Goal: Task Accomplishment & Management: Use online tool/utility

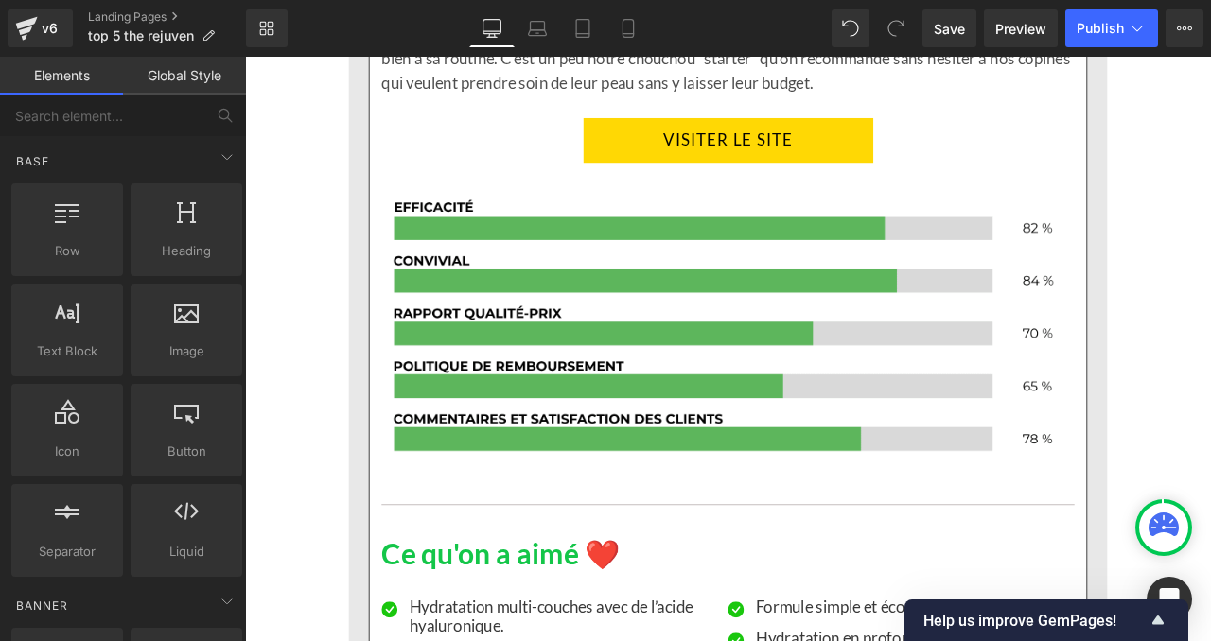
scroll to position [12902, 0]
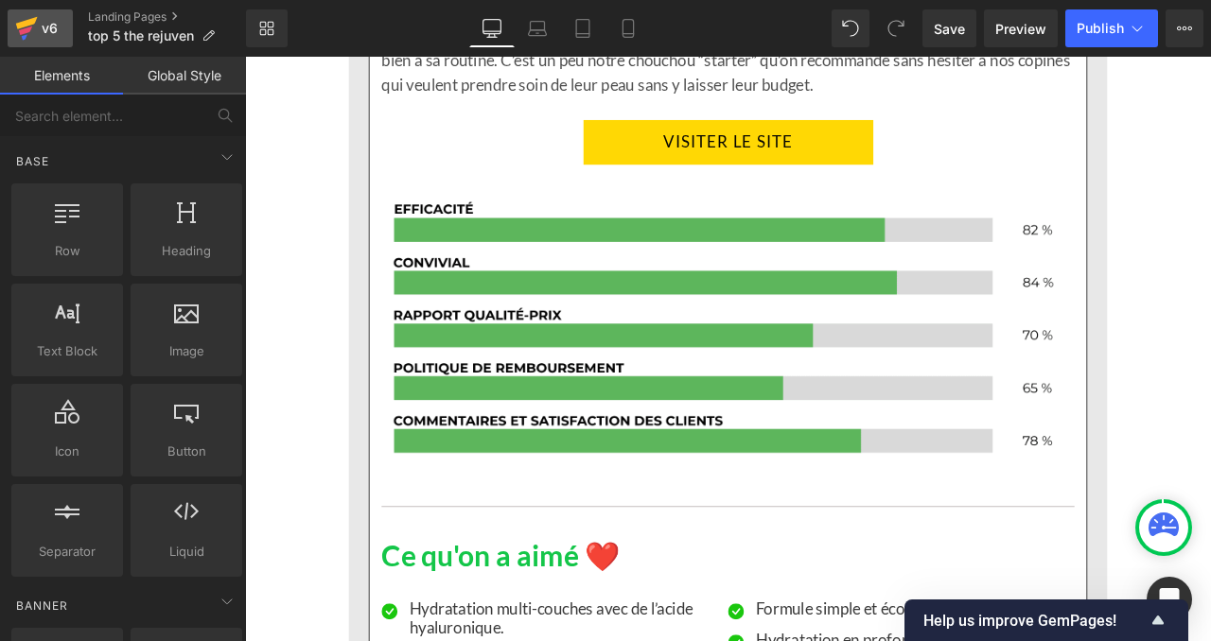
click at [52, 22] on div "v6" at bounding box center [50, 28] width 24 height 25
click at [1096, 25] on span "Publish" at bounding box center [1099, 28] width 47 height 15
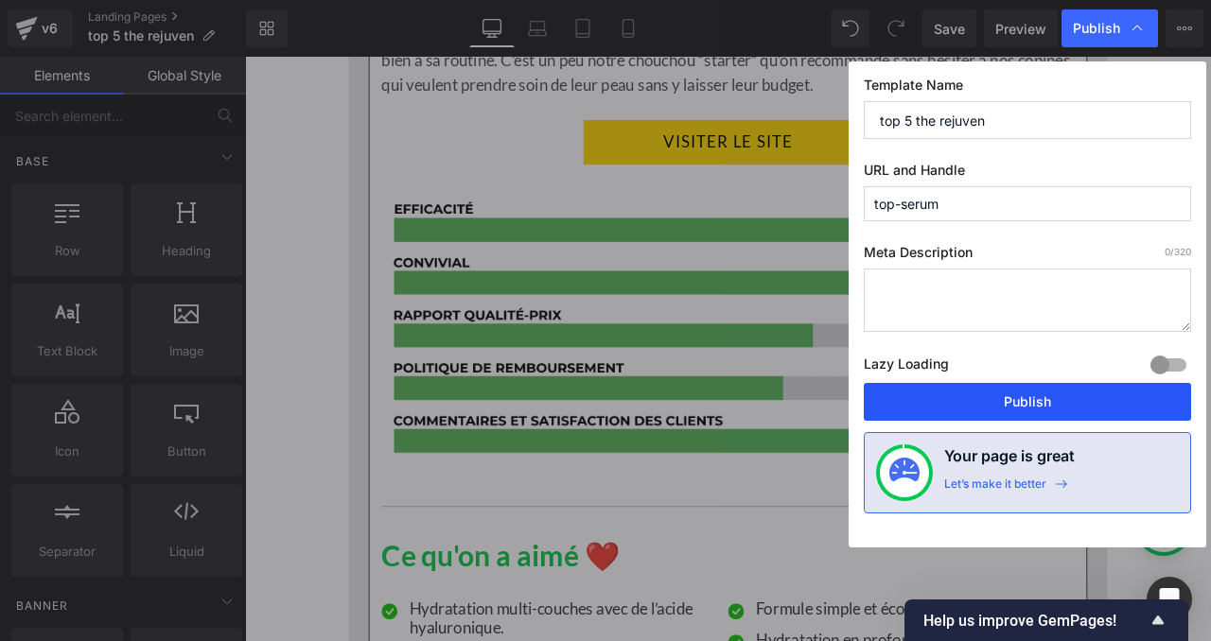
click at [1008, 407] on button "Publish" at bounding box center [1027, 402] width 327 height 38
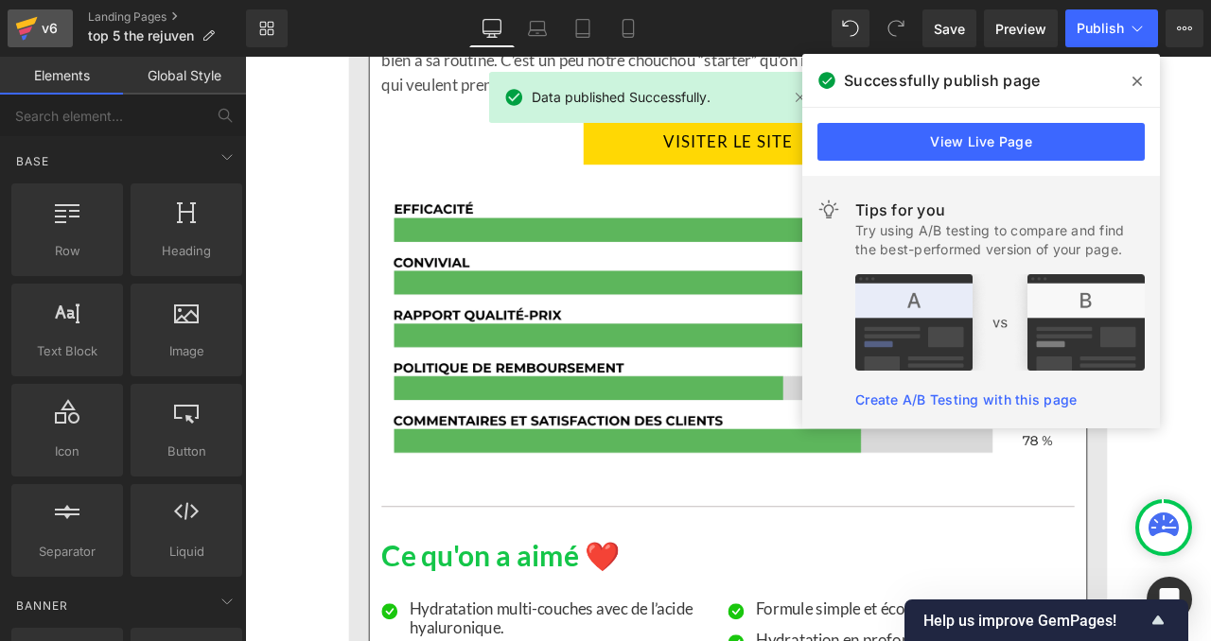
click at [54, 29] on div "v6" at bounding box center [50, 28] width 24 height 25
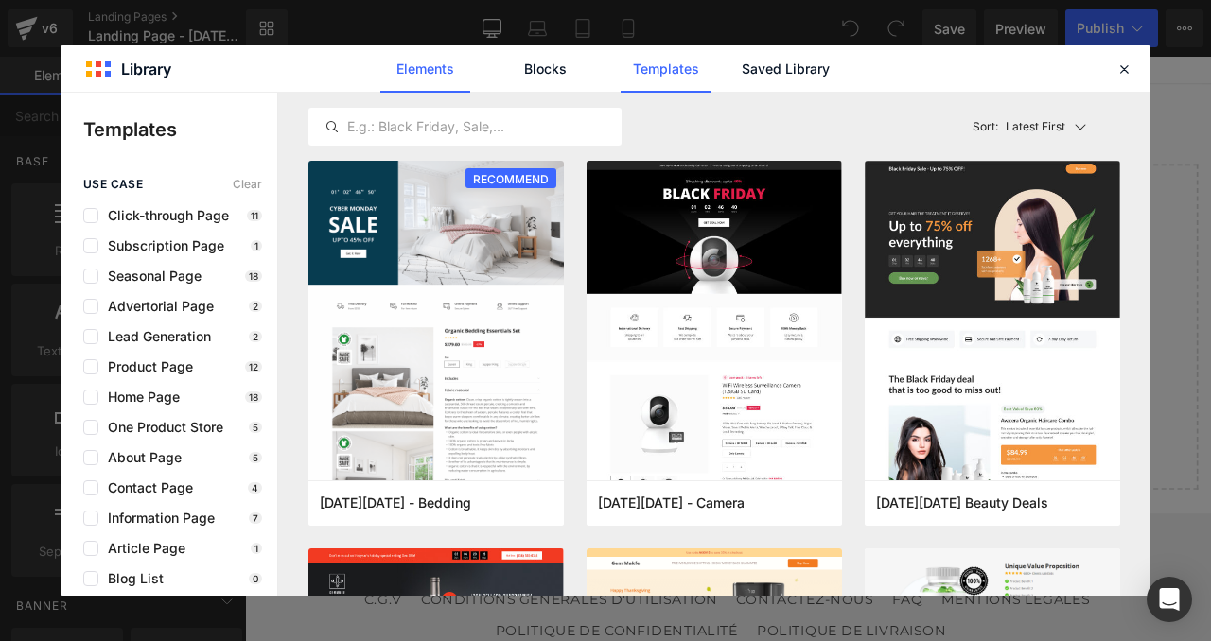
click at [419, 63] on link "Elements" at bounding box center [425, 68] width 90 height 47
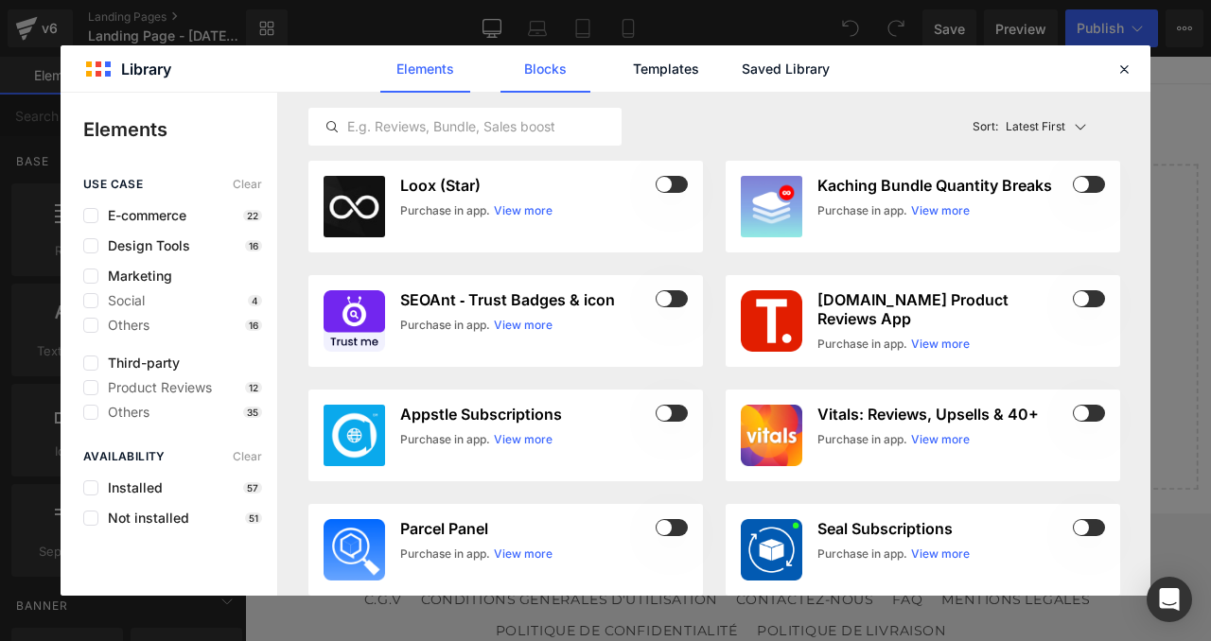
click at [547, 72] on link "Blocks" at bounding box center [545, 68] width 90 height 47
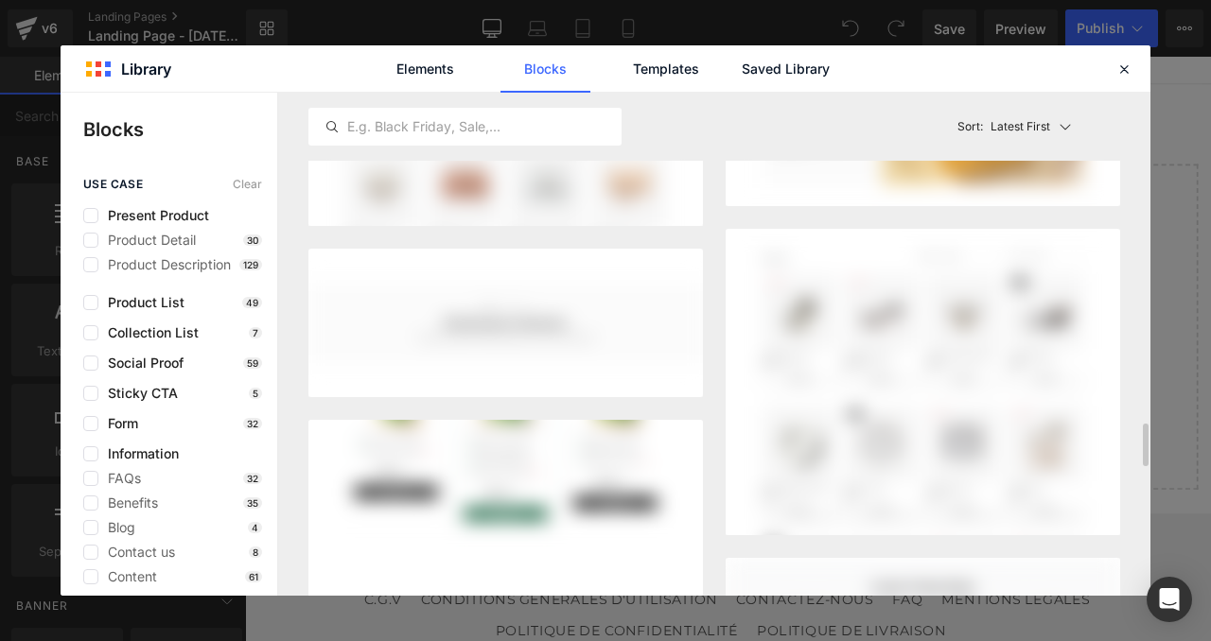
scroll to position [3280, 0]
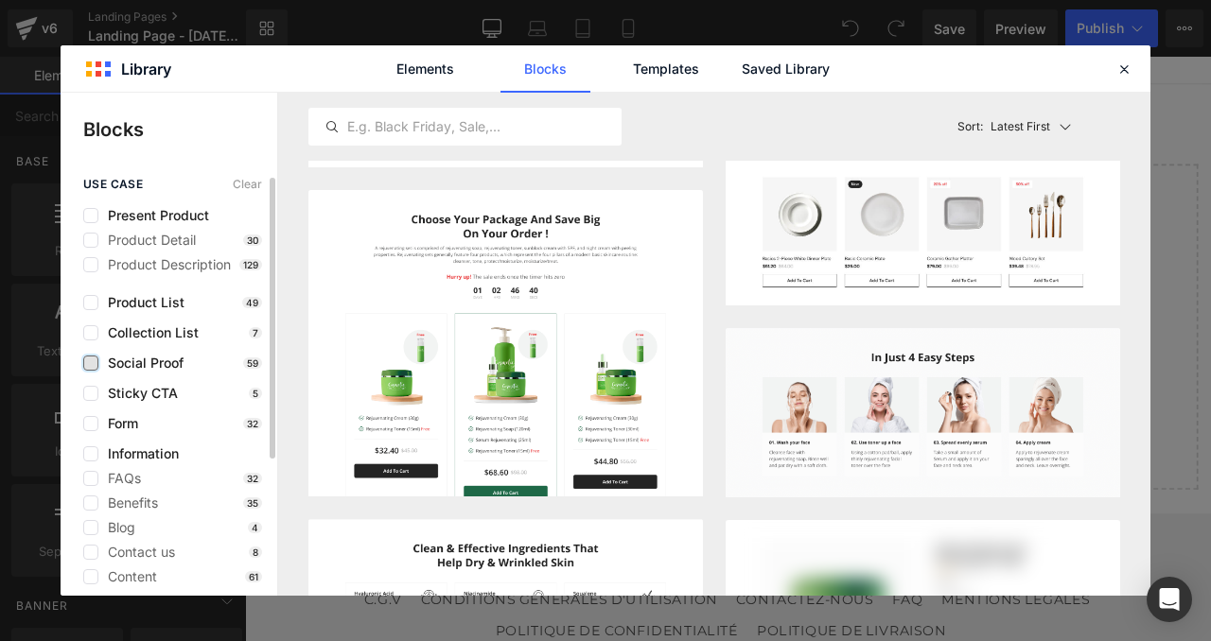
click at [89, 360] on label at bounding box center [90, 363] width 15 height 15
click at [91, 363] on input "checkbox" at bounding box center [91, 363] width 0 height 0
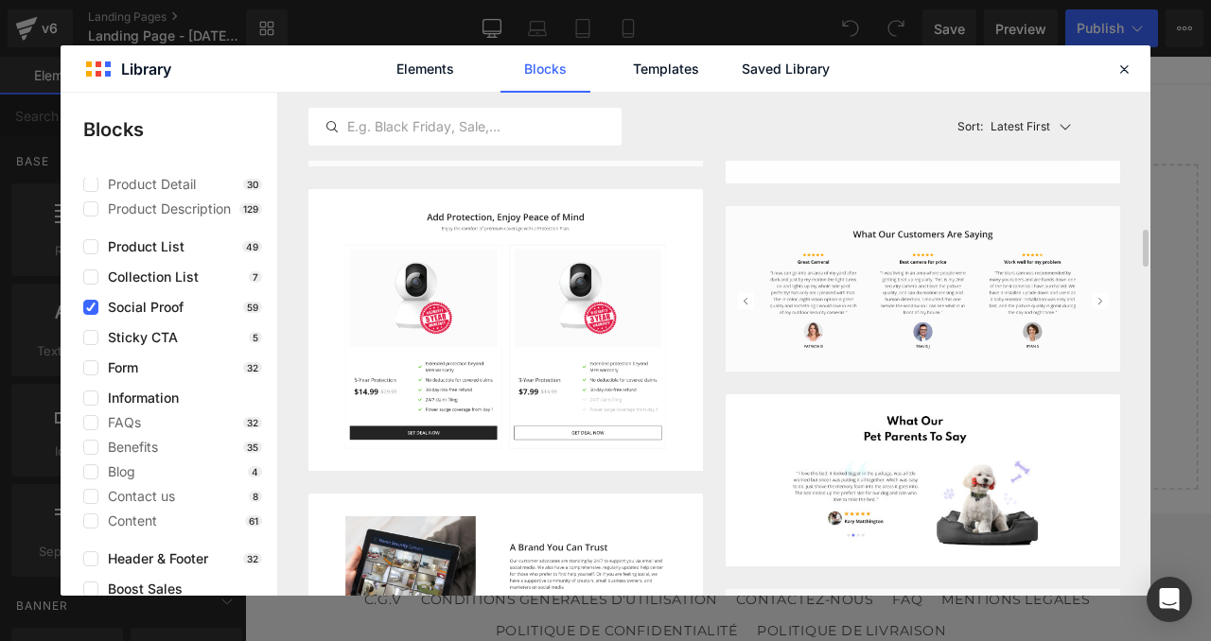
scroll to position [1904, 0]
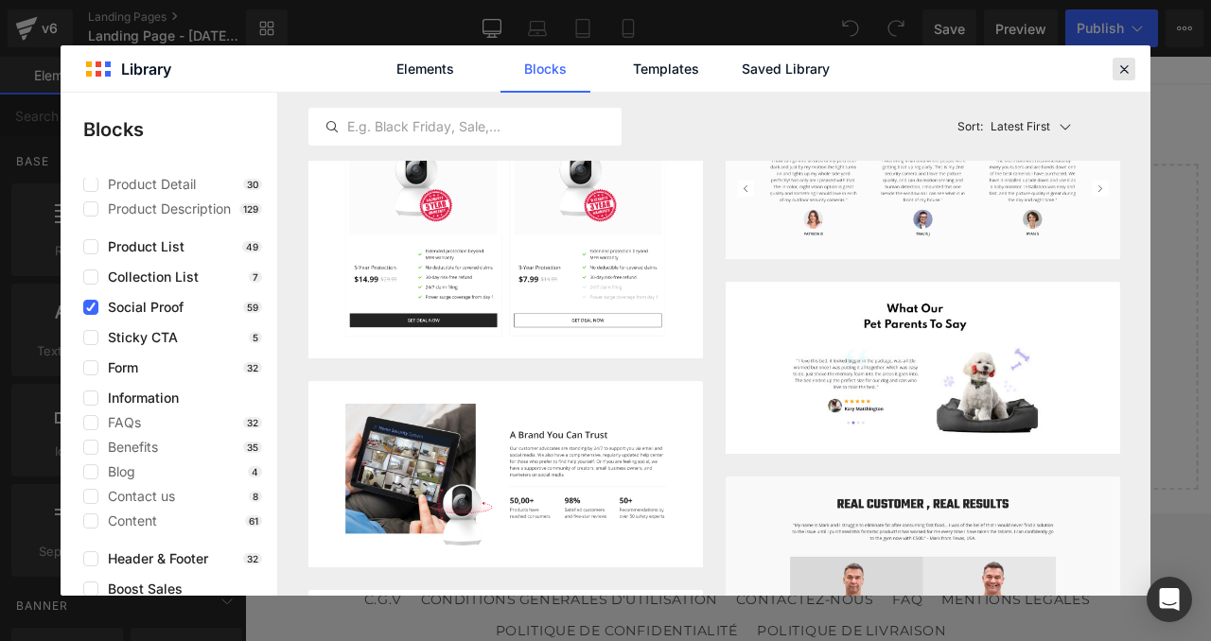
click at [1122, 58] on div at bounding box center [1123, 69] width 23 height 23
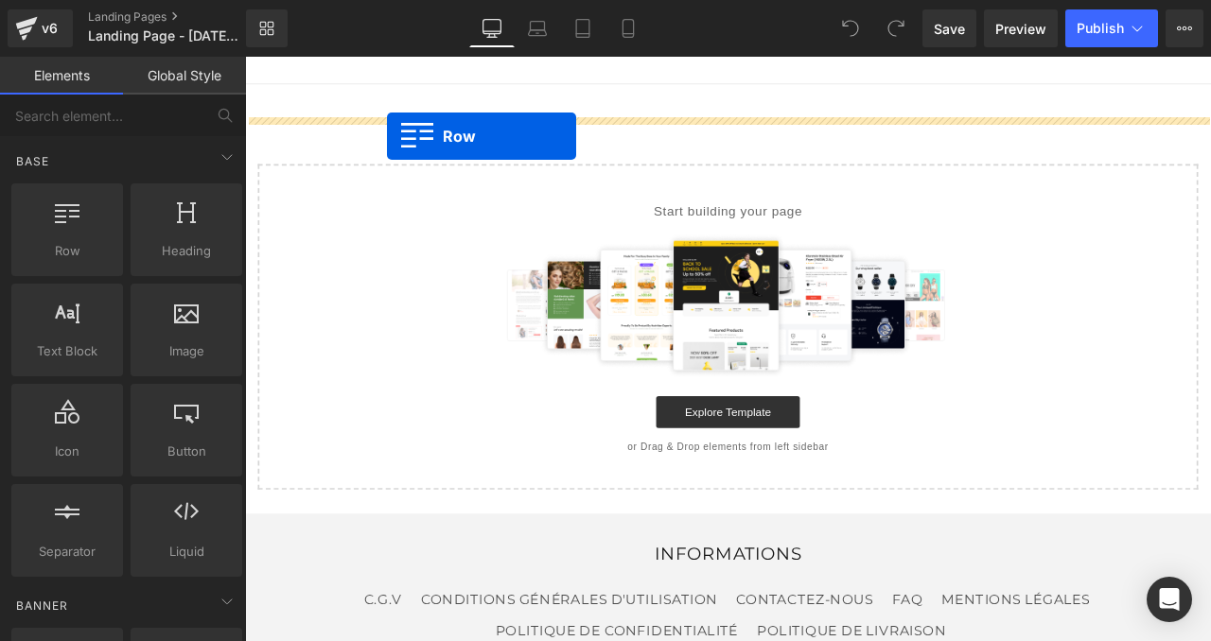
drag, startPoint x: 296, startPoint y: 295, endPoint x: 413, endPoint y: 150, distance: 186.3
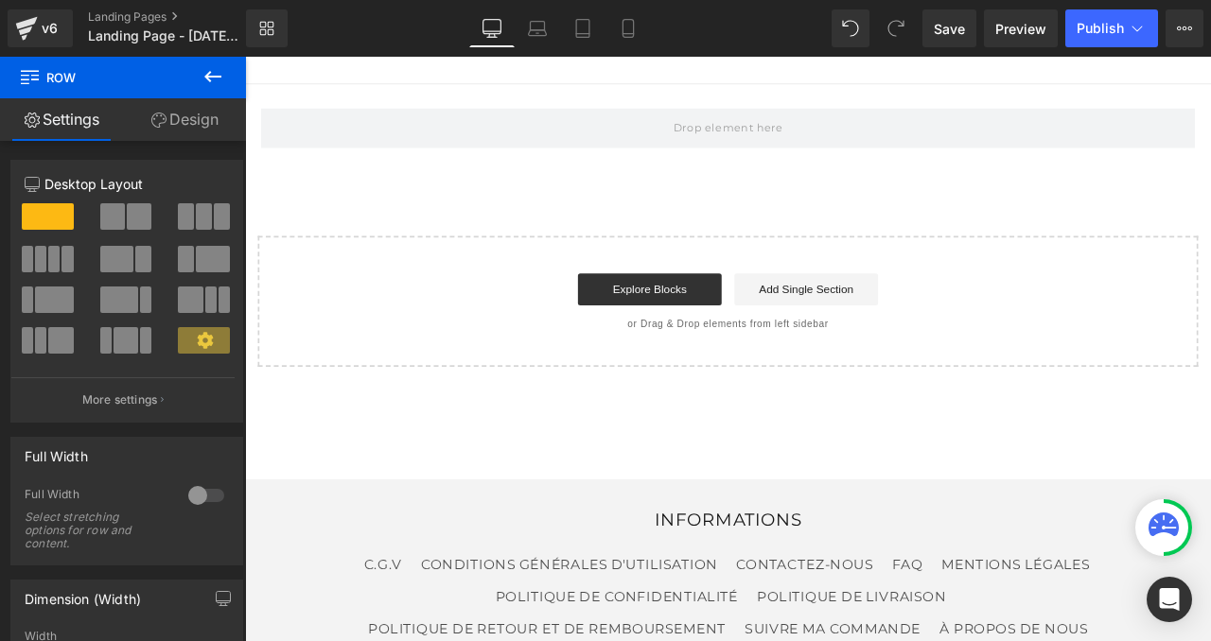
click at [195, 77] on button at bounding box center [213, 78] width 66 height 42
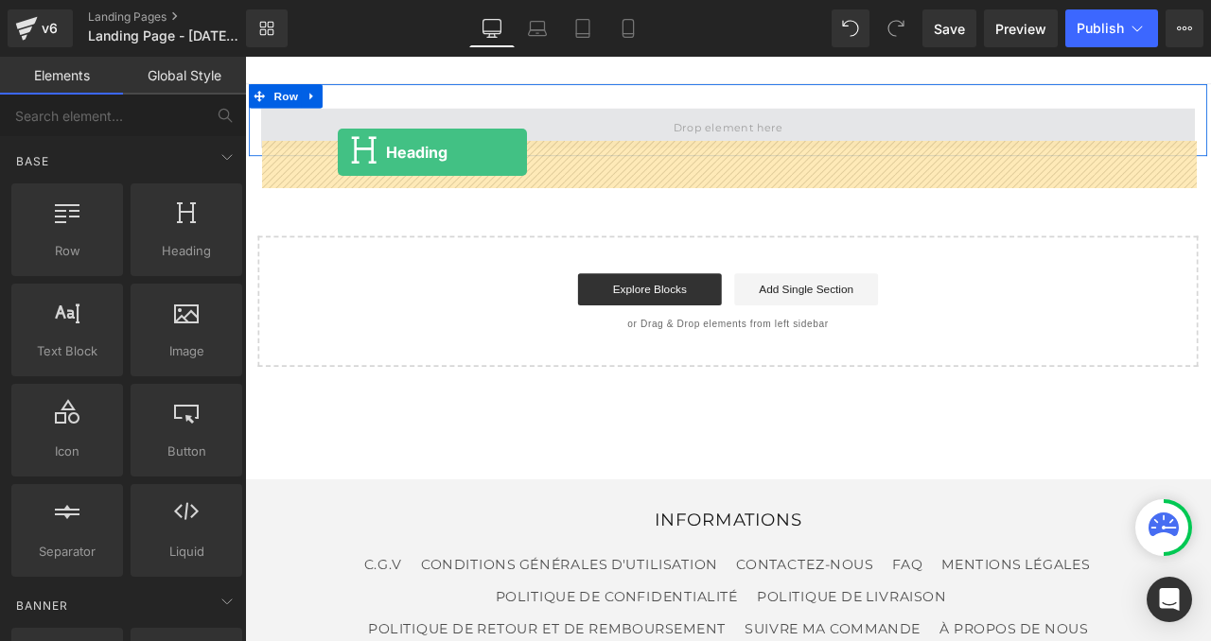
drag, startPoint x: 409, startPoint y: 288, endPoint x: 358, endPoint y: 169, distance: 129.7
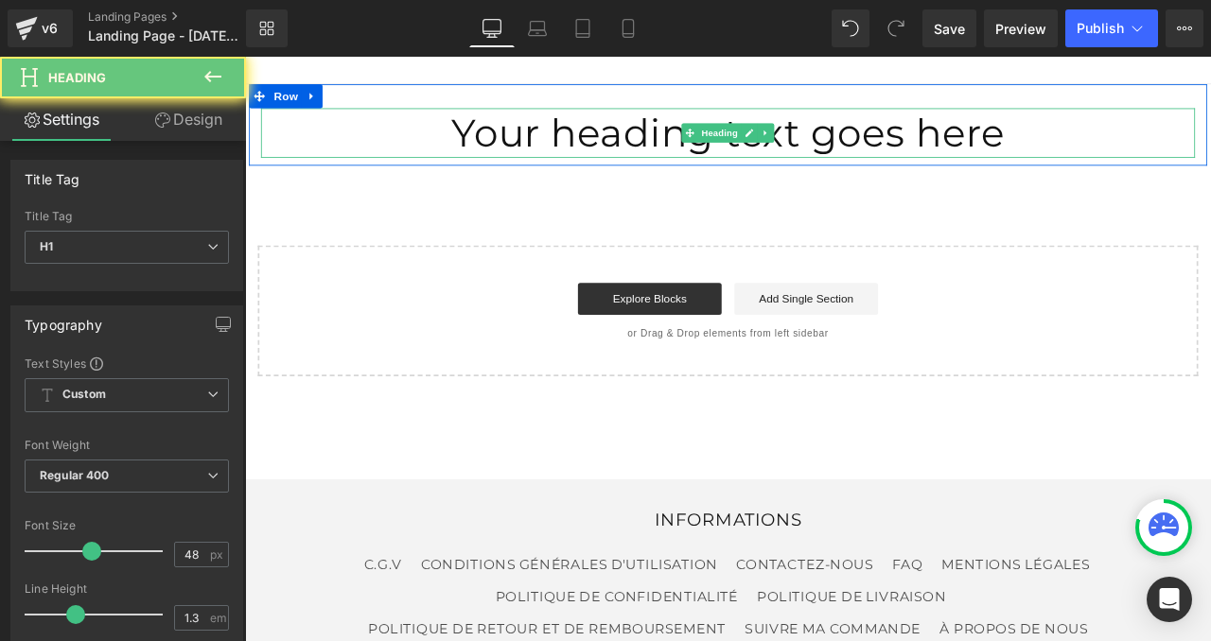
click at [609, 177] on h1 "Your heading text goes here" at bounding box center [817, 147] width 1107 height 59
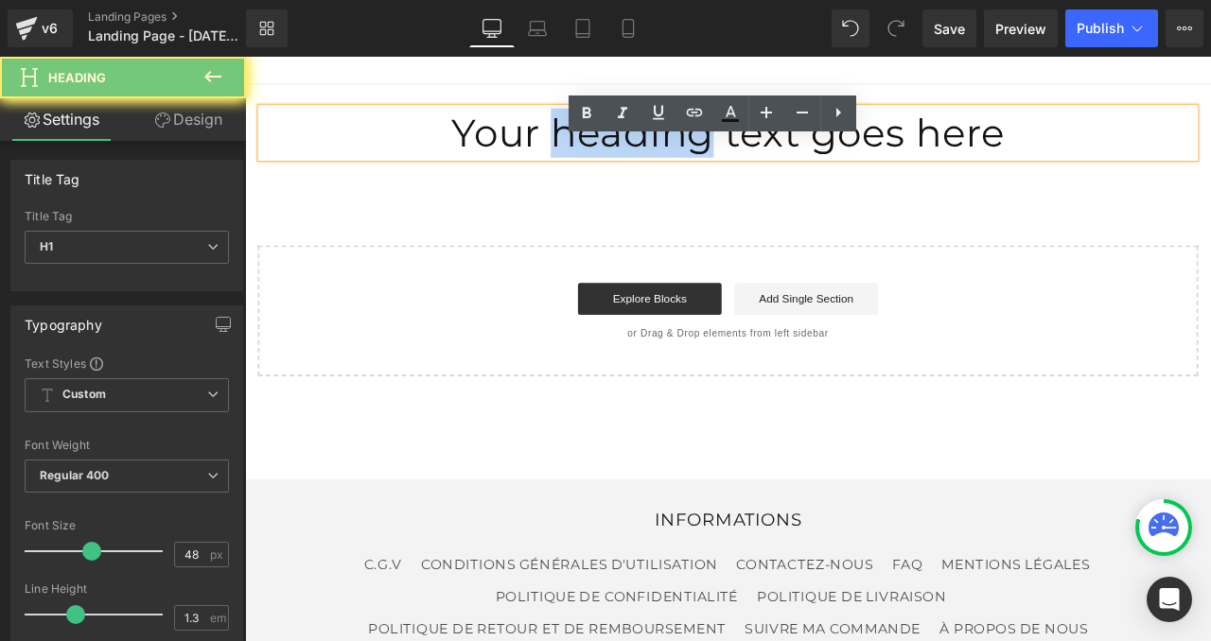
click at [609, 177] on h1 "Your heading text goes here" at bounding box center [817, 147] width 1107 height 59
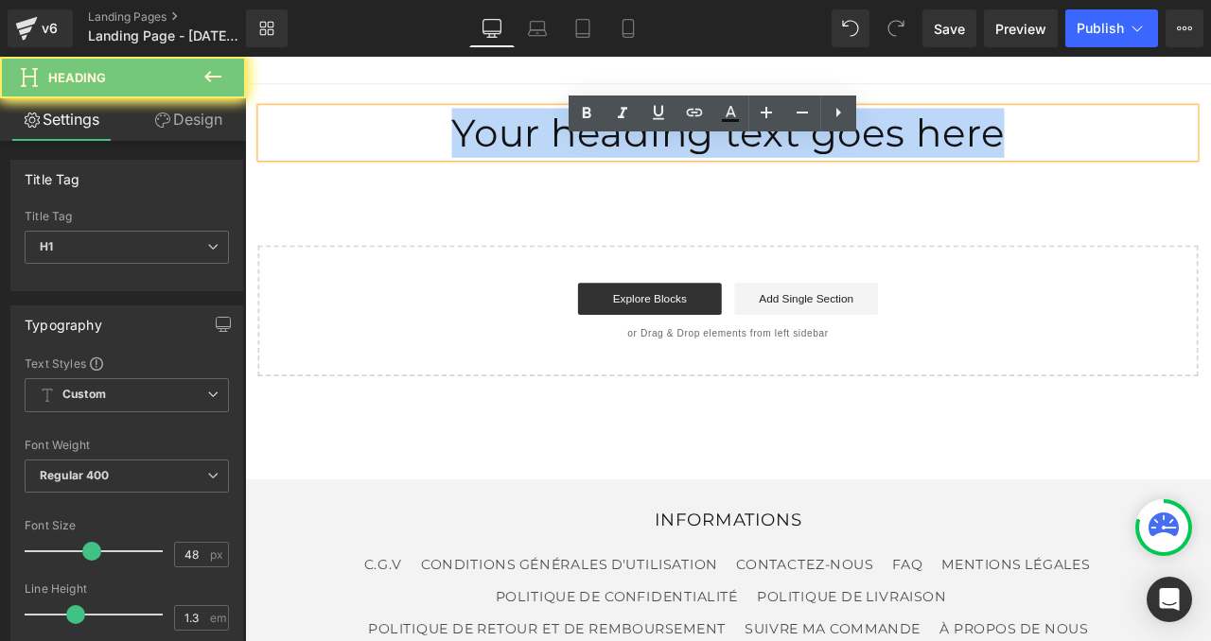
click at [609, 177] on h1 "Your heading text goes here" at bounding box center [817, 147] width 1107 height 59
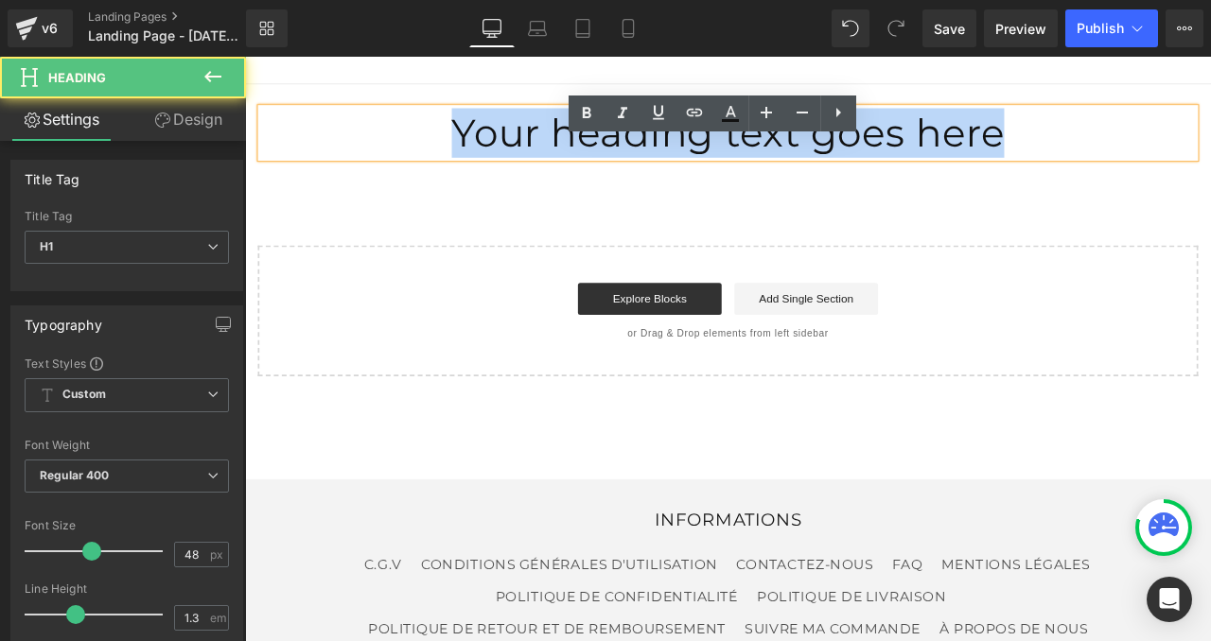
paste div
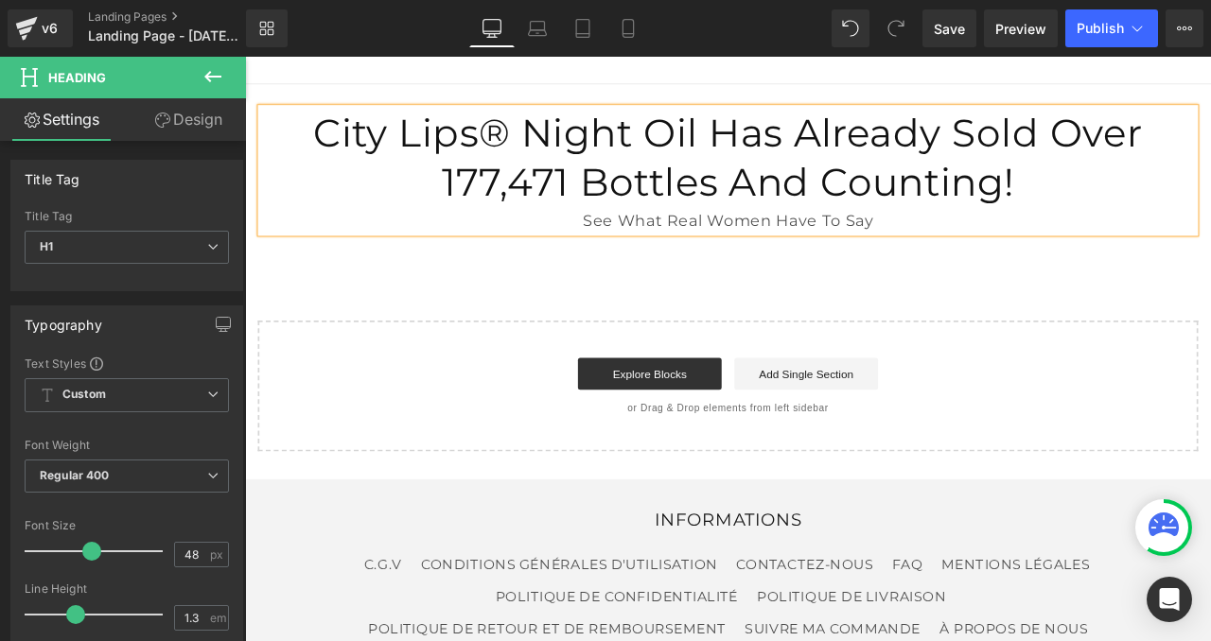
click at [611, 383] on div "City Lips® Night Oil Has Already Sold Over 177,471 Bottles And Counting! See Wh…" at bounding box center [817, 308] width 1144 height 436
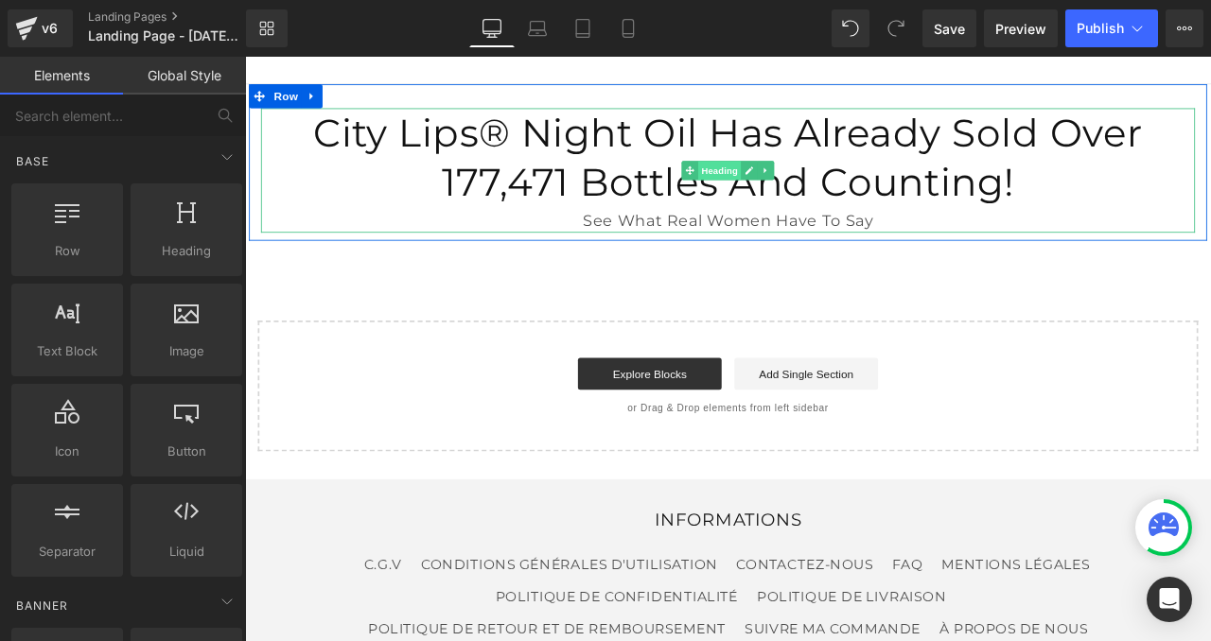
click at [799, 203] on span "Heading" at bounding box center [807, 192] width 51 height 23
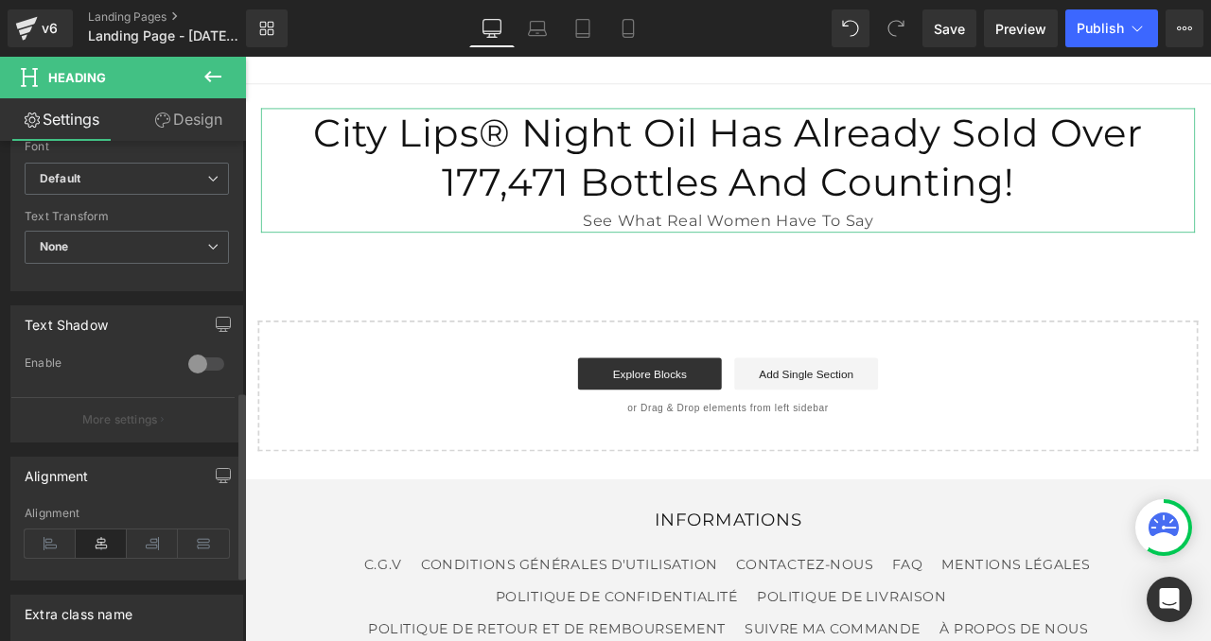
scroll to position [669, 0]
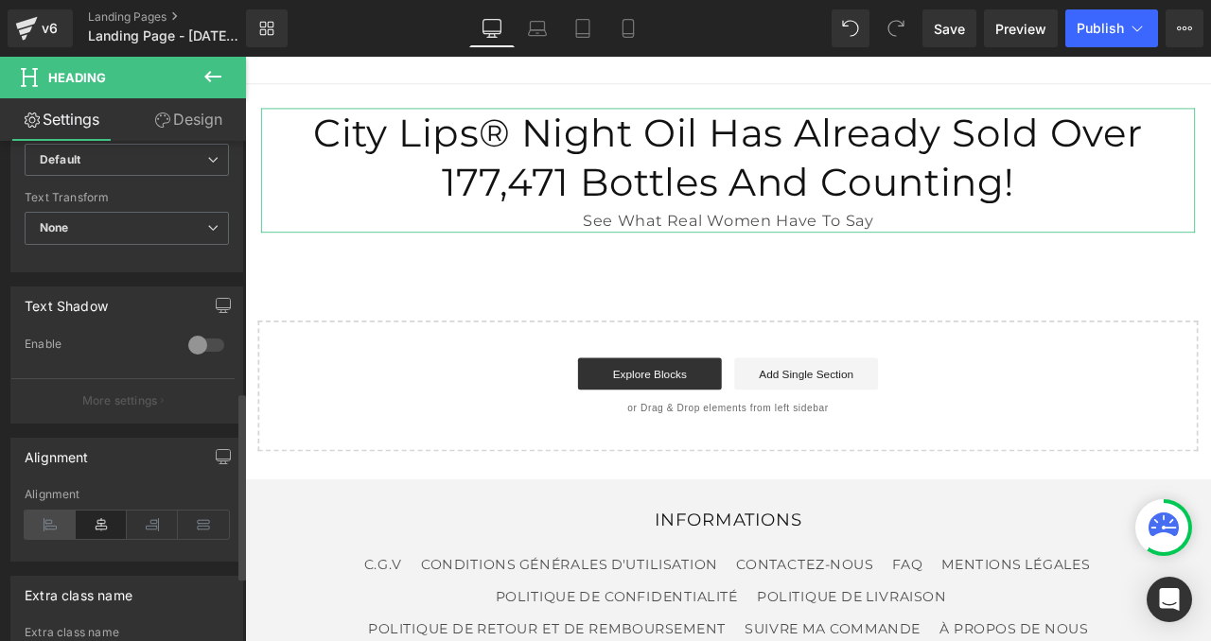
click at [47, 516] on icon at bounding box center [50, 525] width 51 height 28
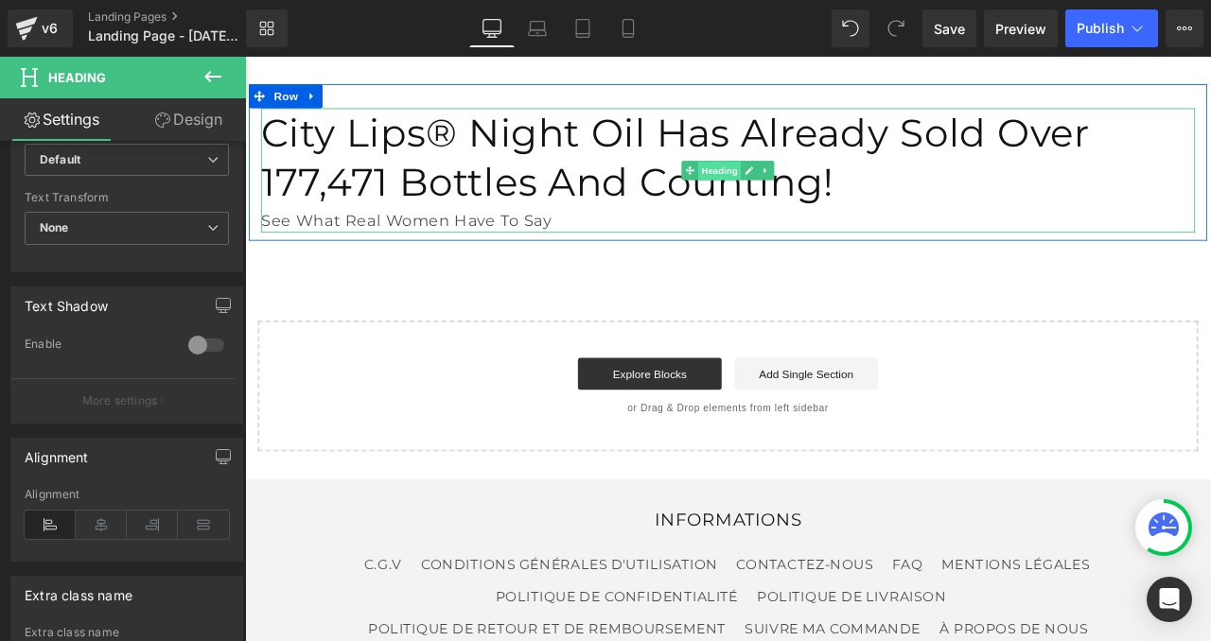
click at [811, 204] on span "Heading" at bounding box center [807, 193] width 51 height 23
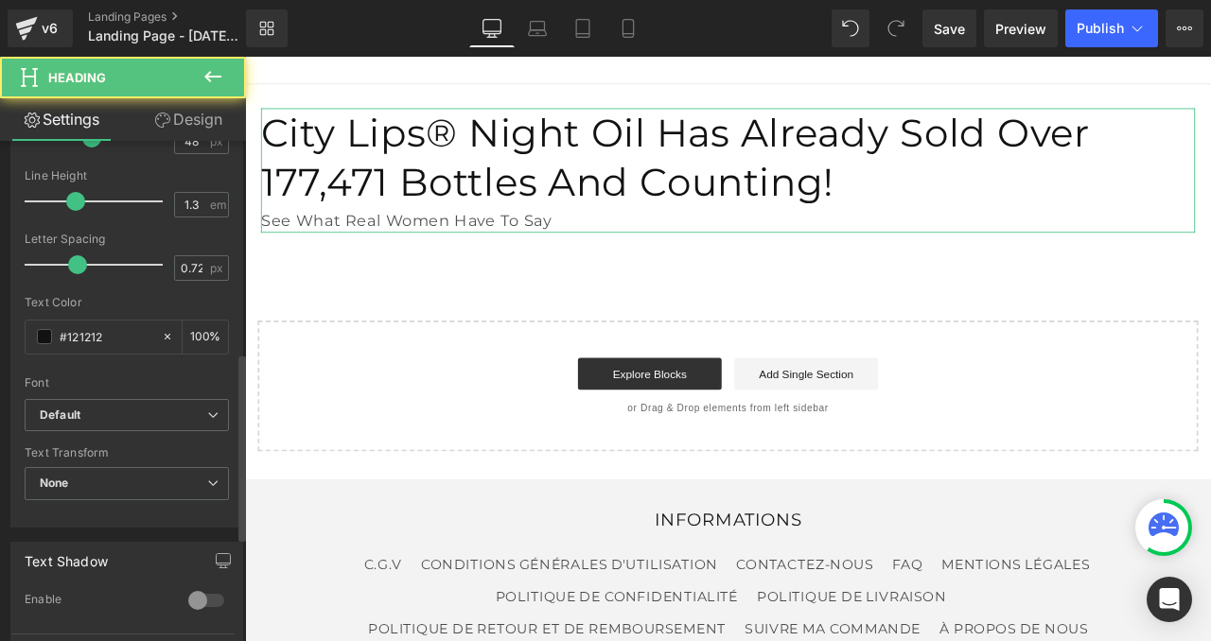
scroll to position [0, 0]
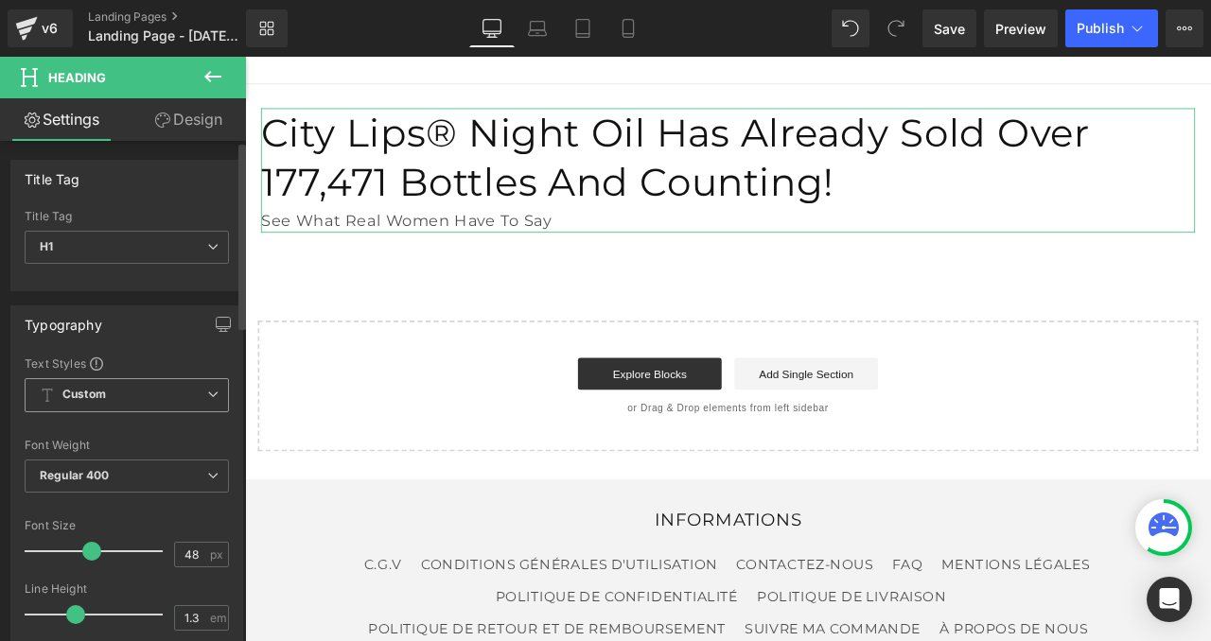
click at [103, 403] on span "Custom Setup Global Style" at bounding box center [127, 395] width 204 height 34
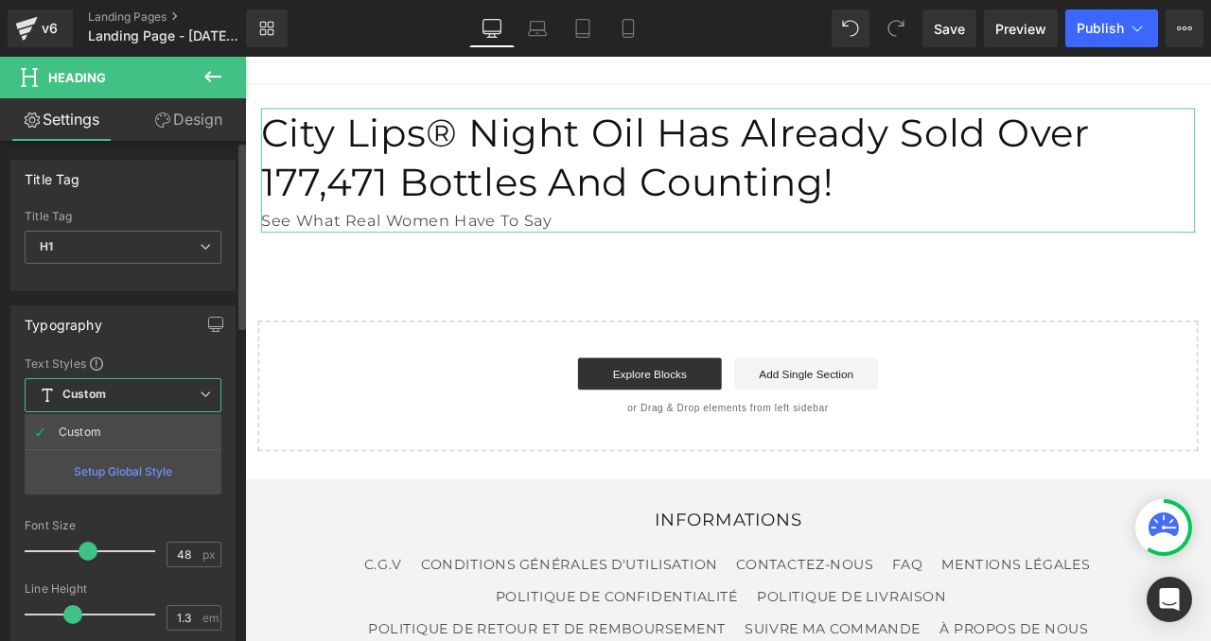
click at [127, 466] on div "Setup Global Style" at bounding box center [123, 471] width 197 height 44
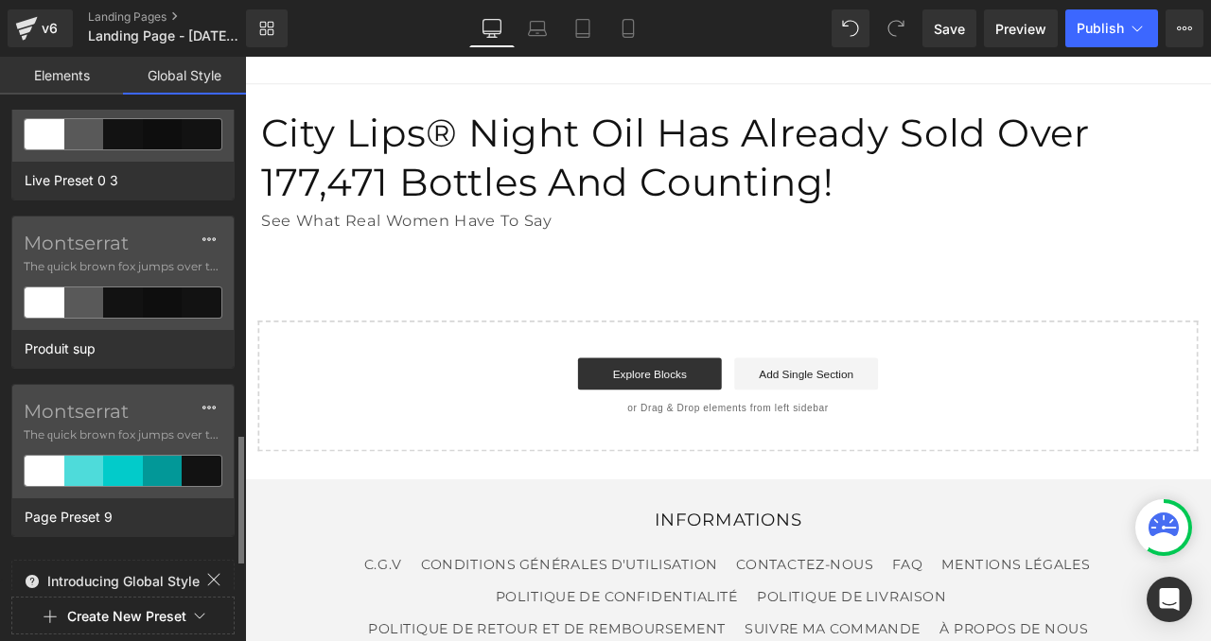
scroll to position [1338, 0]
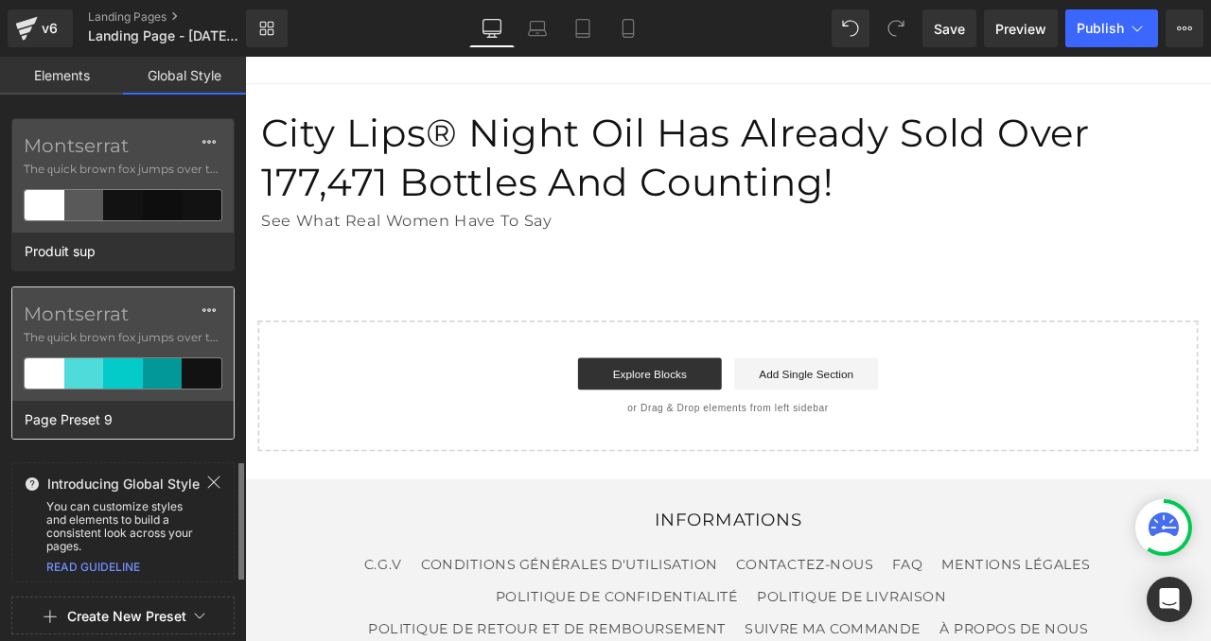
click at [106, 324] on label "Montserrat" at bounding box center [123, 314] width 199 height 23
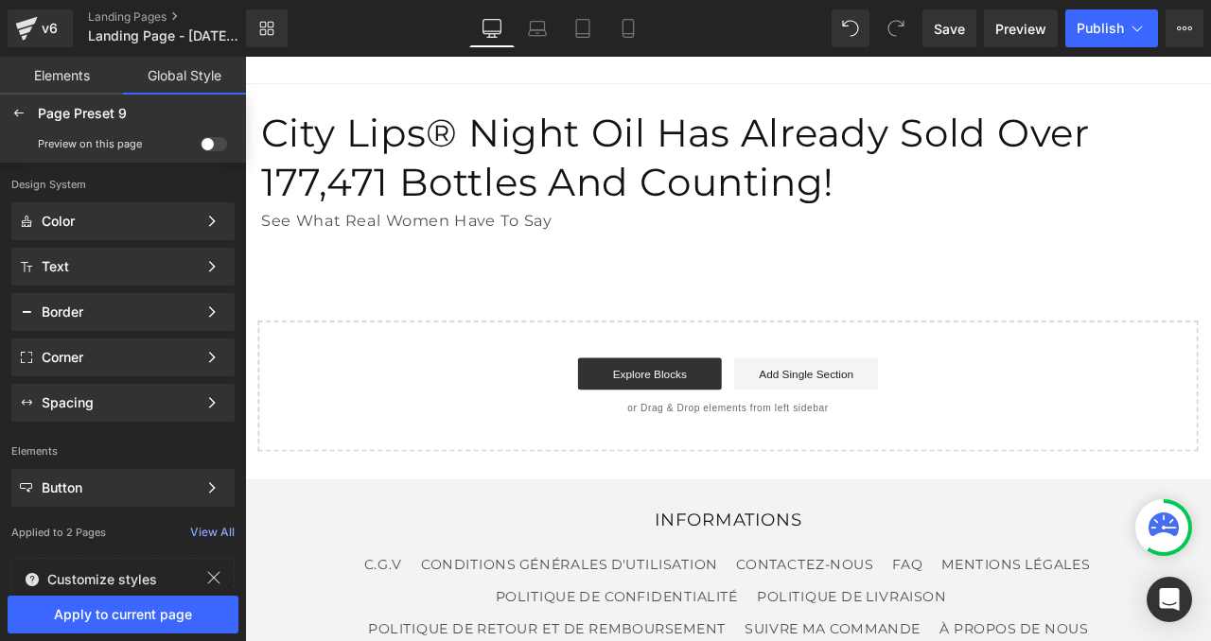
click at [218, 141] on span at bounding box center [214, 144] width 26 height 14
click at [201, 148] on input "checkbox" at bounding box center [201, 148] width 0 height 0
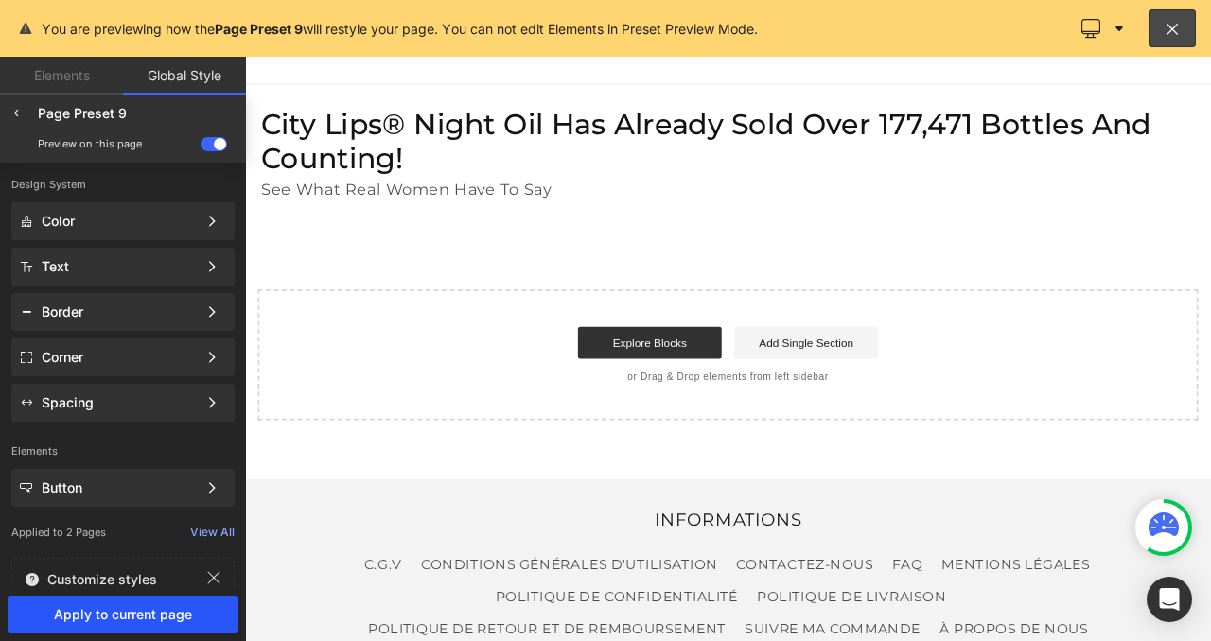
click at [157, 628] on button "Apply to current page" at bounding box center [123, 615] width 231 height 38
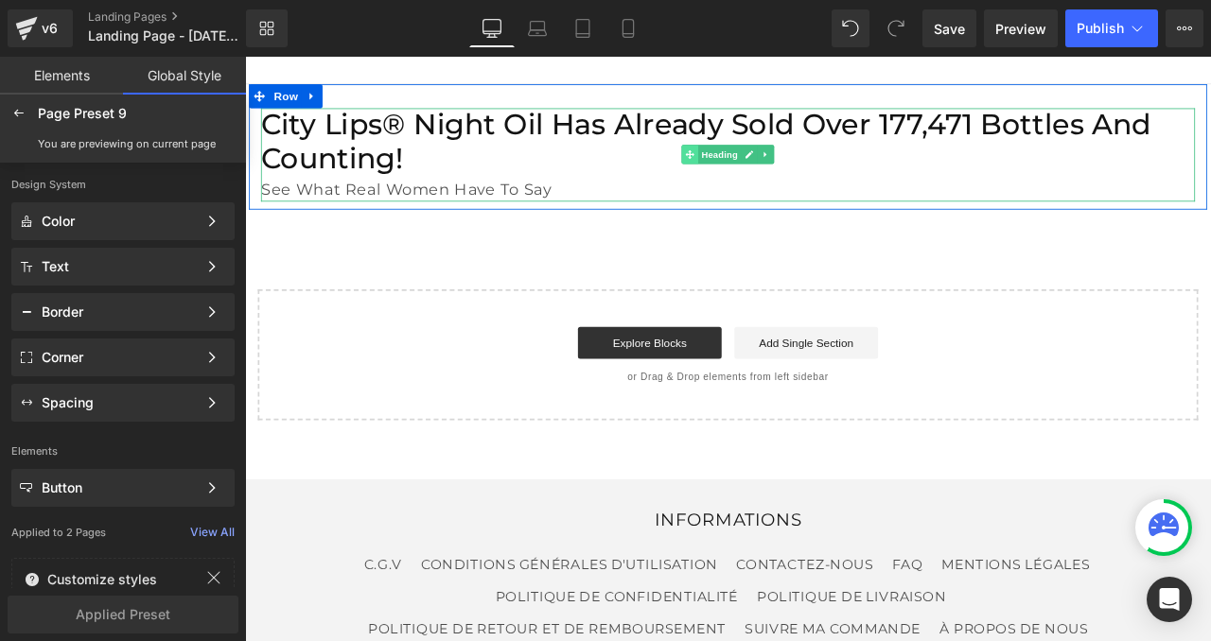
click at [779, 184] on span at bounding box center [772, 173] width 20 height 23
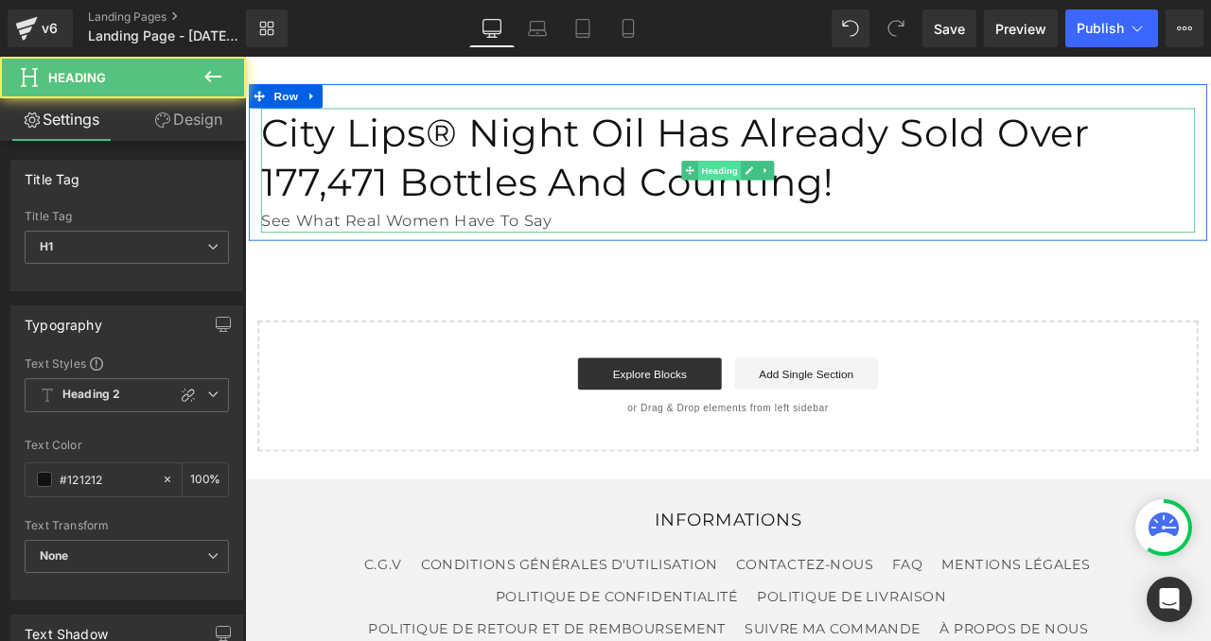
click at [813, 203] on span "Heading" at bounding box center [807, 192] width 51 height 23
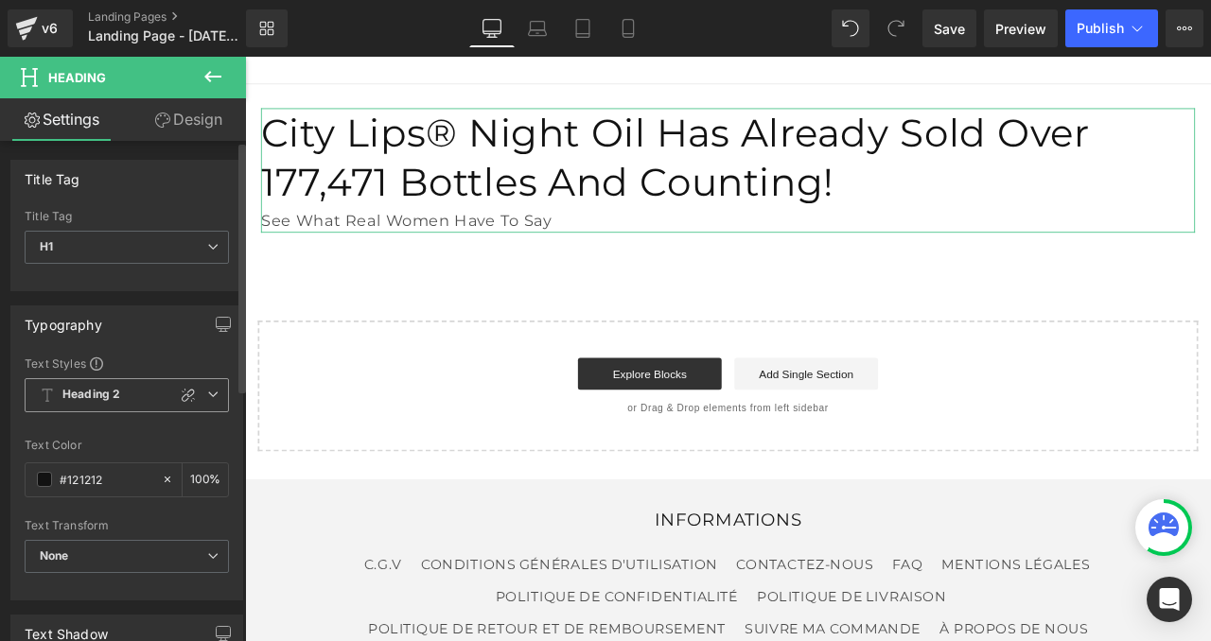
click at [131, 382] on span "Heading 2" at bounding box center [127, 395] width 204 height 34
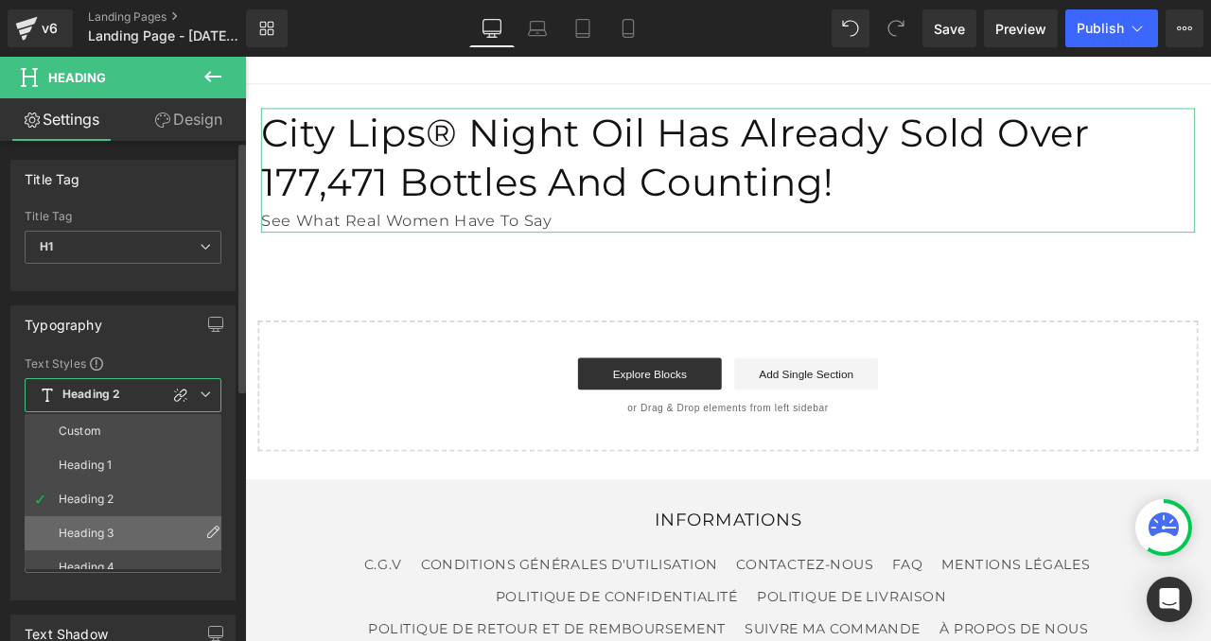
click at [114, 522] on li "Heading 3" at bounding box center [127, 533] width 205 height 34
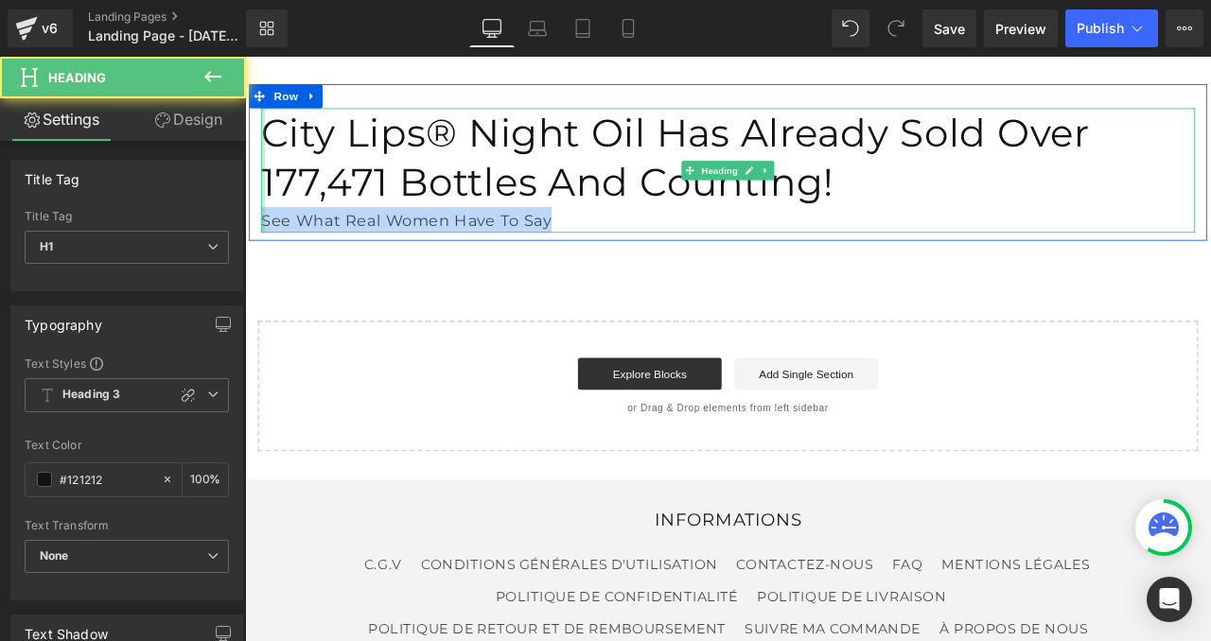
drag, startPoint x: 607, startPoint y: 201, endPoint x: 268, endPoint y: 206, distance: 339.6
click at [268, 206] on div "City Lips® Night Oil Has Already Sold Over 177,471 Bottles And Counting! See Wh…" at bounding box center [817, 192] width 1107 height 148
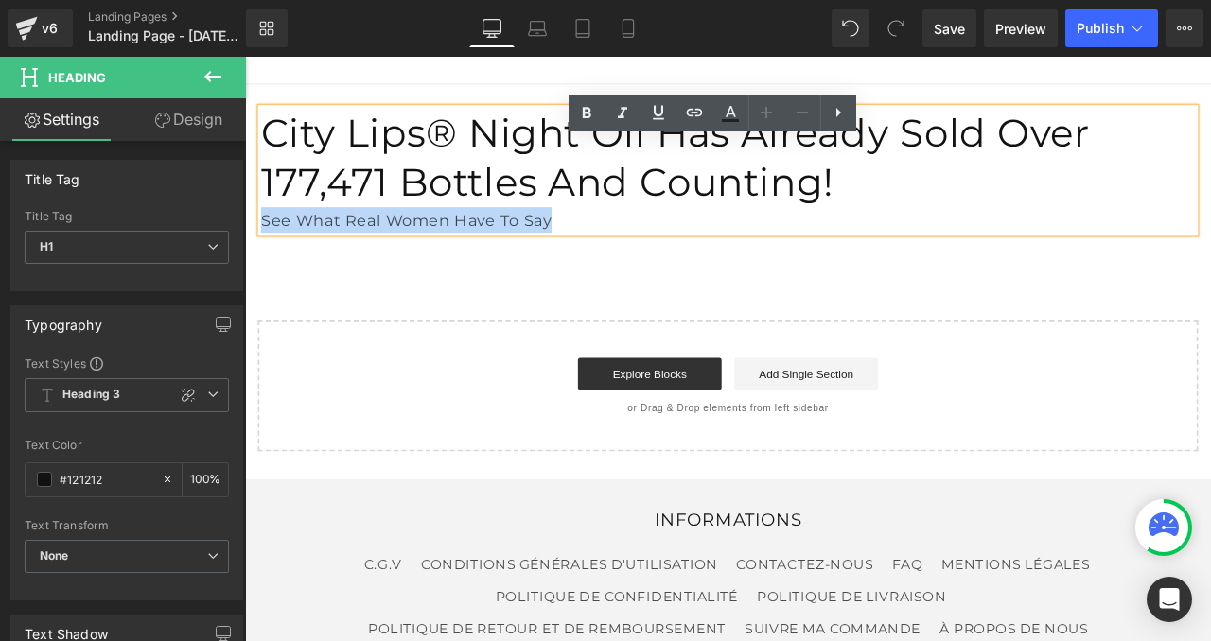
copy div "See What Real Women Have To Say"
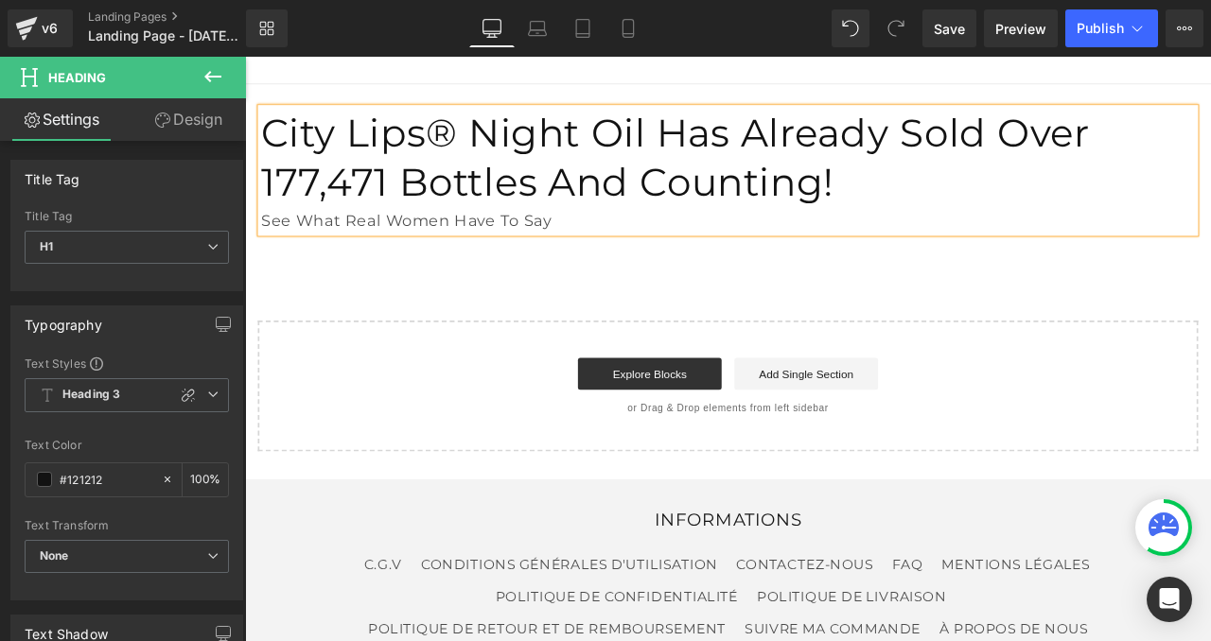
click at [1195, 181] on h1 "City Lips® Night Oil Has Already Sold Over 177,471 Bottles And Counting!" at bounding box center [817, 177] width 1107 height 118
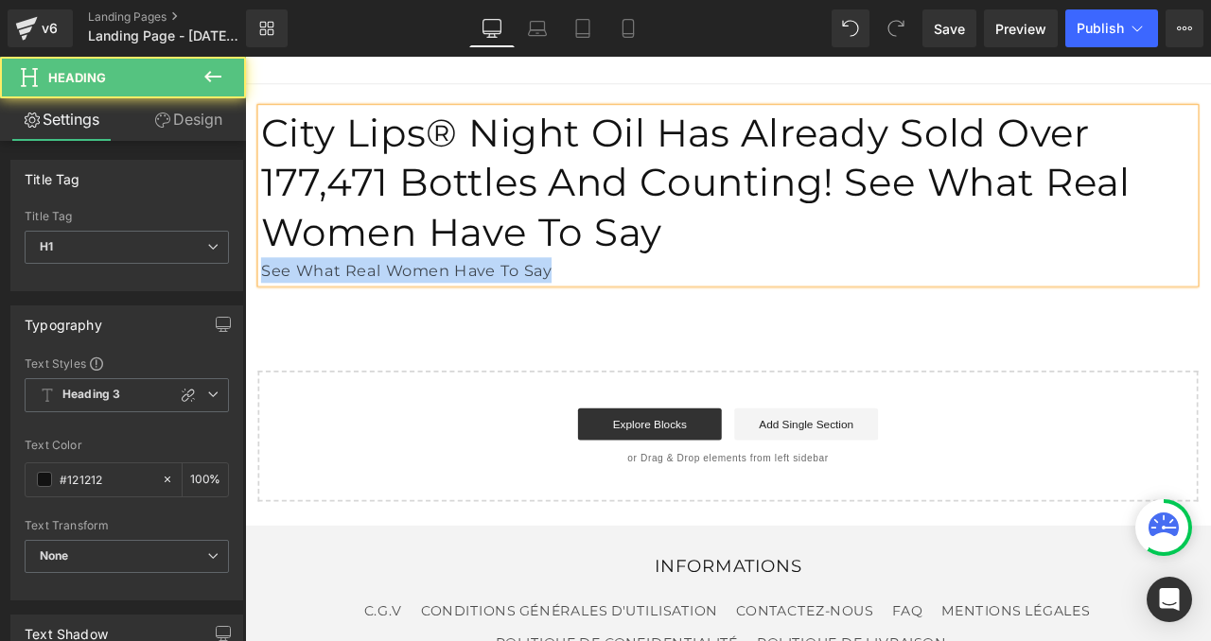
drag, startPoint x: 616, startPoint y: 240, endPoint x: 270, endPoint y: 226, distance: 346.5
click at [270, 295] on div "See What Real Women Have To Say" at bounding box center [817, 310] width 1107 height 30
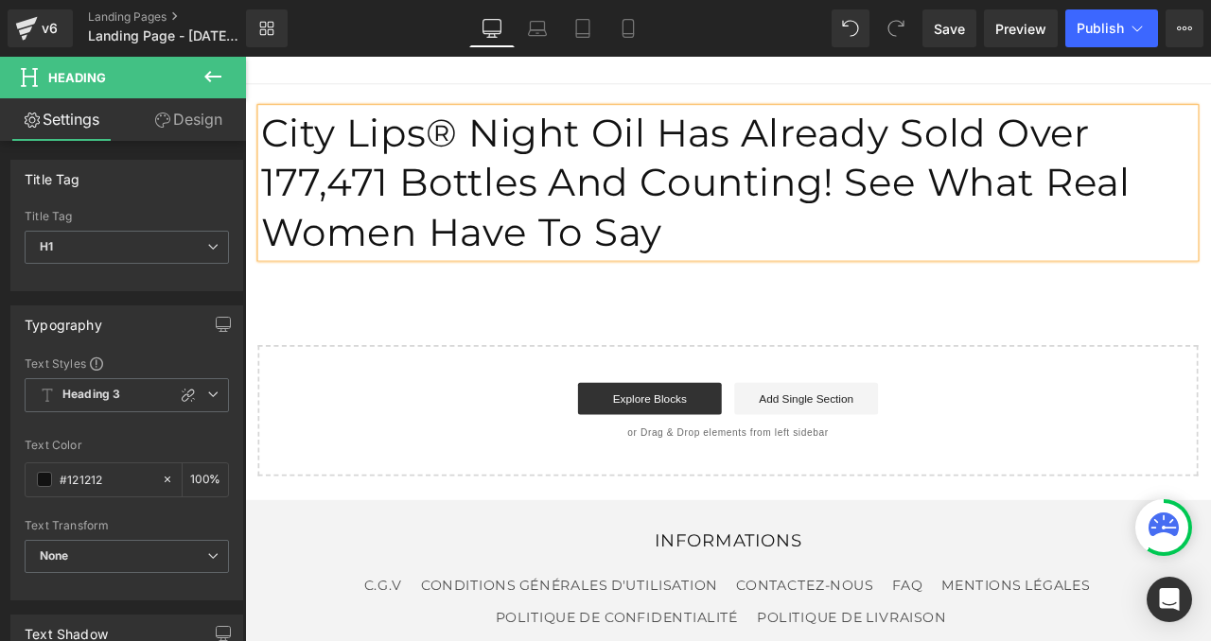
click at [319, 277] on div "City Lips® Night Oil Has Already Sold Over 177,471 Bottles And Counting! See Wh…" at bounding box center [817, 322] width 1144 height 464
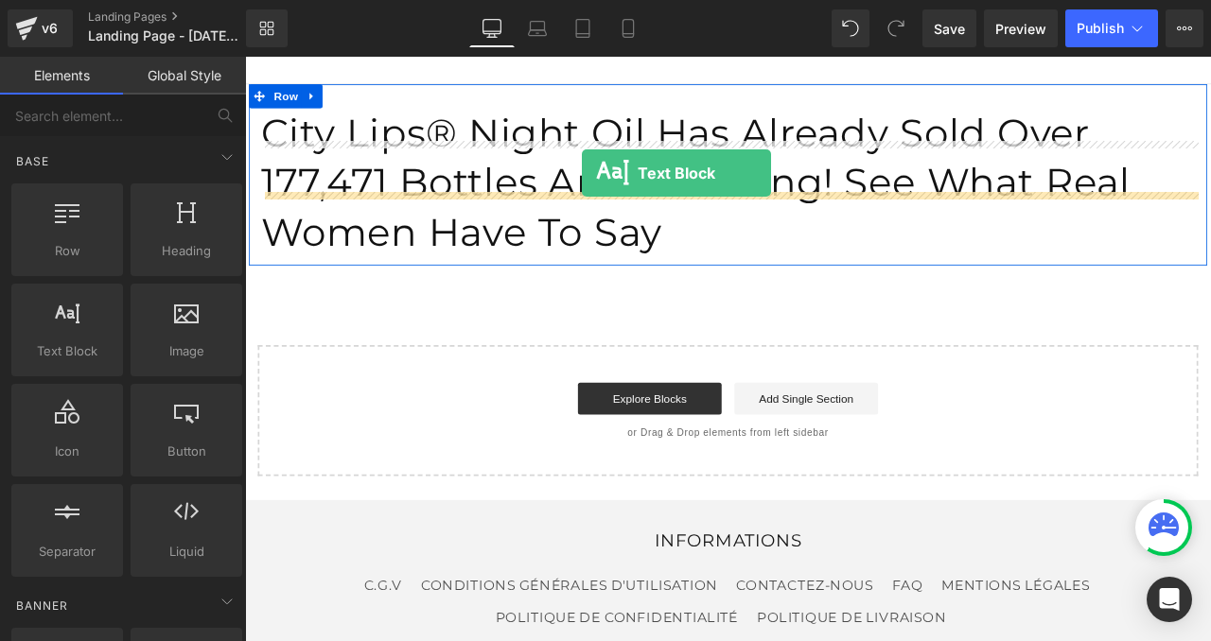
drag, startPoint x: 310, startPoint y: 389, endPoint x: 644, endPoint y: 195, distance: 386.1
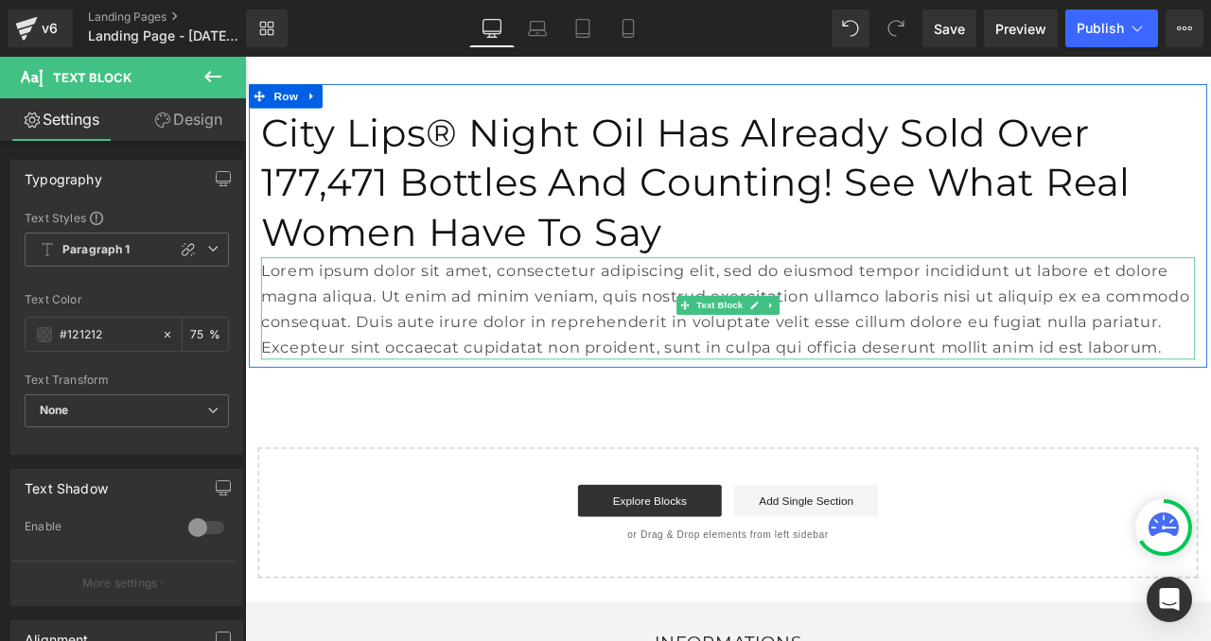
click at [321, 295] on p "Lorem ipsum dolor sit amet, consectetur adipiscing elit, sed do eiusmod tempor …" at bounding box center [817, 355] width 1107 height 121
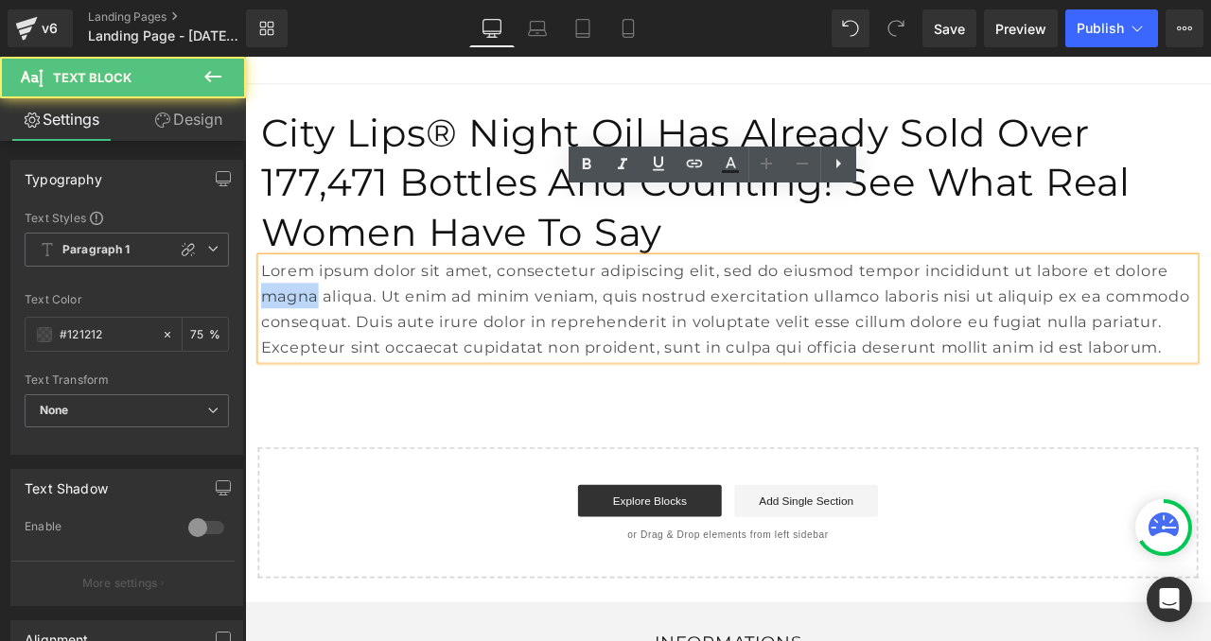
click at [321, 295] on p "Lorem ipsum dolor sit amet, consectetur adipiscing elit, sed do eiusmod tempor …" at bounding box center [817, 355] width 1107 height 121
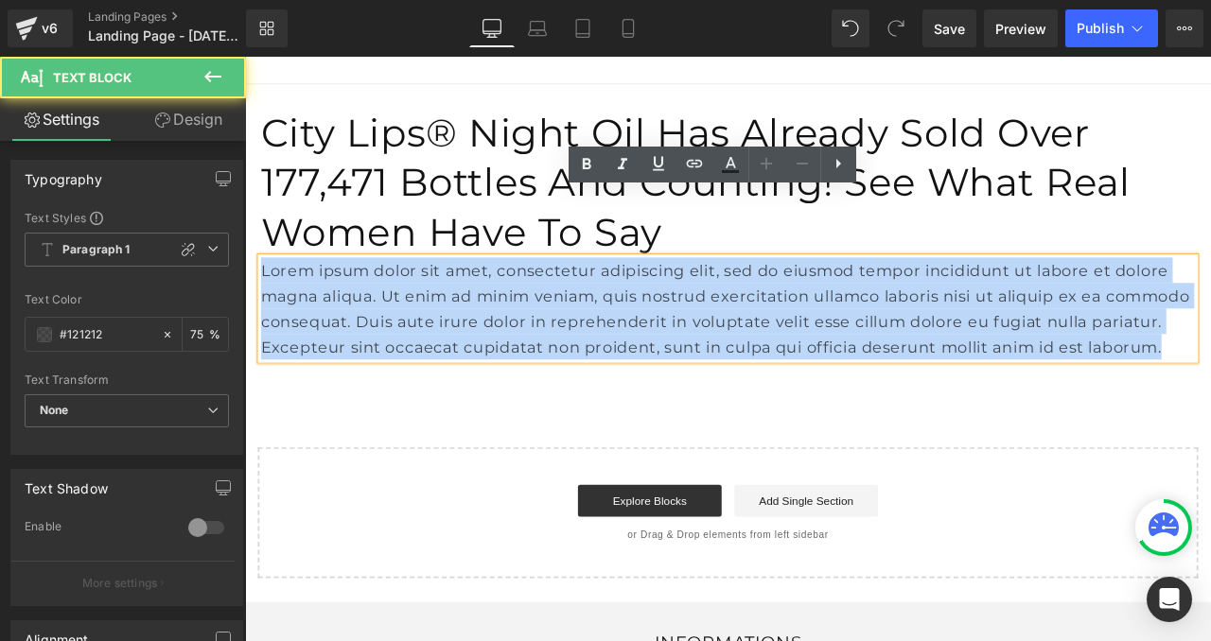
click at [321, 295] on p "Lorem ipsum dolor sit amet, consectetur adipiscing elit, sed do eiusmod tempor …" at bounding box center [817, 355] width 1107 height 121
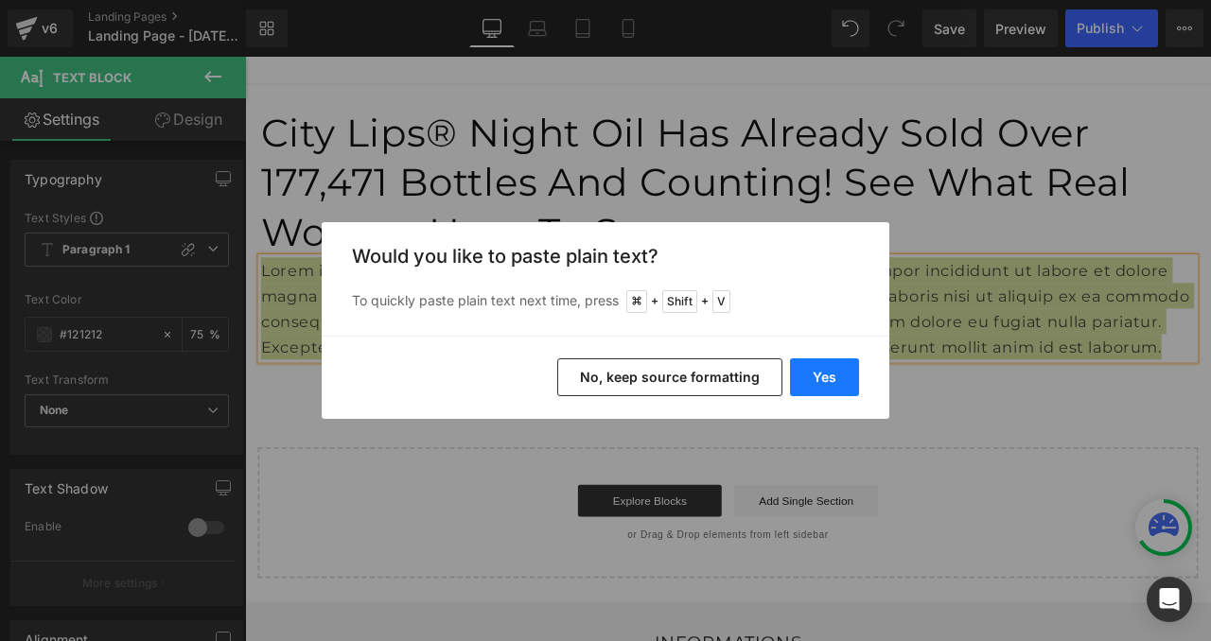
click at [809, 381] on button "Yes" at bounding box center [824, 377] width 69 height 38
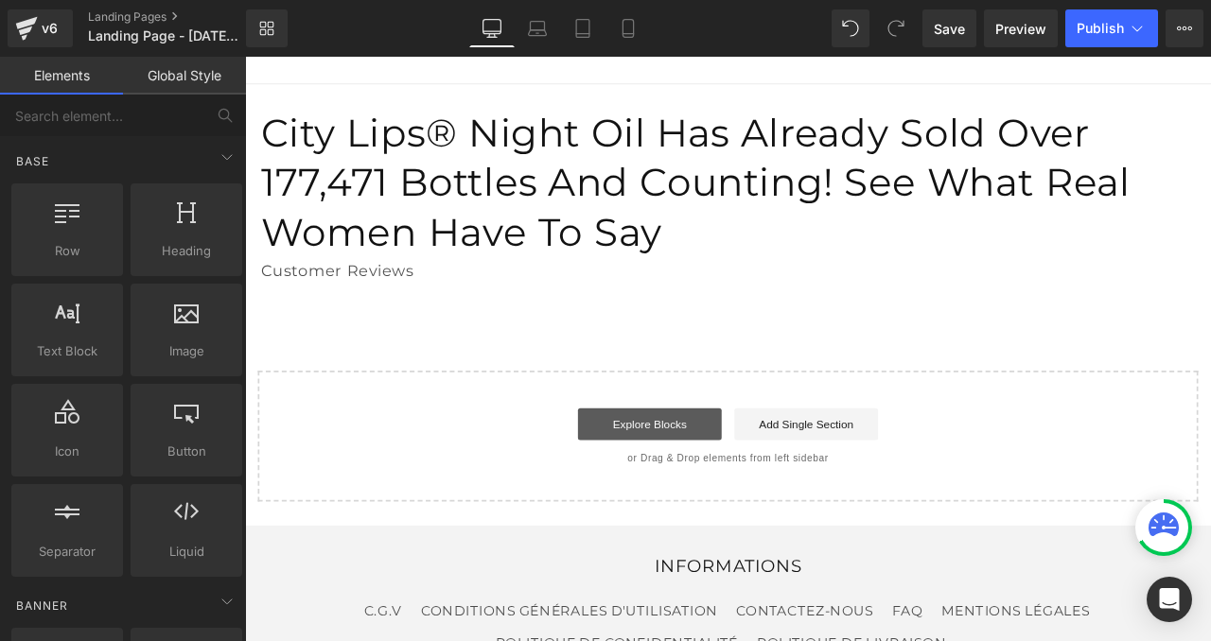
click at [700, 474] on link "Explore Blocks" at bounding box center [724, 493] width 170 height 38
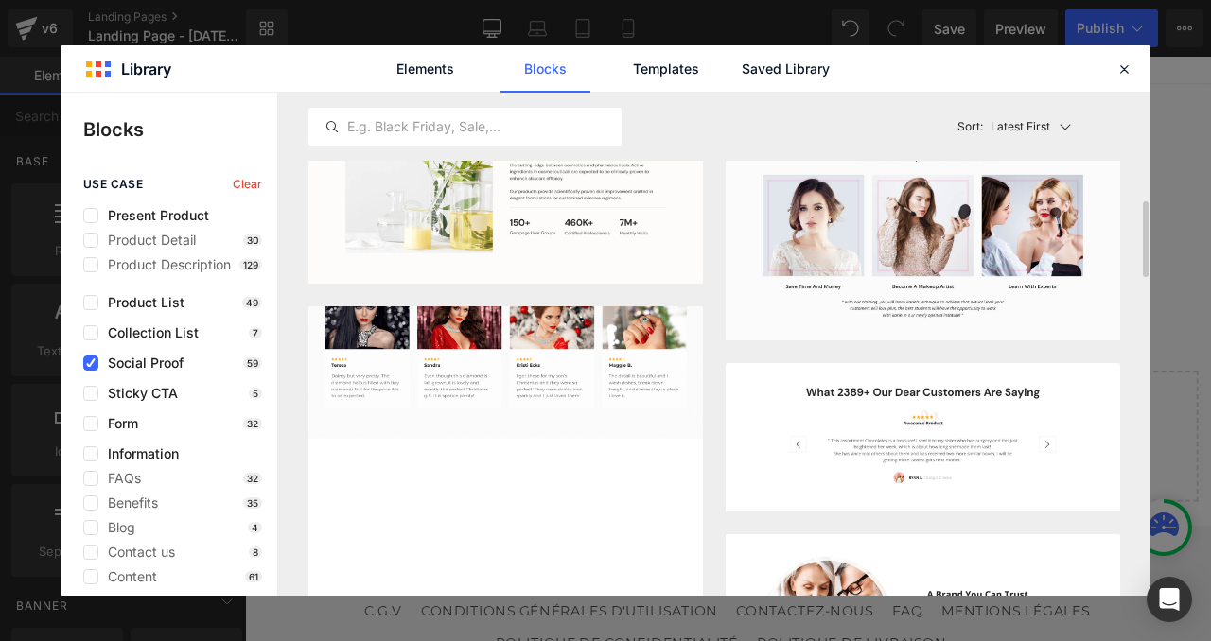
scroll to position [384, 0]
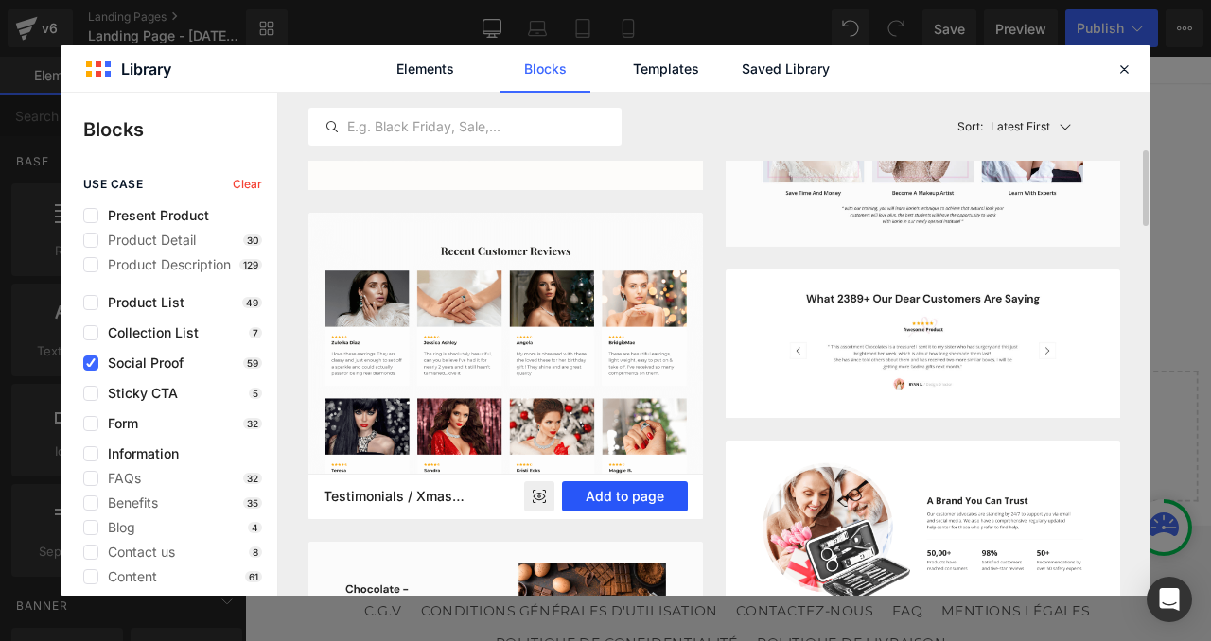
click at [586, 497] on button "Add to page" at bounding box center [625, 496] width 126 height 30
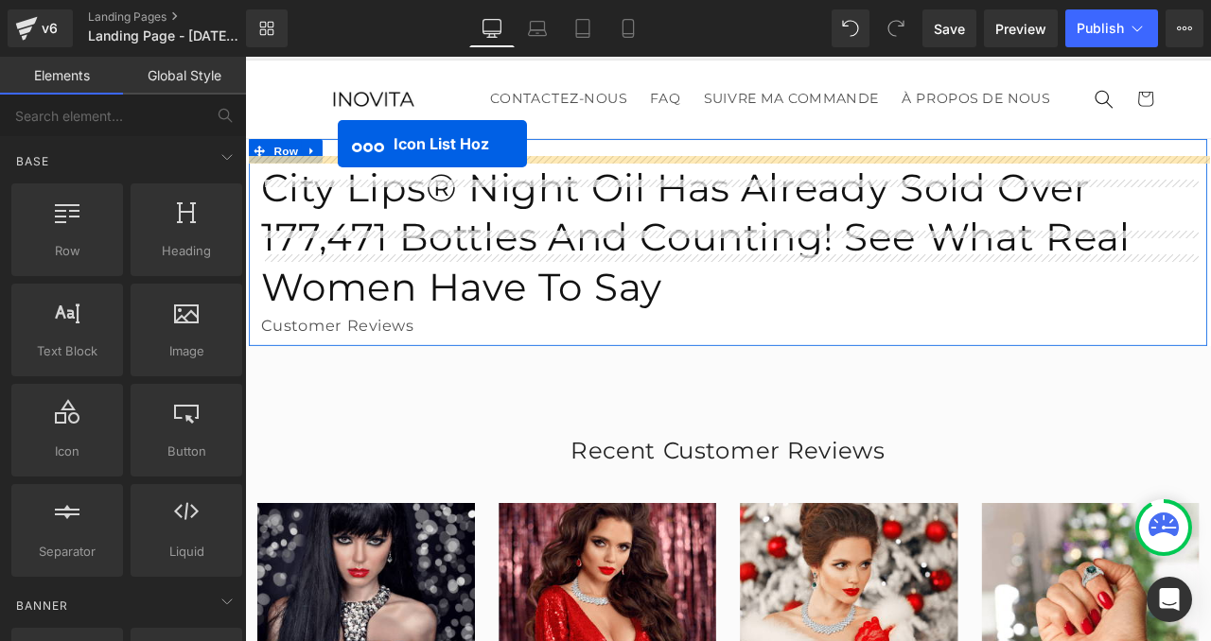
scroll to position [22, 0]
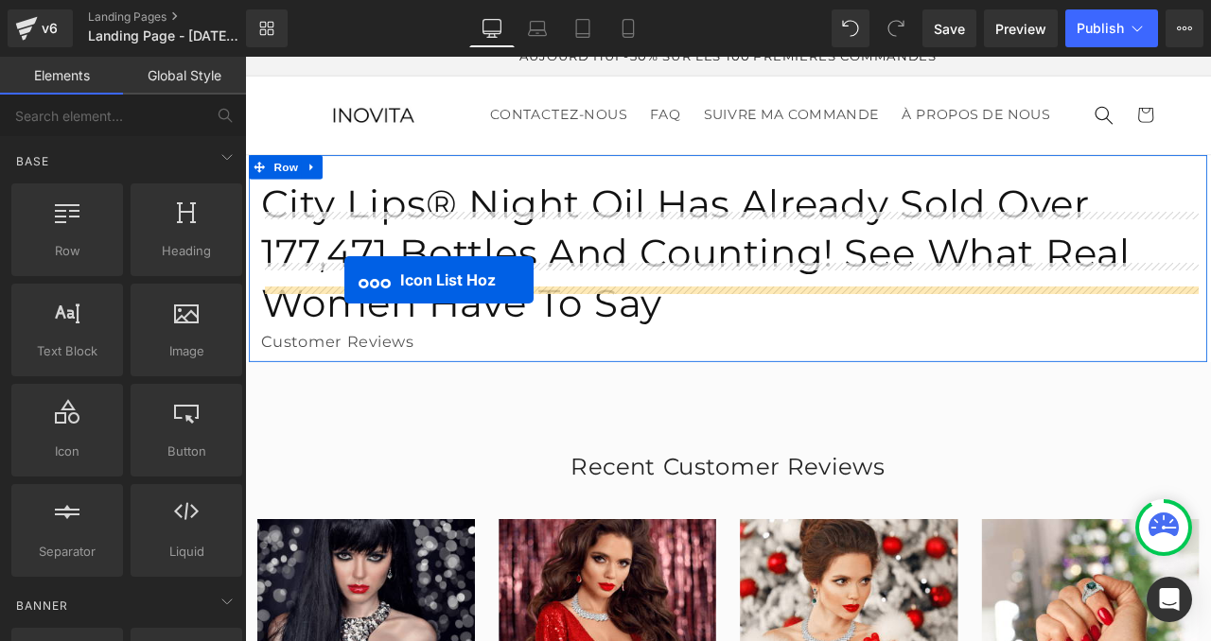
drag, startPoint x: 614, startPoint y: 550, endPoint x: 363, endPoint y: 322, distance: 339.4
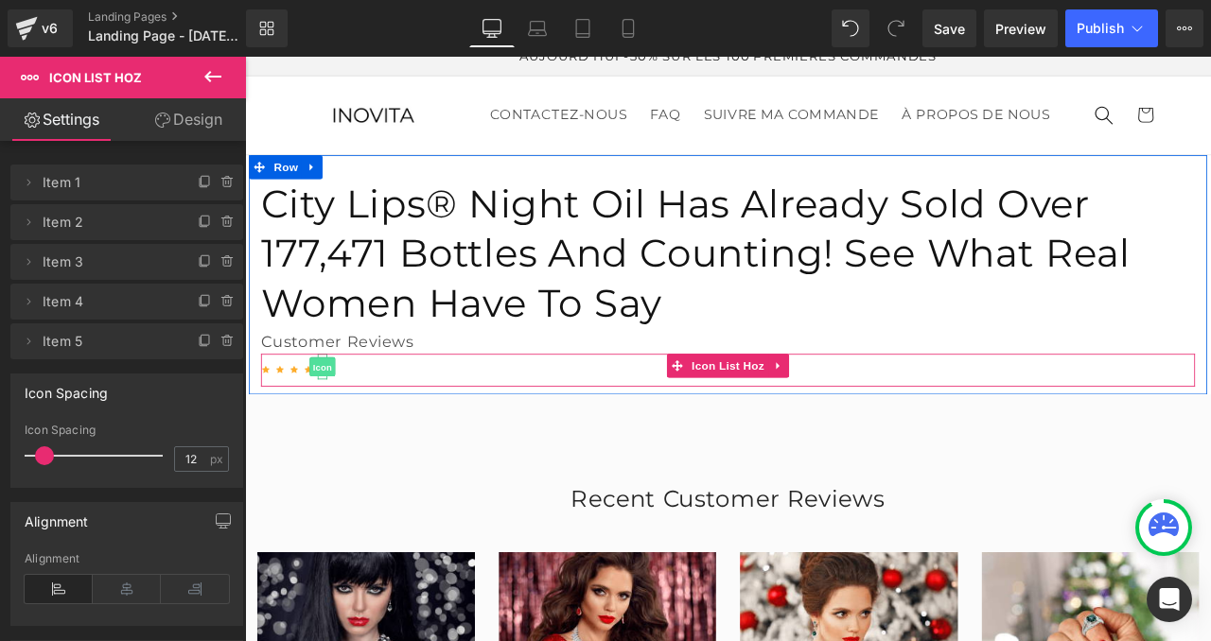
click at [337, 413] on span "Icon" at bounding box center [337, 424] width 30 height 23
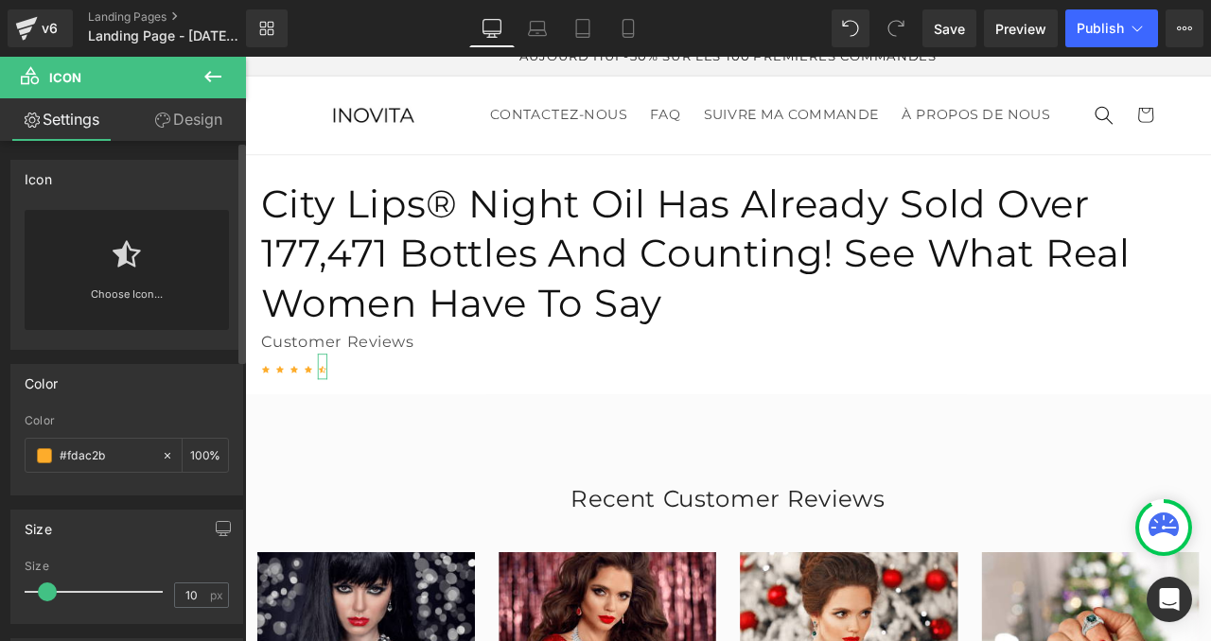
click at [120, 260] on icon at bounding box center [127, 255] width 28 height 30
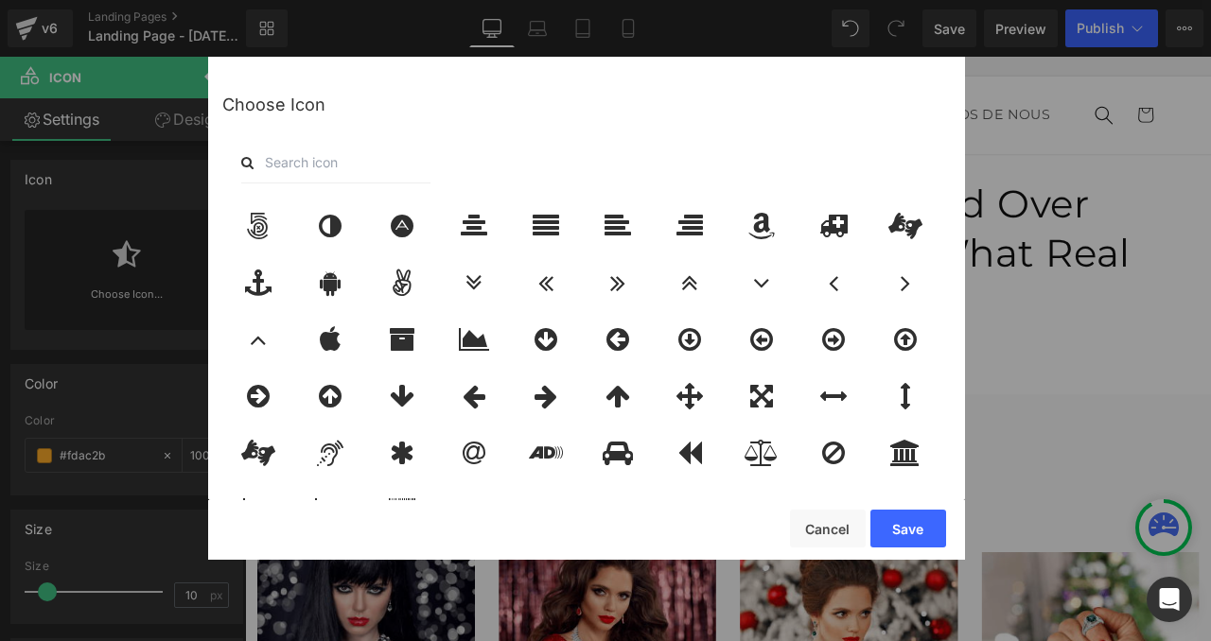
click at [314, 162] on input "text" at bounding box center [335, 163] width 189 height 42
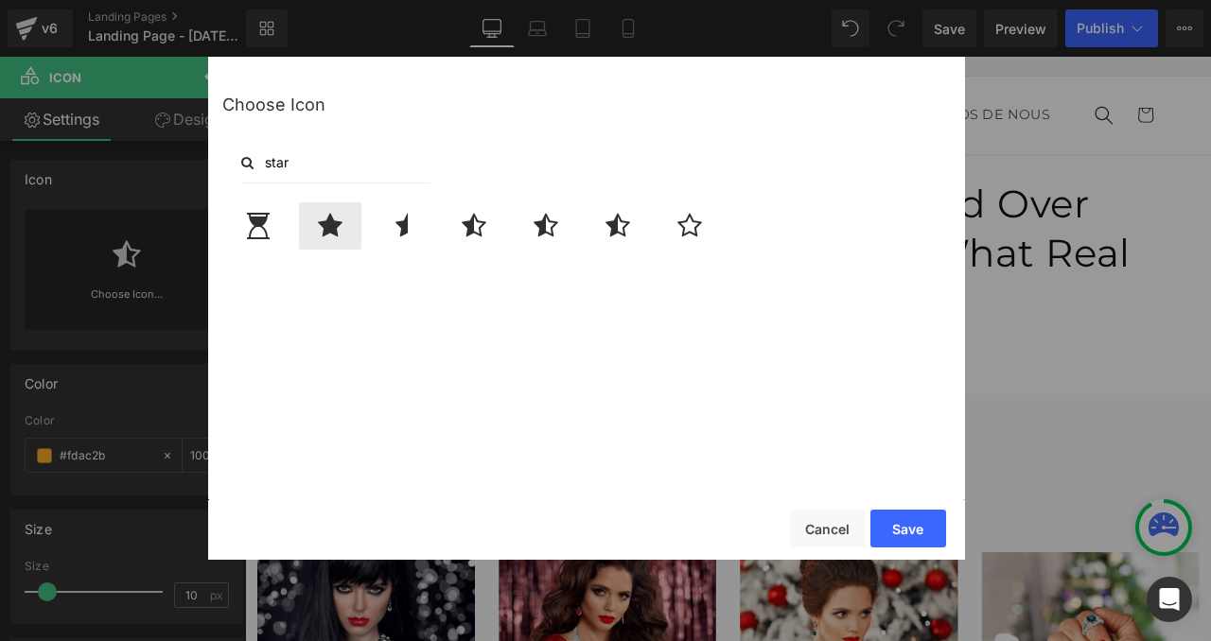
type input "star"
click at [340, 228] on icon at bounding box center [330, 226] width 25 height 26
click at [912, 532] on button "Save" at bounding box center [908, 529] width 76 height 38
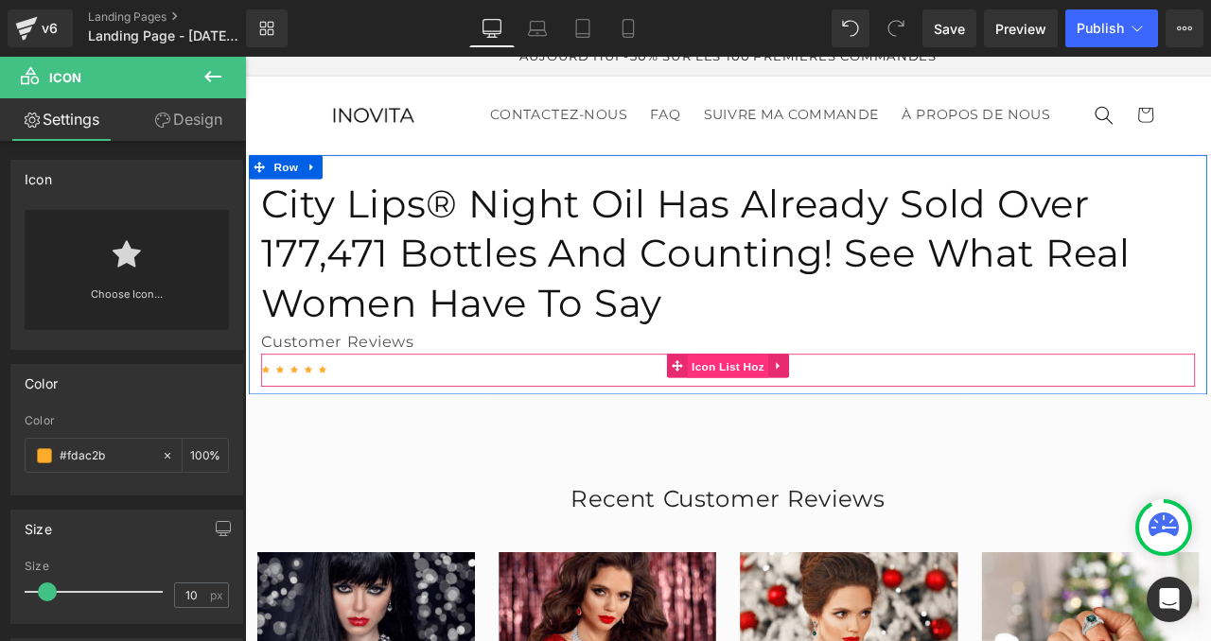
click at [834, 410] on span "Icon List Hoz" at bounding box center [817, 424] width 96 height 28
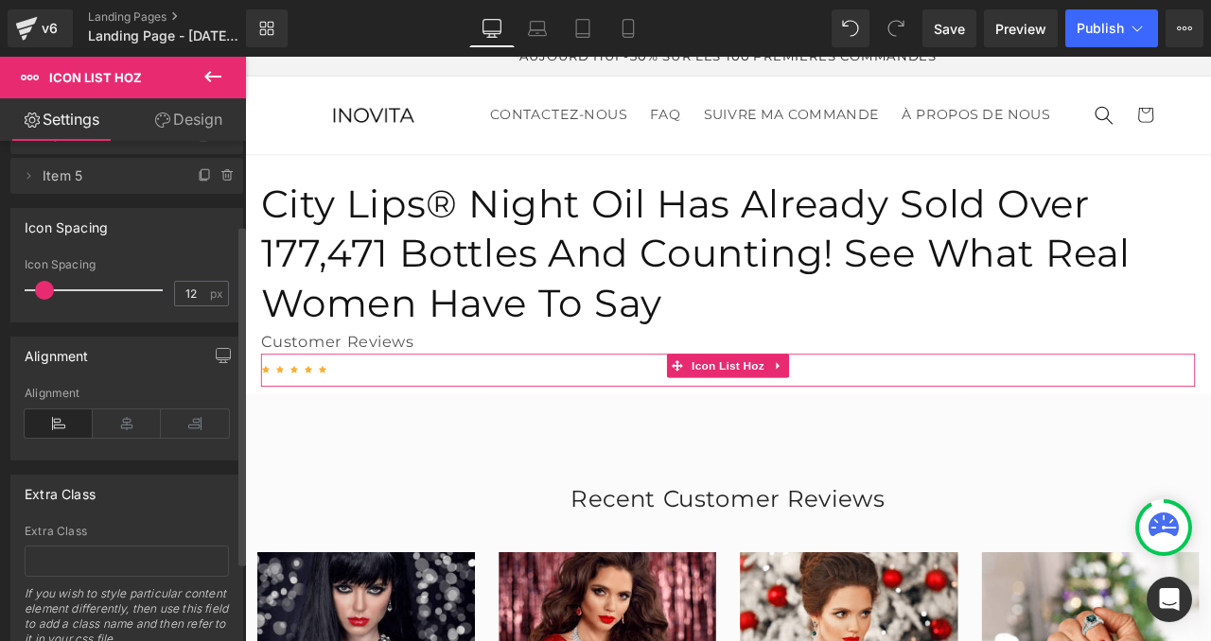
scroll to position [94, 0]
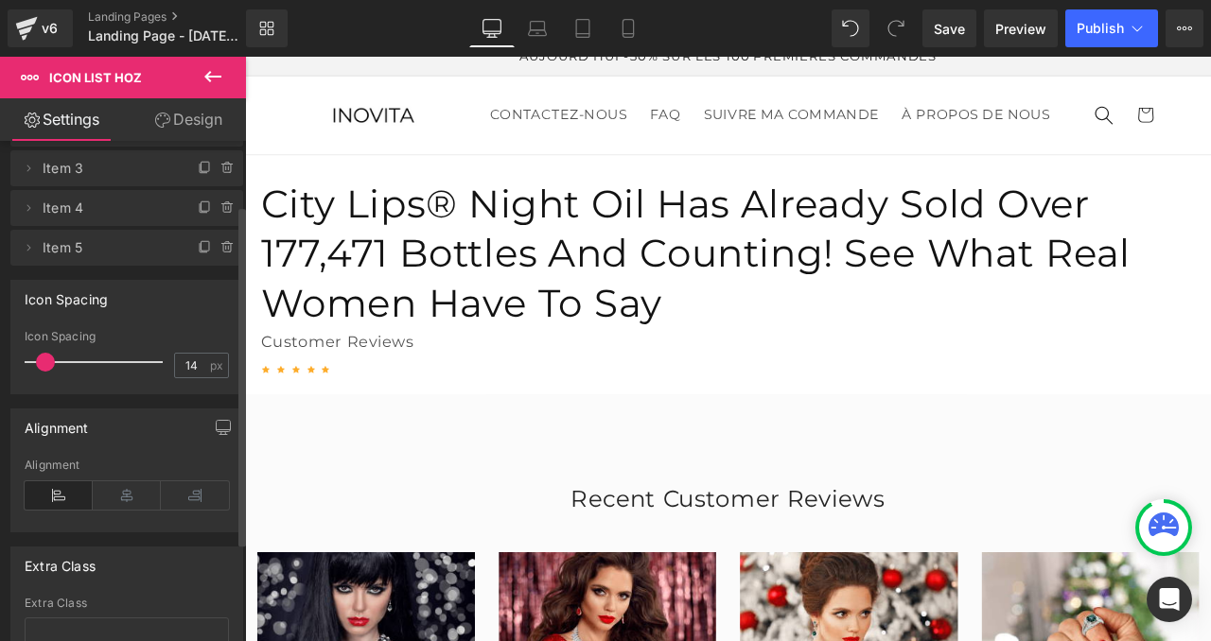
type input "16"
drag, startPoint x: 44, startPoint y: 358, endPoint x: 46, endPoint y: 368, distance: 9.9
click at [46, 368] on span at bounding box center [48, 362] width 19 height 19
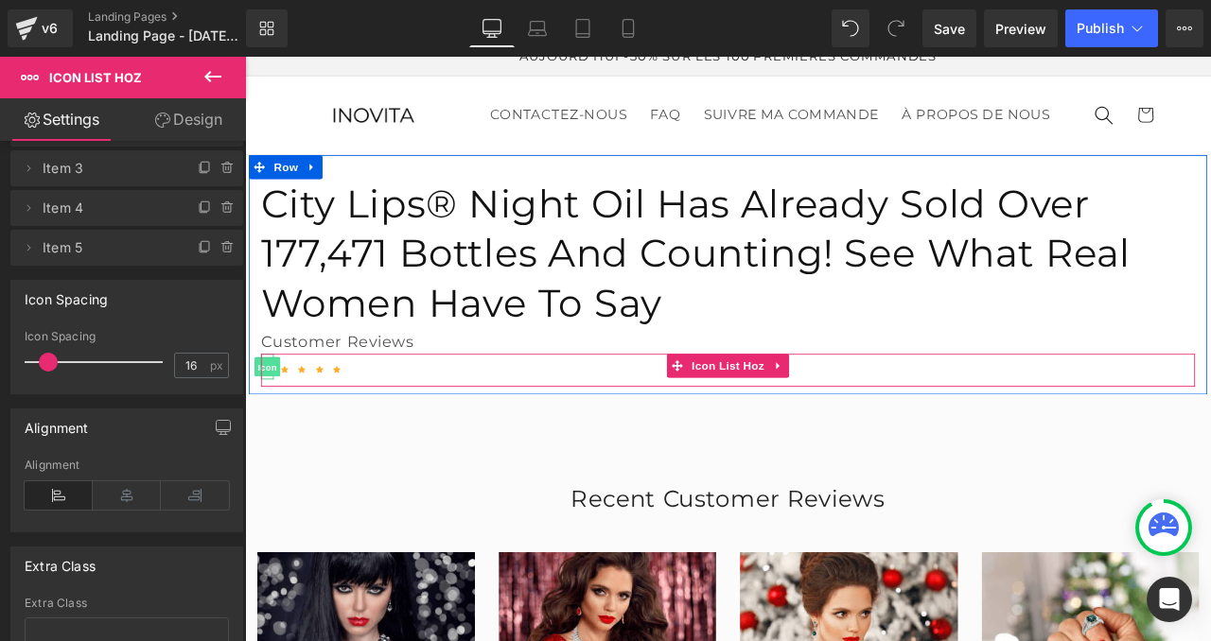
click at [271, 413] on span "Icon" at bounding box center [271, 424] width 30 height 23
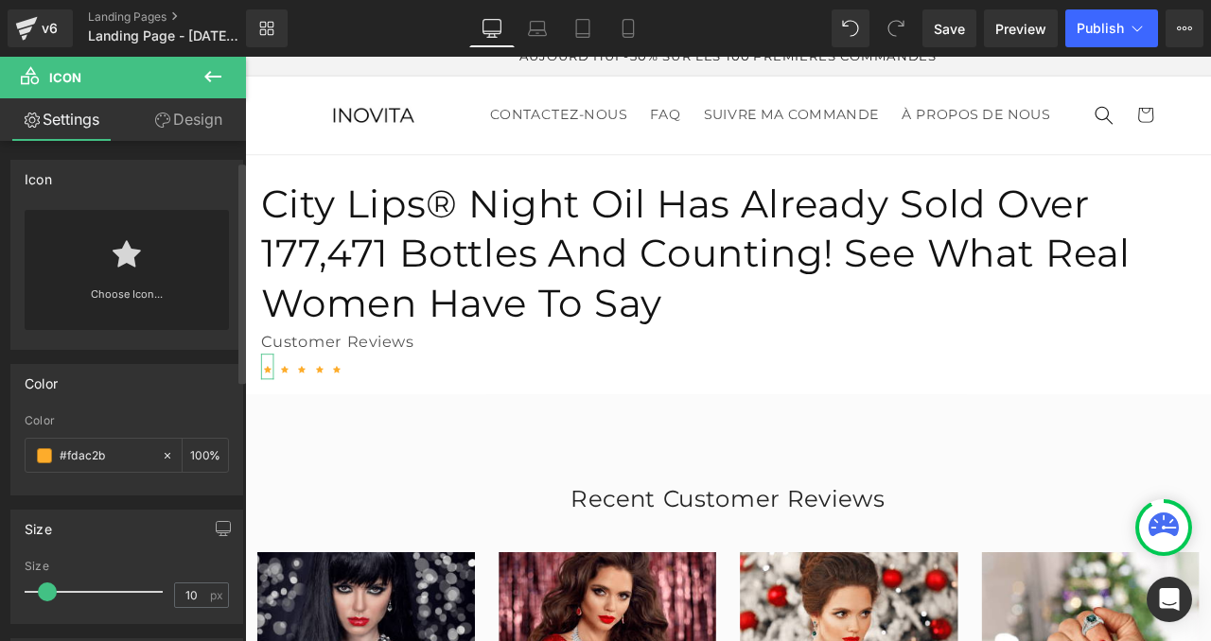
scroll to position [179, 0]
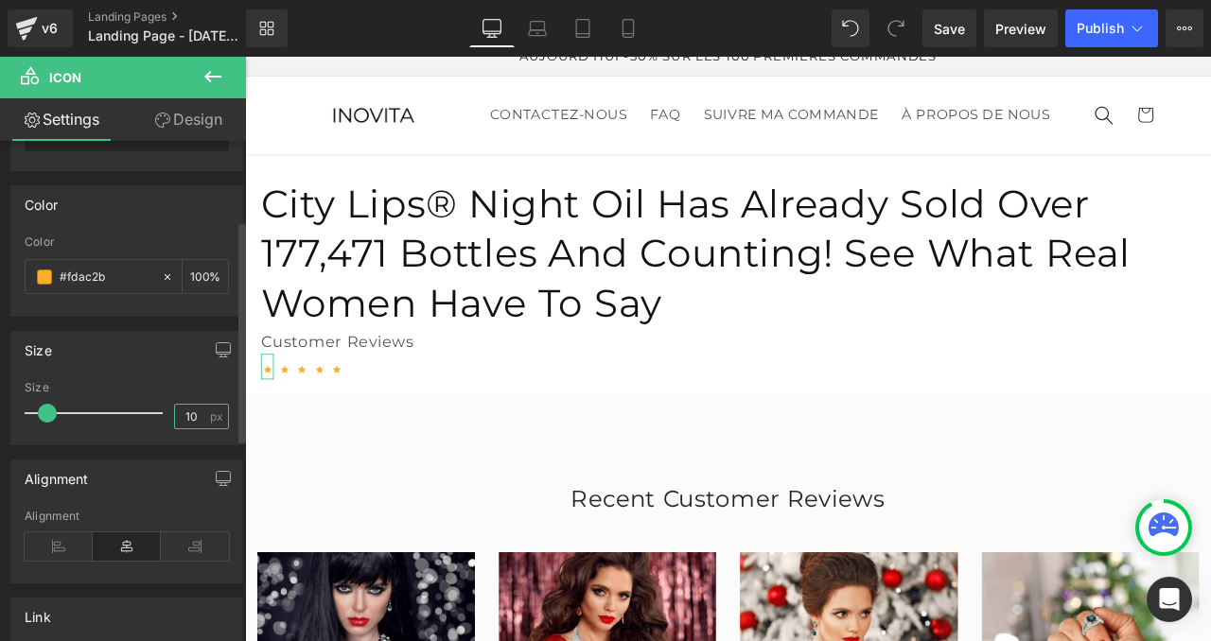
click at [187, 417] on input "10" at bounding box center [191, 417] width 33 height 24
type input "15"
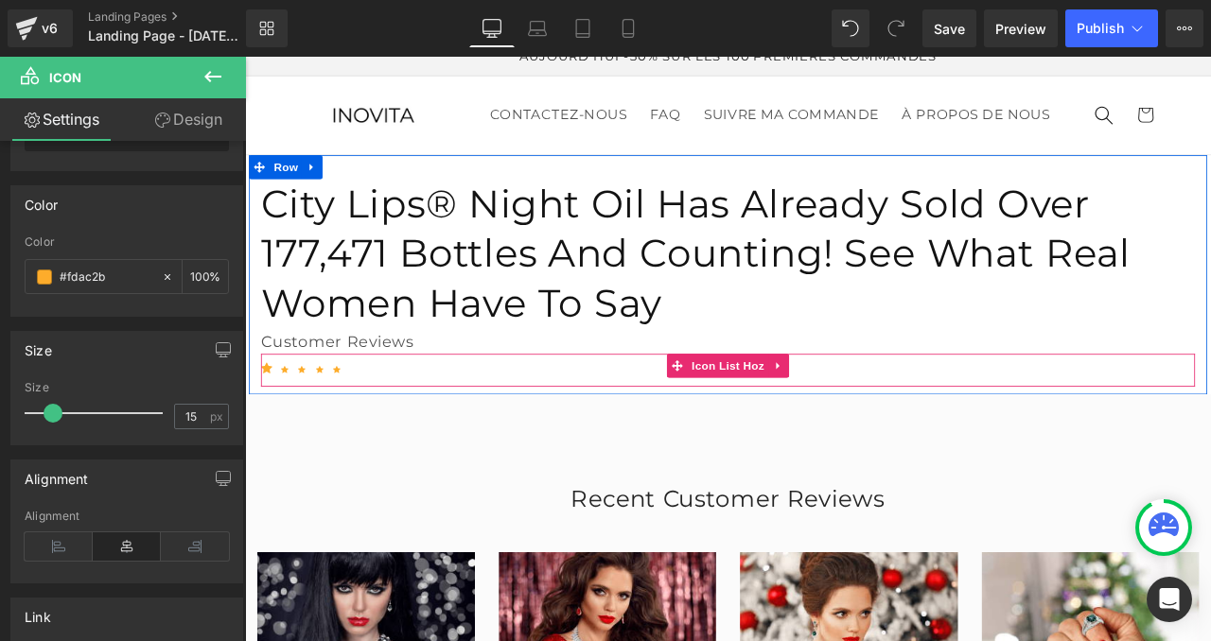
click at [793, 409] on span "Icon List Hoz" at bounding box center [817, 423] width 96 height 28
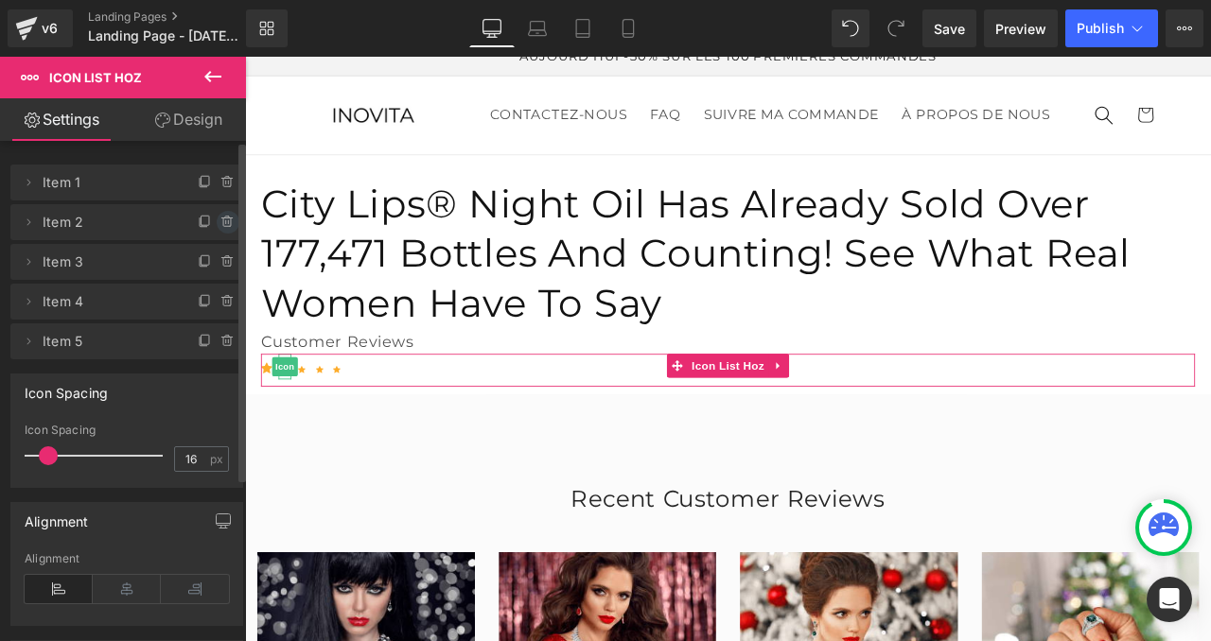
click at [220, 221] on icon at bounding box center [227, 222] width 15 height 15
click at [216, 221] on button "Delete" at bounding box center [208, 223] width 60 height 25
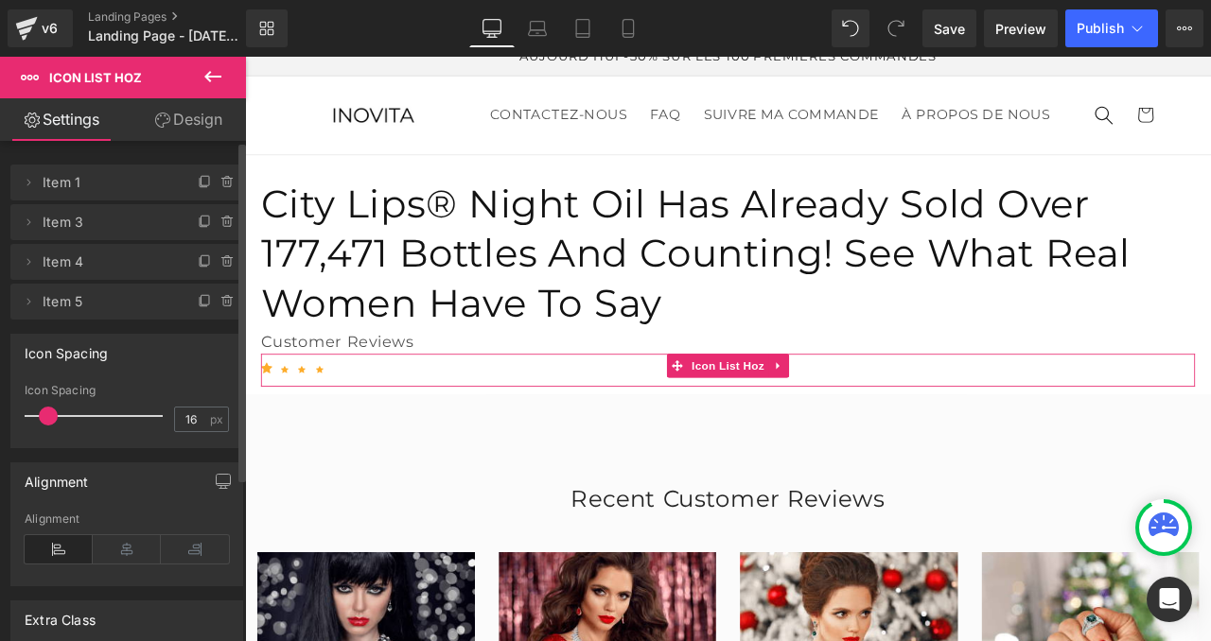
click at [220, 221] on icon at bounding box center [227, 222] width 15 height 15
click at [216, 221] on button "Delete" at bounding box center [213, 223] width 60 height 25
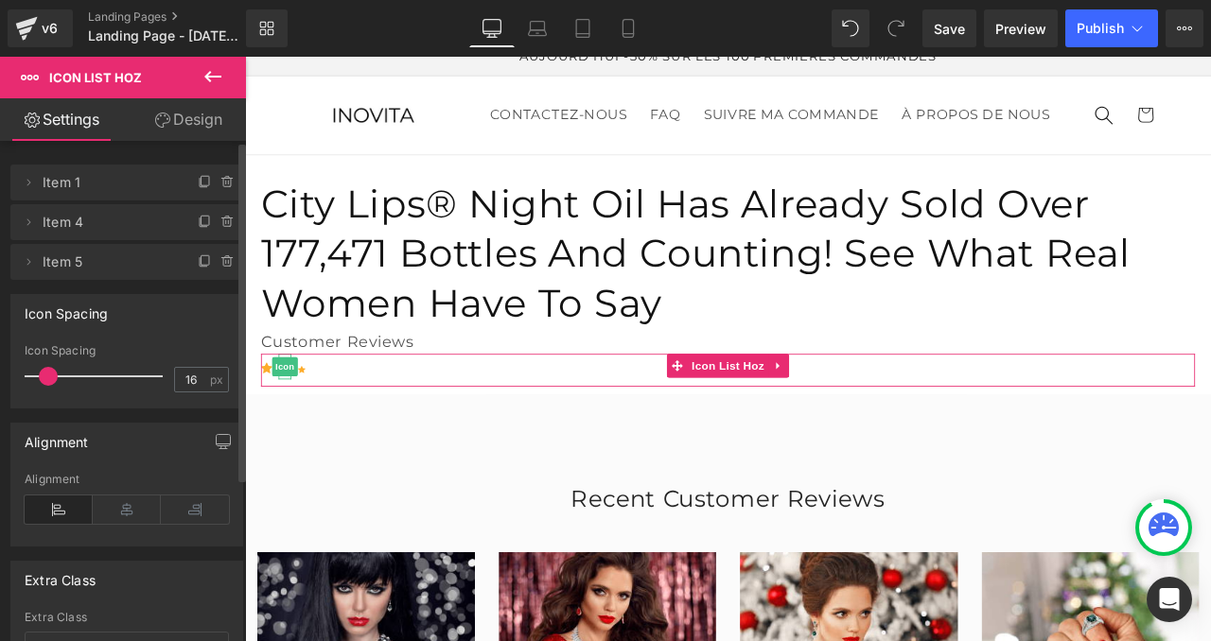
click at [220, 221] on icon at bounding box center [227, 222] width 15 height 15
click at [216, 221] on button "Delete" at bounding box center [208, 223] width 60 height 25
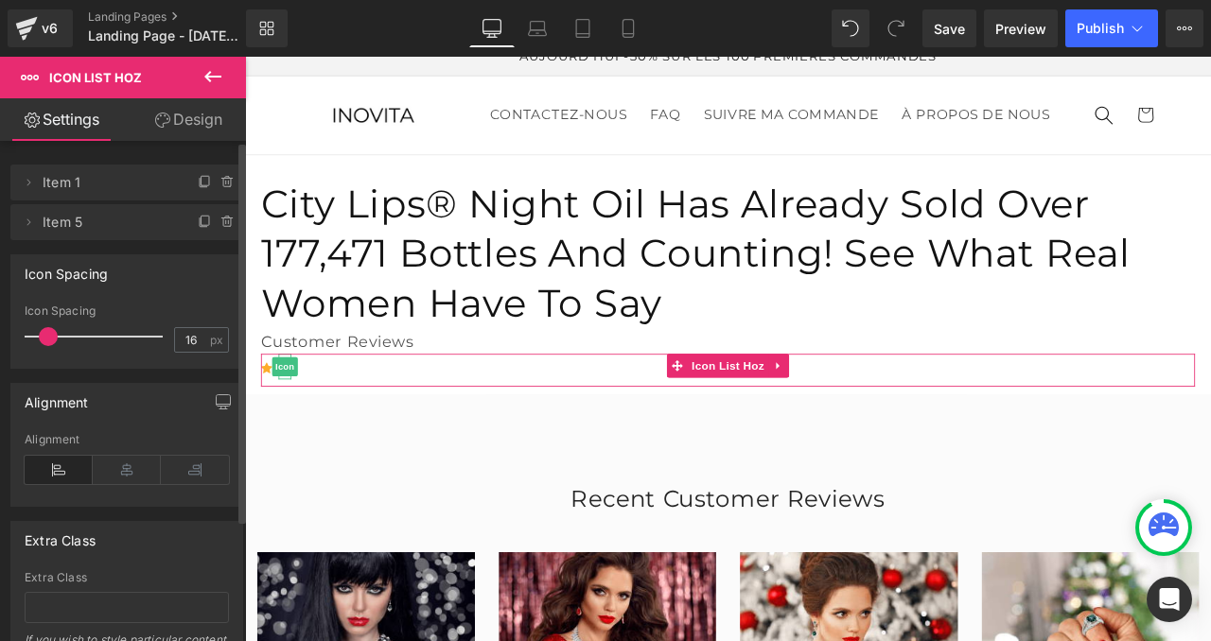
click at [220, 221] on icon at bounding box center [227, 222] width 15 height 15
click at [216, 221] on button "Delete" at bounding box center [208, 223] width 60 height 25
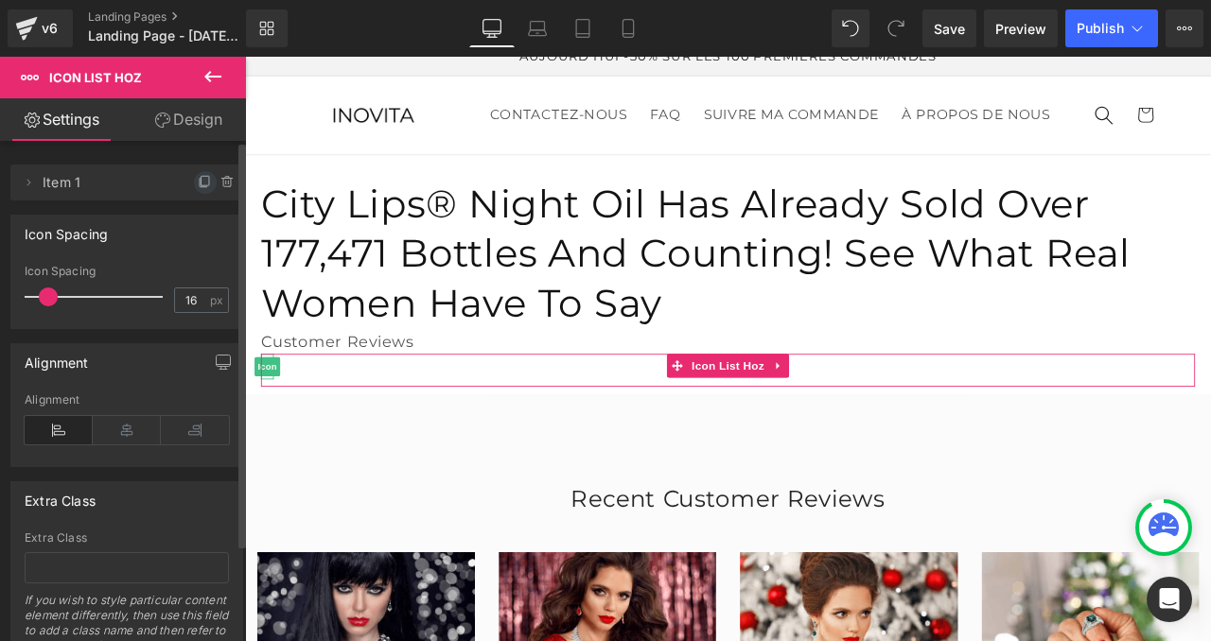
click at [198, 176] on icon at bounding box center [205, 182] width 15 height 15
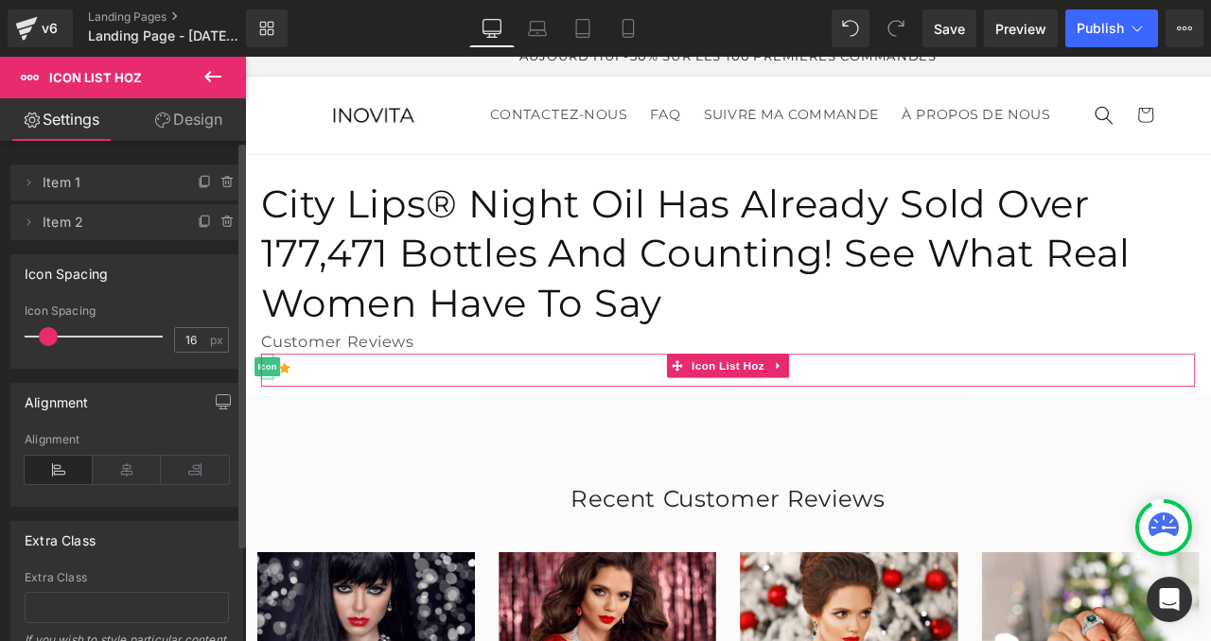
click at [198, 176] on icon at bounding box center [205, 182] width 15 height 15
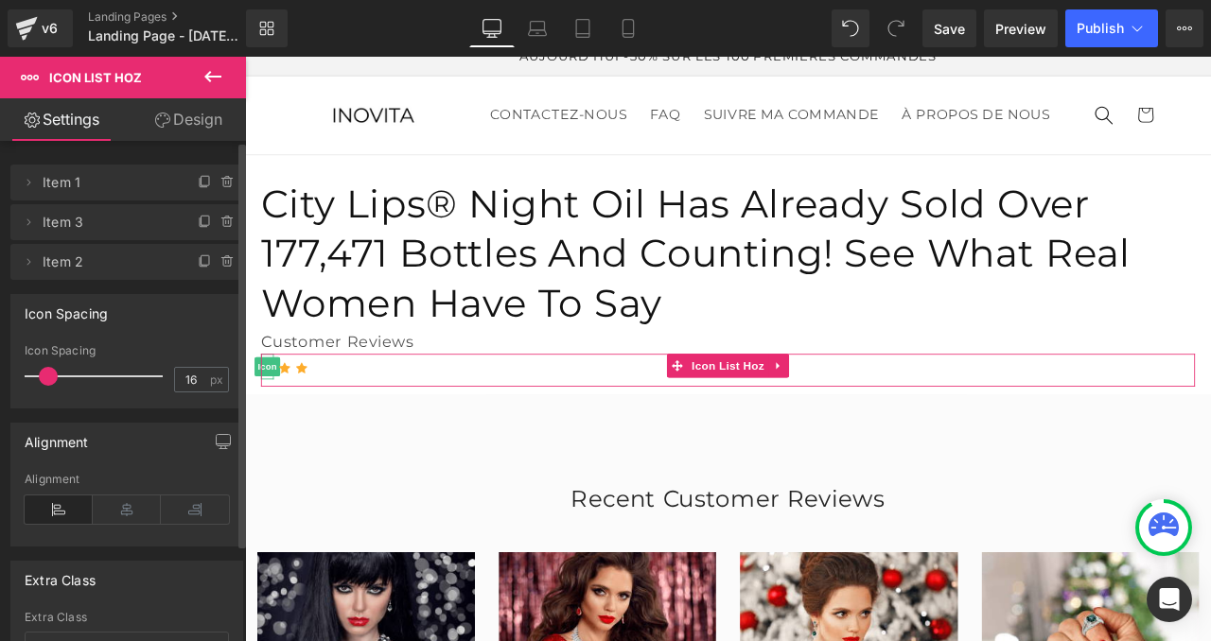
click at [198, 176] on icon at bounding box center [205, 182] width 15 height 15
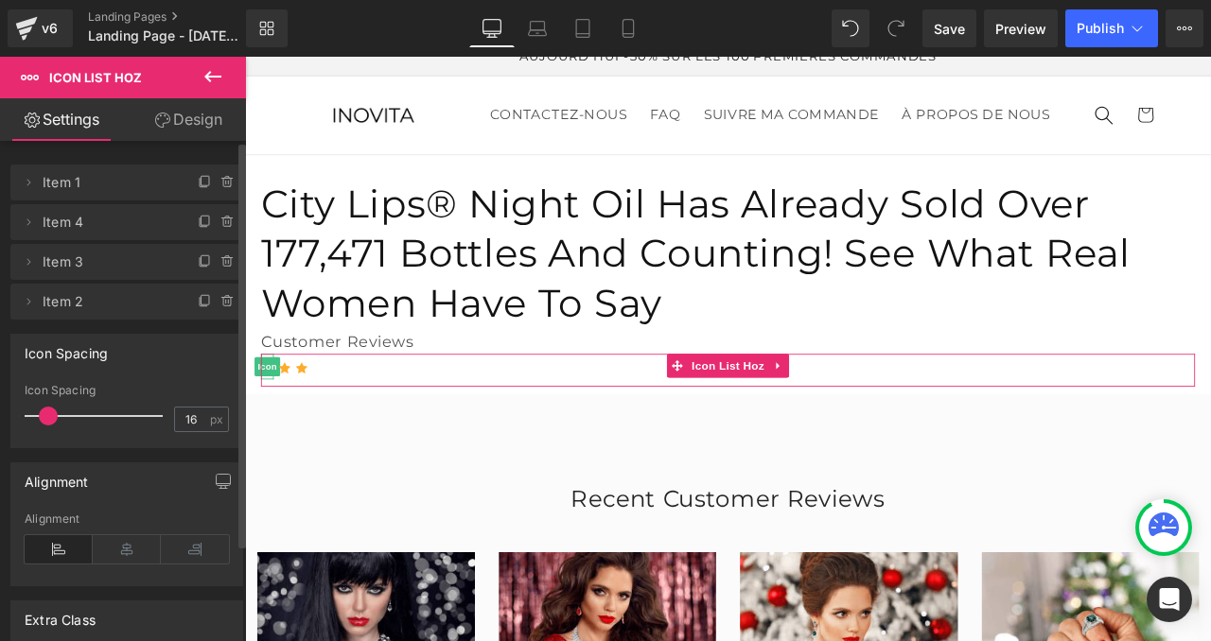
click at [198, 176] on icon at bounding box center [205, 182] width 15 height 15
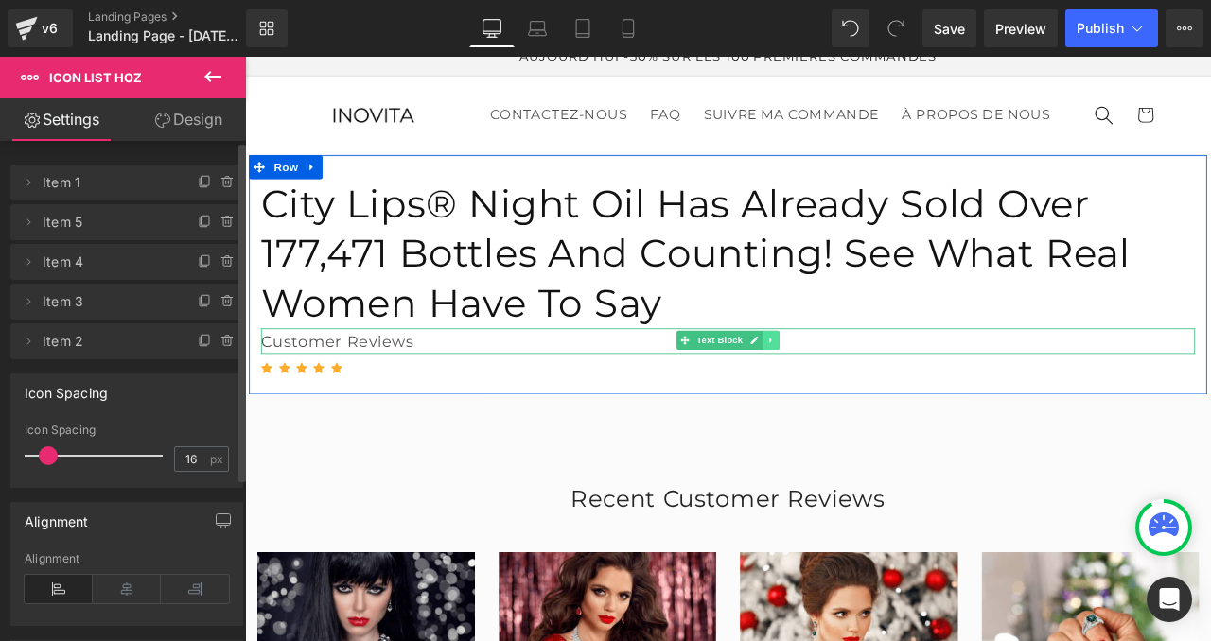
click at [868, 387] on icon at bounding box center [868, 392] width 10 height 11
click at [850, 381] on link at bounding box center [858, 392] width 20 height 23
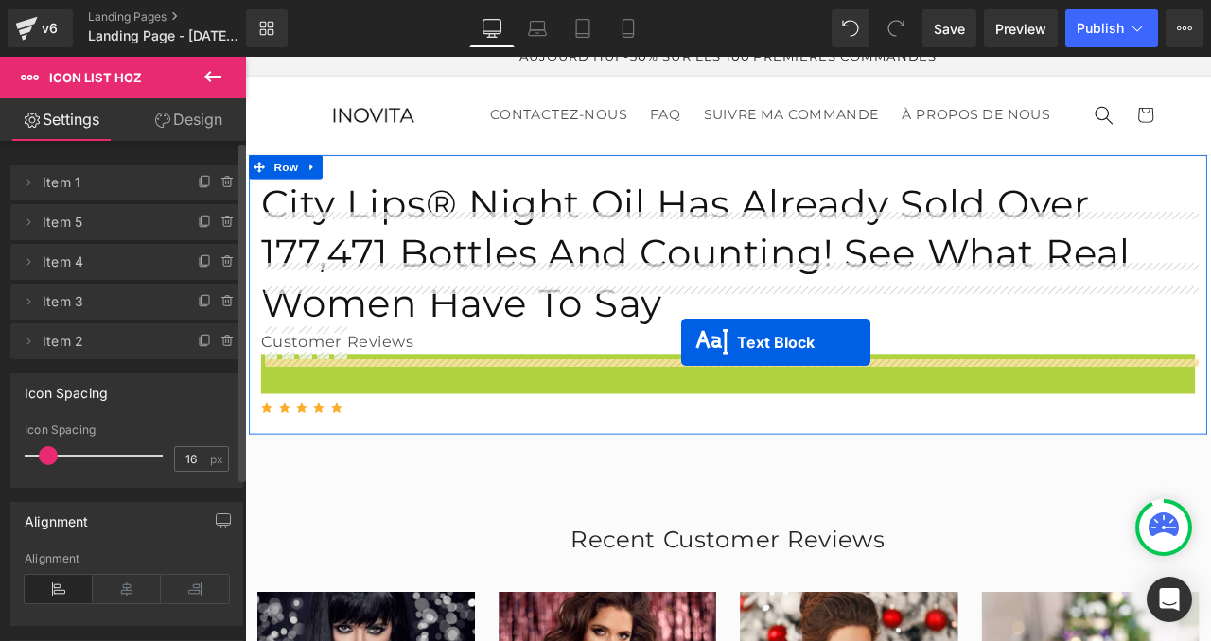
drag, startPoint x: 762, startPoint y: 336, endPoint x: 760, endPoint y: 399, distance: 63.4
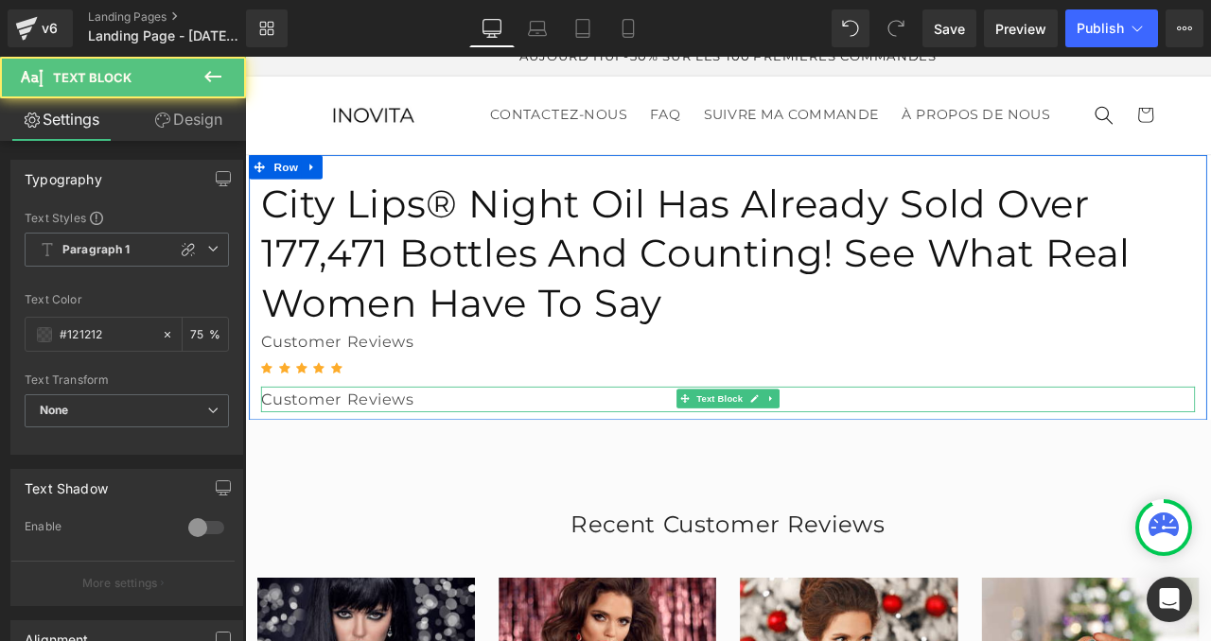
click at [344, 447] on p "Customer Reviews" at bounding box center [817, 462] width 1107 height 30
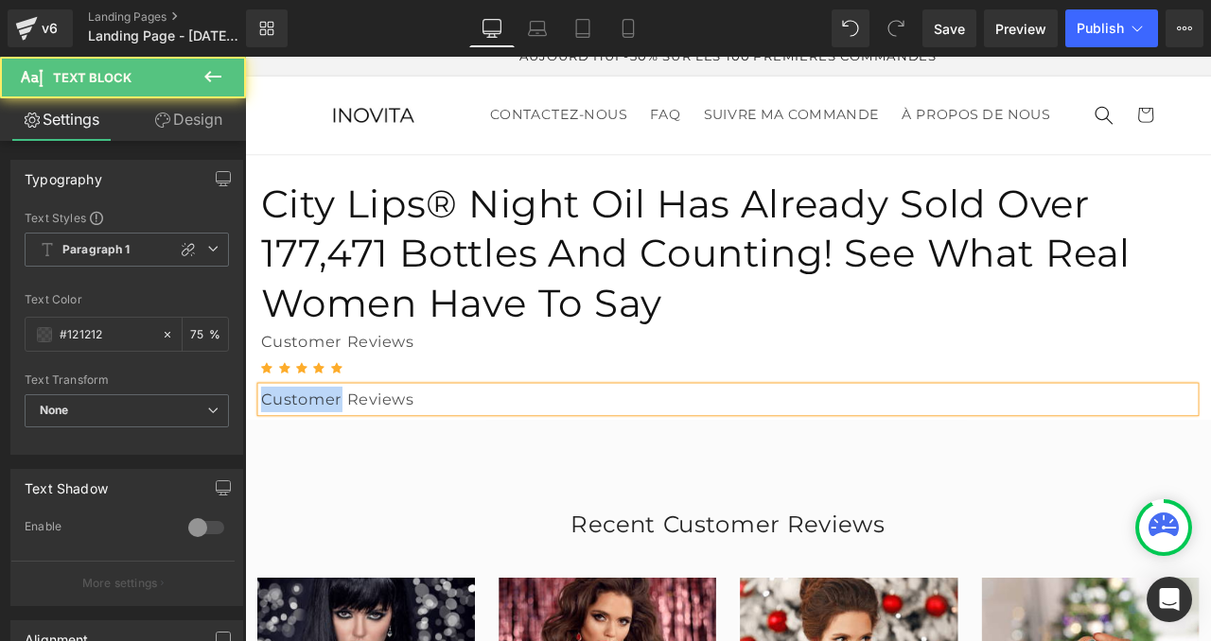
click at [344, 447] on p "Customer Reviews" at bounding box center [817, 462] width 1107 height 30
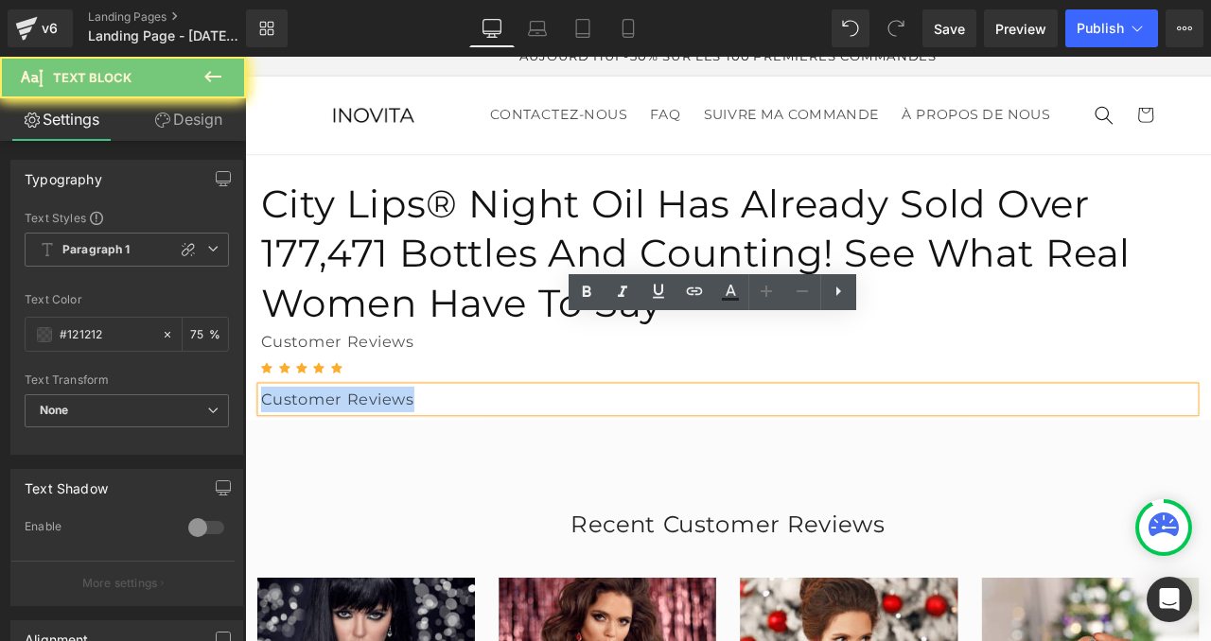
click at [344, 447] on p "Customer Reviews" at bounding box center [817, 462] width 1107 height 30
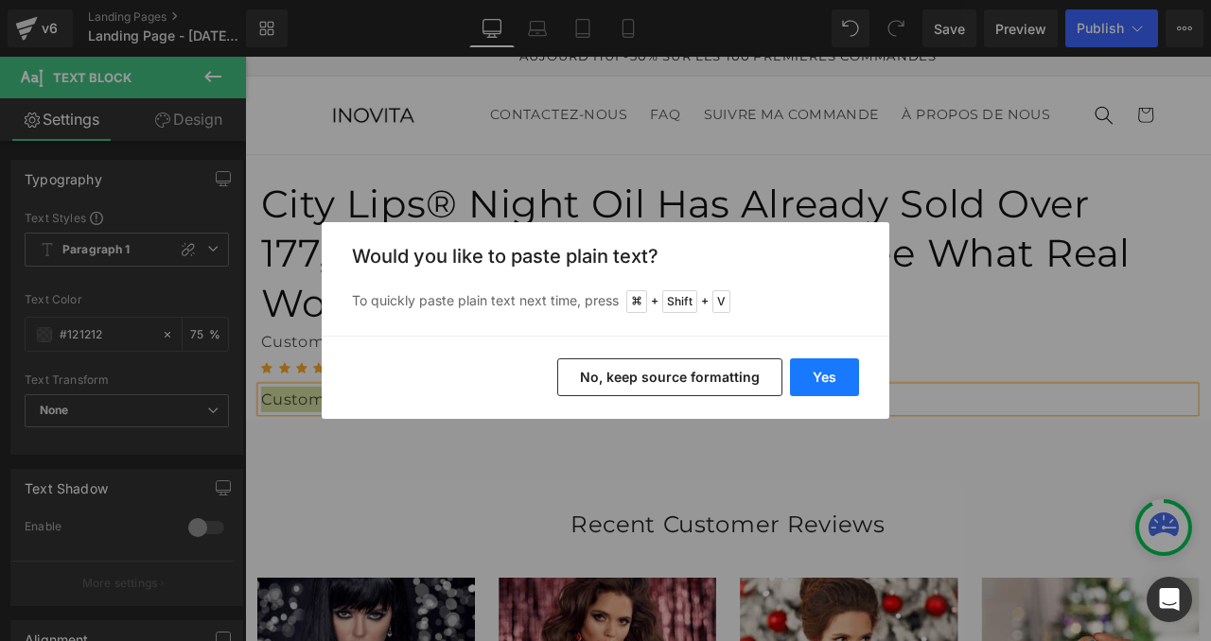
click at [812, 378] on button "Yes" at bounding box center [824, 377] width 69 height 38
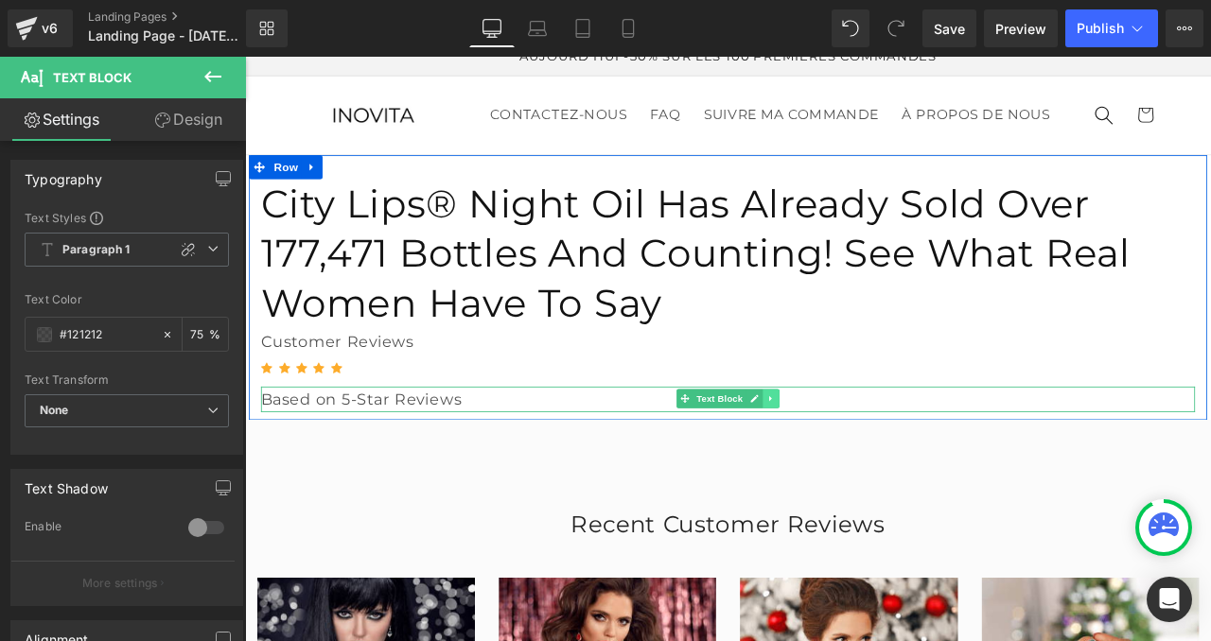
click at [866, 458] on icon at bounding box center [866, 461] width 3 height 7
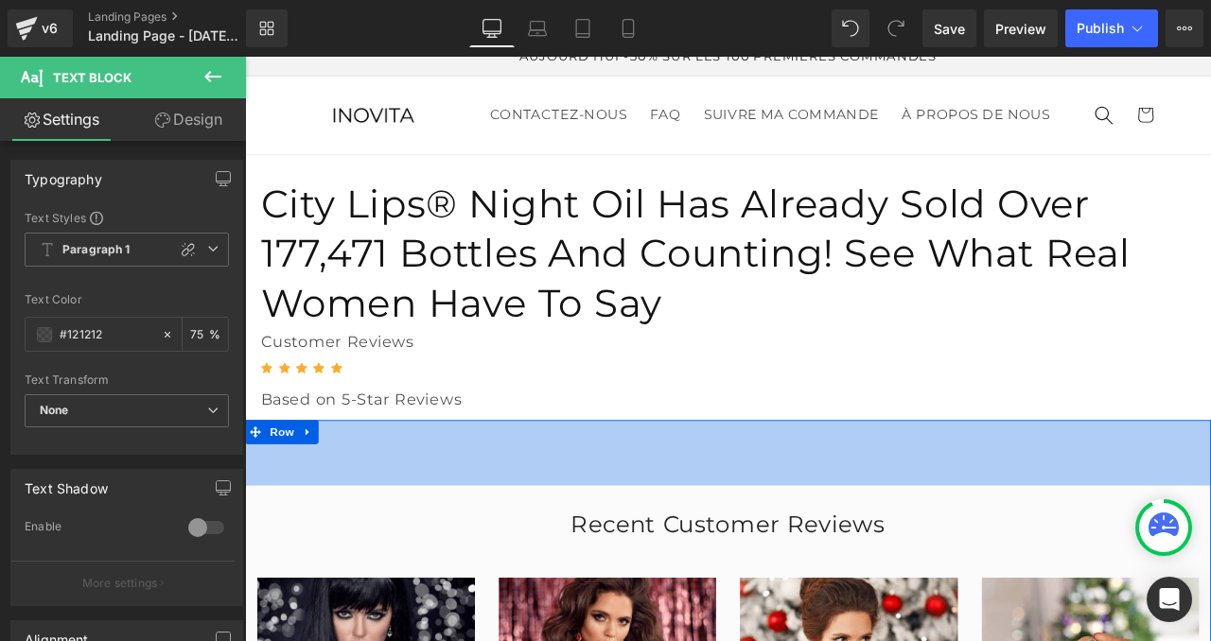
click at [544, 487] on div "82px" at bounding box center [817, 526] width 1144 height 78
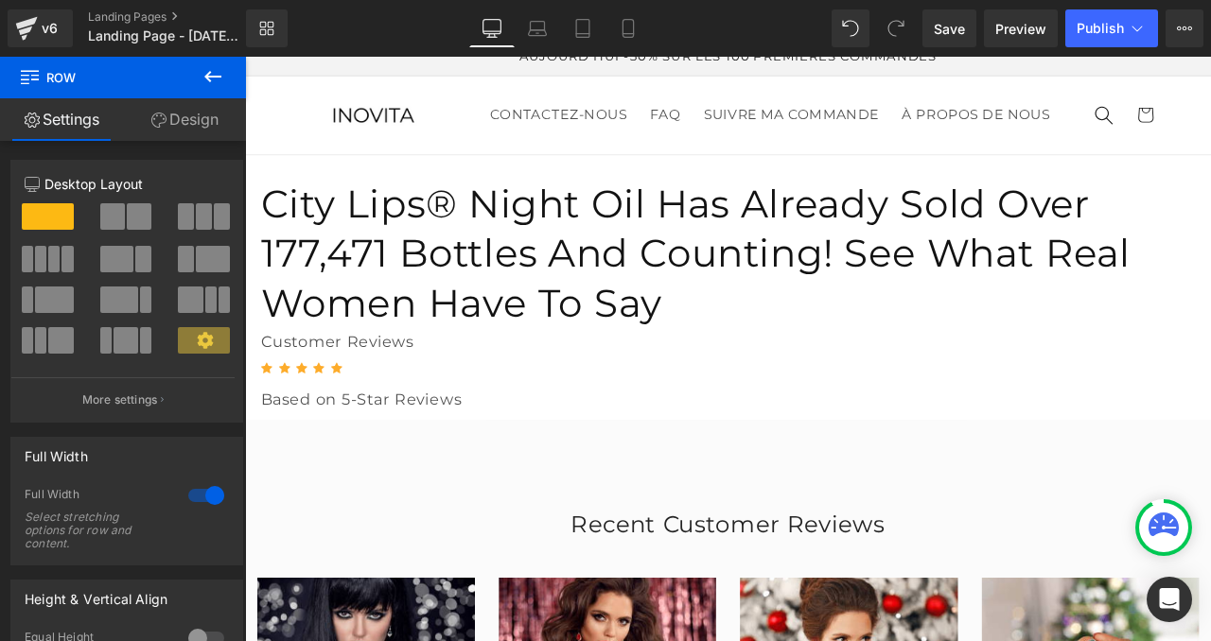
click at [210, 77] on icon at bounding box center [212, 76] width 17 height 11
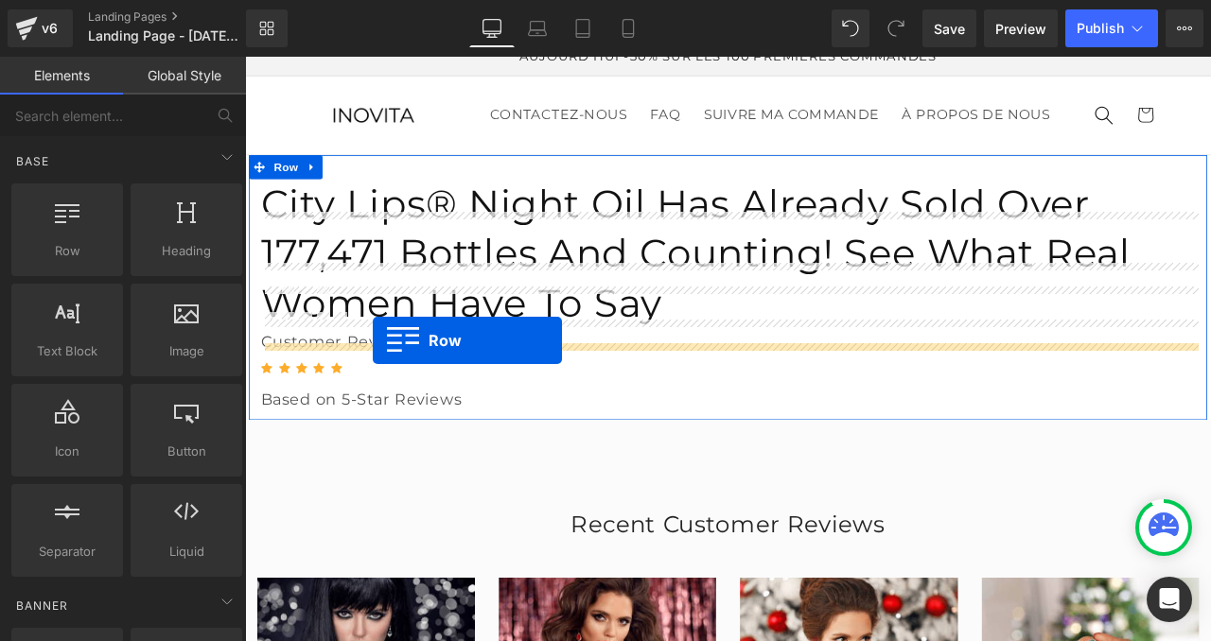
drag, startPoint x: 307, startPoint y: 283, endPoint x: 396, endPoint y: 393, distance: 141.2
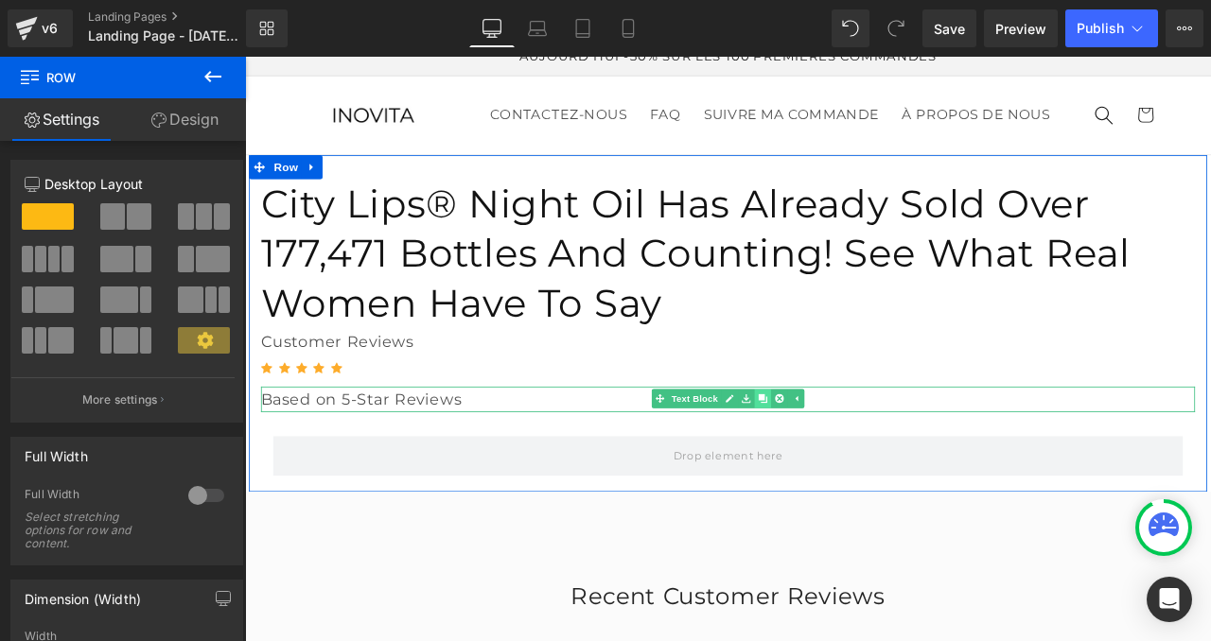
click at [854, 456] on icon at bounding box center [858, 461] width 10 height 10
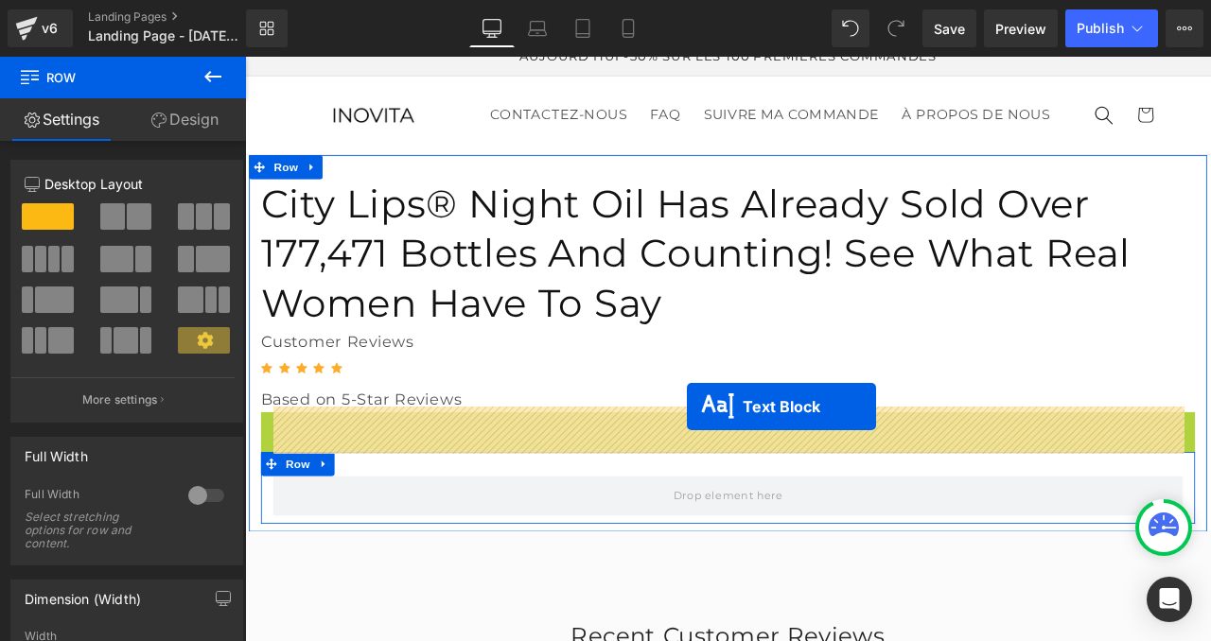
drag, startPoint x: 767, startPoint y: 406, endPoint x: 769, endPoint y: 472, distance: 66.2
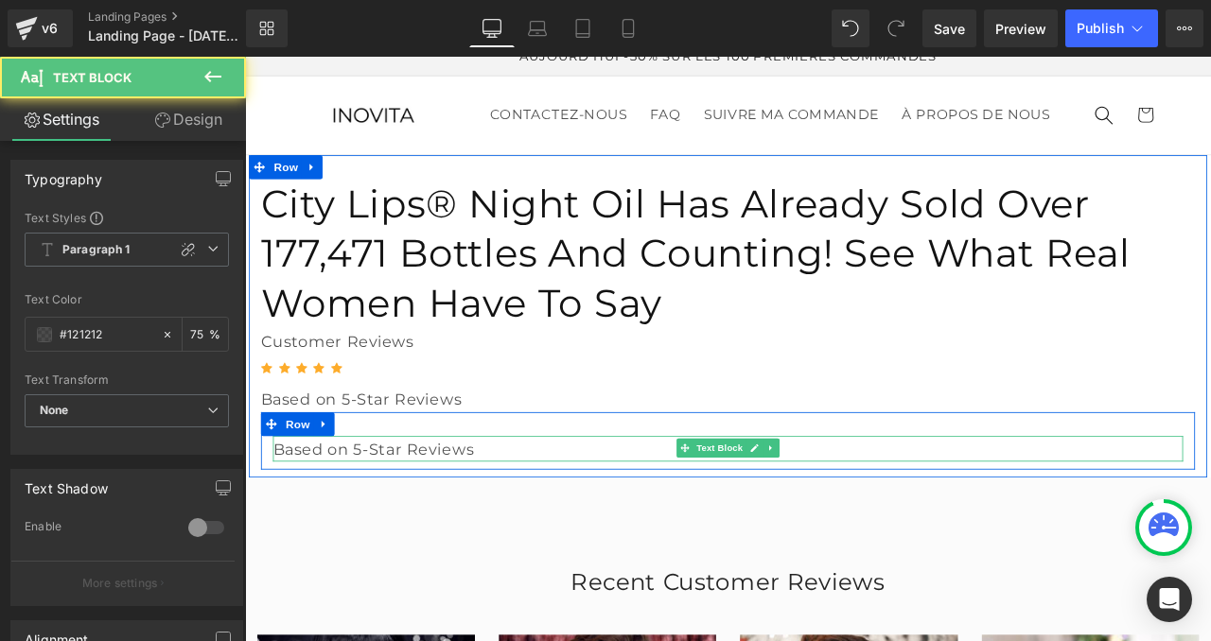
click at [551, 506] on p "Based on 5-Star Reviews" at bounding box center [817, 521] width 1078 height 30
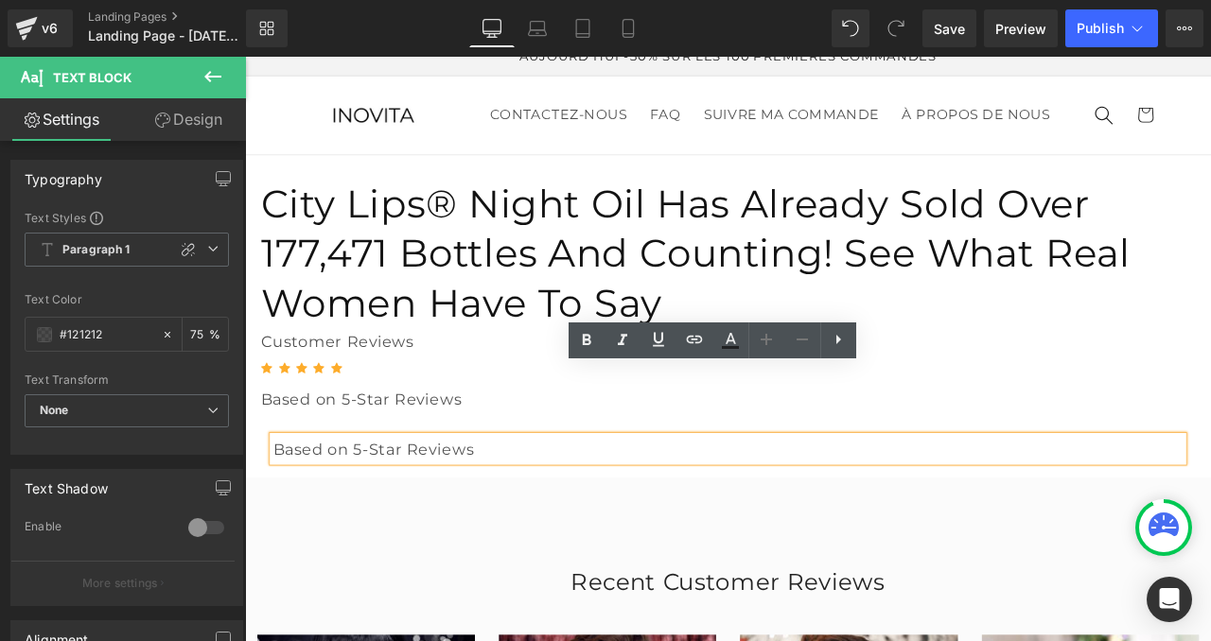
click at [551, 506] on p "Based on 5-Star Reviews" at bounding box center [817, 521] width 1078 height 30
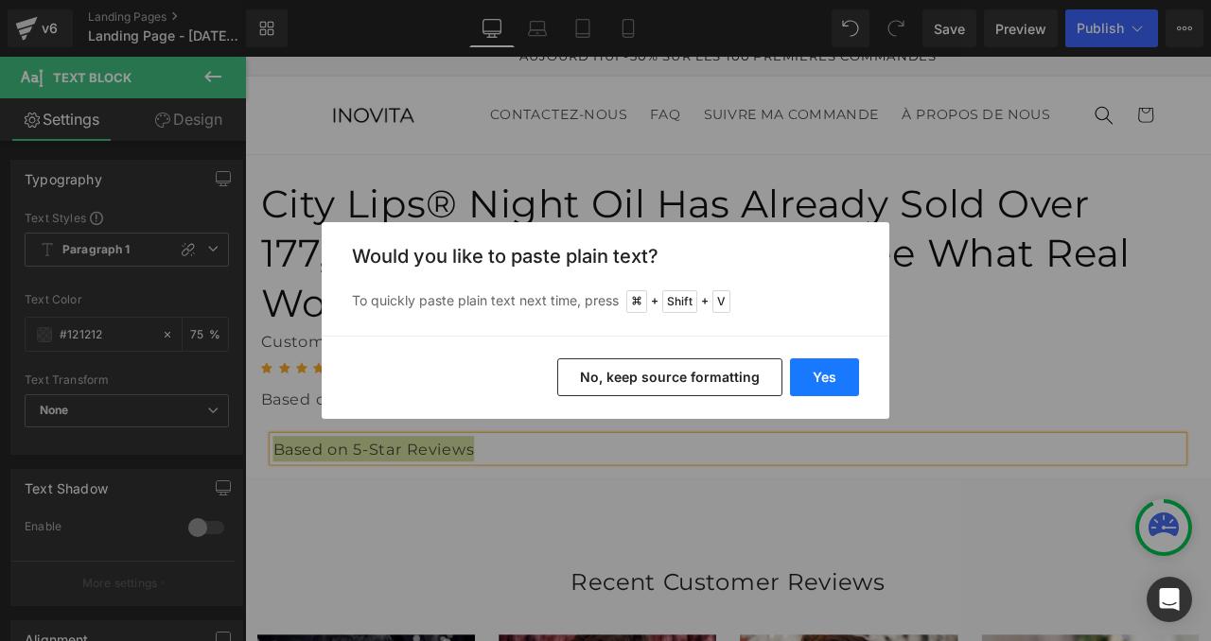
click at [818, 385] on button "Yes" at bounding box center [824, 377] width 69 height 38
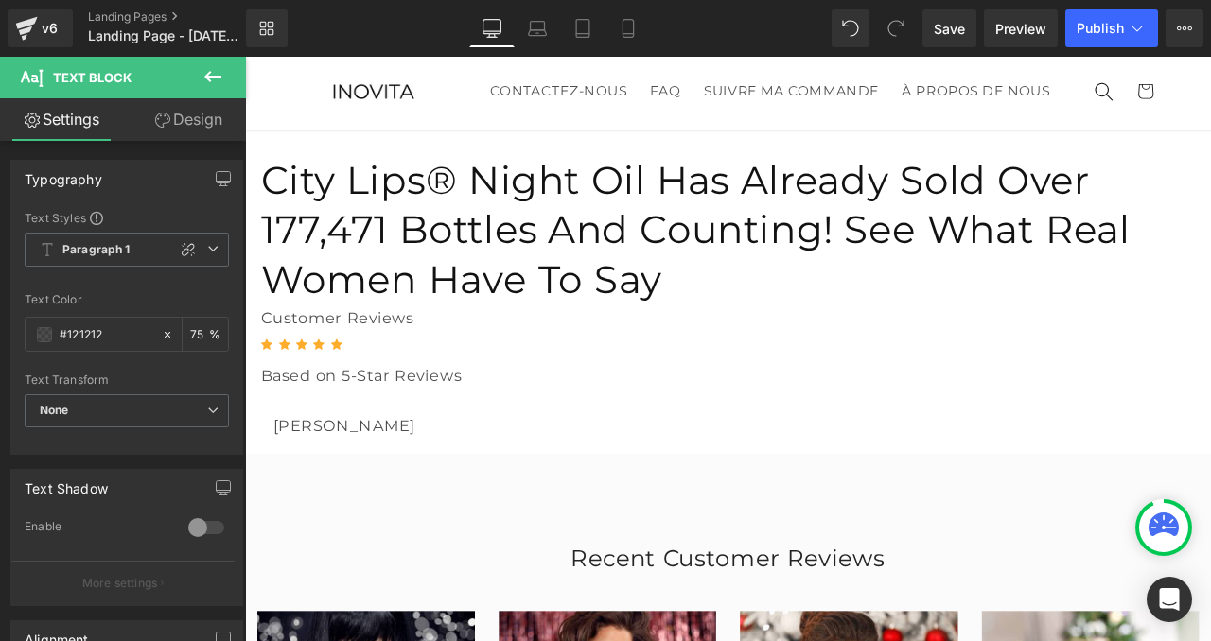
scroll to position [0, 0]
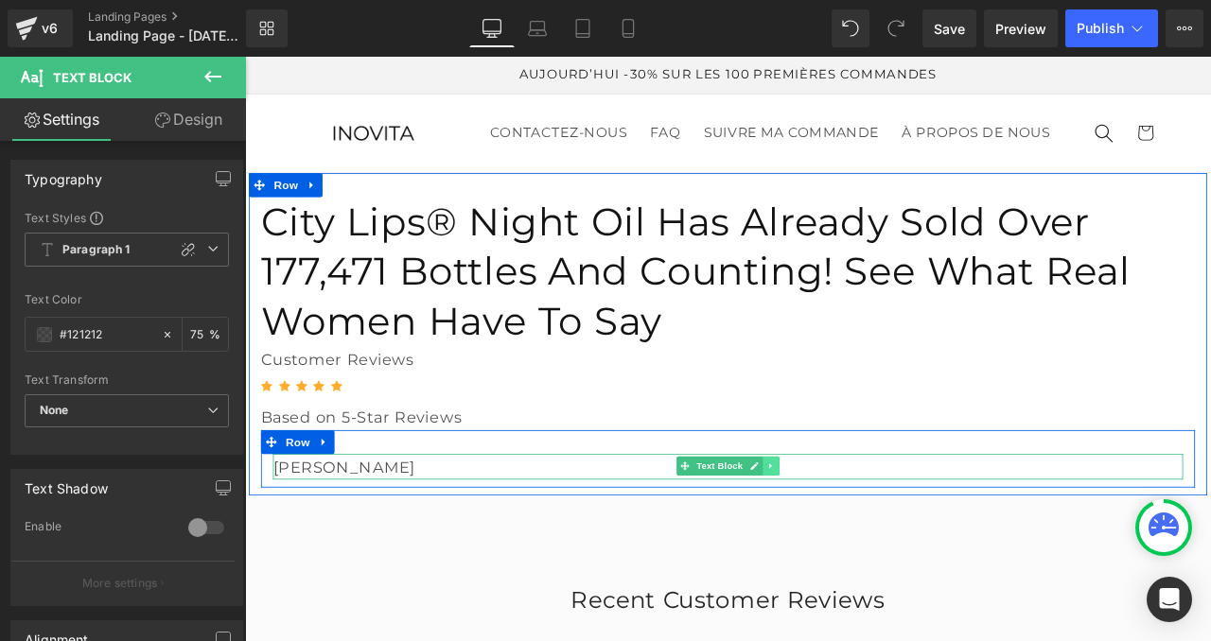
click at [870, 536] on icon at bounding box center [868, 541] width 10 height 11
click at [863, 536] on icon at bounding box center [858, 541] width 10 height 10
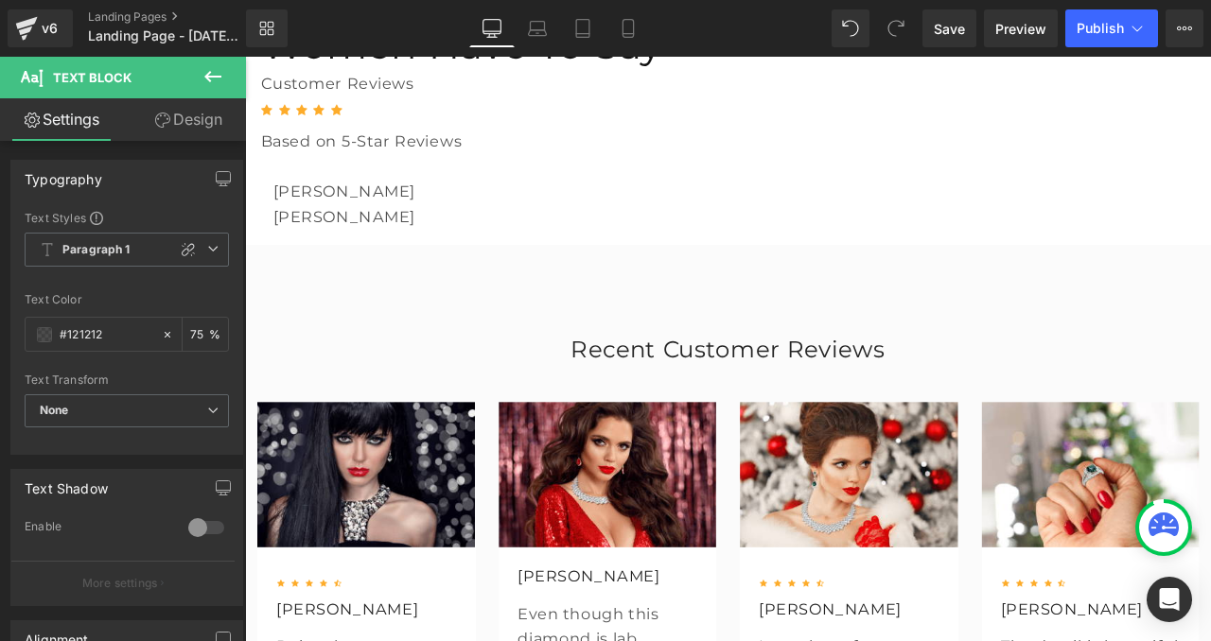
scroll to position [342, 0]
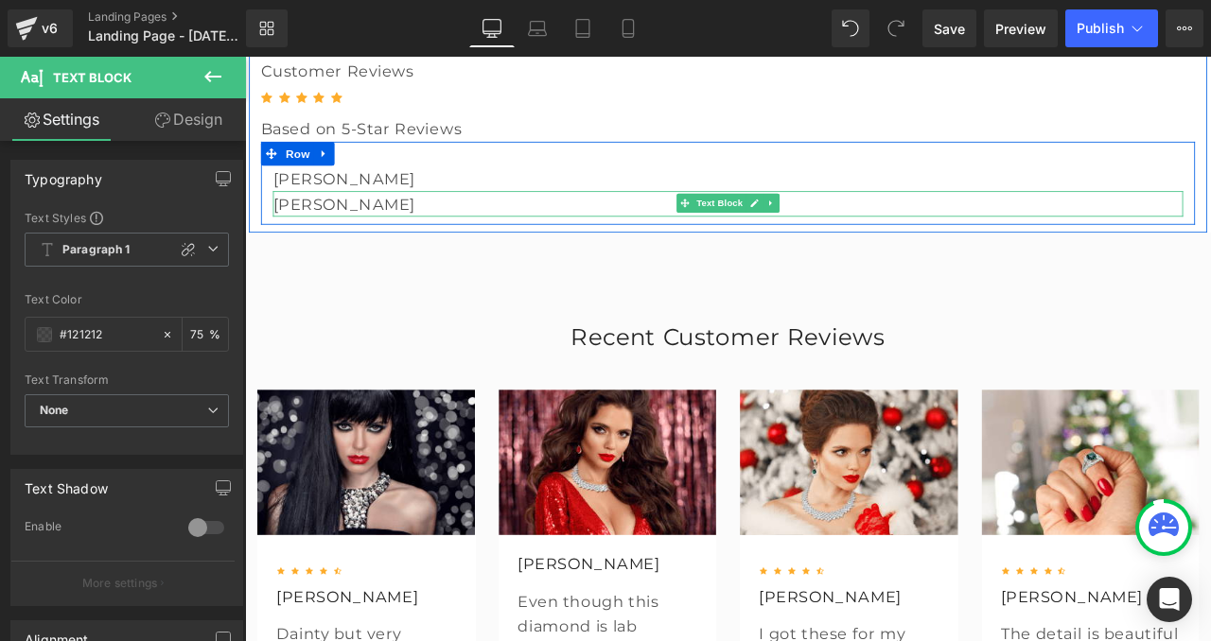
click at [317, 216] on p "Bobbi" at bounding box center [817, 231] width 1078 height 30
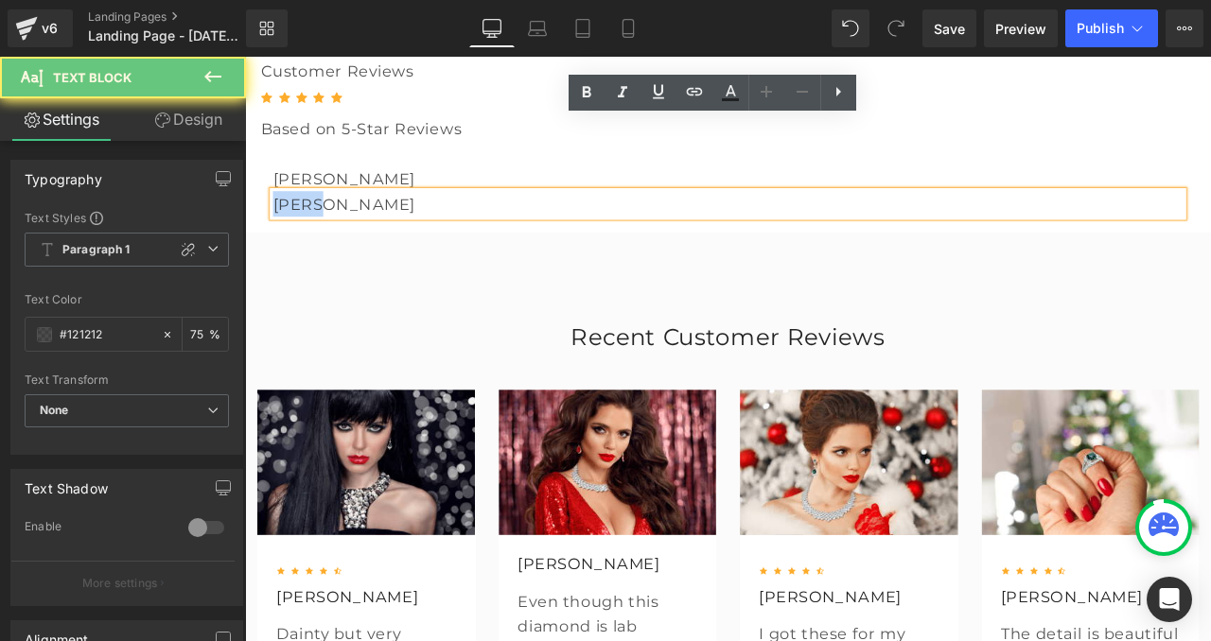
click at [317, 216] on p "Bobbi" at bounding box center [817, 231] width 1078 height 30
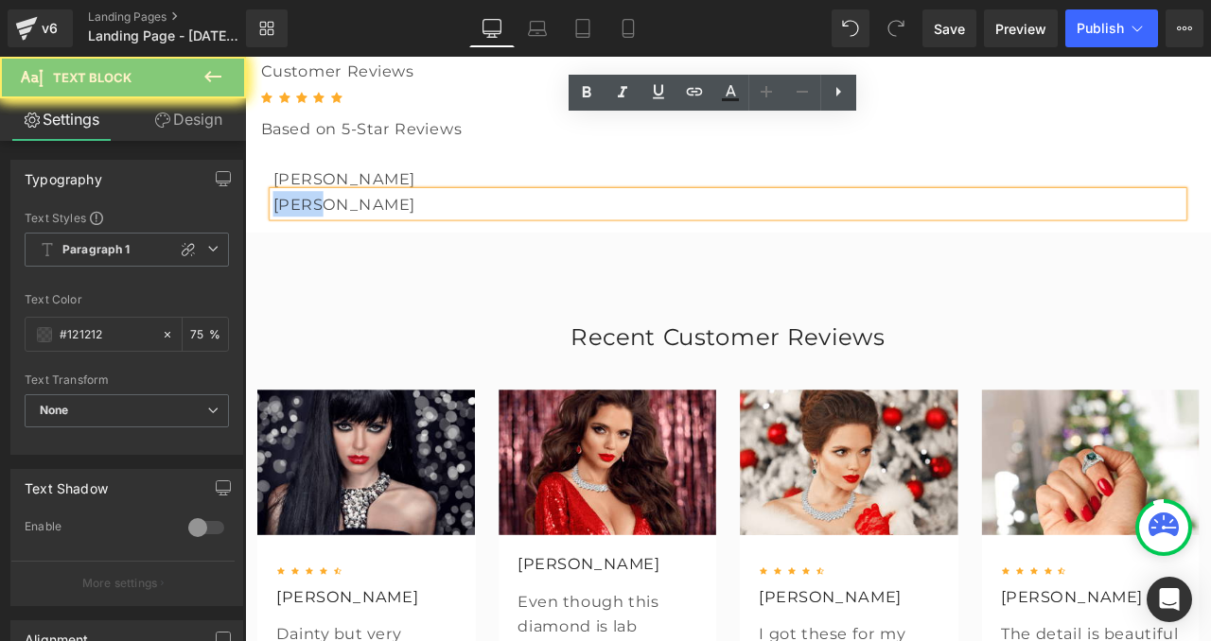
click at [317, 216] on p "Bobbi" at bounding box center [817, 231] width 1078 height 30
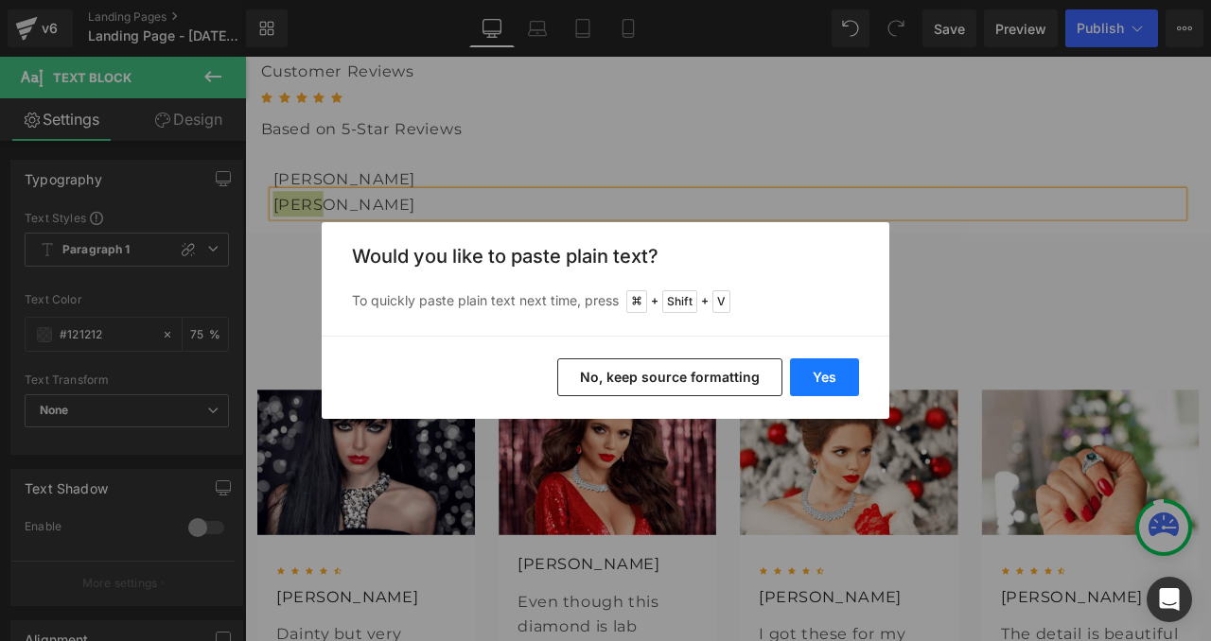
click at [831, 360] on button "Yes" at bounding box center [824, 377] width 69 height 38
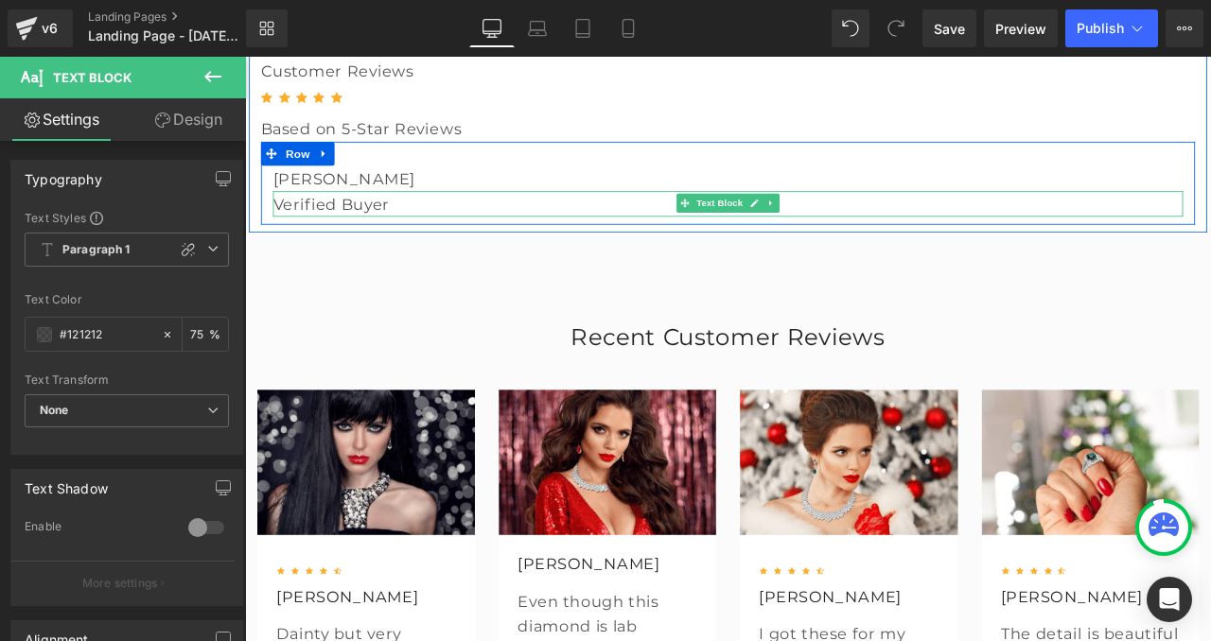
click at [385, 216] on p "Verified Buyer" at bounding box center [817, 231] width 1078 height 30
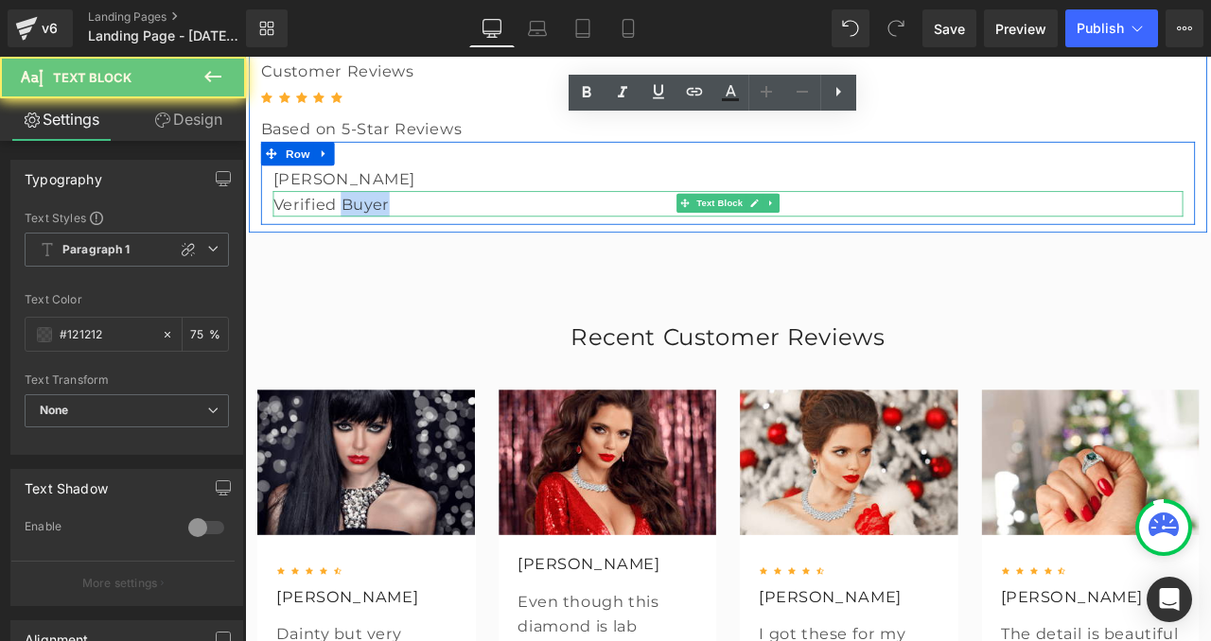
click at [385, 216] on p "Verified Buyer" at bounding box center [817, 231] width 1078 height 30
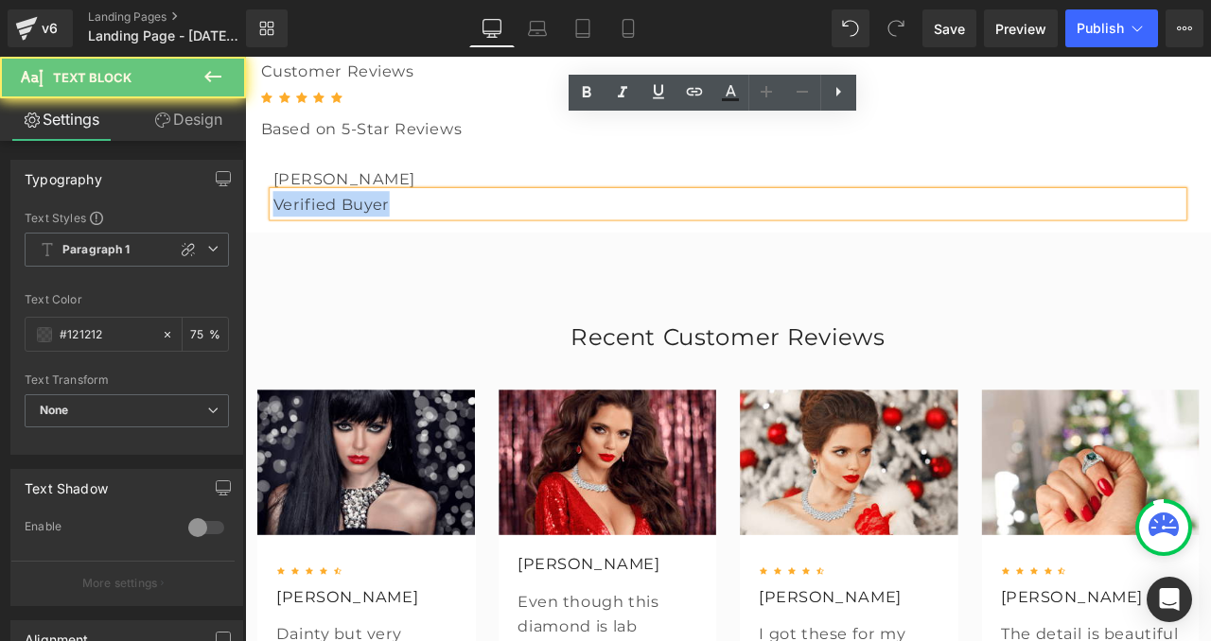
click at [385, 216] on p "Verified Buyer" at bounding box center [817, 231] width 1078 height 30
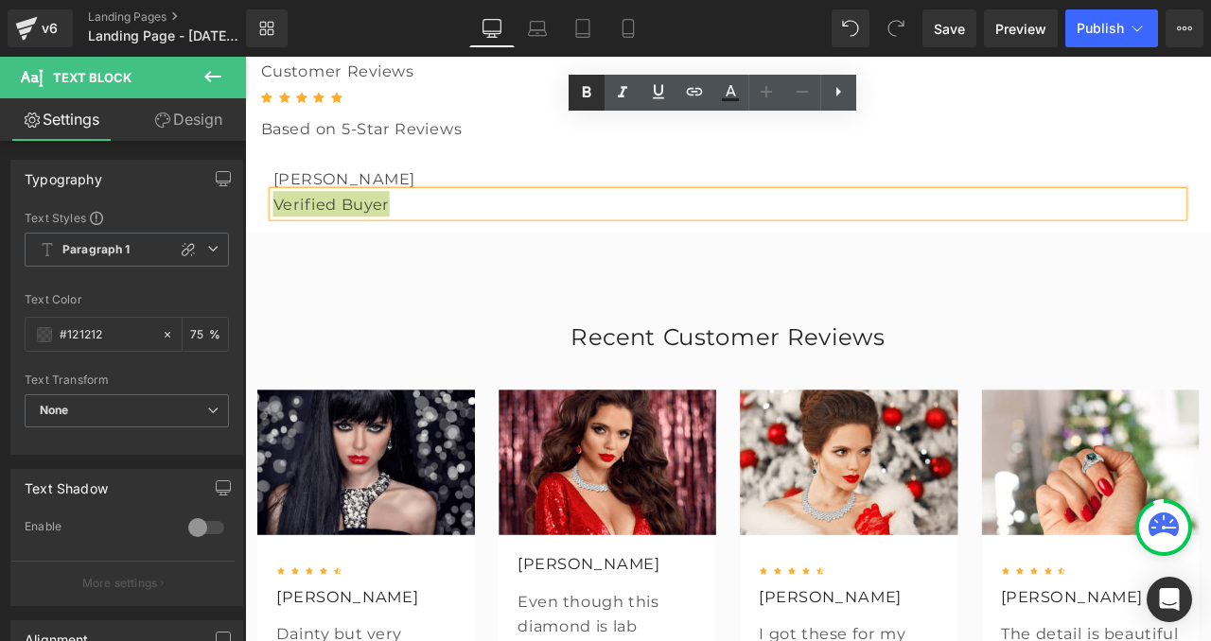
click at [600, 89] on link at bounding box center [586, 93] width 36 height 36
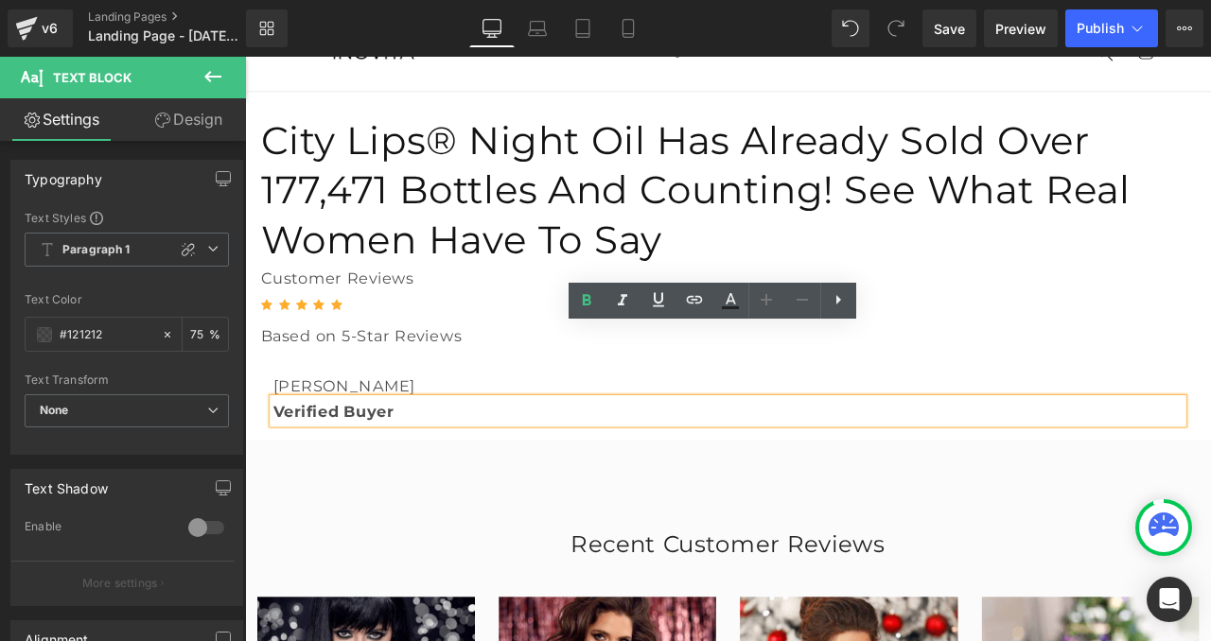
scroll to position [42, 0]
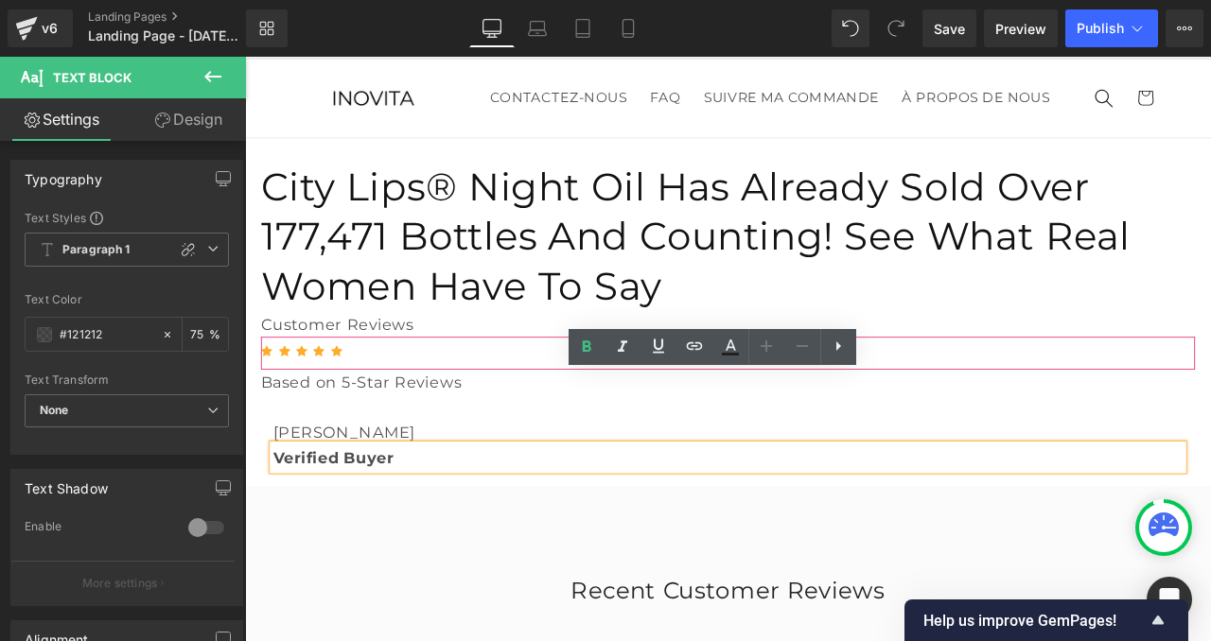
click at [878, 395] on icon at bounding box center [877, 402] width 13 height 14
click at [856, 389] on link at bounding box center [865, 403] width 25 height 28
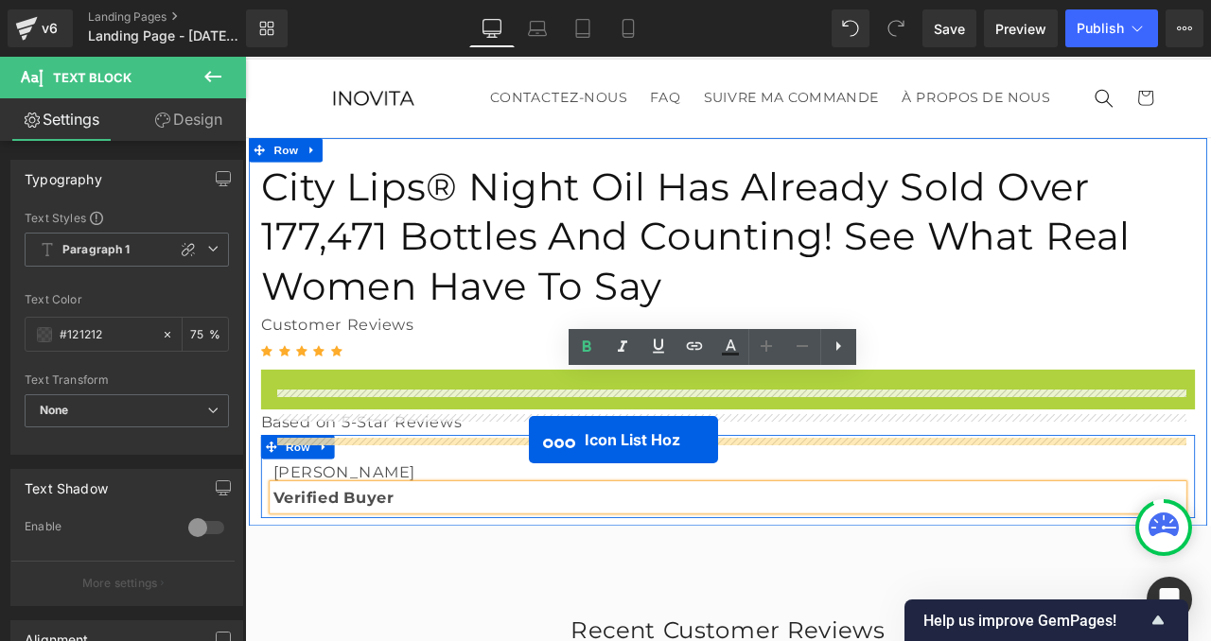
drag, startPoint x: 753, startPoint y: 362, endPoint x: 582, endPoint y: 510, distance: 226.0
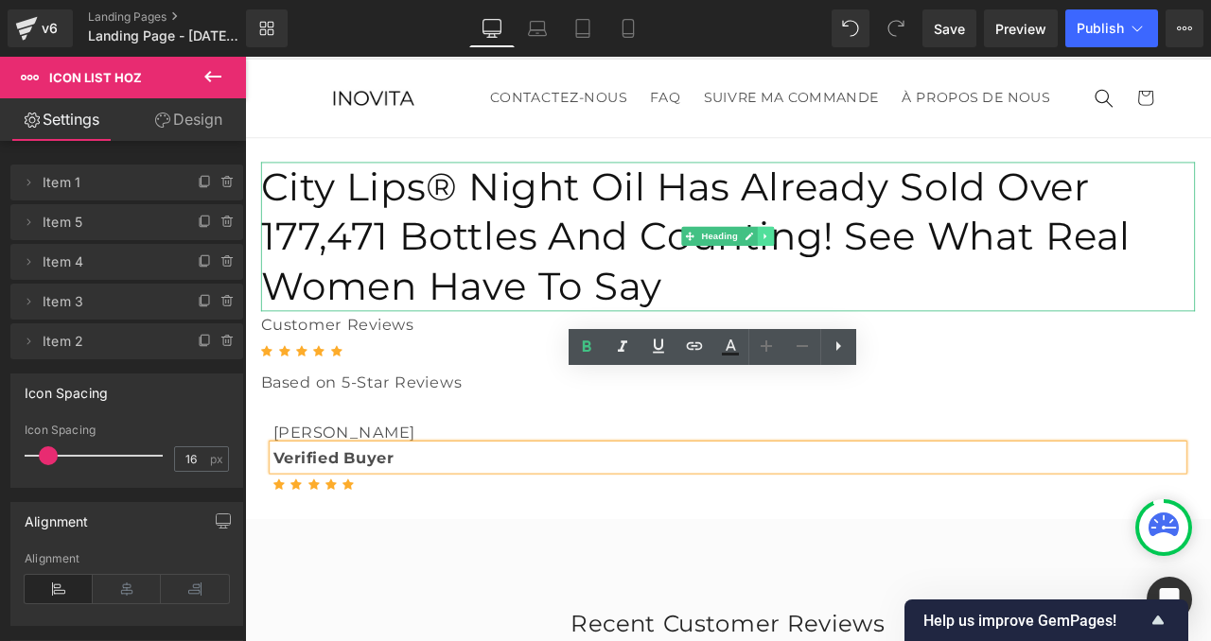
click at [857, 264] on icon at bounding box center [862, 269] width 10 height 11
click at [845, 258] on link at bounding box center [853, 269] width 20 height 23
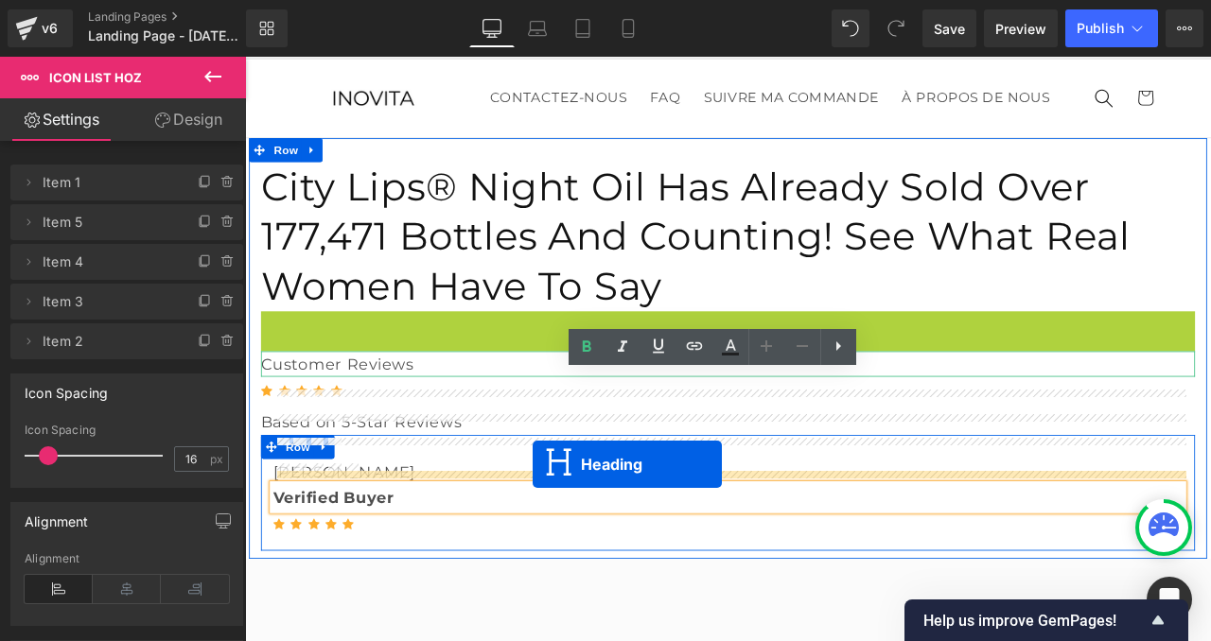
drag, startPoint x: 770, startPoint y: 308, endPoint x: 585, endPoint y: 539, distance: 295.4
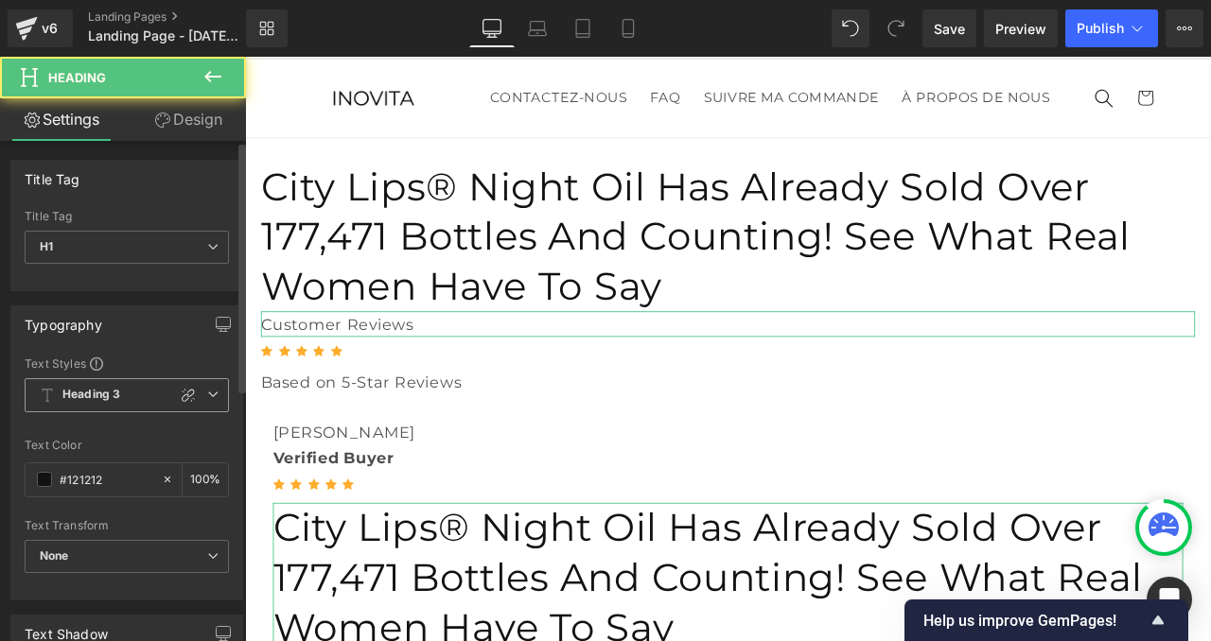
click at [137, 411] on div "Heading 3 Custom Heading 1 Heading 2 Heading 3 Heading 4 Heading 5 Heading 6" at bounding box center [127, 400] width 204 height 44
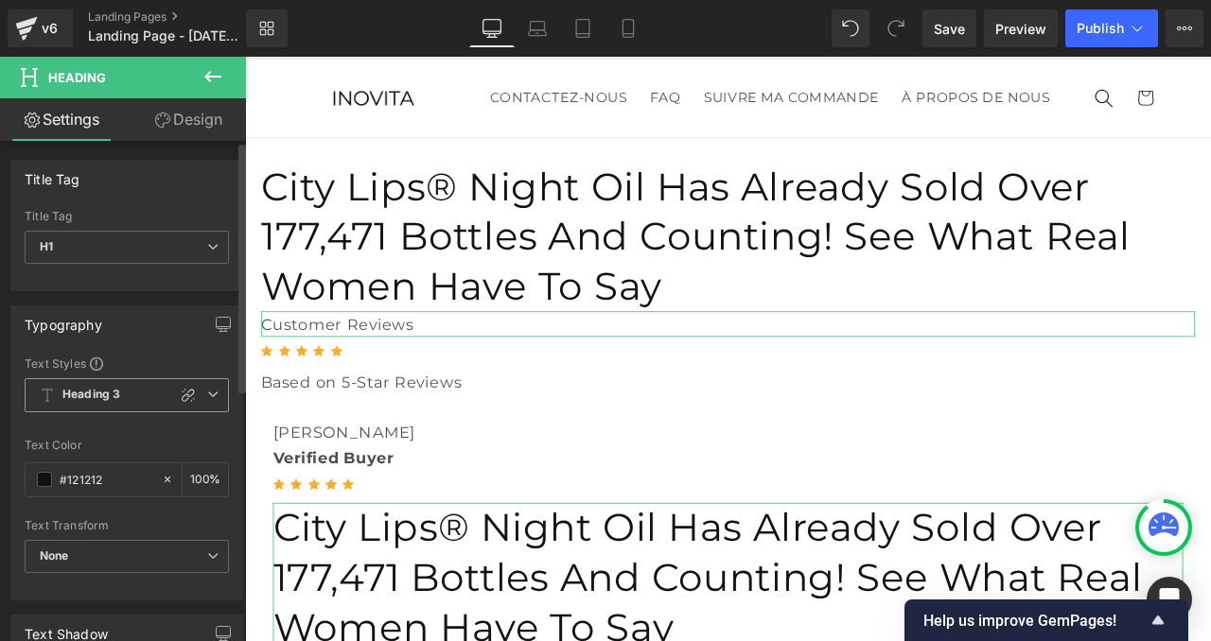
click at [137, 408] on span "Heading 3" at bounding box center [127, 395] width 204 height 34
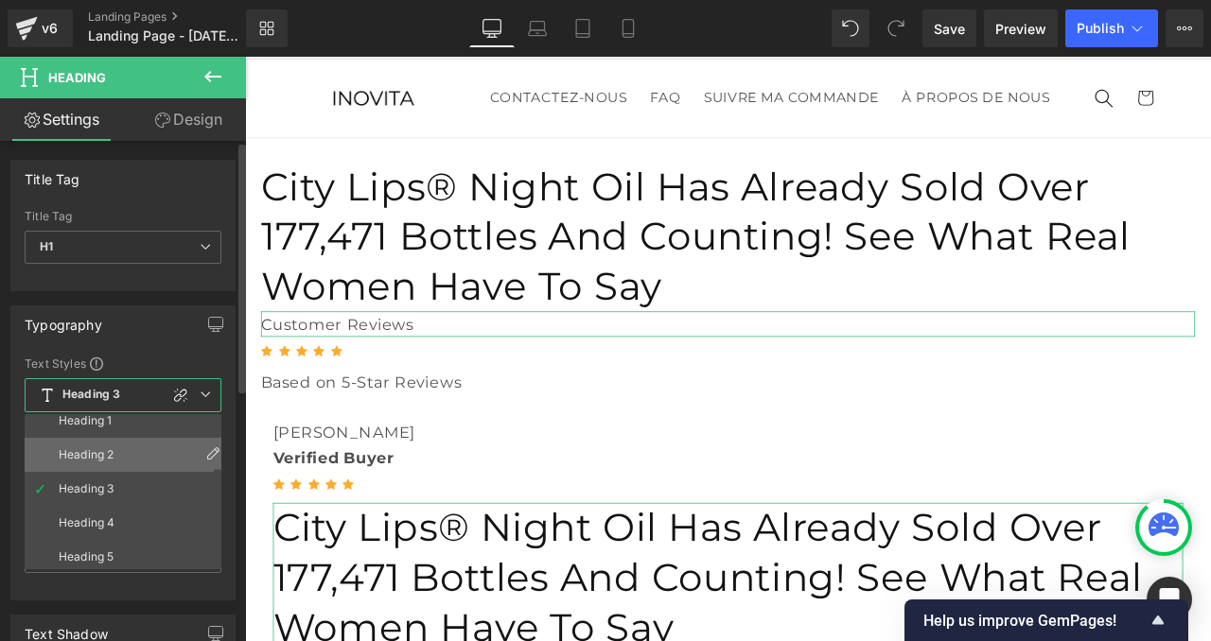
scroll to position [83, 0]
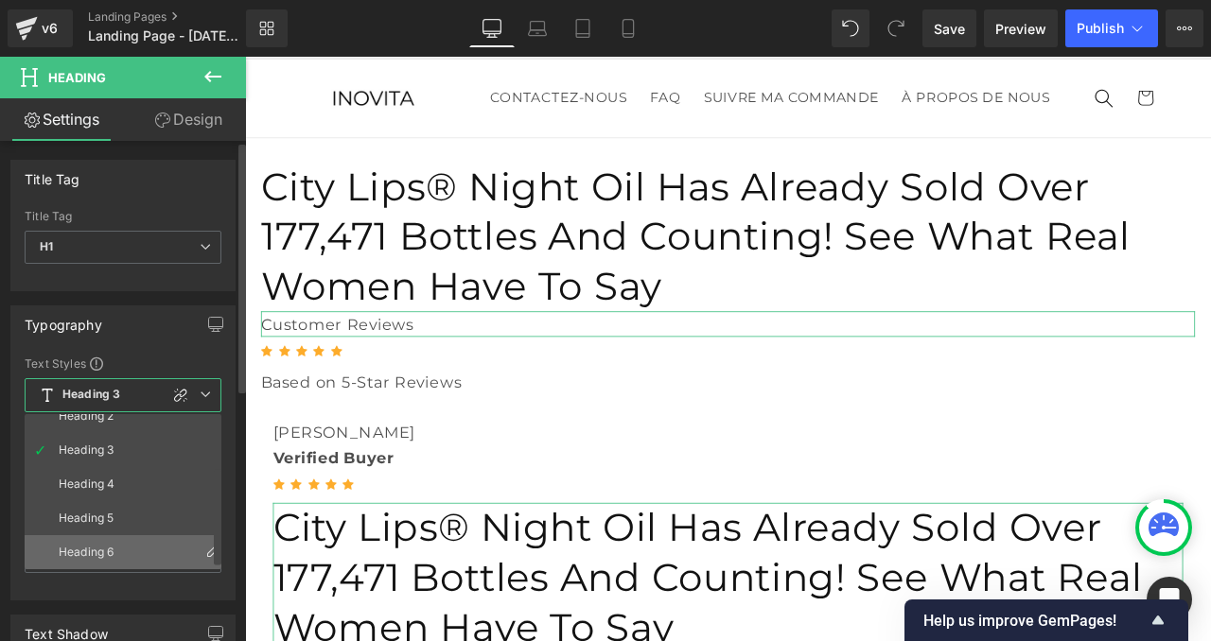
click at [121, 545] on li "Heading 6" at bounding box center [127, 552] width 205 height 34
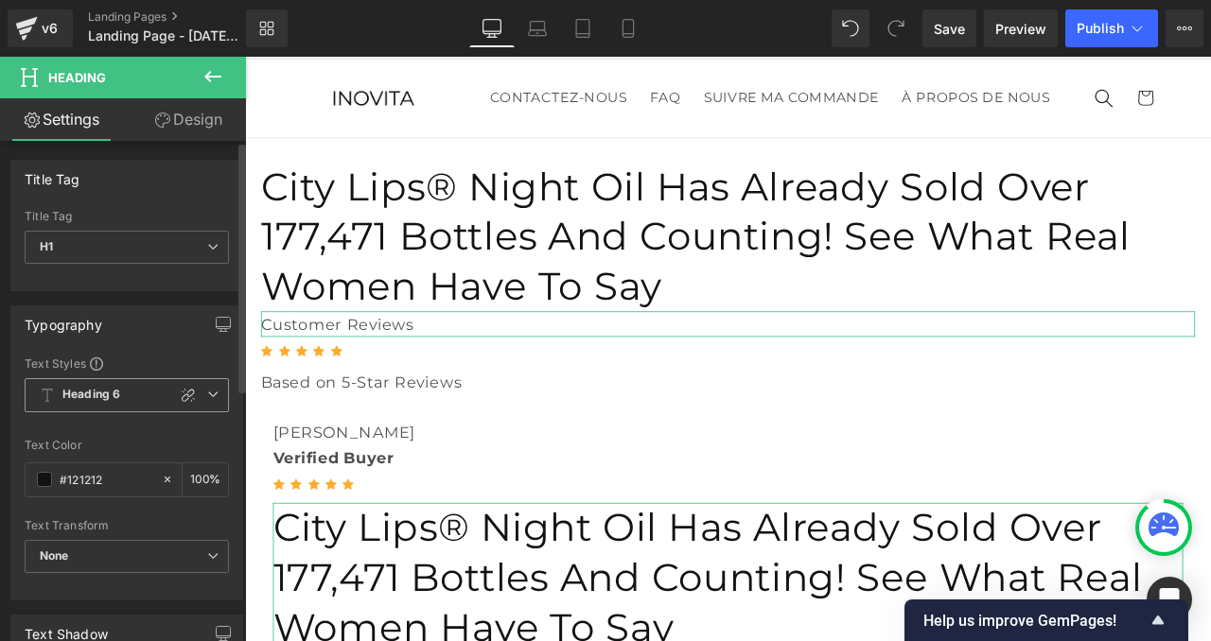
click at [120, 401] on span "Heading 6" at bounding box center [127, 395] width 204 height 34
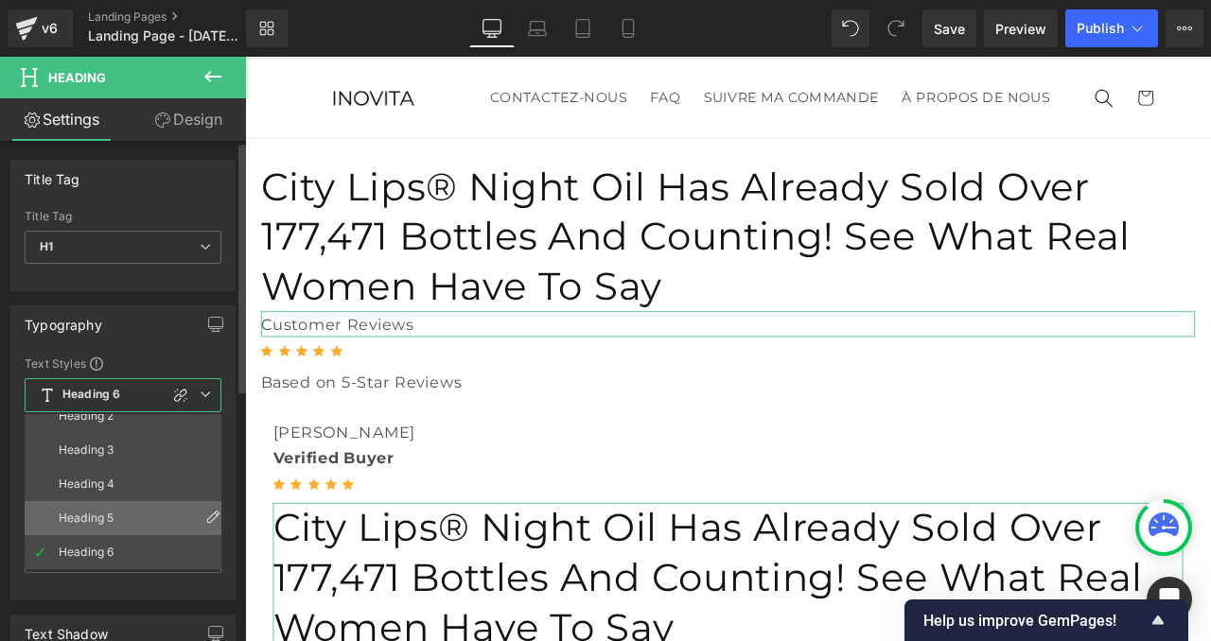
click at [118, 509] on li "Heading 5" at bounding box center [127, 518] width 205 height 34
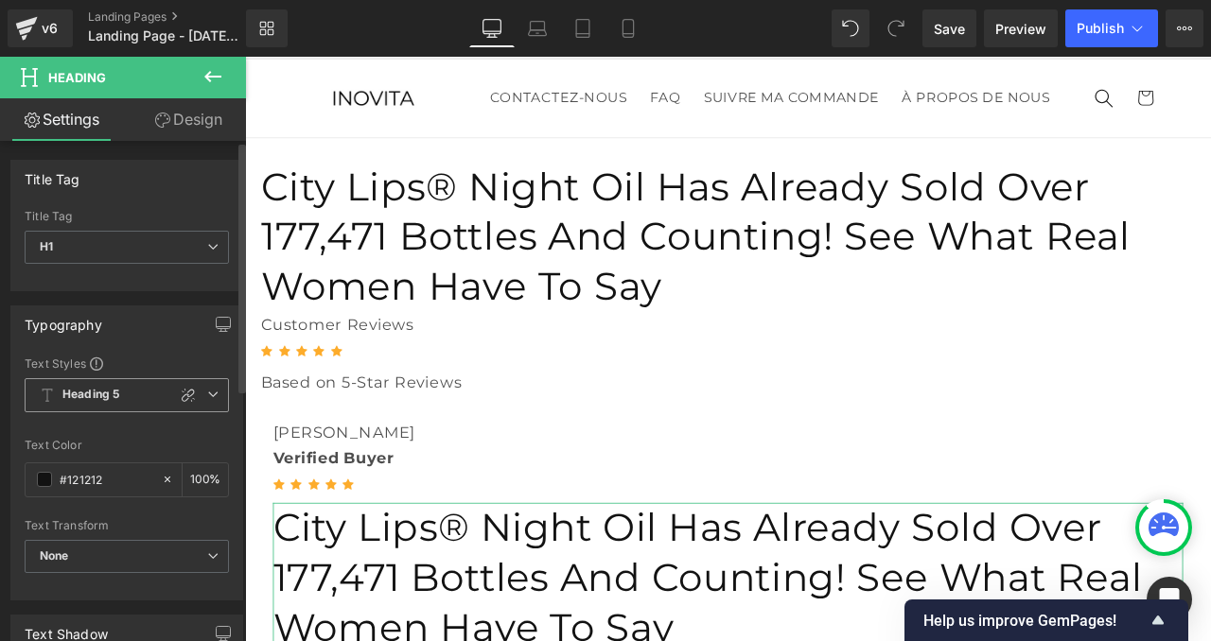
click at [78, 395] on b "Heading 5" at bounding box center [90, 395] width 57 height 16
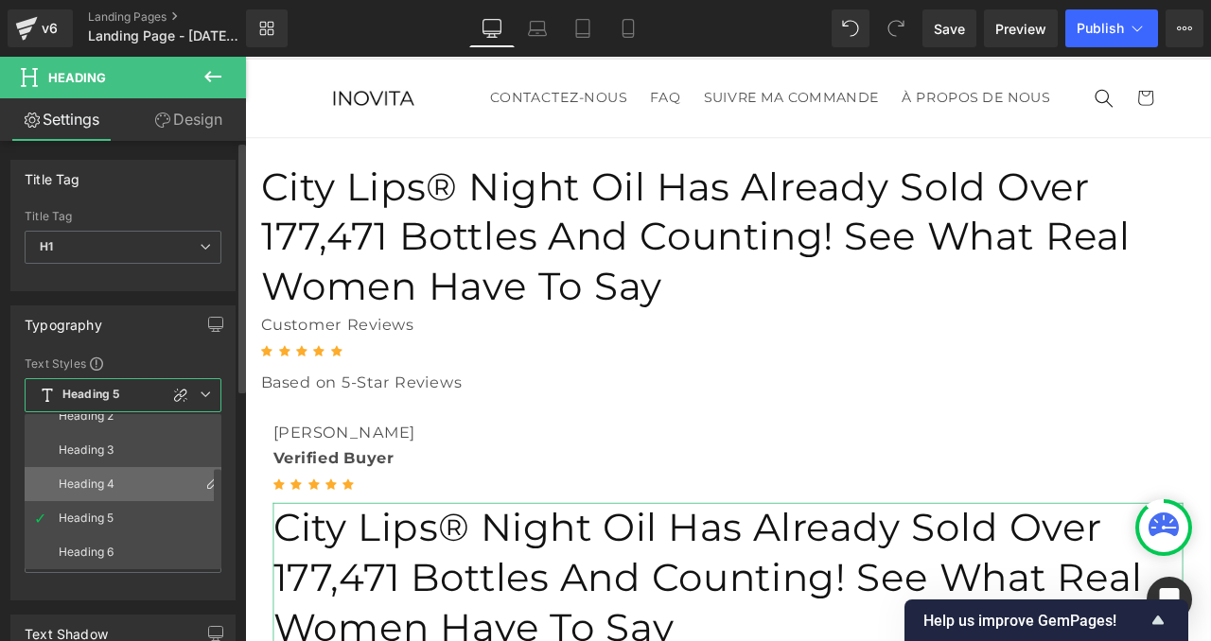
click at [79, 486] on div "Heading 4" at bounding box center [87, 484] width 56 height 13
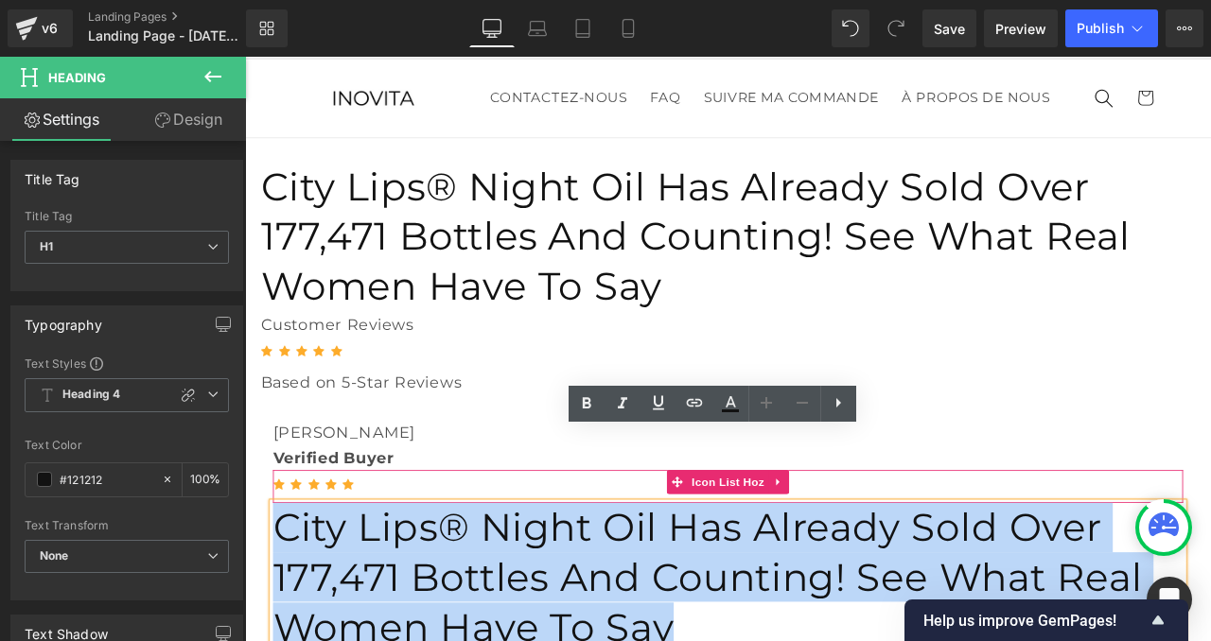
paste div
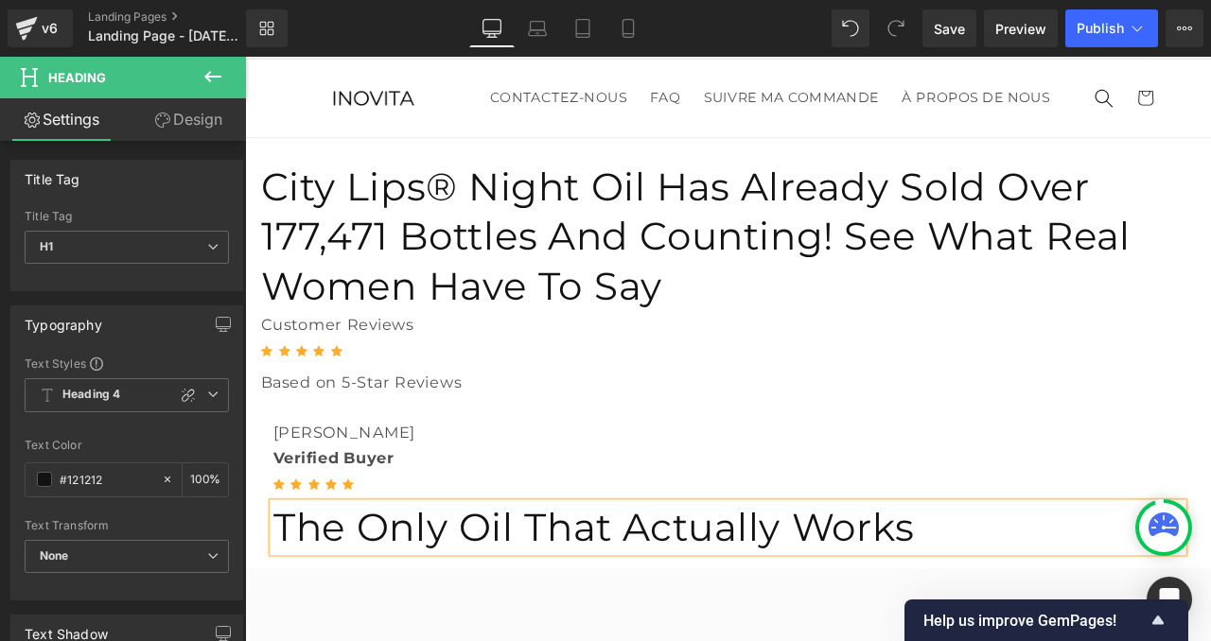
click at [645, 516] on p "Verified Buyer" at bounding box center [817, 531] width 1078 height 30
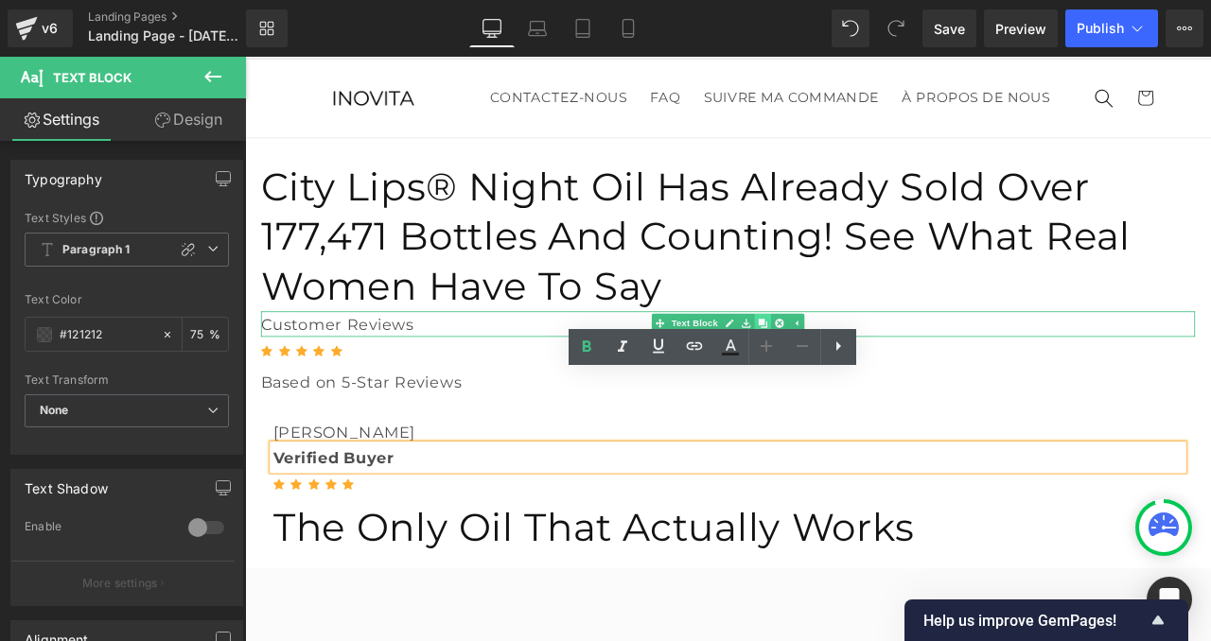
click at [856, 367] on icon at bounding box center [858, 372] width 10 height 10
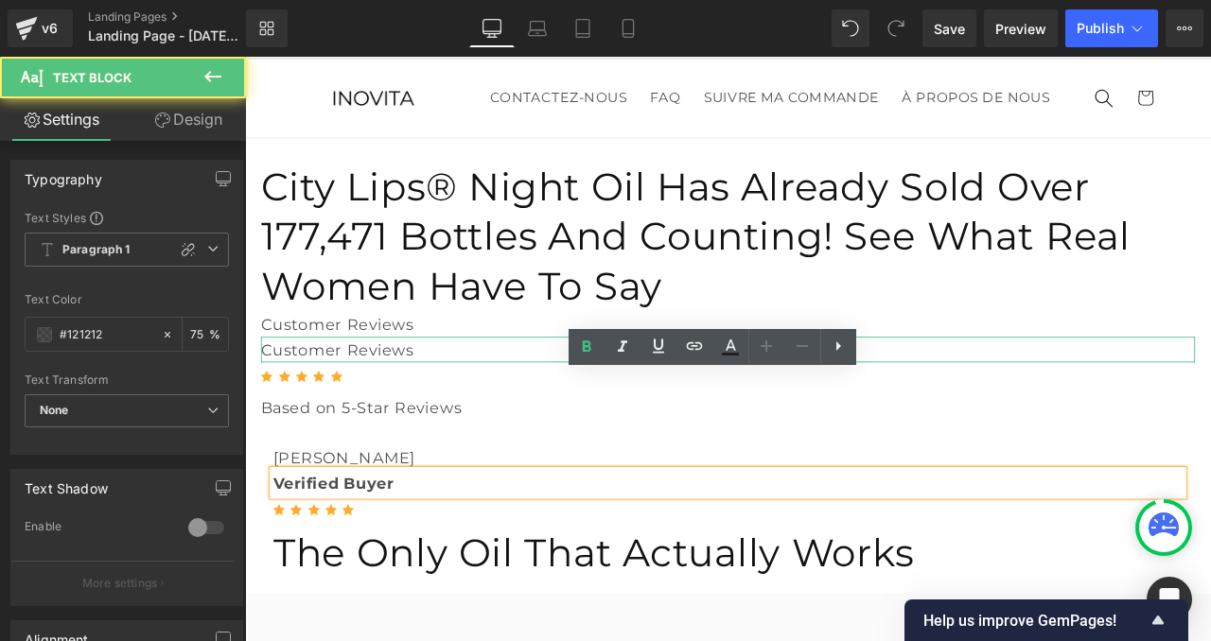
click at [756, 389] on p "Customer Reviews" at bounding box center [817, 404] width 1107 height 30
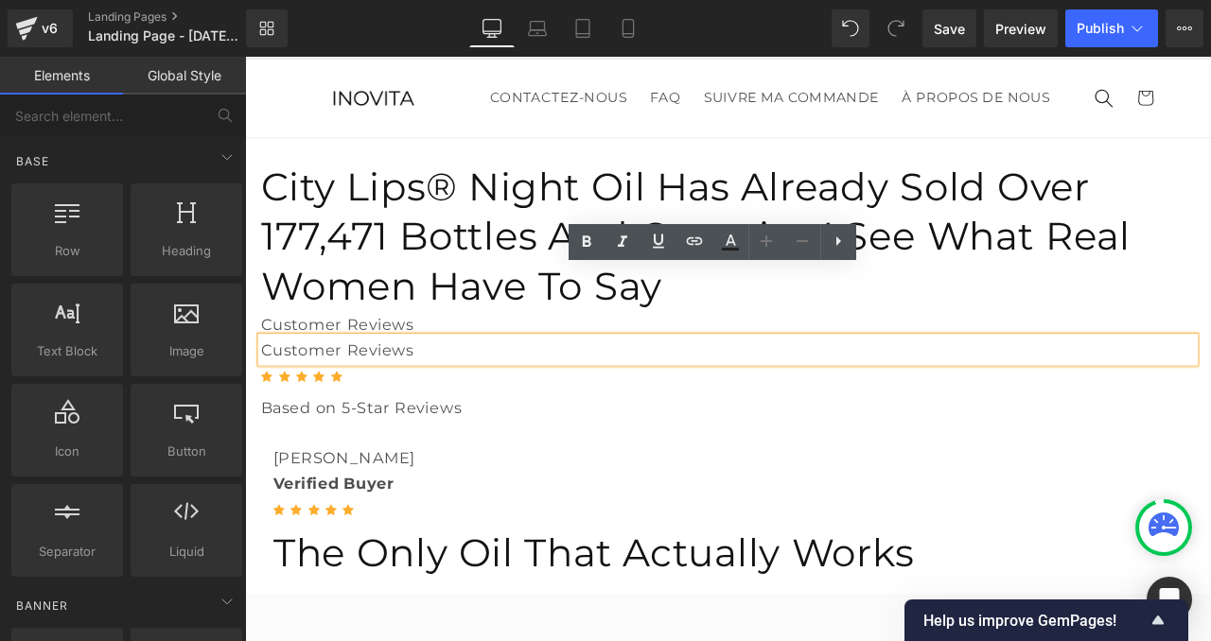
click at [532, 152] on header "CONTACTEZ-NOUS FAQ SUIVRE MA COMMANDE À PROPOS DE NOUS CONTACTEZ-NOUS FAQ SUIVR…" at bounding box center [817, 106] width 1144 height 93
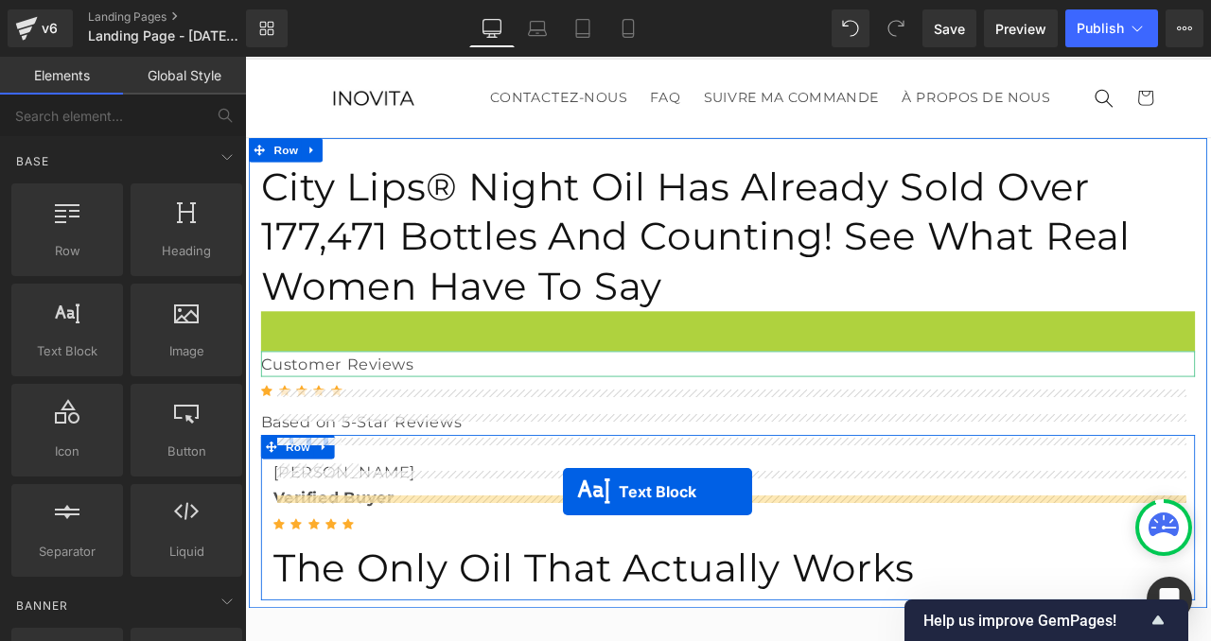
drag, startPoint x: 739, startPoint y: 298, endPoint x: 621, endPoint y: 573, distance: 299.2
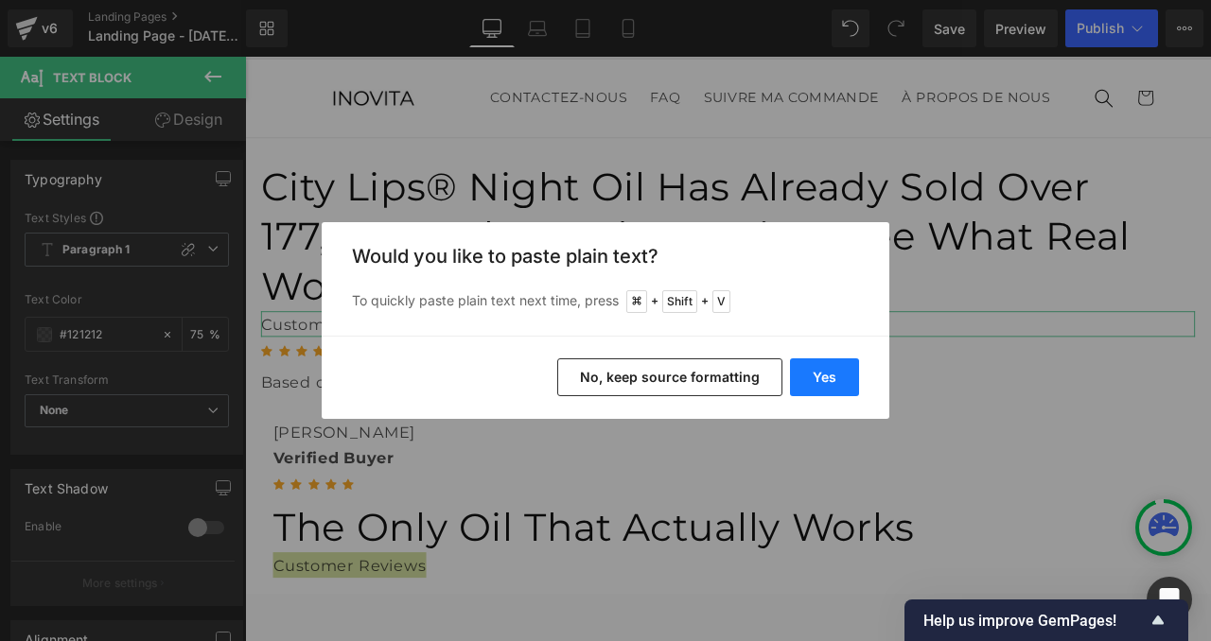
click at [829, 382] on button "Yes" at bounding box center [824, 377] width 69 height 38
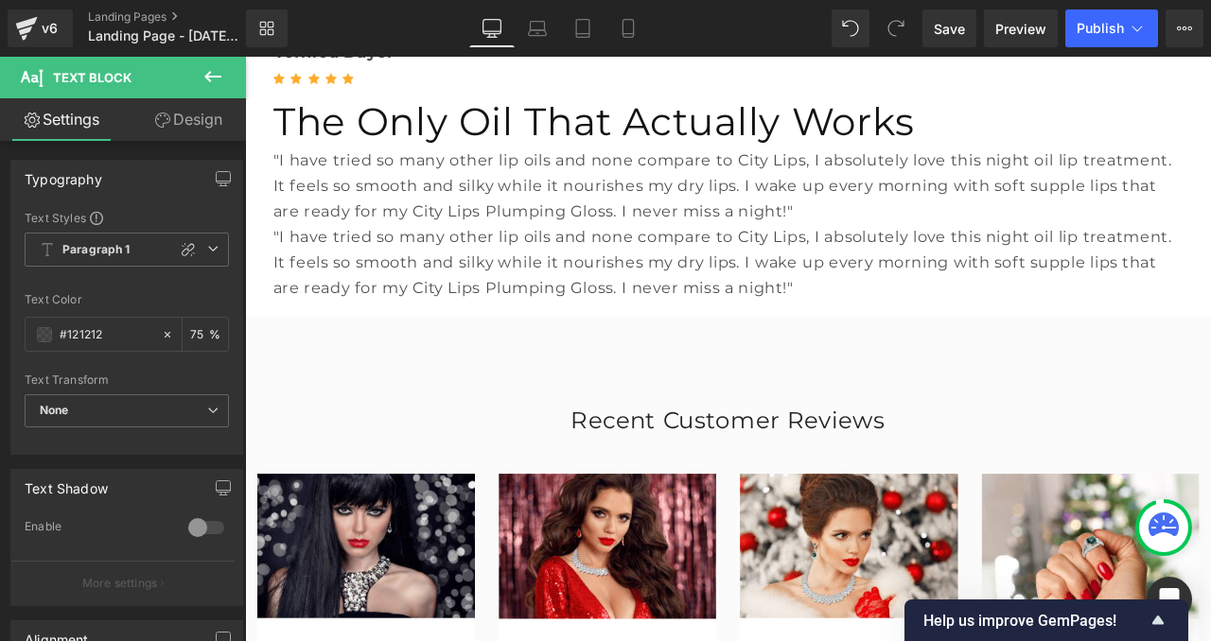
scroll to position [524, 0]
click at [396, 253] on p ""I have tried so many other lip oils and none compare to City Lips, I absolutel…" at bounding box center [817, 298] width 1078 height 91
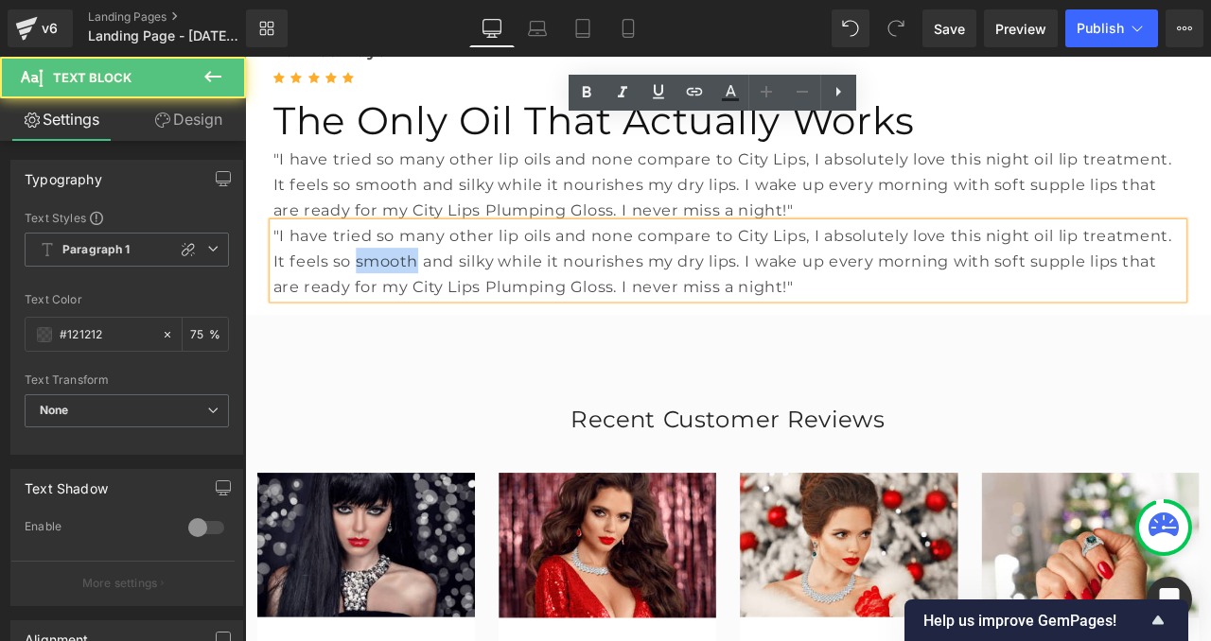
click at [396, 253] on p ""I have tried so many other lip oils and none compare to City Lips, I absolutel…" at bounding box center [817, 298] width 1078 height 91
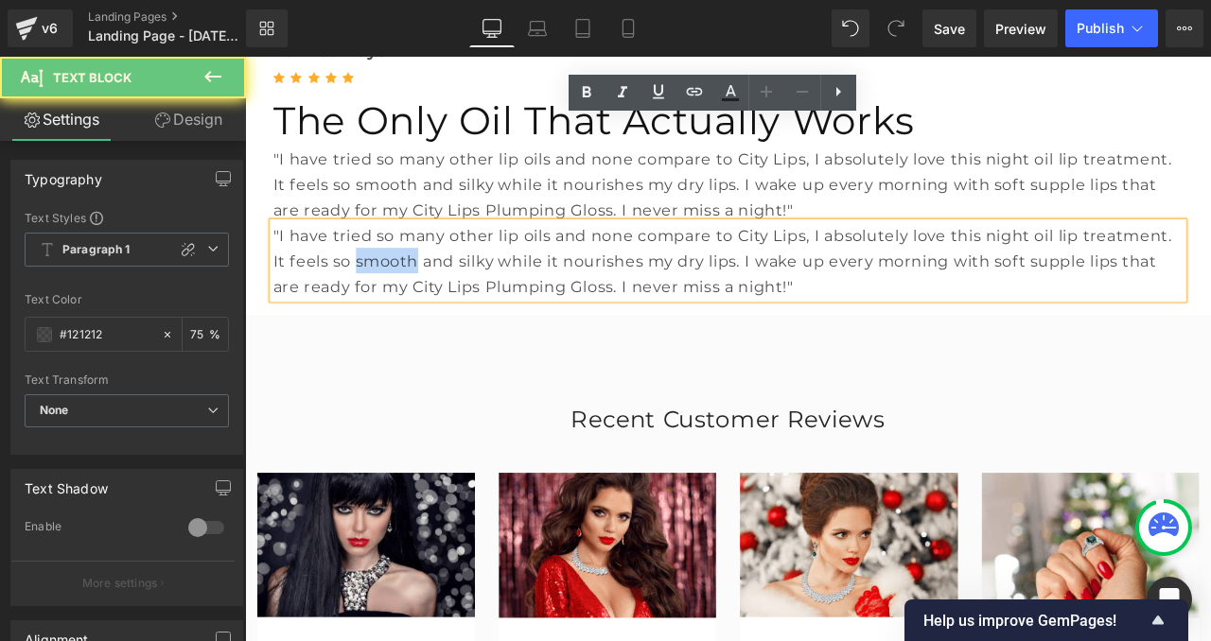
click at [396, 253] on p ""I have tried so many other lip oils and none compare to City Lips, I absolutel…" at bounding box center [817, 298] width 1078 height 91
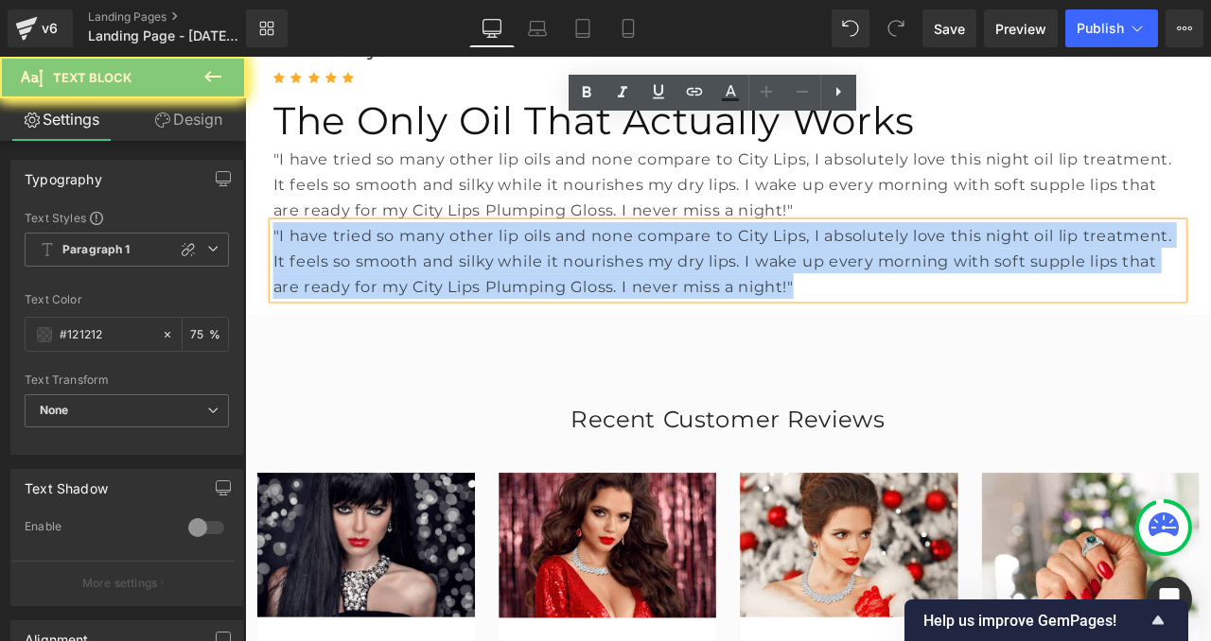
click at [396, 253] on p ""I have tried so many other lip oils and none compare to City Lips, I absolutel…" at bounding box center [817, 298] width 1078 height 91
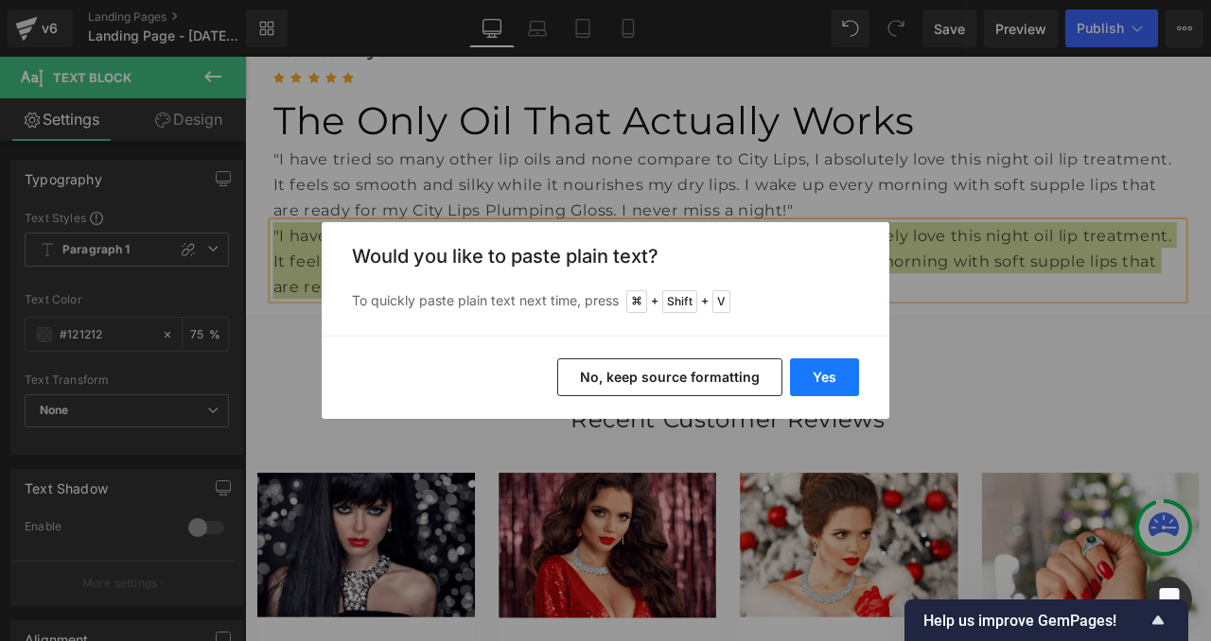
click at [820, 372] on button "Yes" at bounding box center [824, 377] width 69 height 38
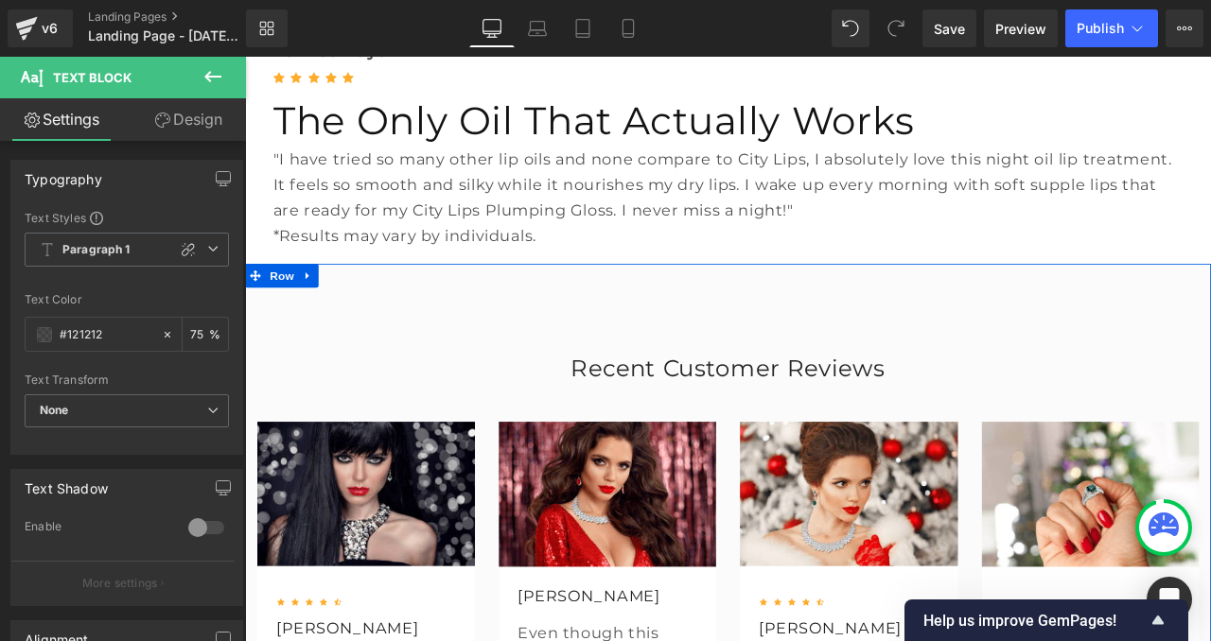
scroll to position [301, 0]
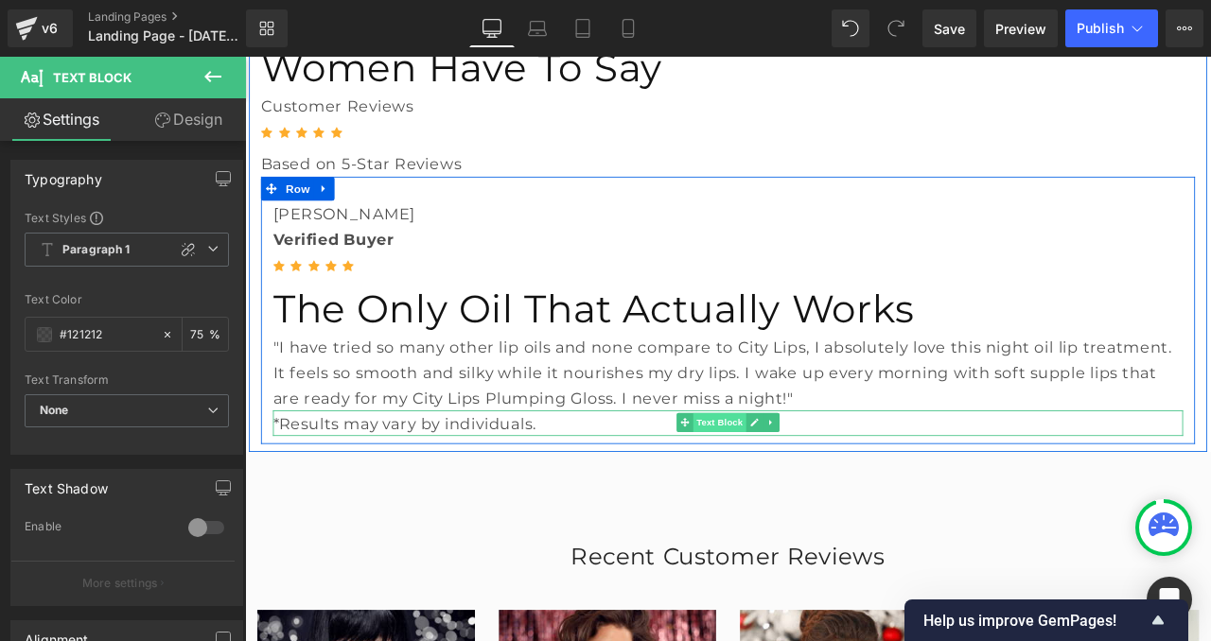
click at [804, 479] on span "Text Block" at bounding box center [807, 490] width 62 height 23
click at [804, 480] on span "Text Block" at bounding box center [807, 491] width 62 height 23
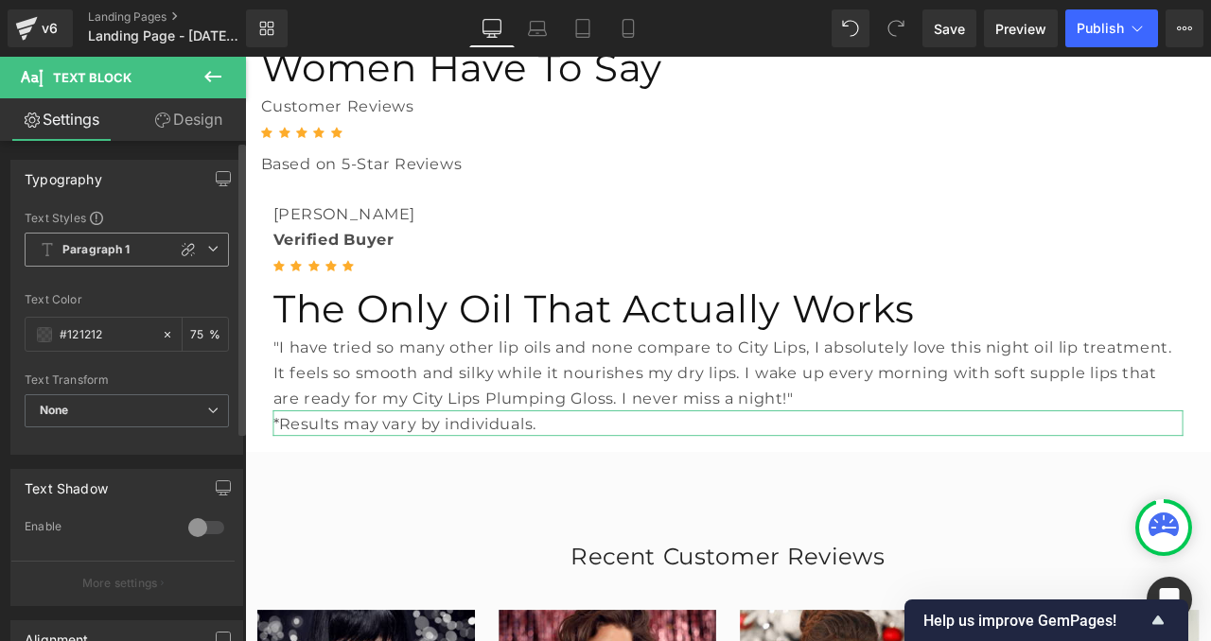
click at [128, 251] on b "Paragraph 1" at bounding box center [96, 250] width 68 height 16
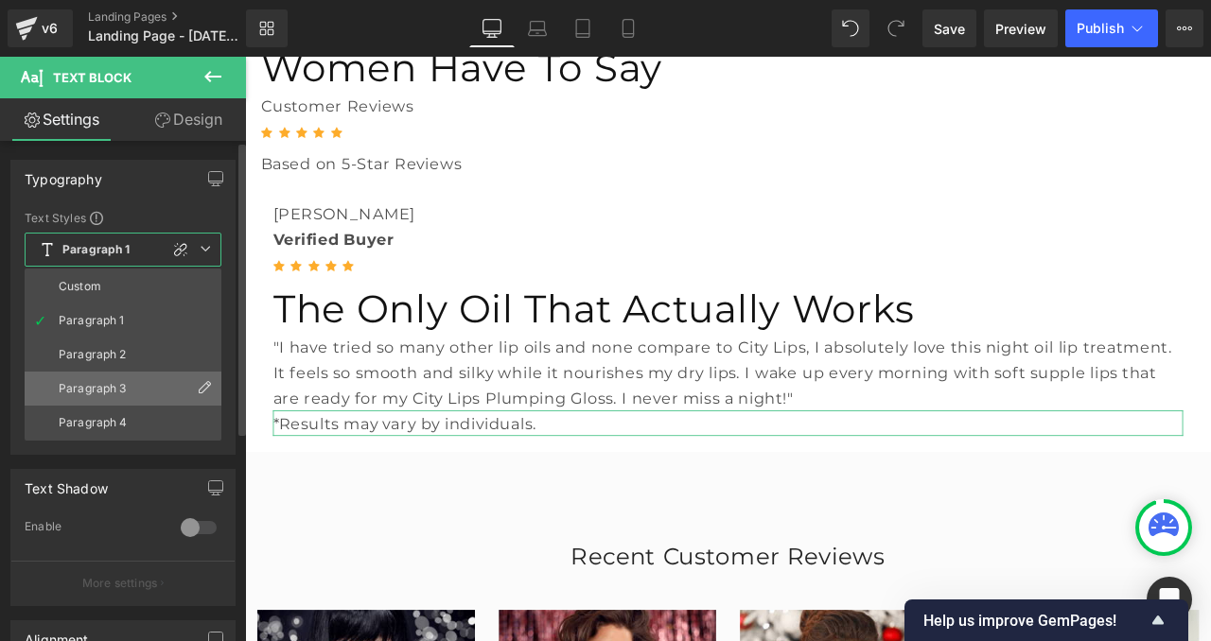
click at [137, 380] on li "Paragraph 3" at bounding box center [123, 389] width 197 height 34
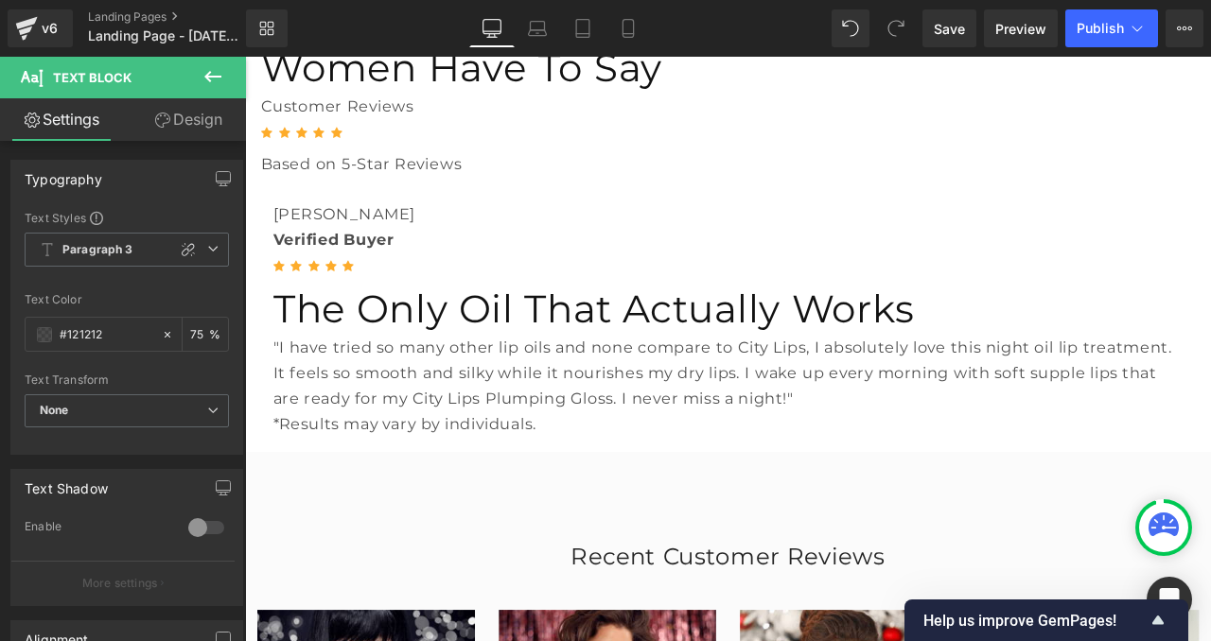
click at [209, 80] on icon at bounding box center [212, 76] width 17 height 11
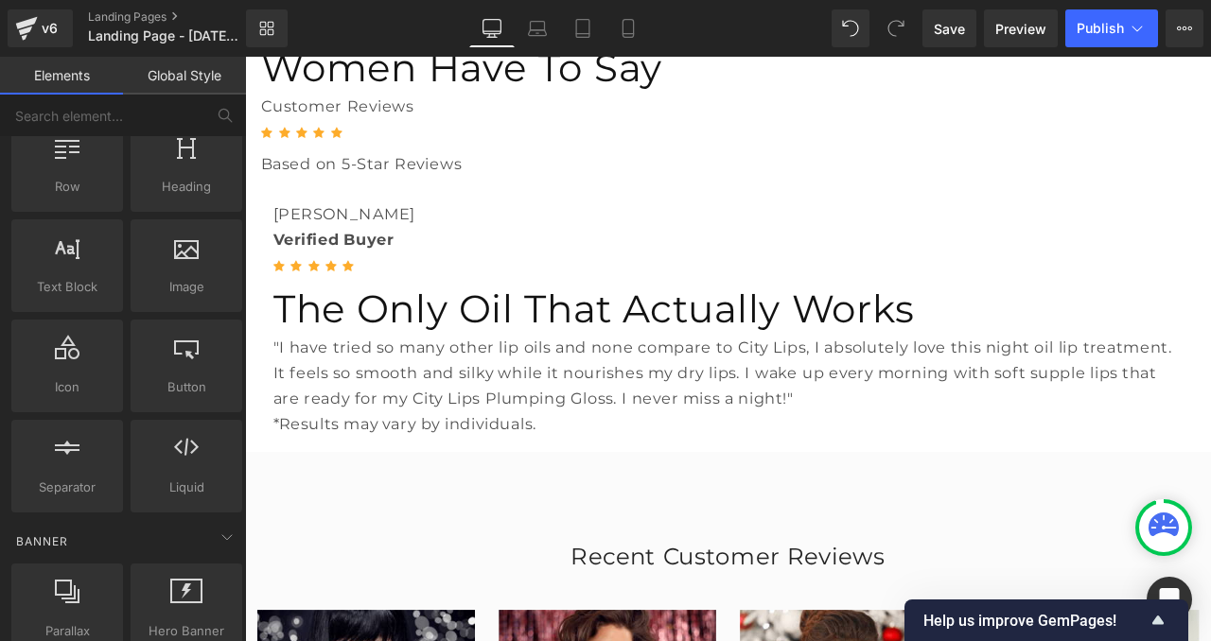
scroll to position [65, 0]
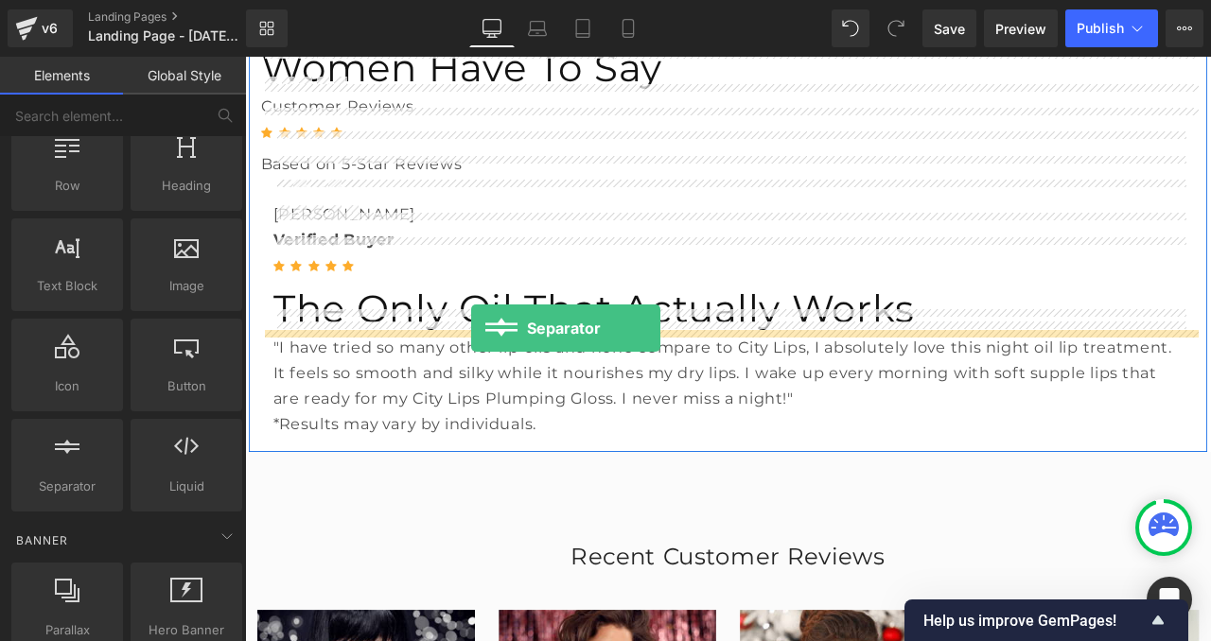
drag, startPoint x: 322, startPoint y: 502, endPoint x: 513, endPoint y: 378, distance: 227.7
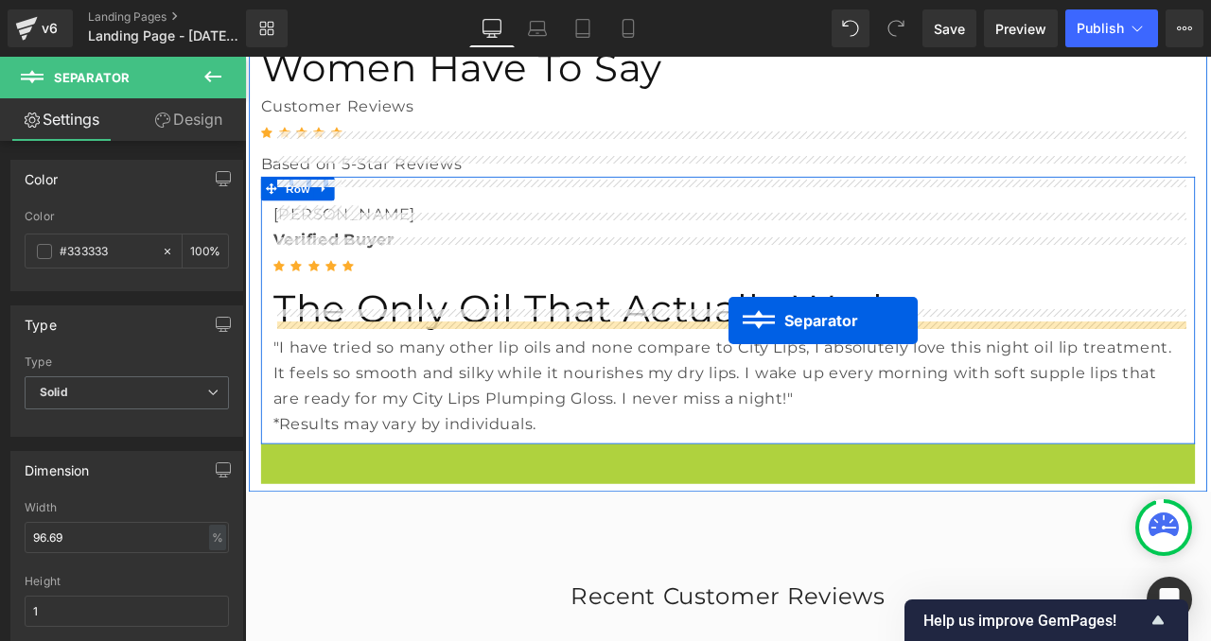
drag, startPoint x: 821, startPoint y: 391, endPoint x: 818, endPoint y: 370, distance: 21.0
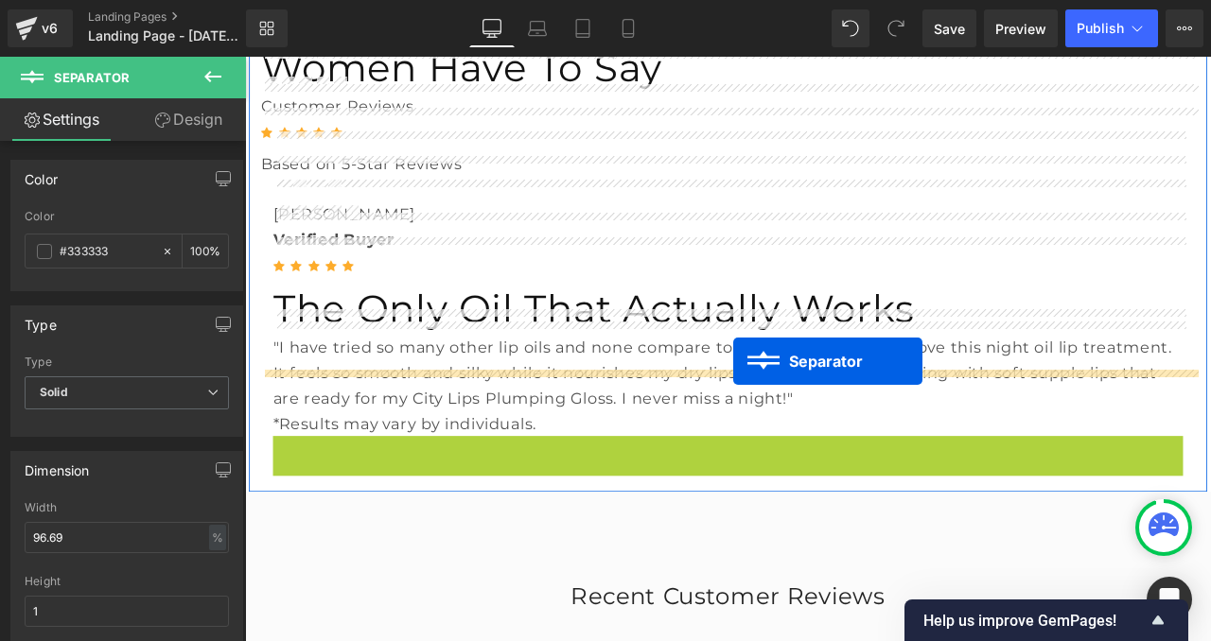
drag, startPoint x: 824, startPoint y: 378, endPoint x: 823, endPoint y: 418, distance: 39.7
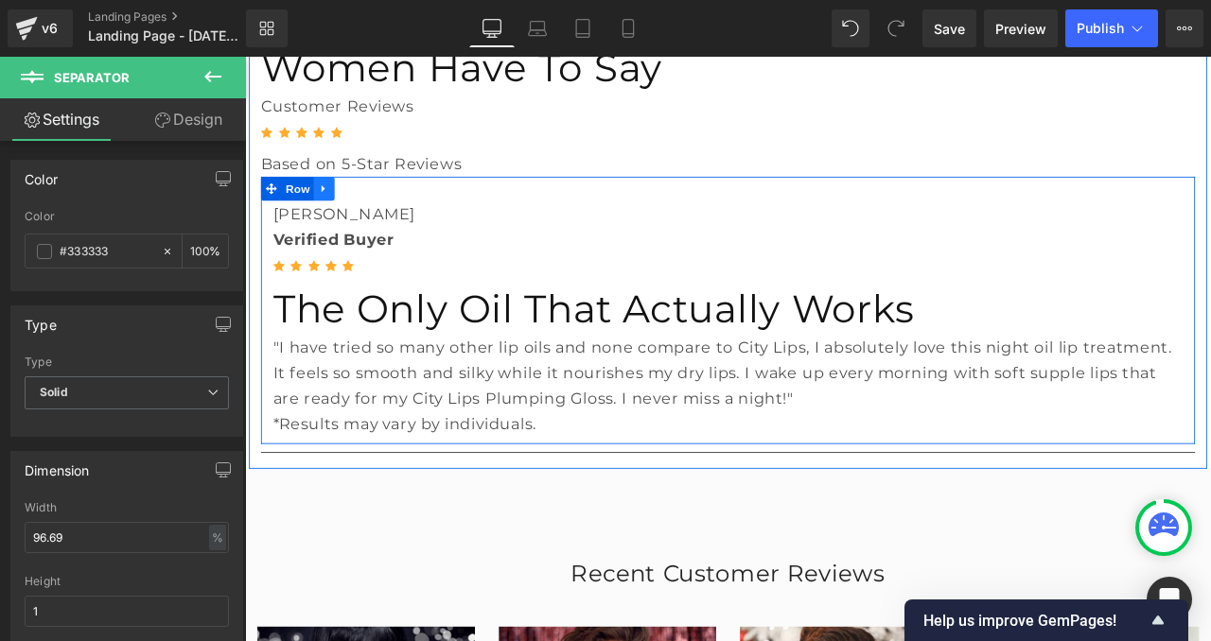
click at [350, 199] on link at bounding box center [338, 213] width 25 height 28
click at [365, 206] on icon at bounding box center [363, 212] width 13 height 13
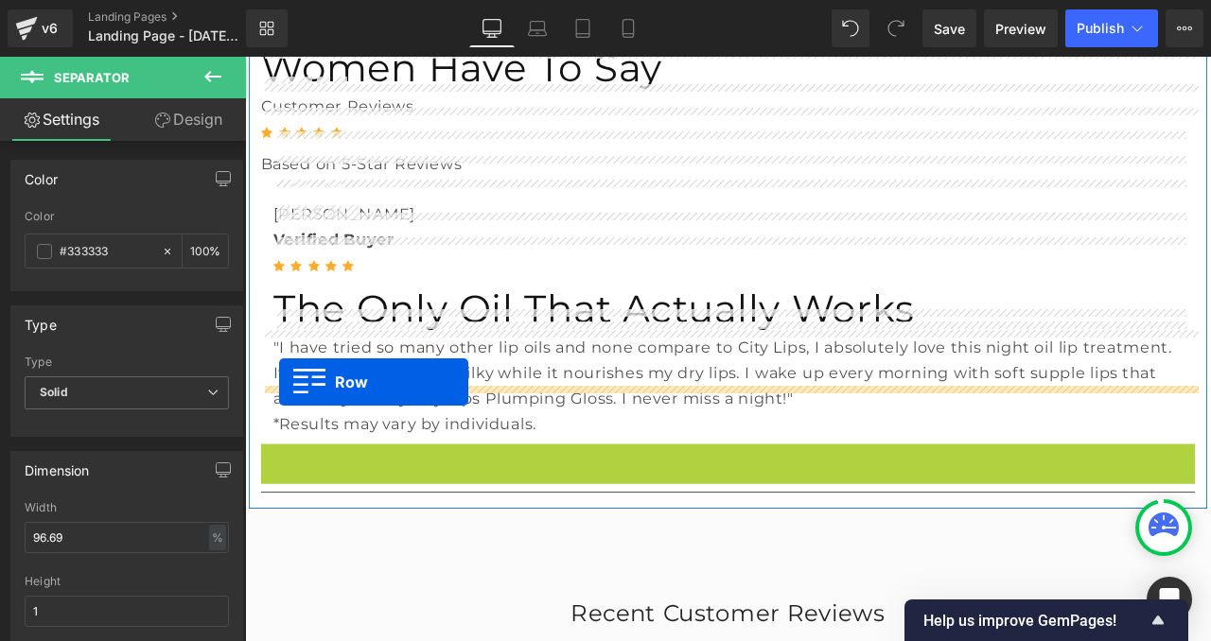
drag, startPoint x: 274, startPoint y: 391, endPoint x: 286, endPoint y: 443, distance: 53.2
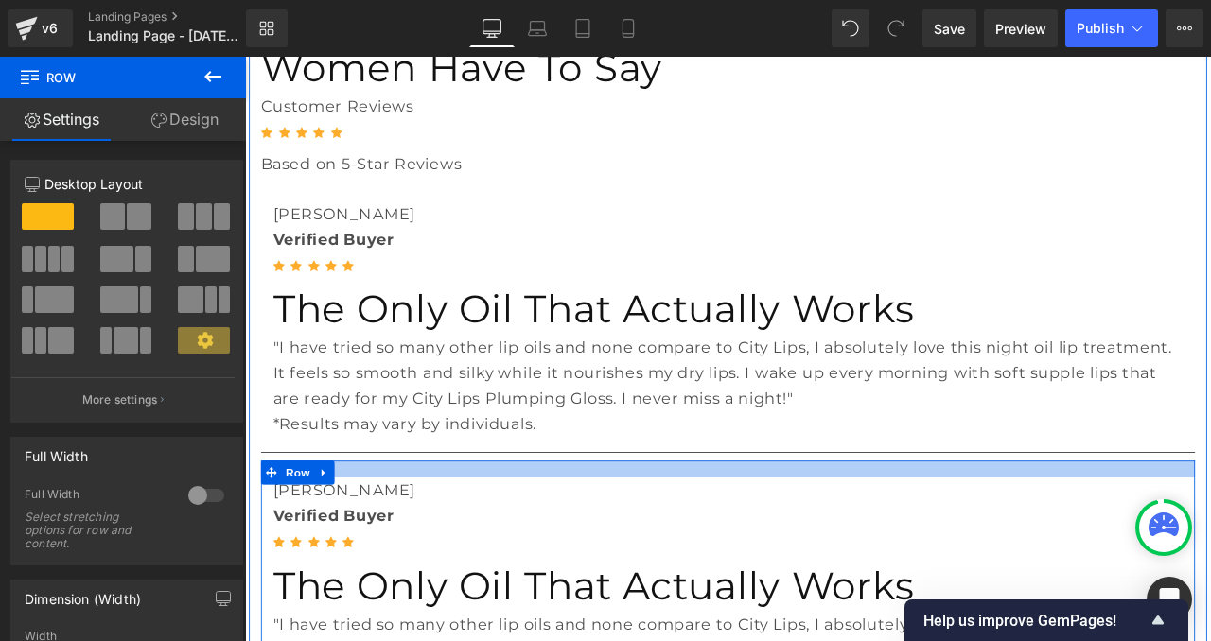
click at [779, 535] on div at bounding box center [817, 545] width 1107 height 20
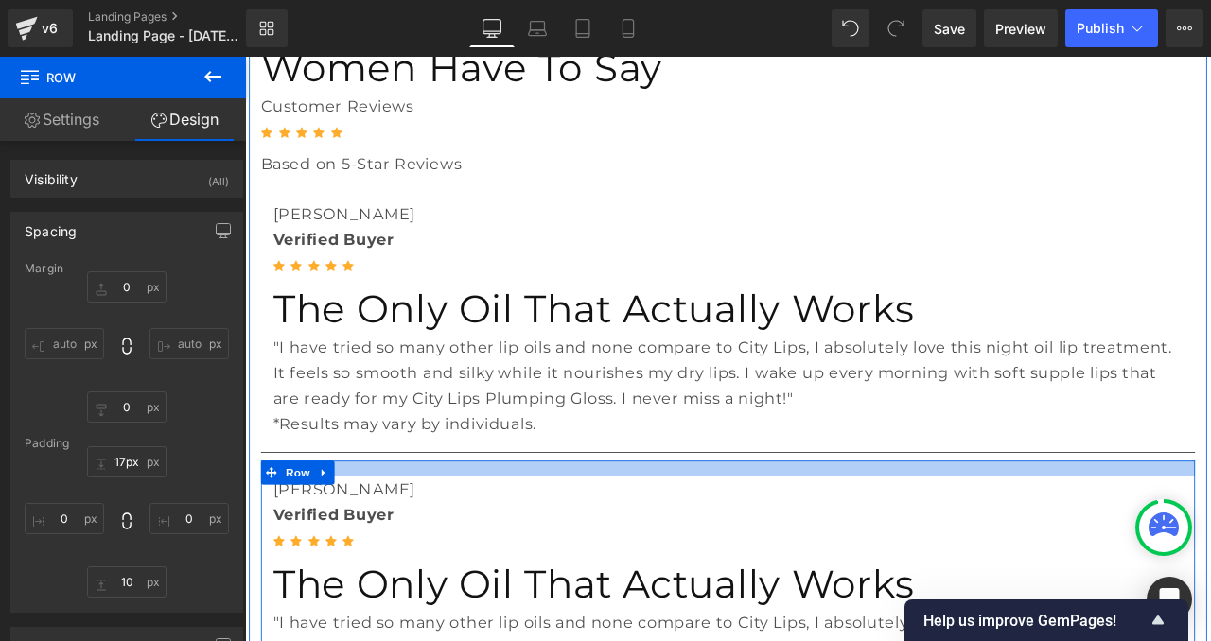
type input "16px"
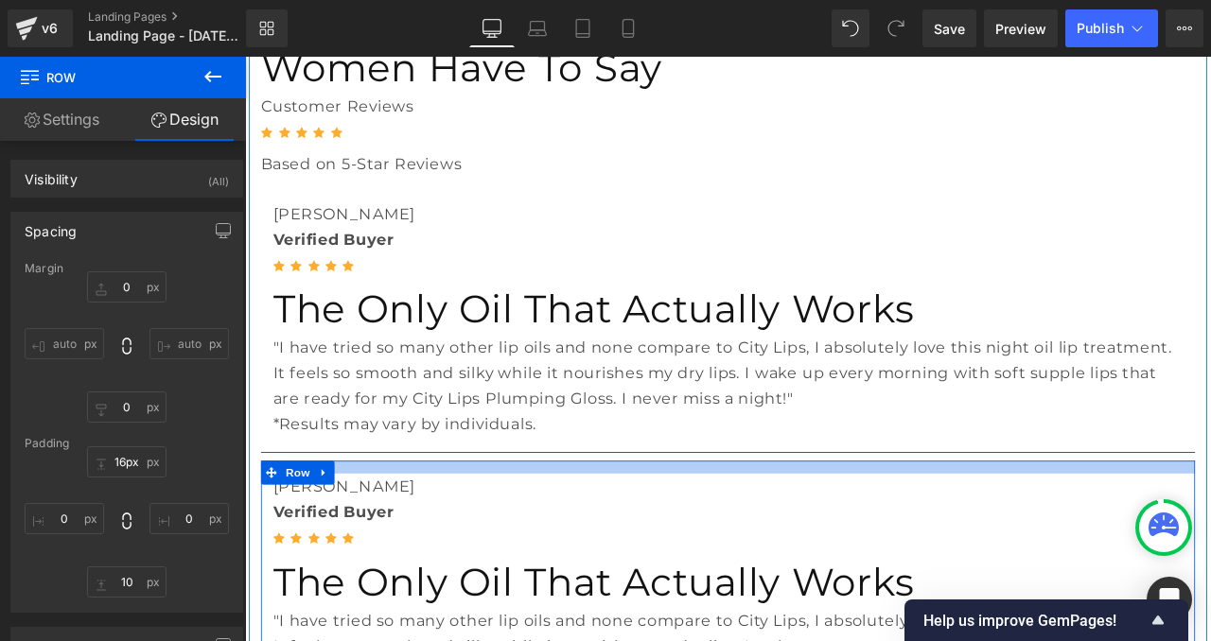
click at [753, 535] on div at bounding box center [817, 542] width 1107 height 15
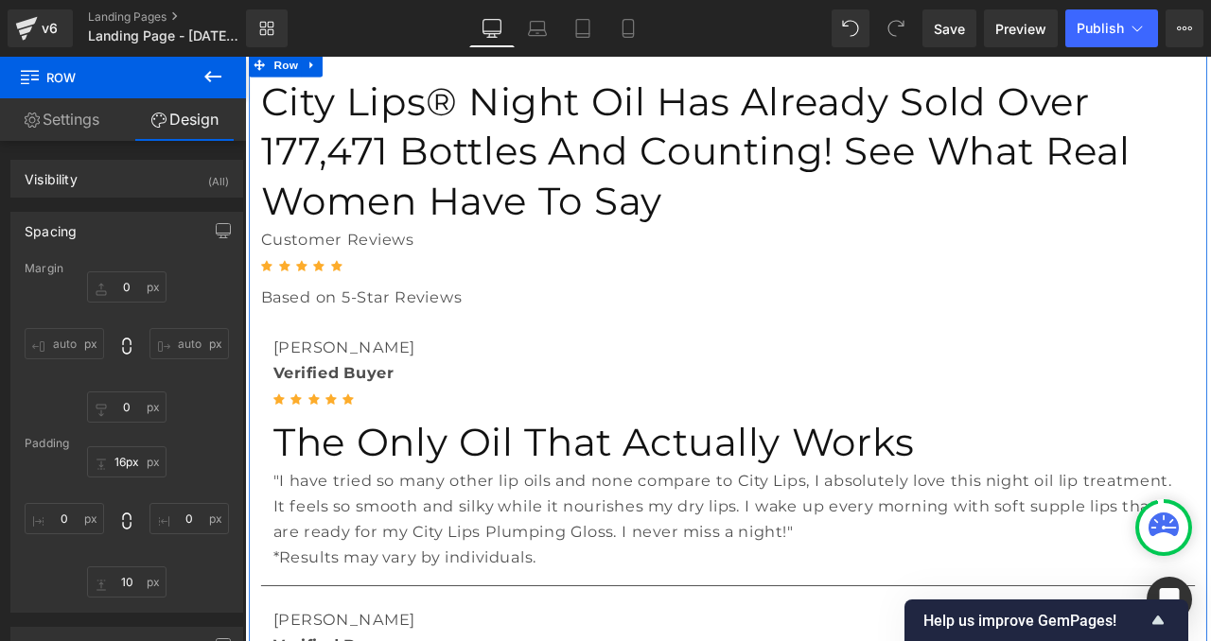
scroll to position [141, 0]
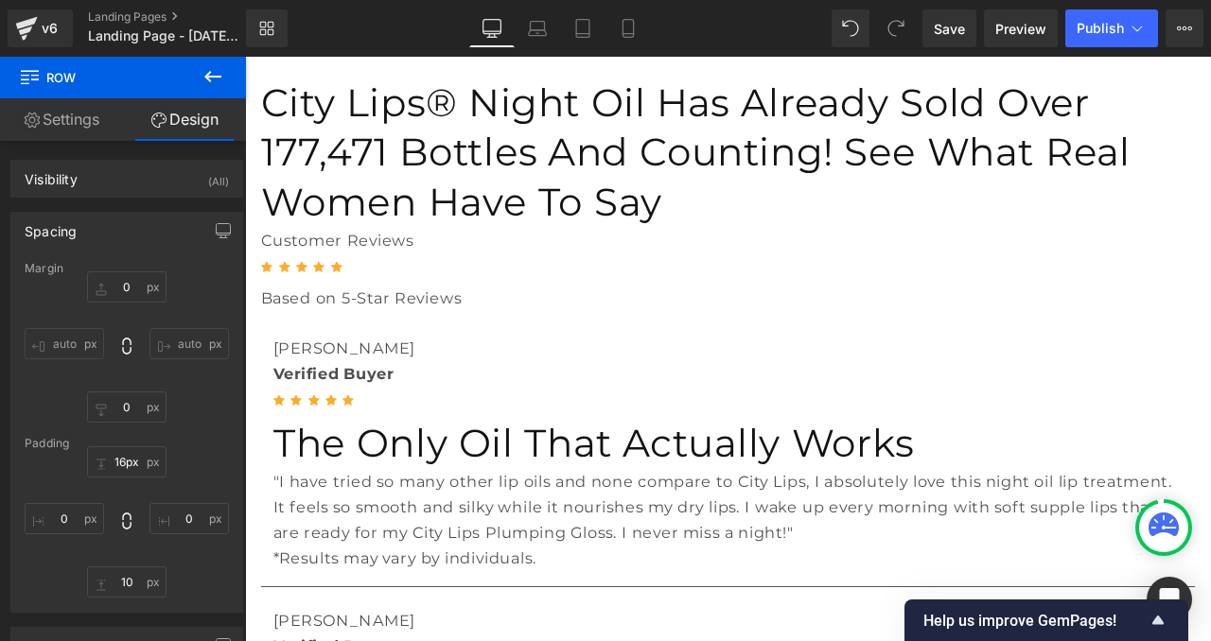
click at [219, 70] on icon at bounding box center [212, 76] width 23 height 23
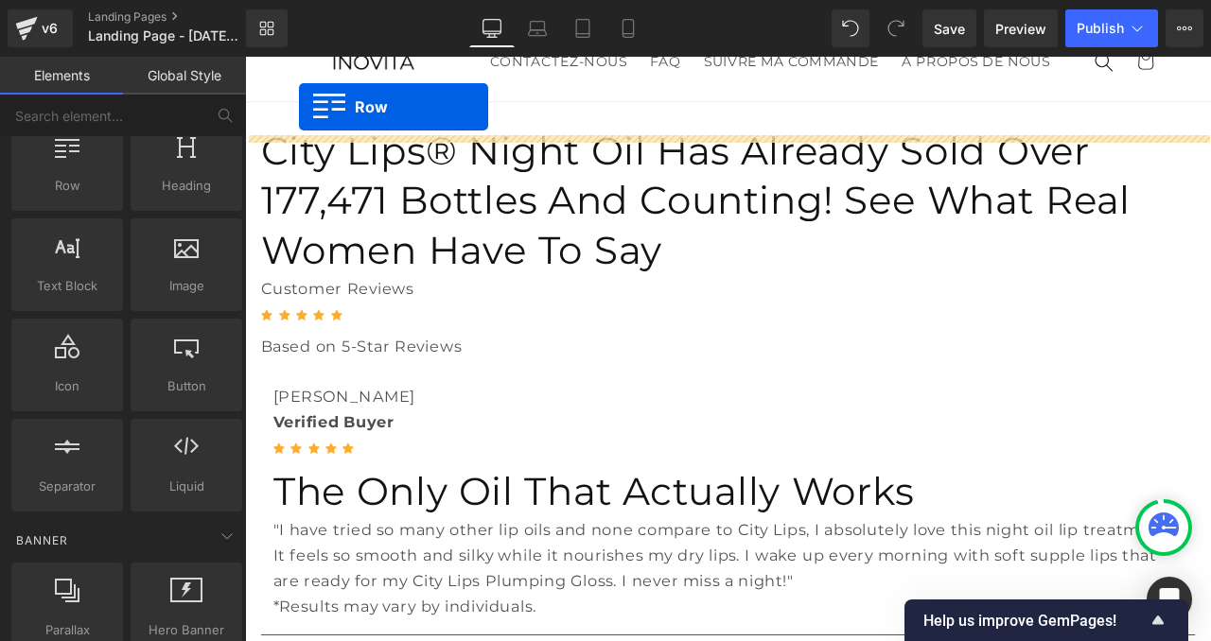
scroll to position [0, 0]
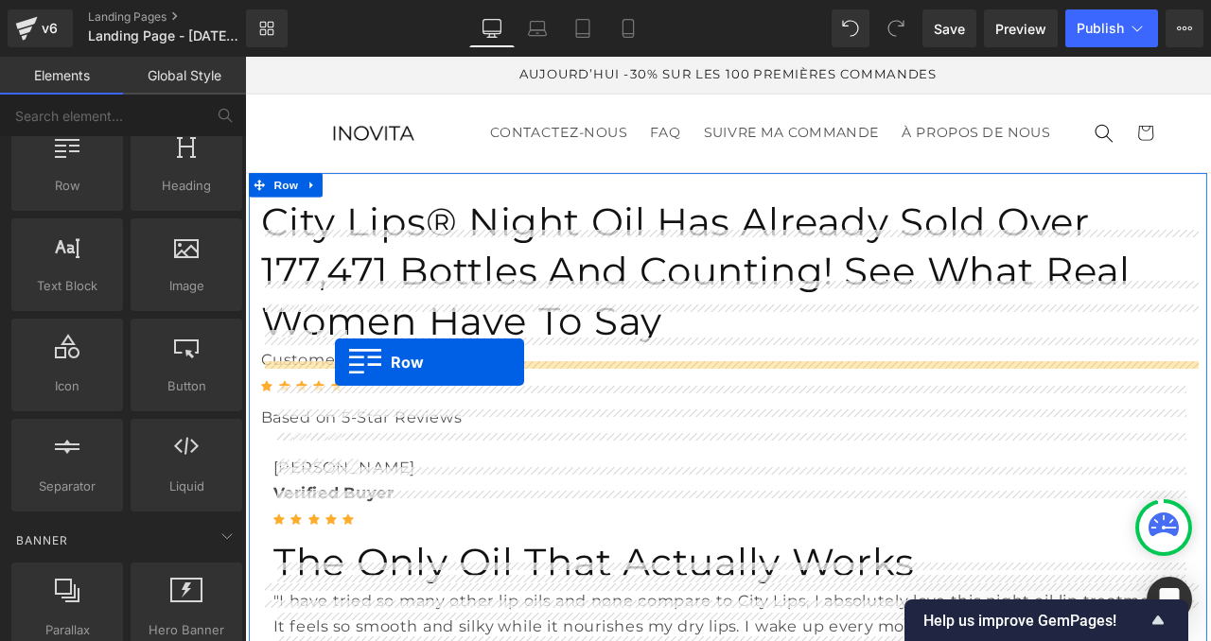
drag, startPoint x: 331, startPoint y: 223, endPoint x: 351, endPoint y: 419, distance: 196.8
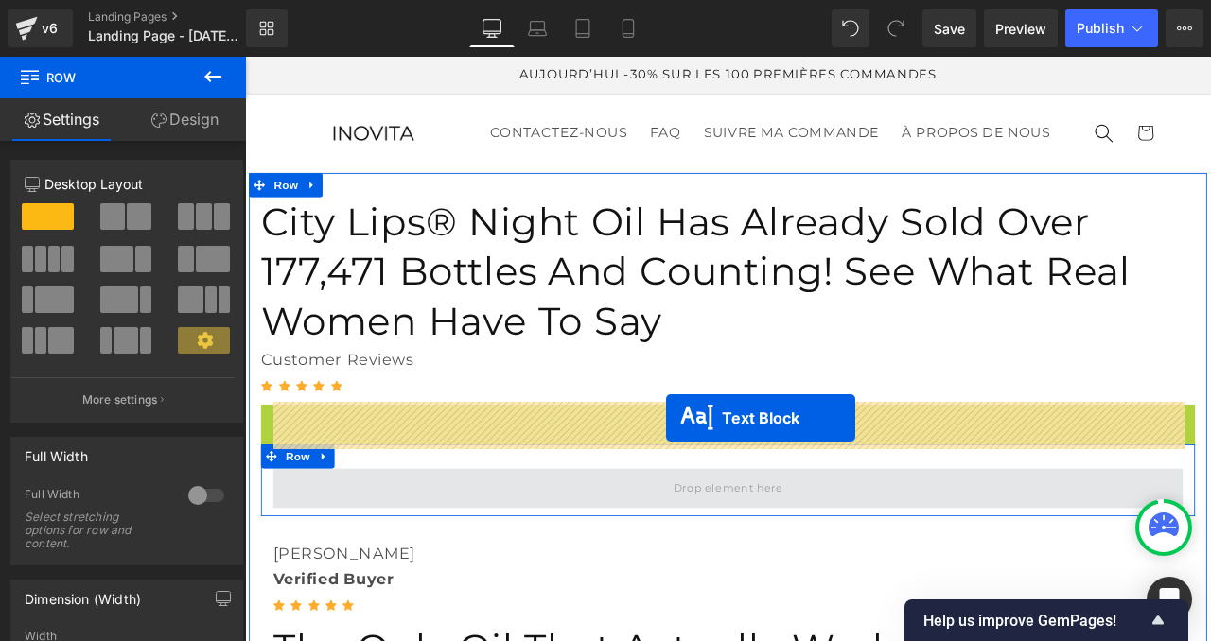
drag, startPoint x: 740, startPoint y: 404, endPoint x: 743, endPoint y: 485, distance: 81.4
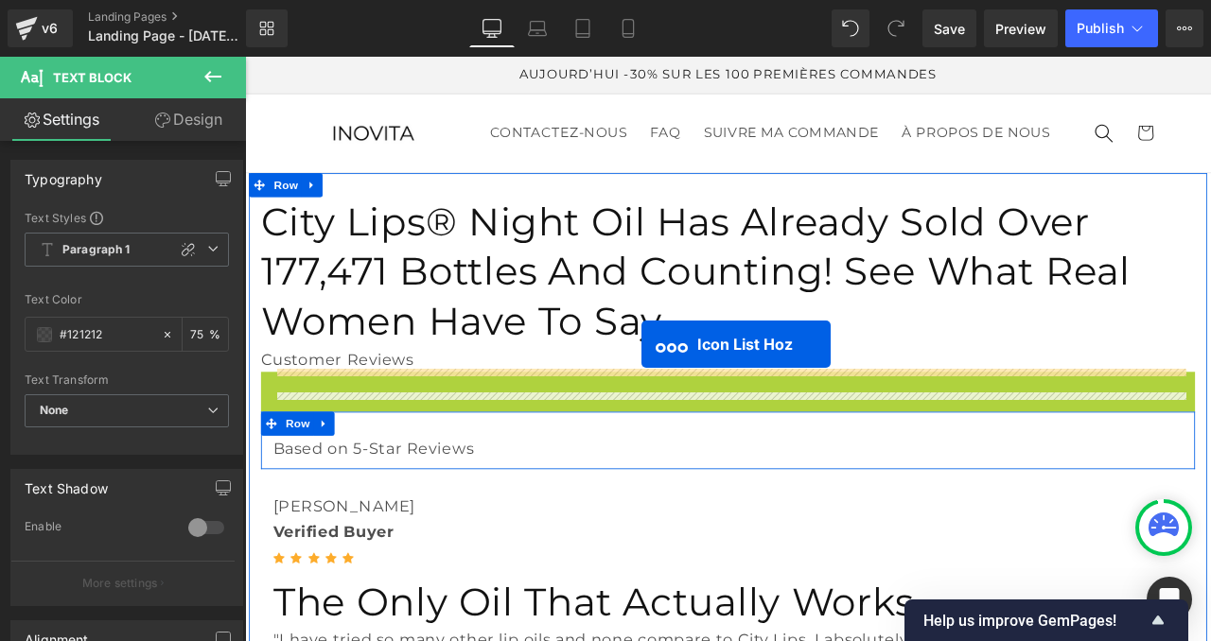
drag, startPoint x: 713, startPoint y: 366, endPoint x: 714, endPoint y: 397, distance: 31.2
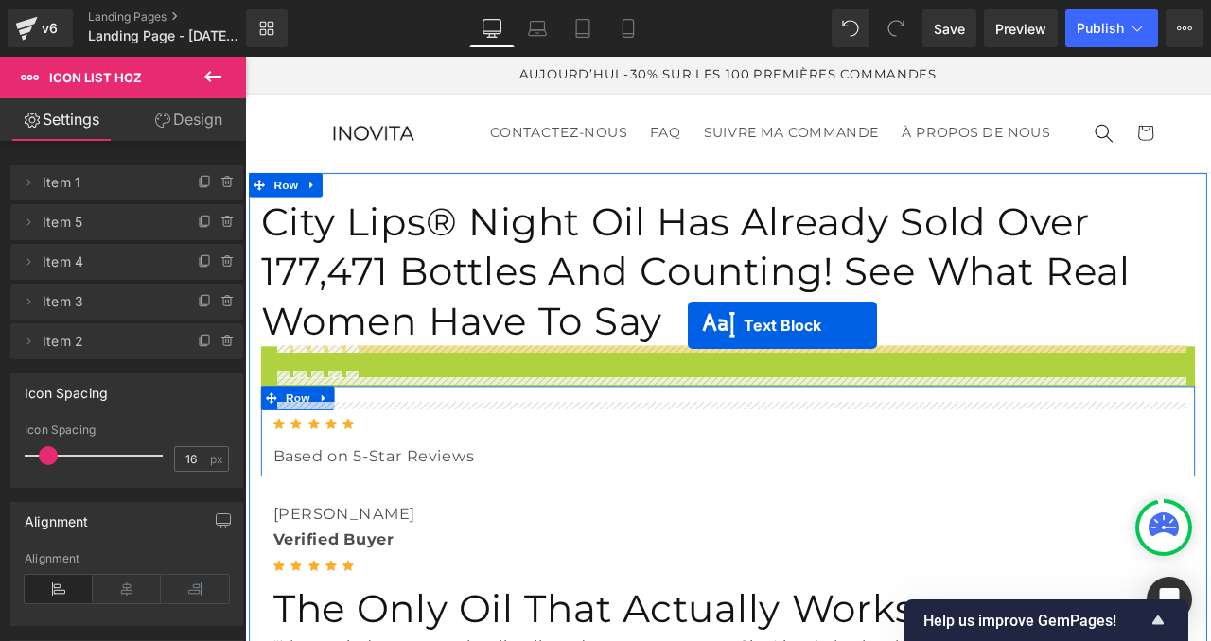
drag, startPoint x: 765, startPoint y: 335, endPoint x: 770, endPoint y: 375, distance: 40.9
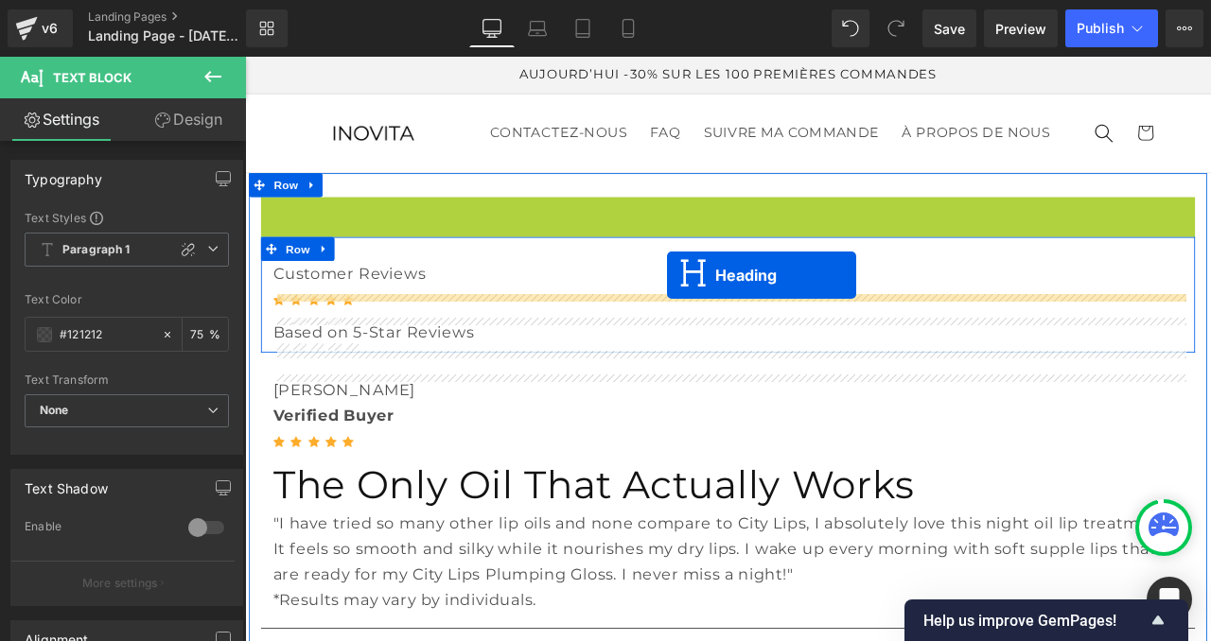
drag, startPoint x: 743, startPoint y: 291, endPoint x: 745, endPoint y: 316, distance: 24.7
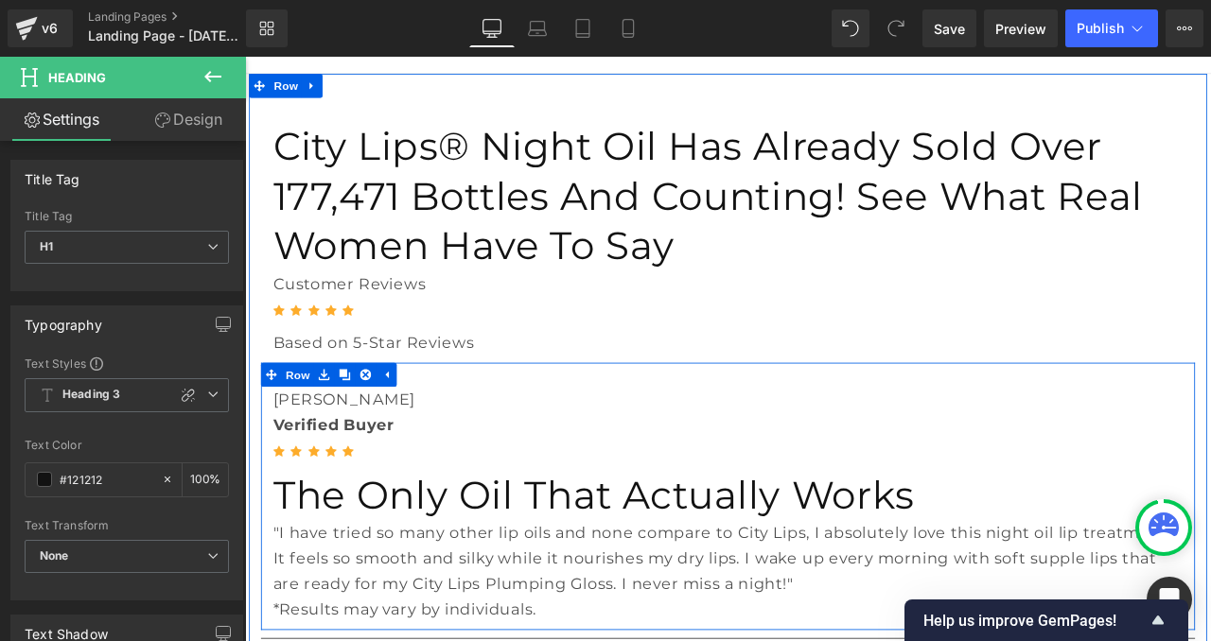
scroll to position [124, 0]
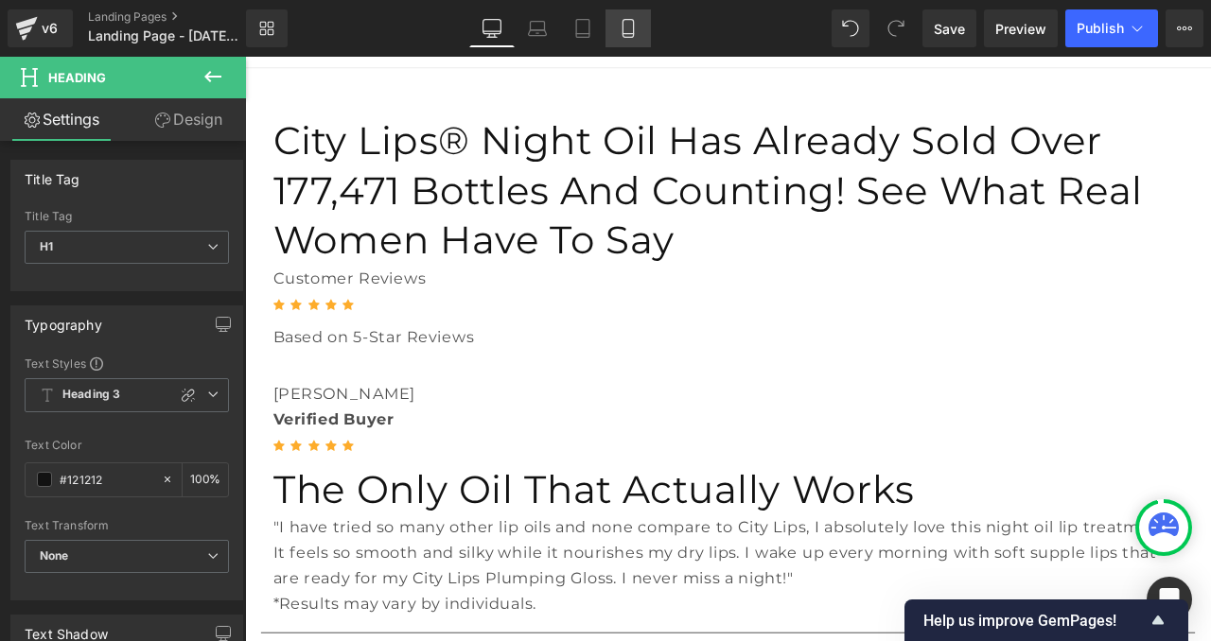
click at [630, 26] on icon at bounding box center [628, 28] width 19 height 19
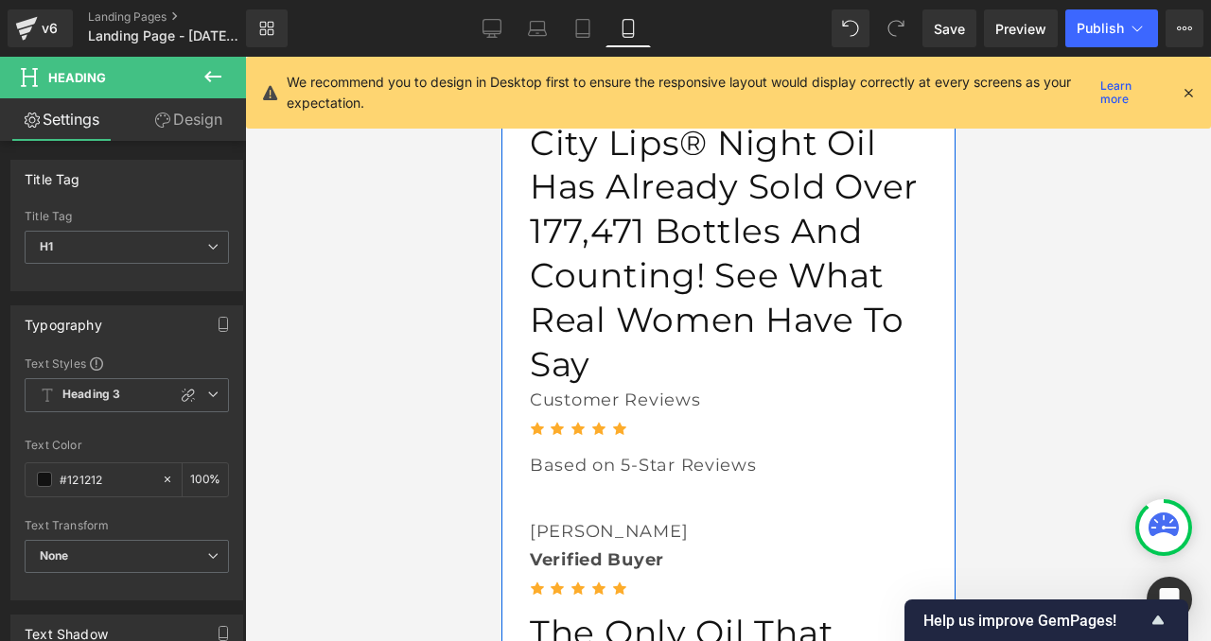
scroll to position [58, 0]
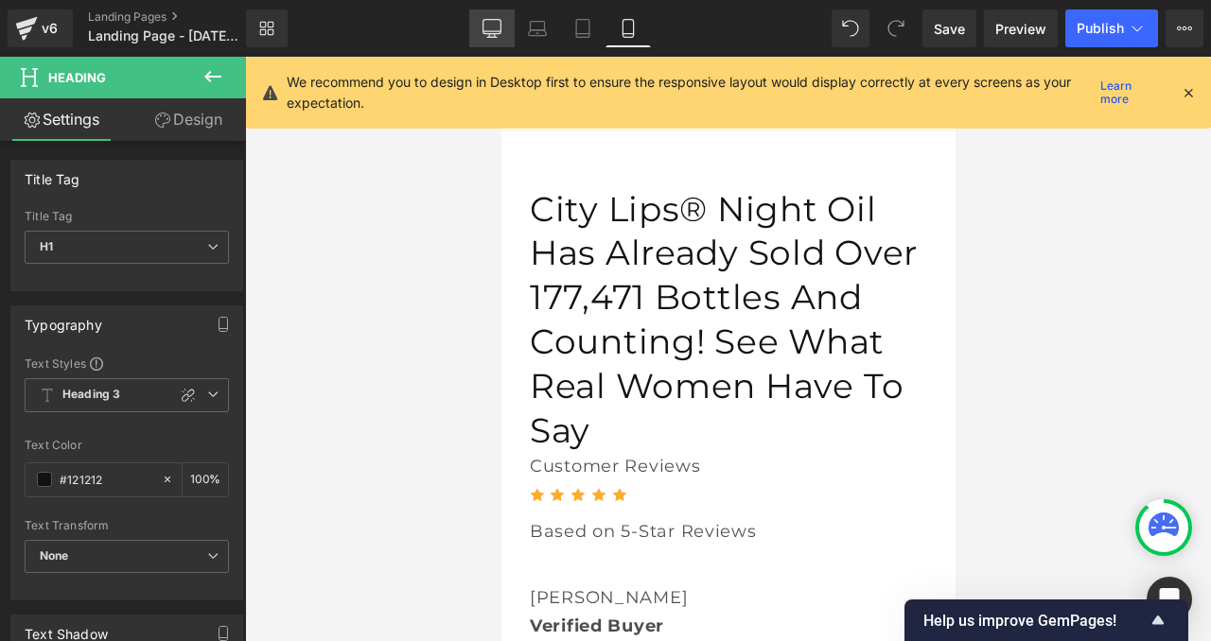
click at [498, 21] on icon at bounding box center [491, 28] width 19 height 19
type input "100"
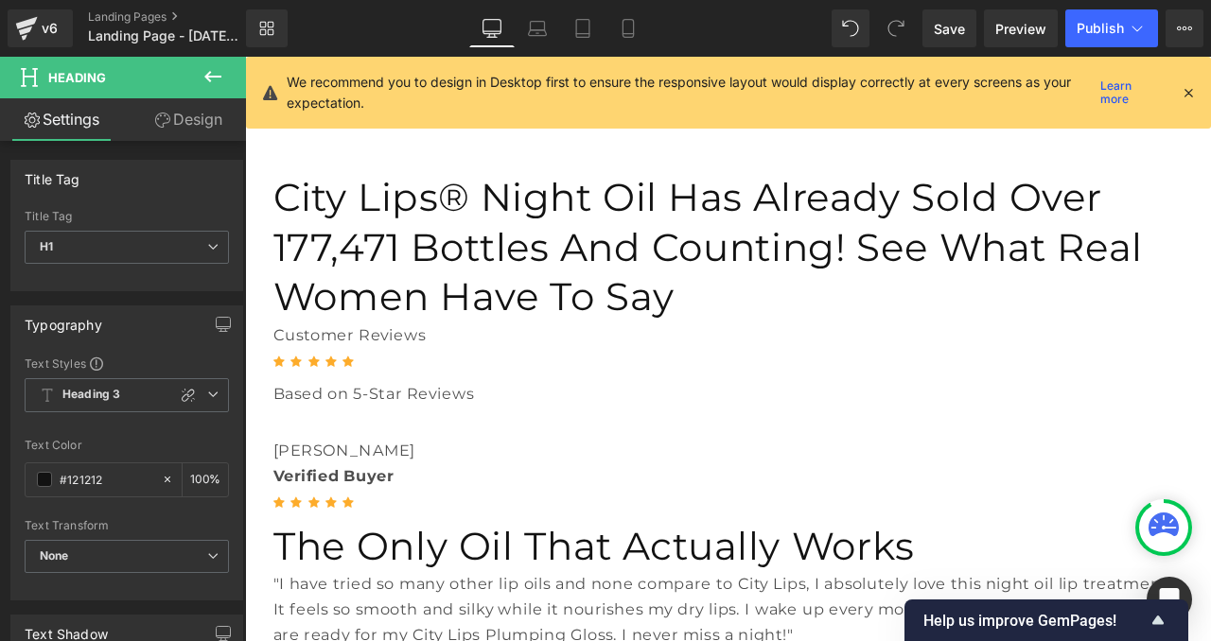
scroll to position [103, 0]
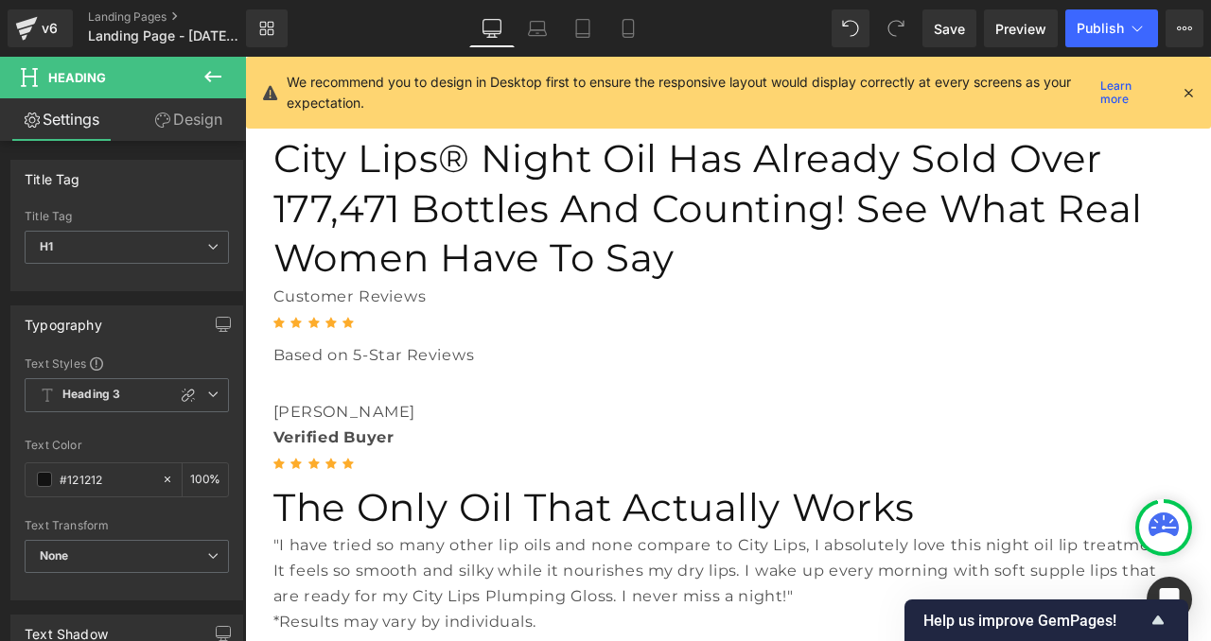
click at [202, 76] on icon at bounding box center [212, 76] width 23 height 23
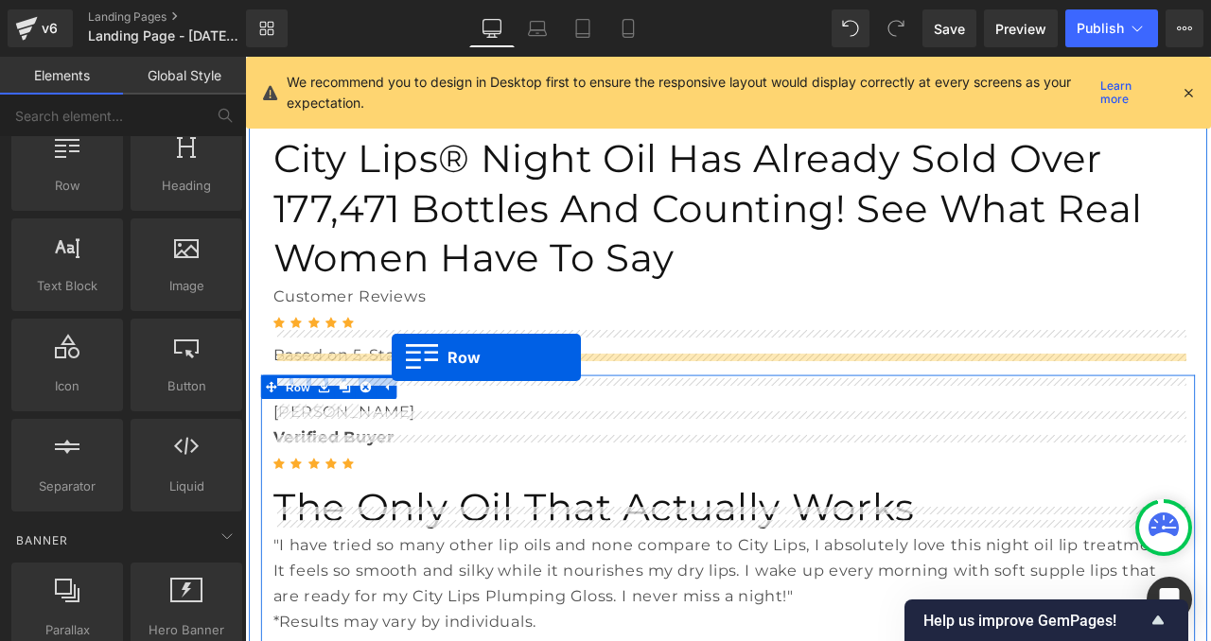
drag, startPoint x: 347, startPoint y: 217, endPoint x: 419, endPoint y: 413, distance: 209.4
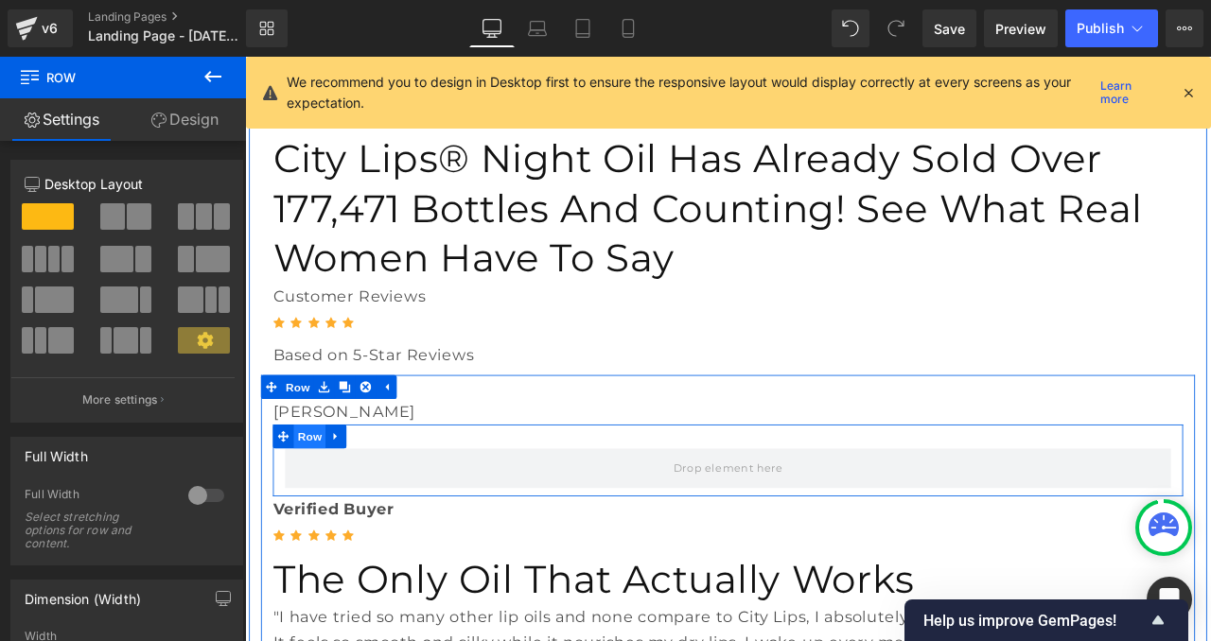
click at [315, 493] on span "Row" at bounding box center [322, 507] width 38 height 28
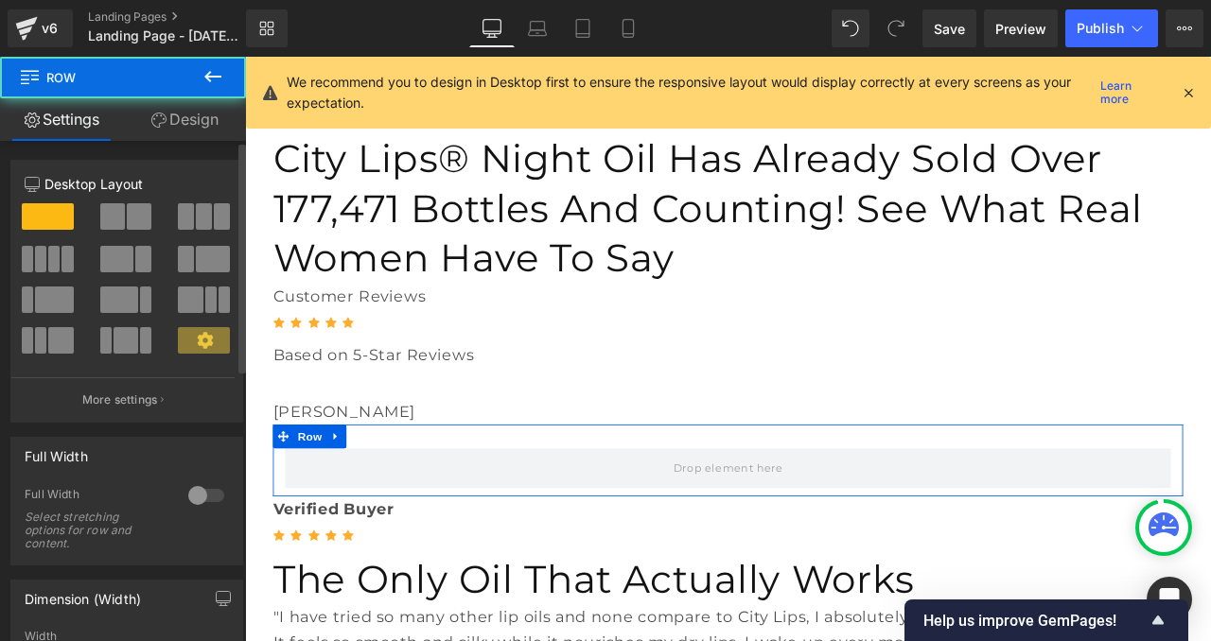
click at [119, 213] on span at bounding box center [112, 216] width 25 height 26
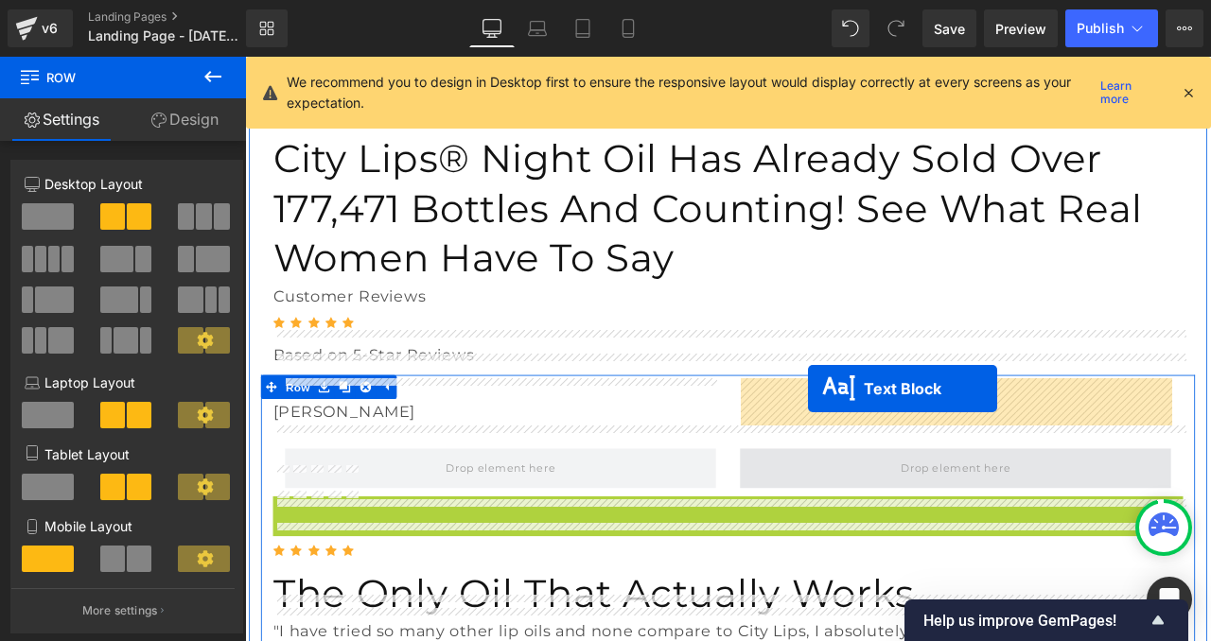
drag, startPoint x: 758, startPoint y: 509, endPoint x: 912, endPoint y: 450, distance: 164.9
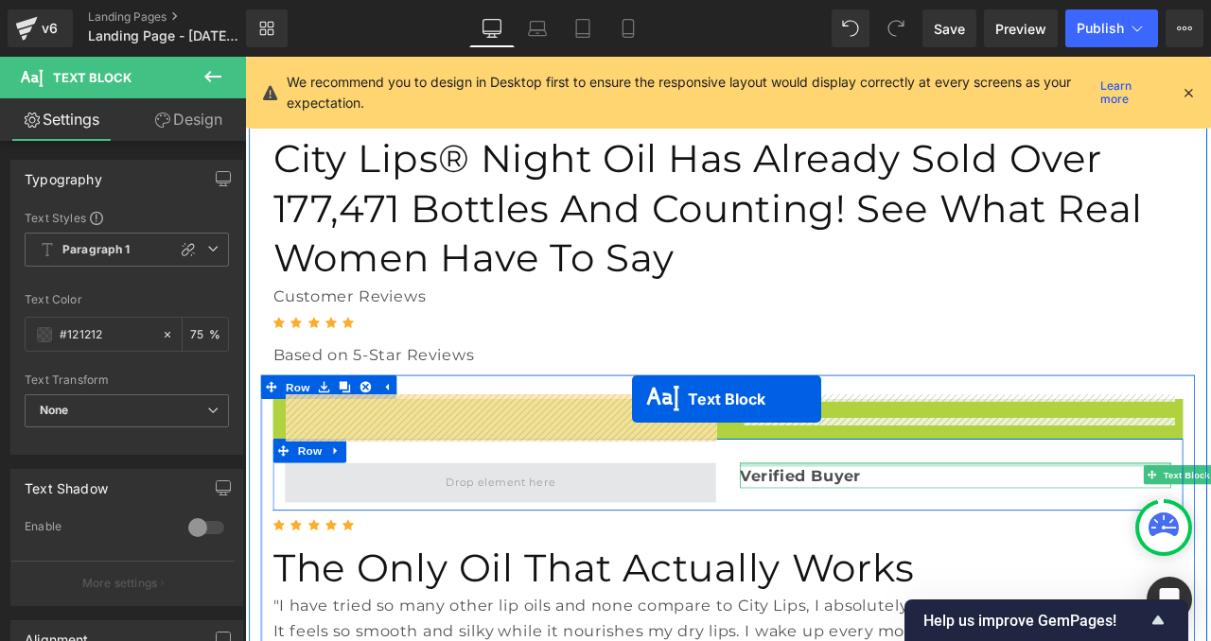
drag, startPoint x: 734, startPoint y: 387, endPoint x: 704, endPoint y: 462, distance: 81.5
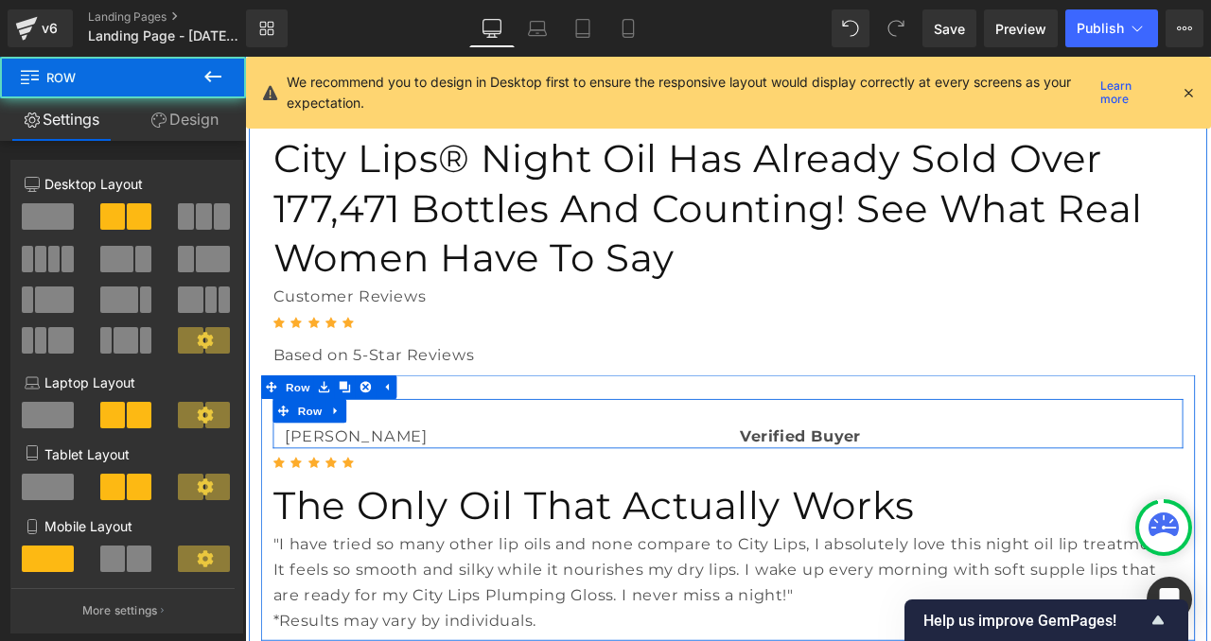
drag, startPoint x: 683, startPoint y: 443, endPoint x: 679, endPoint y: 421, distance: 22.1
click at [679, 462] on div "Bobbi Text Block Verified Buyer Text Block Row" at bounding box center [817, 491] width 1078 height 59
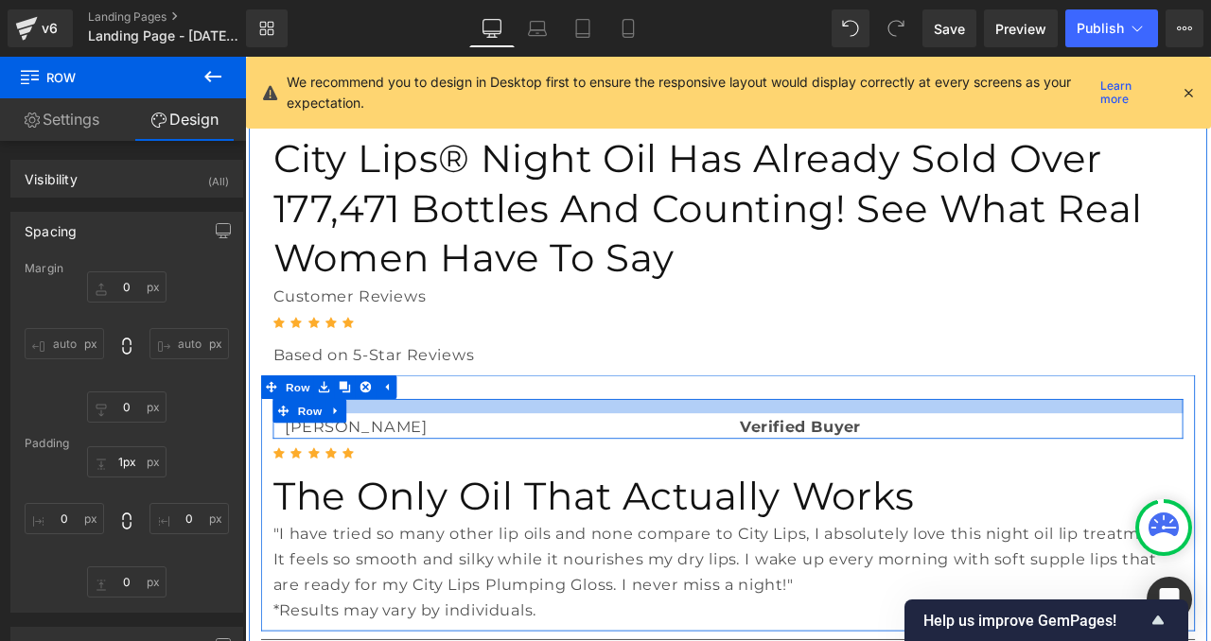
type input "0px"
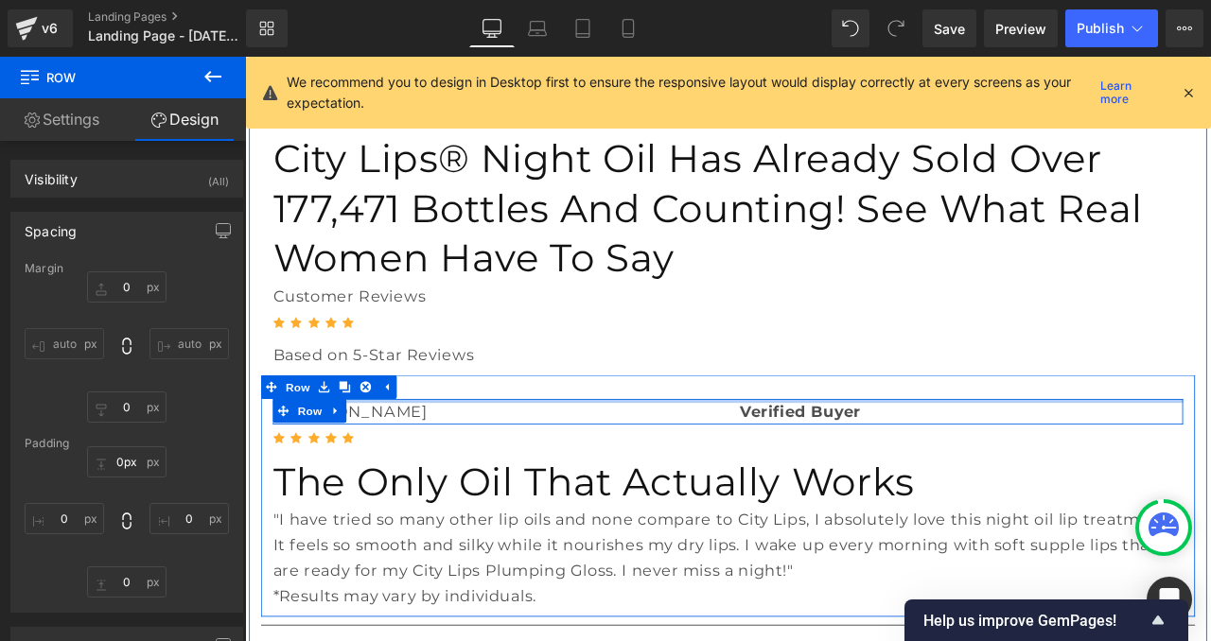
drag, startPoint x: 679, startPoint y: 394, endPoint x: 681, endPoint y: 353, distance: 41.7
click at [681, 434] on div "Bobbi Text Block Verified Buyer Text Block Row Icon Icon Icon Icon Icon Icon Li…" at bounding box center [817, 577] width 1107 height 287
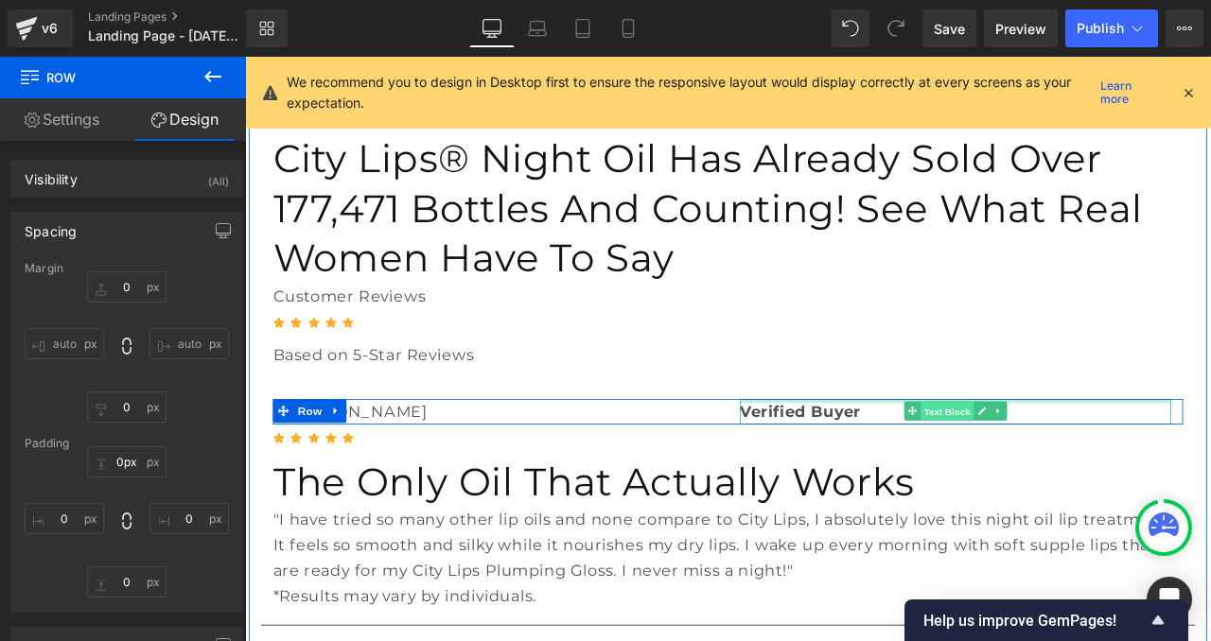
click at [1054, 466] on span "Text Block" at bounding box center [1076, 477] width 62 height 23
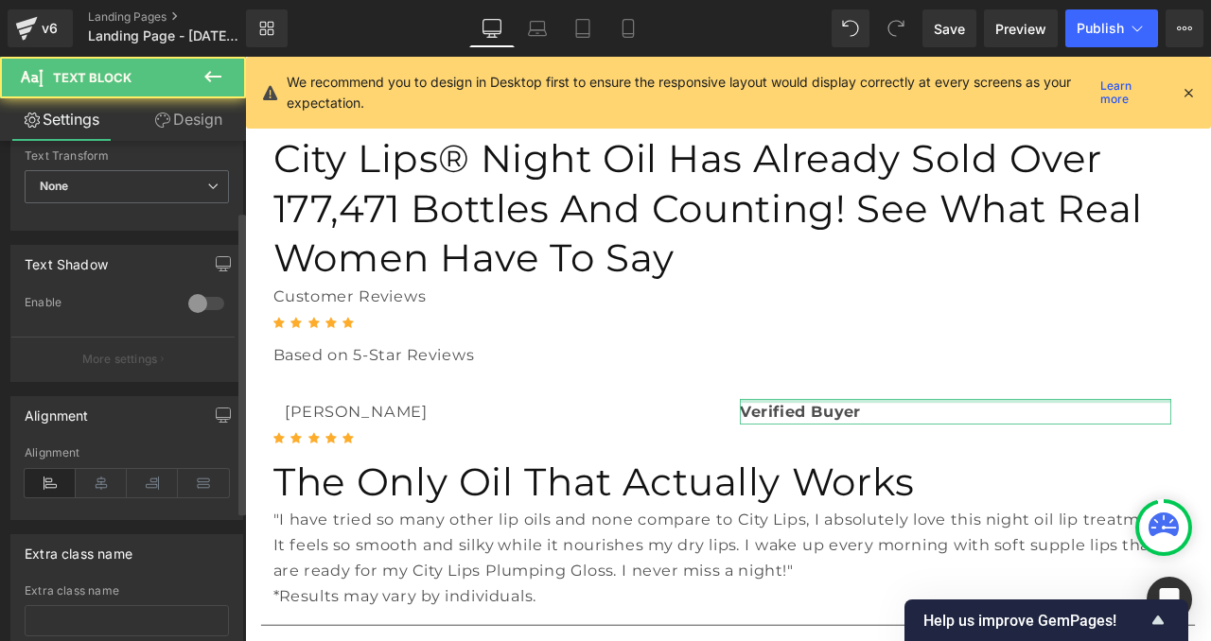
scroll to position [259, 0]
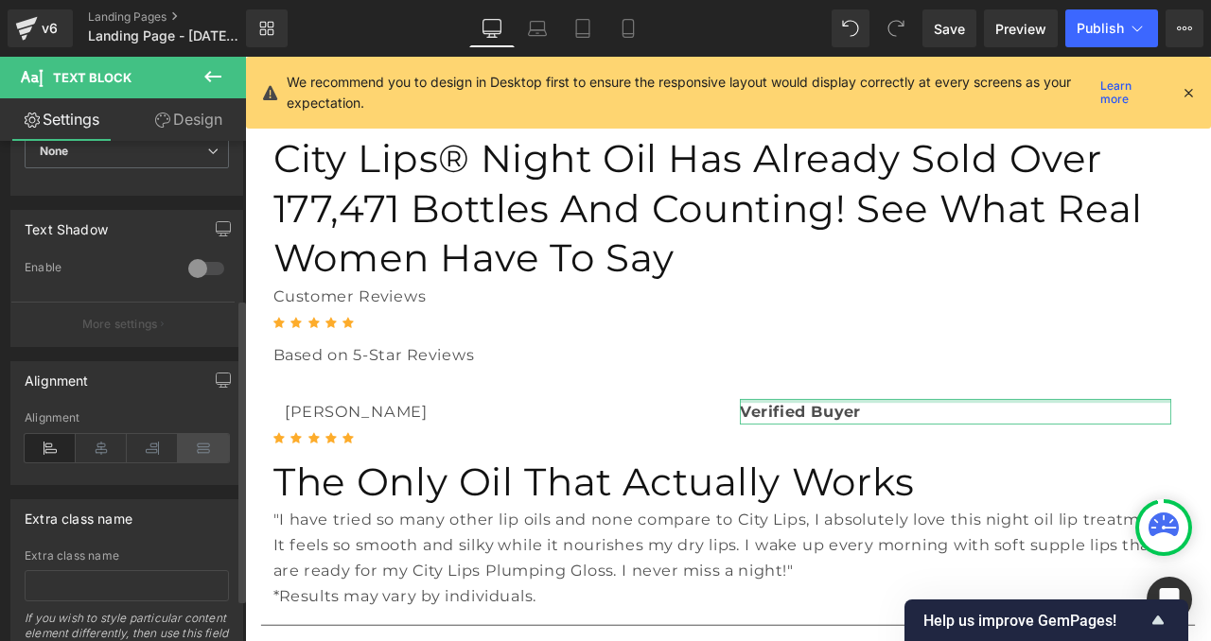
click at [200, 445] on icon at bounding box center [203, 448] width 51 height 28
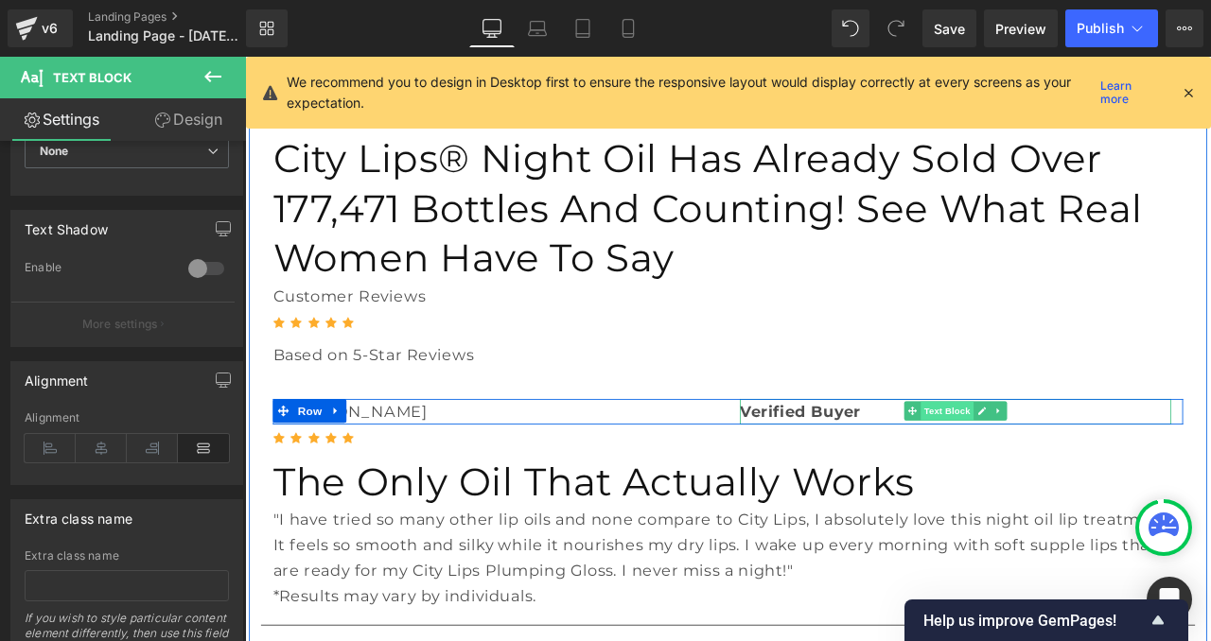
click at [1090, 465] on span "Text Block" at bounding box center [1076, 476] width 62 height 23
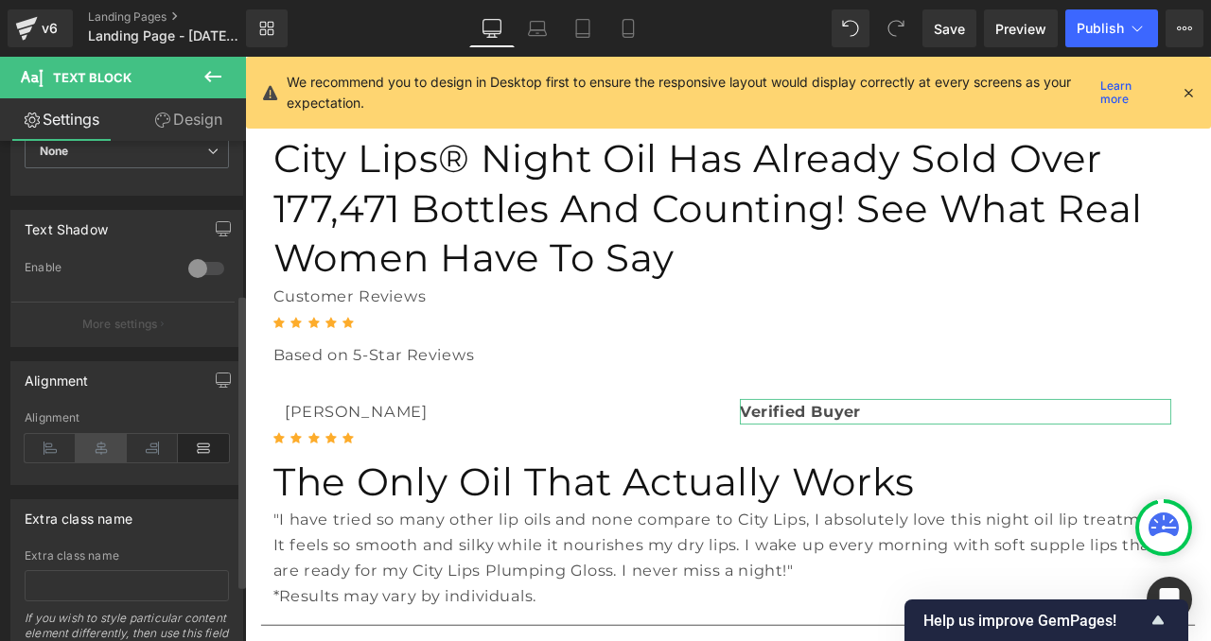
click at [100, 451] on icon at bounding box center [101, 448] width 51 height 28
click at [154, 445] on icon at bounding box center [152, 448] width 51 height 28
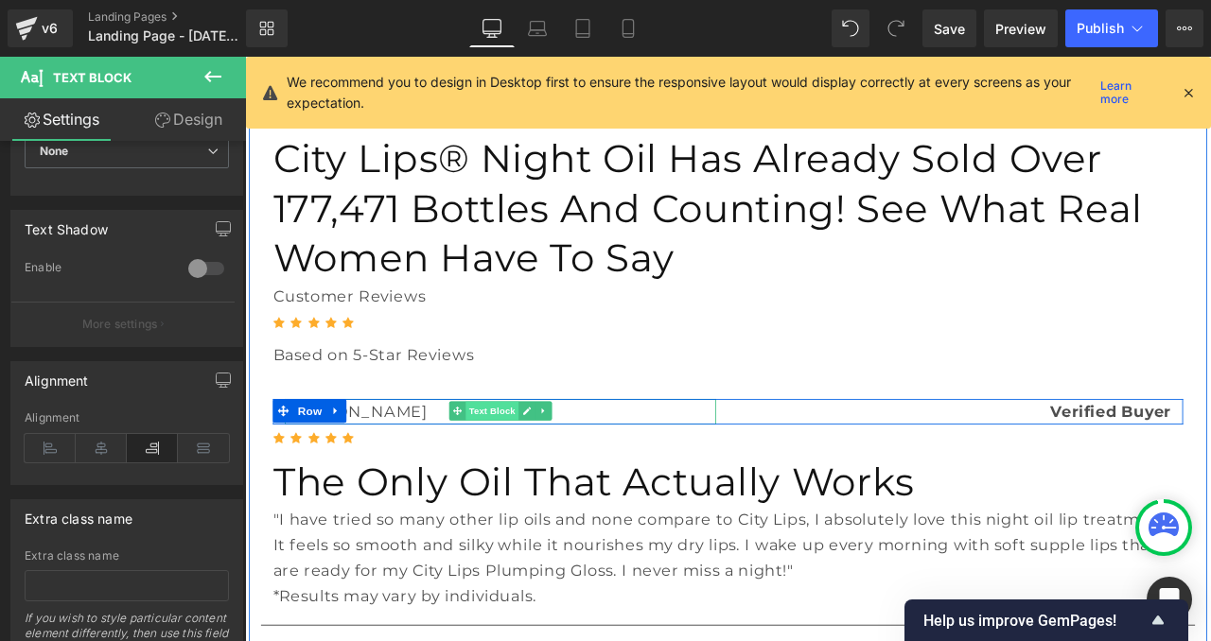
click at [529, 465] on span "Text Block" at bounding box center [537, 476] width 62 height 23
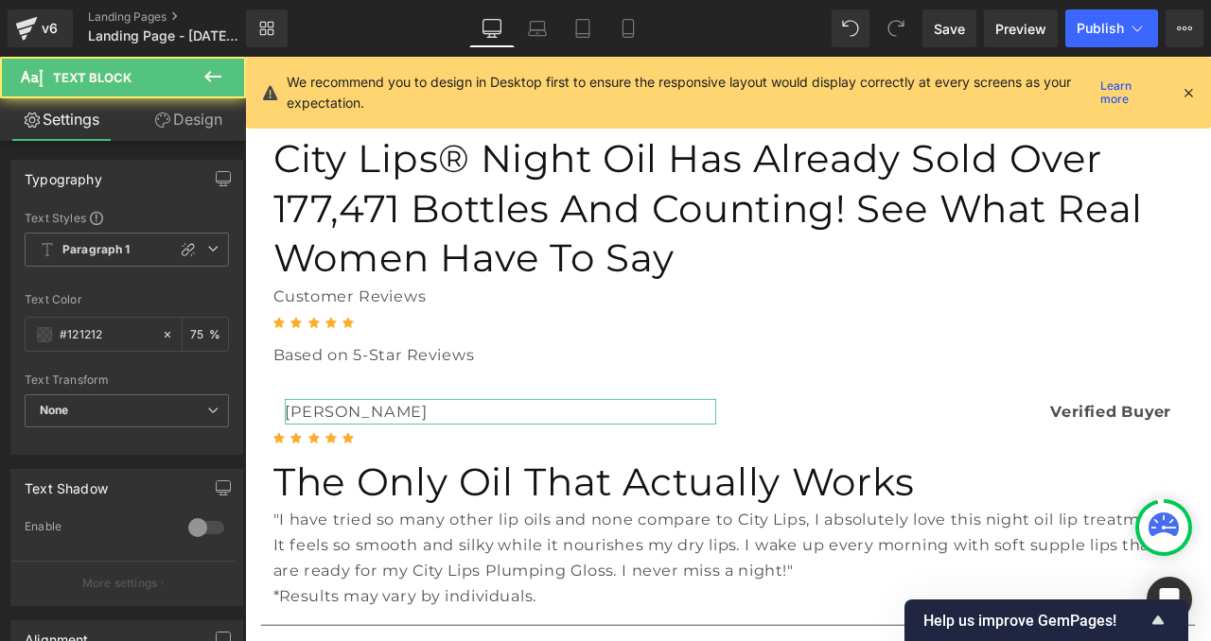
click at [181, 131] on link "Design" at bounding box center [188, 119] width 123 height 43
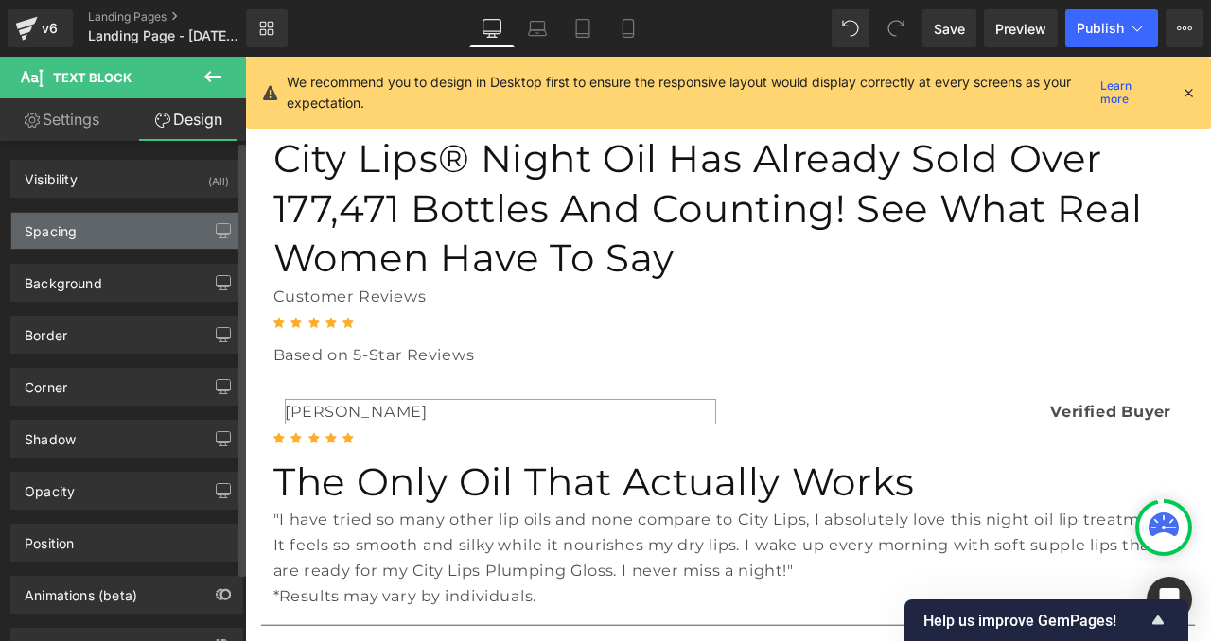
click at [88, 231] on div "Spacing" at bounding box center [126, 231] width 231 height 36
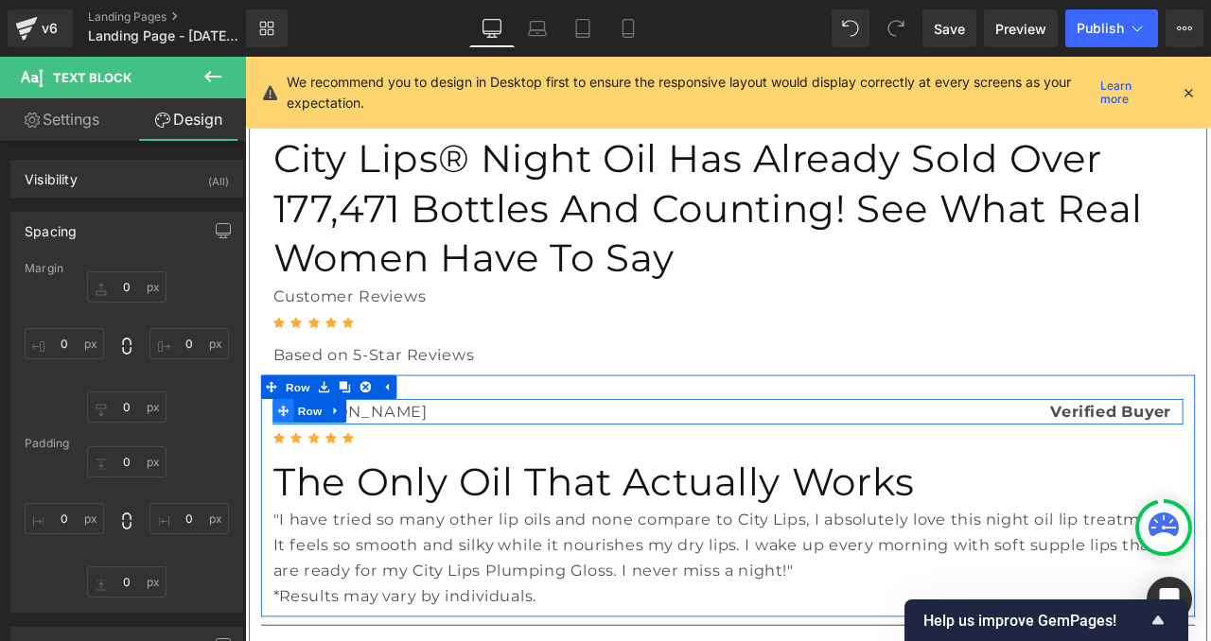
click at [290, 470] on icon at bounding box center [290, 476] width 13 height 13
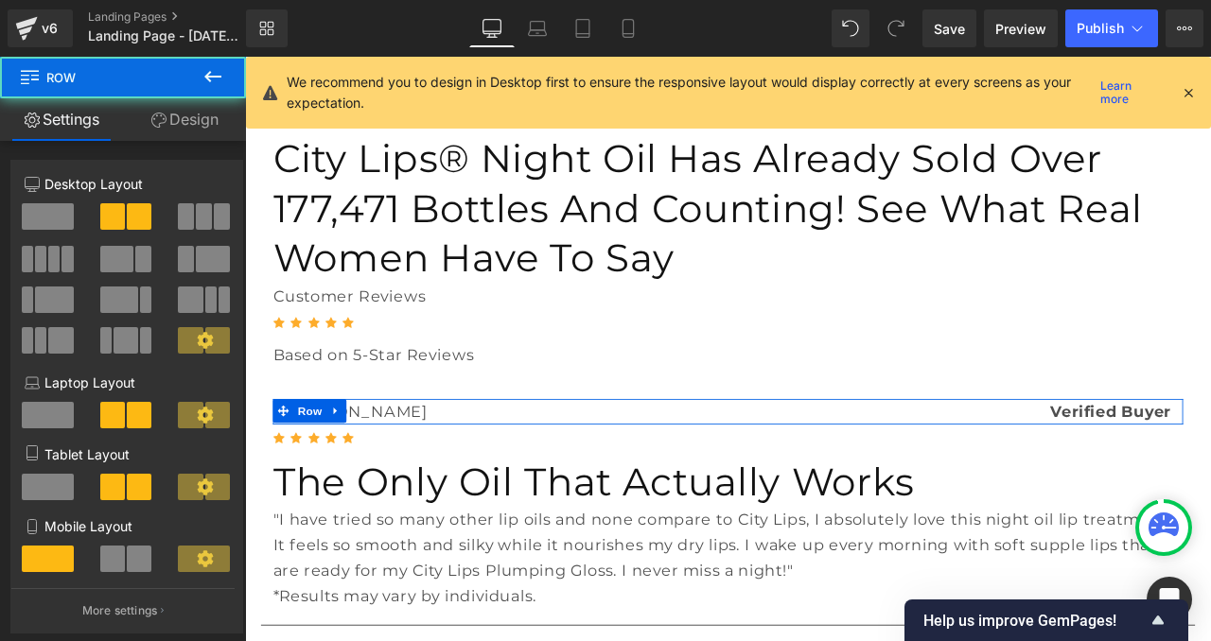
click at [170, 117] on link "Design" at bounding box center [184, 119] width 123 height 43
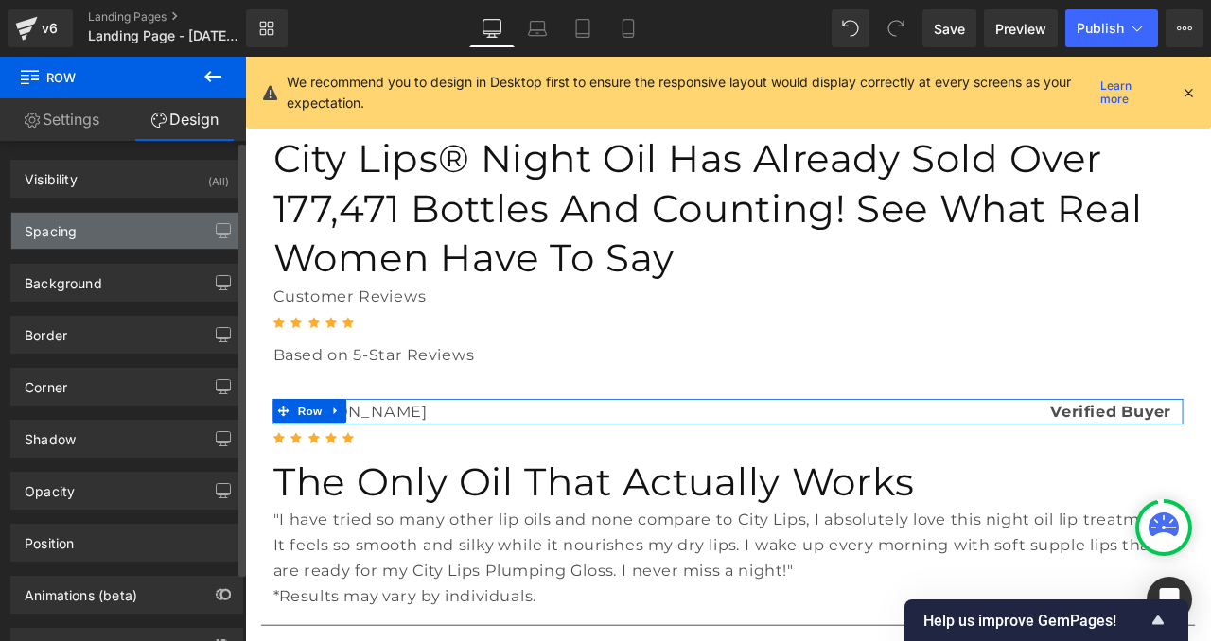
click at [53, 248] on div "Spacing" at bounding box center [126, 231] width 231 height 36
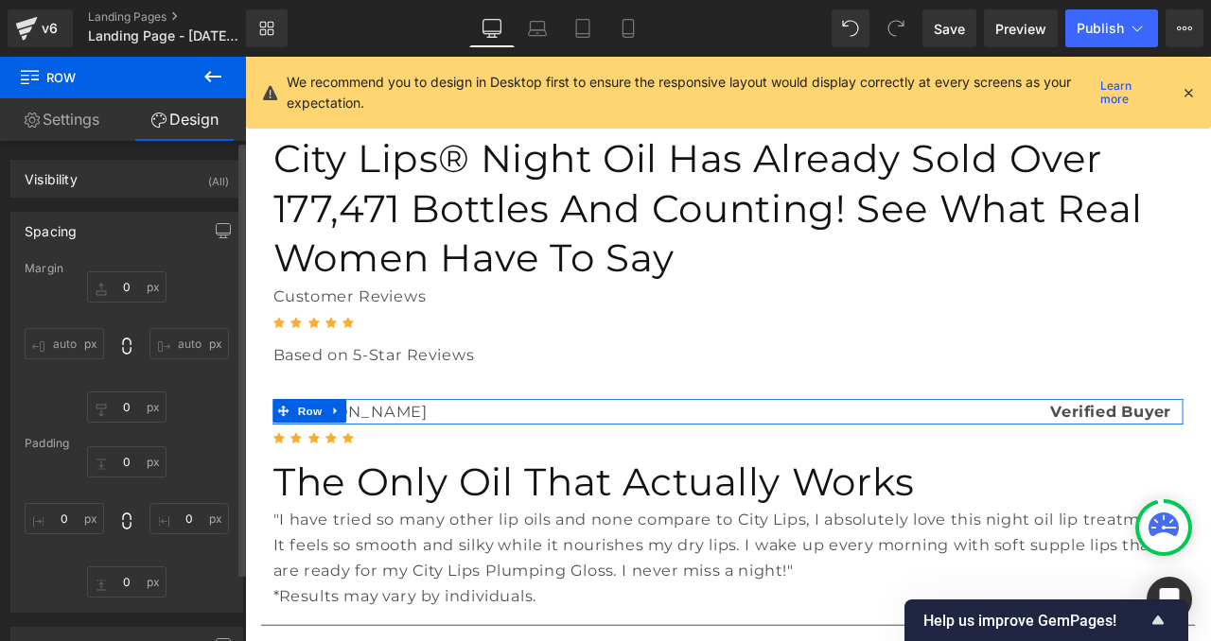
click at [61, 340] on input "auto" at bounding box center [64, 343] width 79 height 31
click at [65, 512] on input "0" at bounding box center [64, 518] width 79 height 31
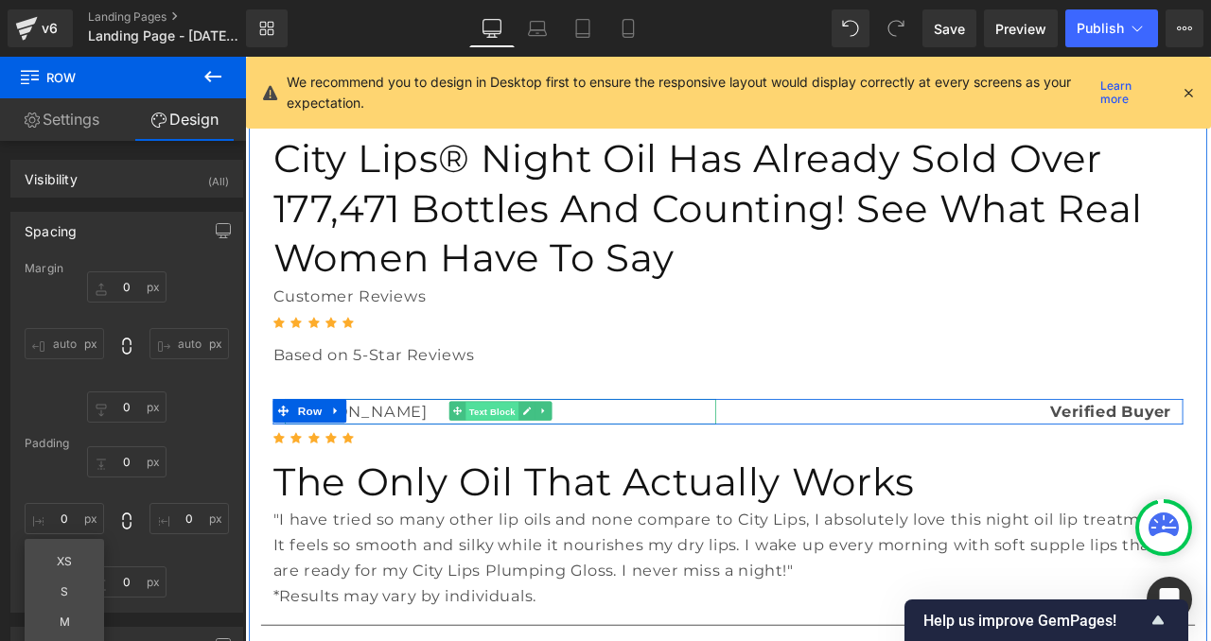
click at [526, 466] on span "Text Block" at bounding box center [537, 477] width 62 height 23
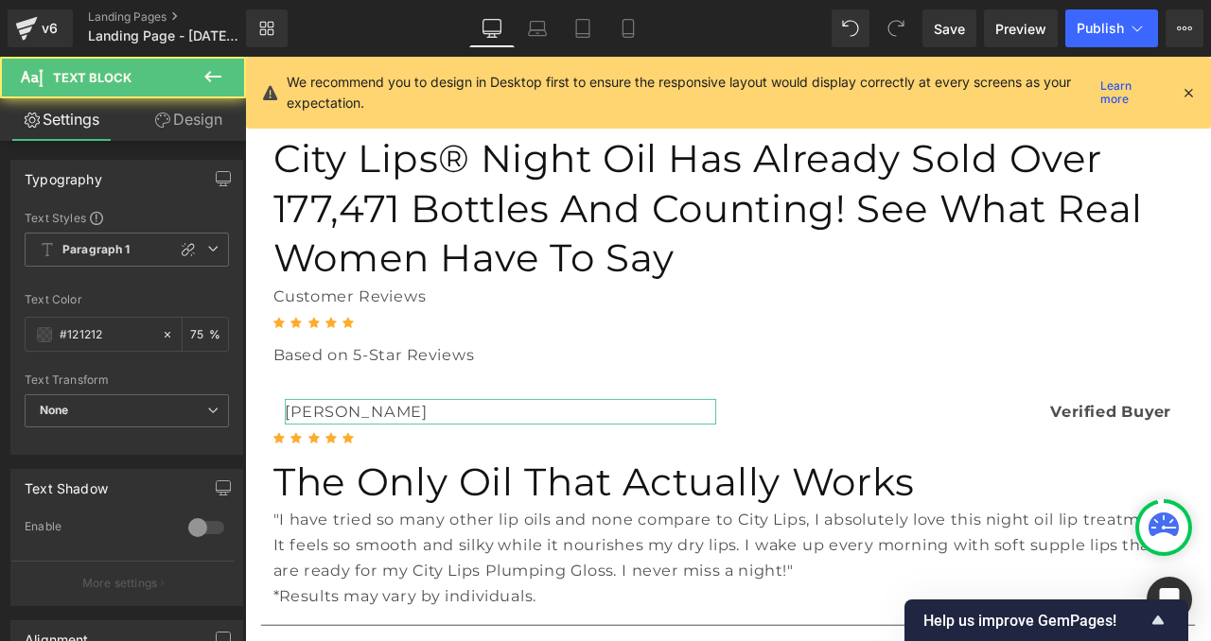
click at [178, 122] on link "Design" at bounding box center [188, 119] width 123 height 43
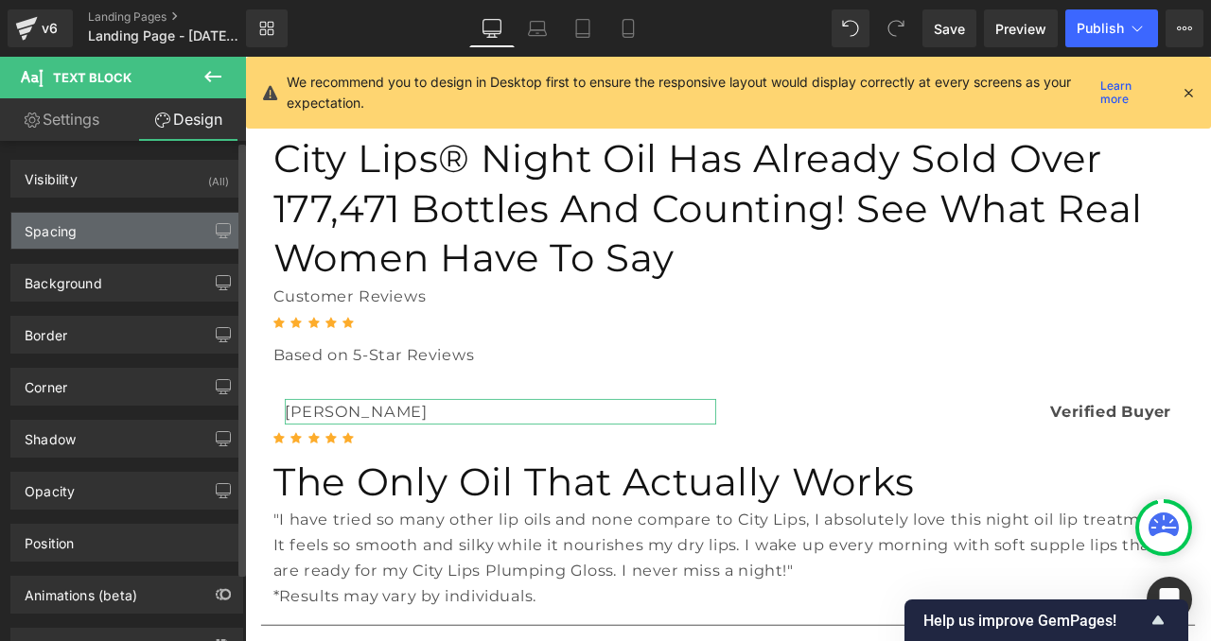
click at [102, 221] on div "Spacing" at bounding box center [126, 231] width 231 height 36
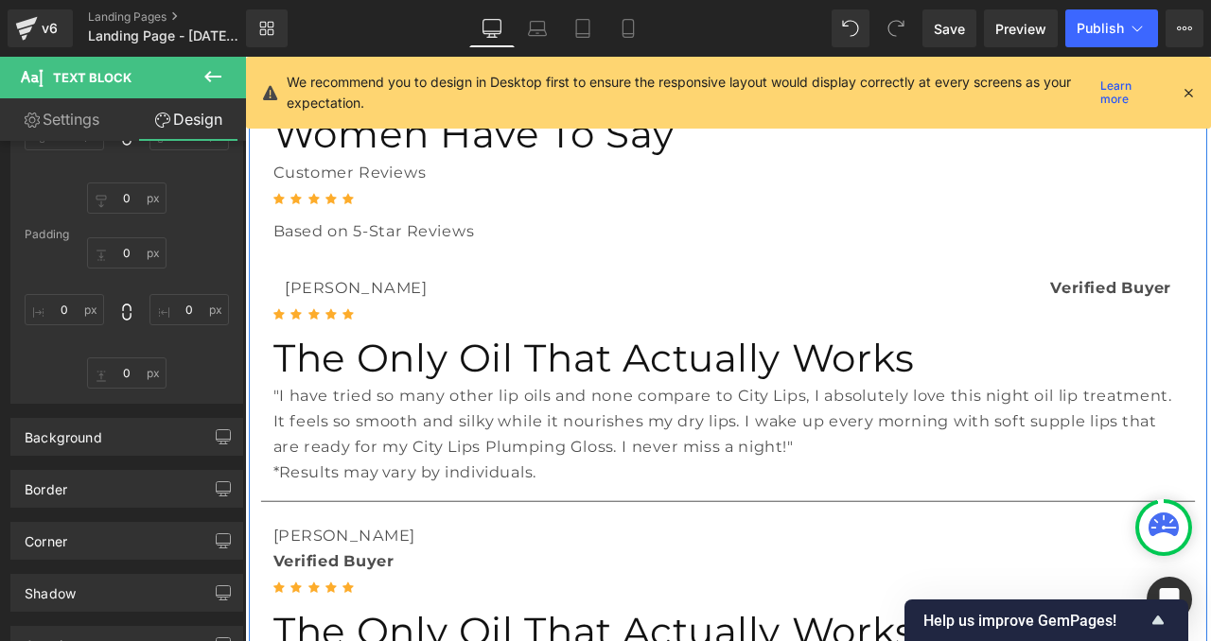
scroll to position [251, 0]
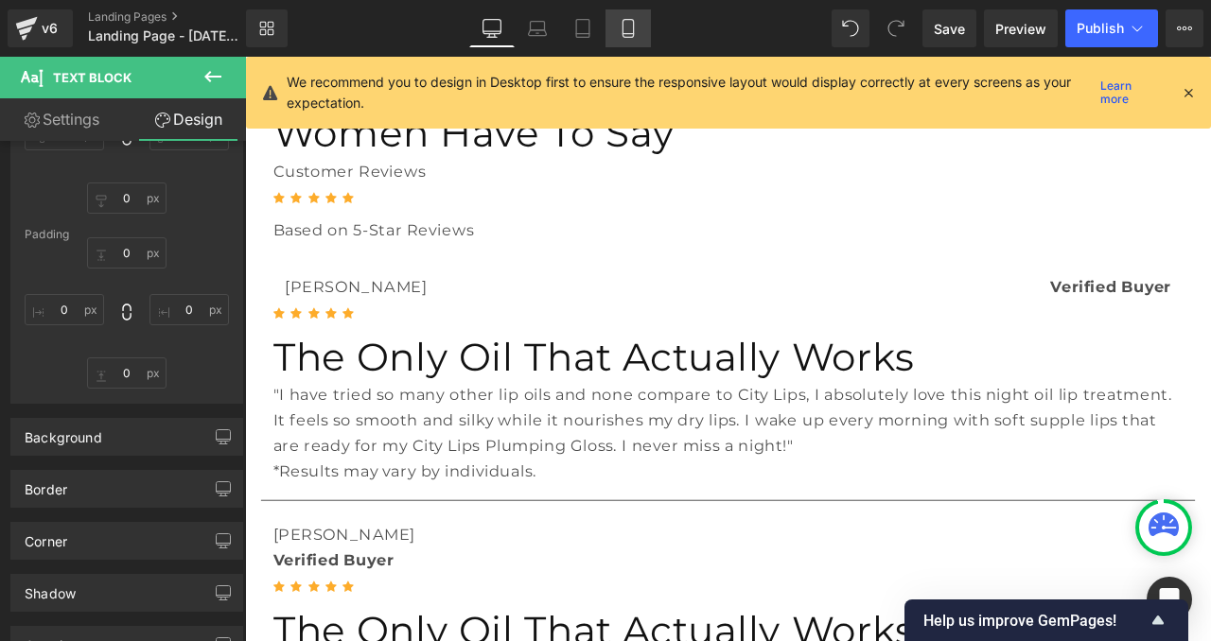
click at [627, 38] on link "Mobile" at bounding box center [627, 28] width 45 height 38
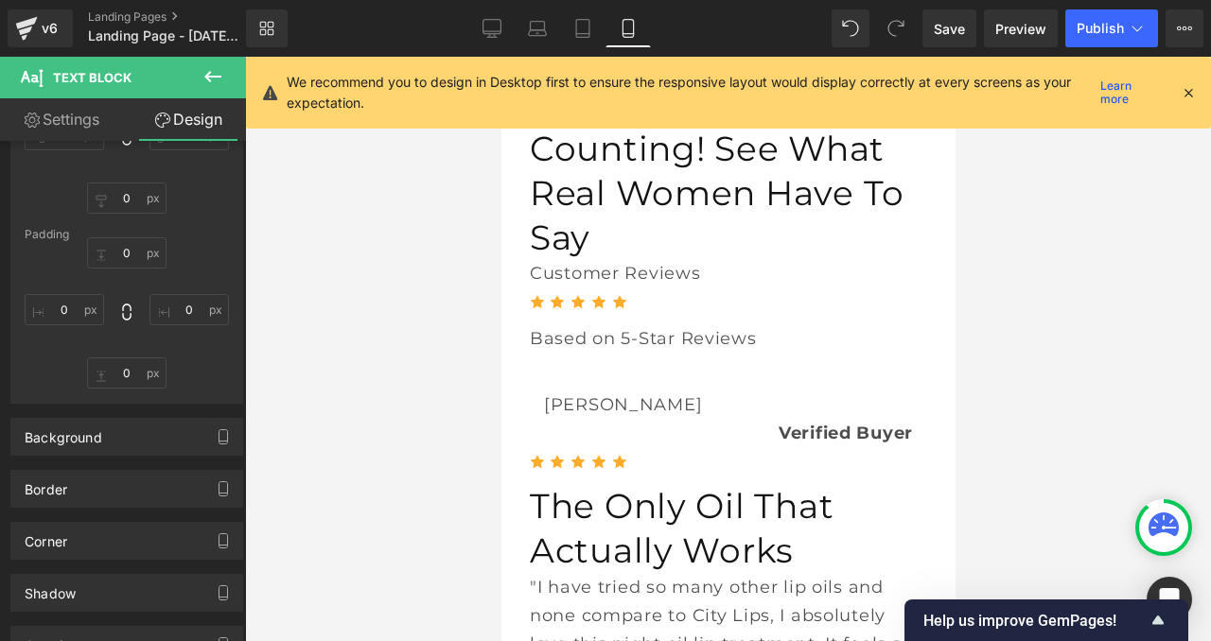
type input "0"
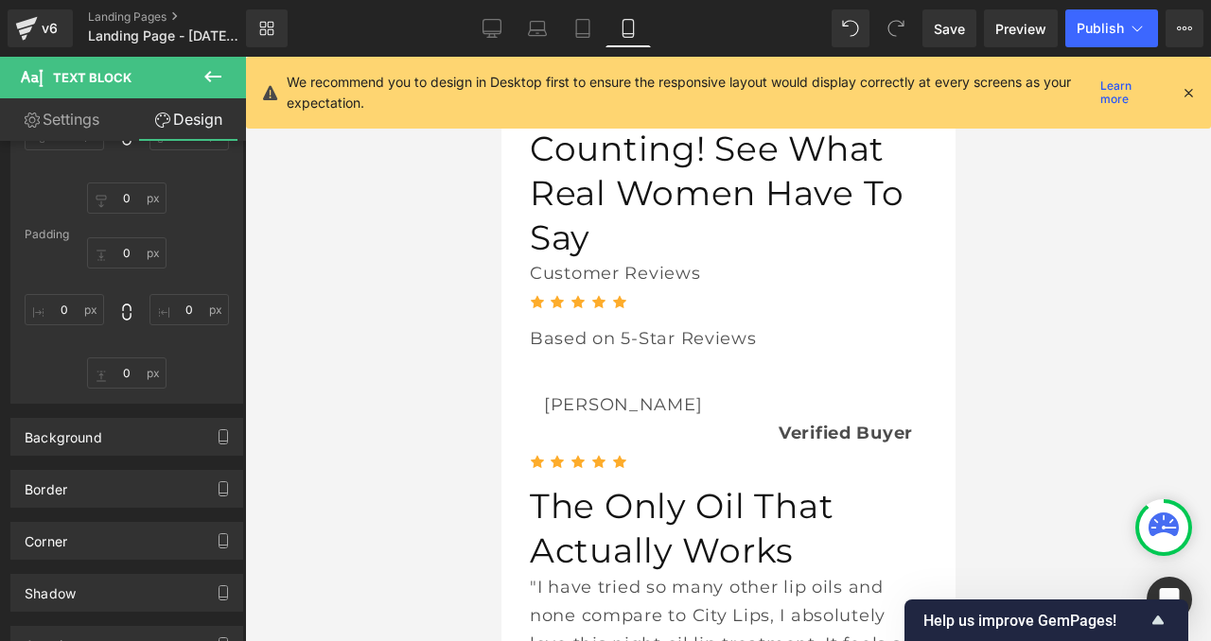
type input "0"
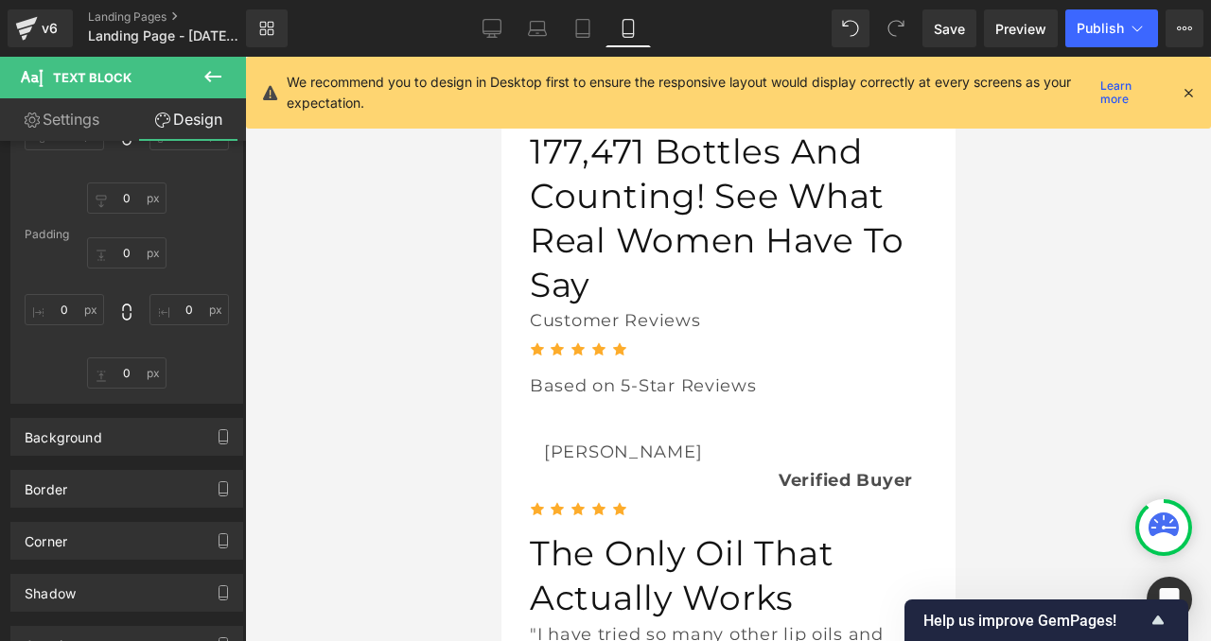
click at [1003, 57] on div "We recommend you to design in Desktop first to ensure the responsive layout wou…" at bounding box center [728, 93] width 965 height 72
click at [1003, 30] on span "Preview" at bounding box center [1020, 29] width 51 height 20
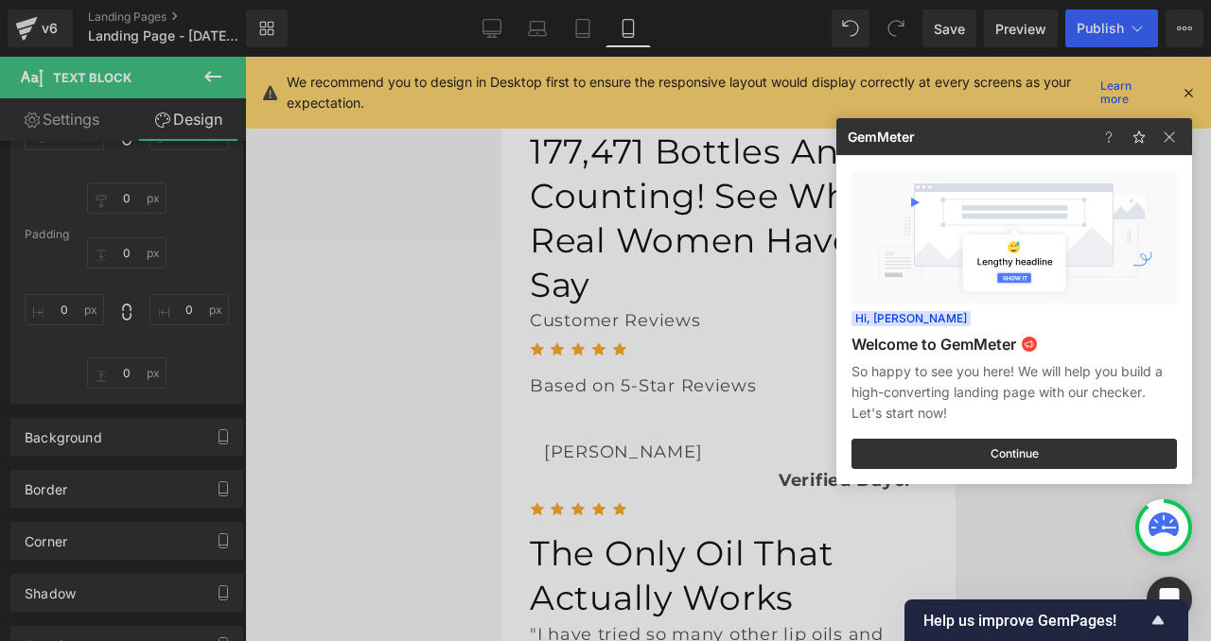
click at [952, 29] on div at bounding box center [605, 320] width 1211 height 641
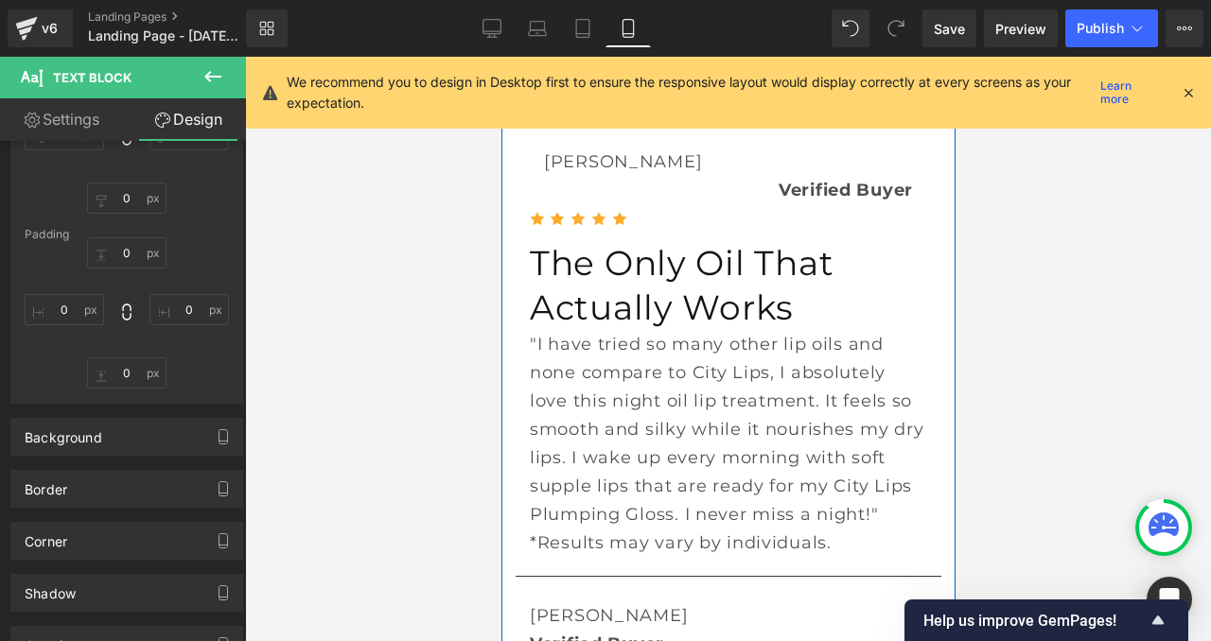
scroll to position [534, 0]
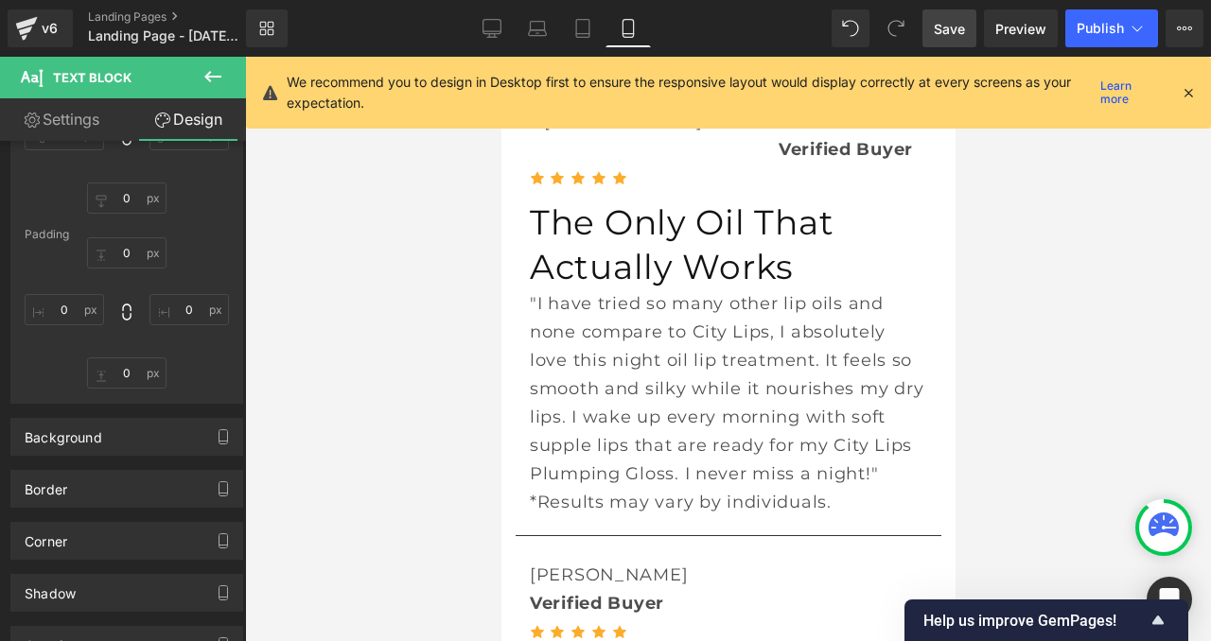
click at [953, 25] on span "Save" at bounding box center [949, 29] width 31 height 20
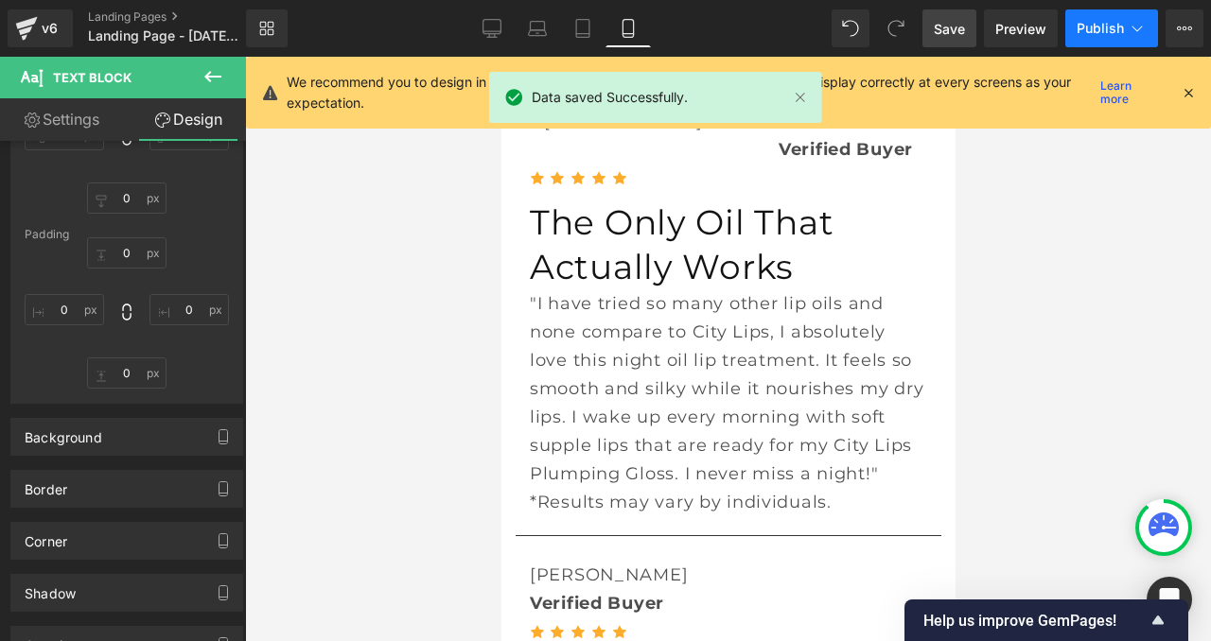
click at [1079, 30] on span "Publish" at bounding box center [1099, 28] width 47 height 15
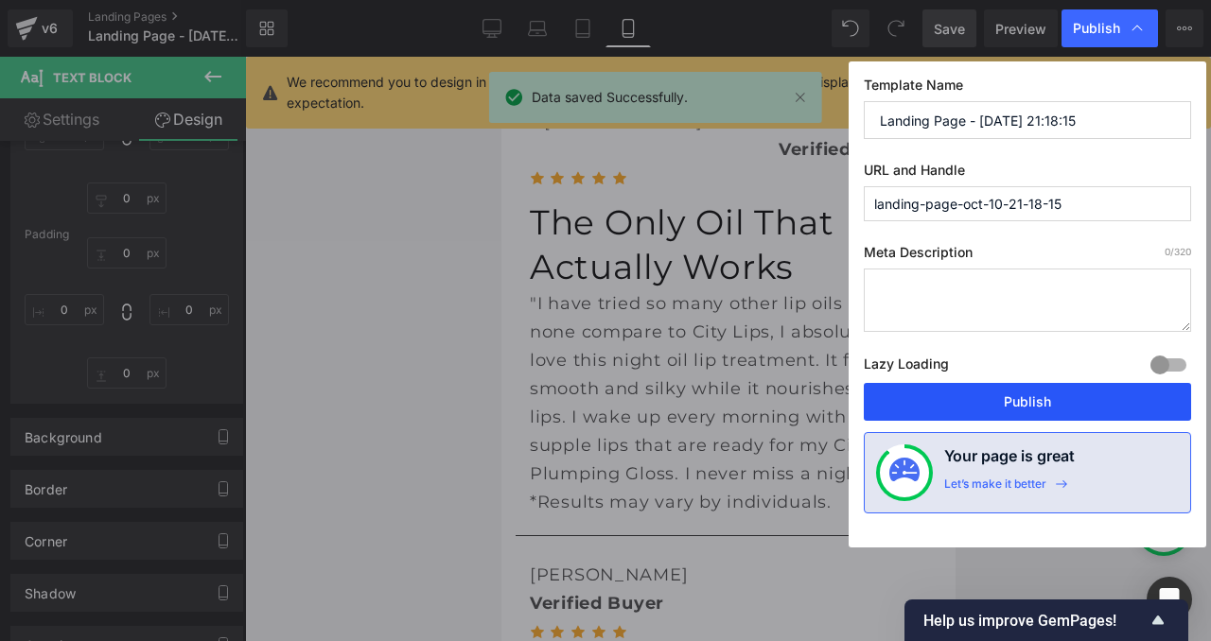
click at [938, 419] on button "Publish" at bounding box center [1027, 402] width 327 height 38
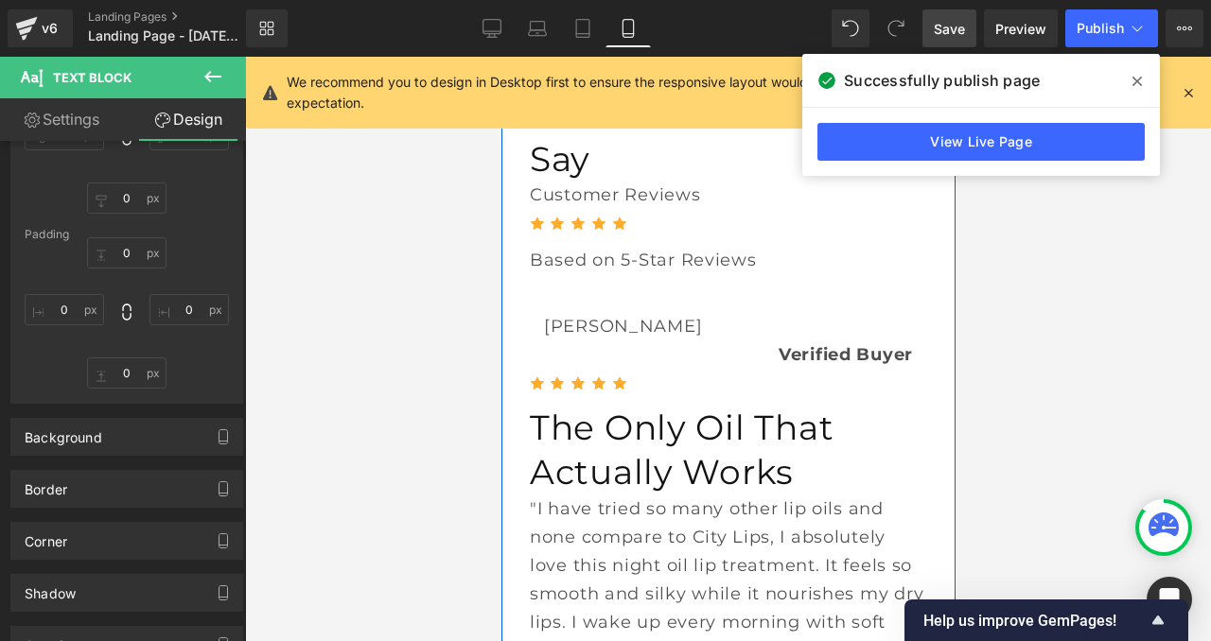
scroll to position [300, 0]
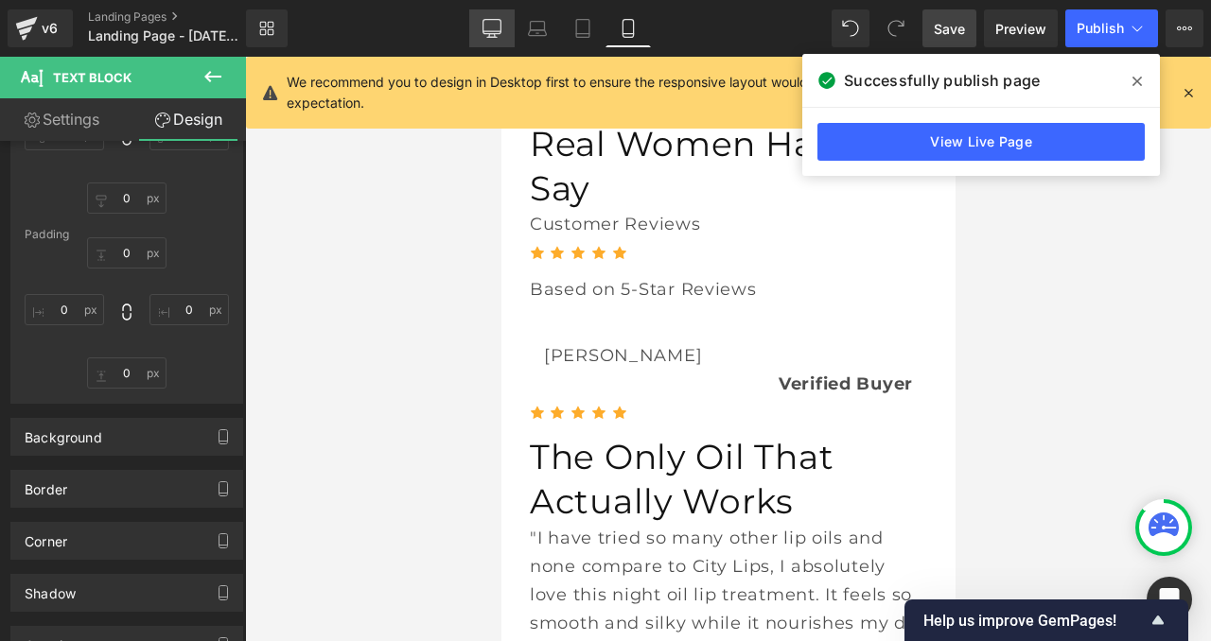
click at [482, 25] on icon at bounding box center [491, 28] width 19 height 19
type input "0"
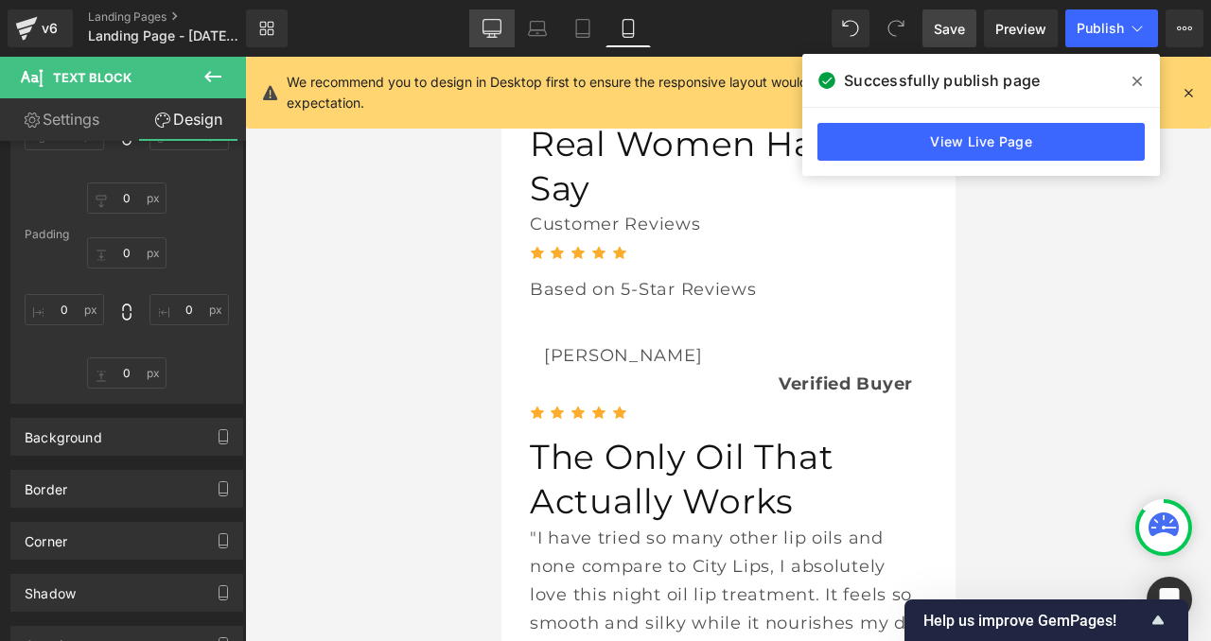
type input "0"
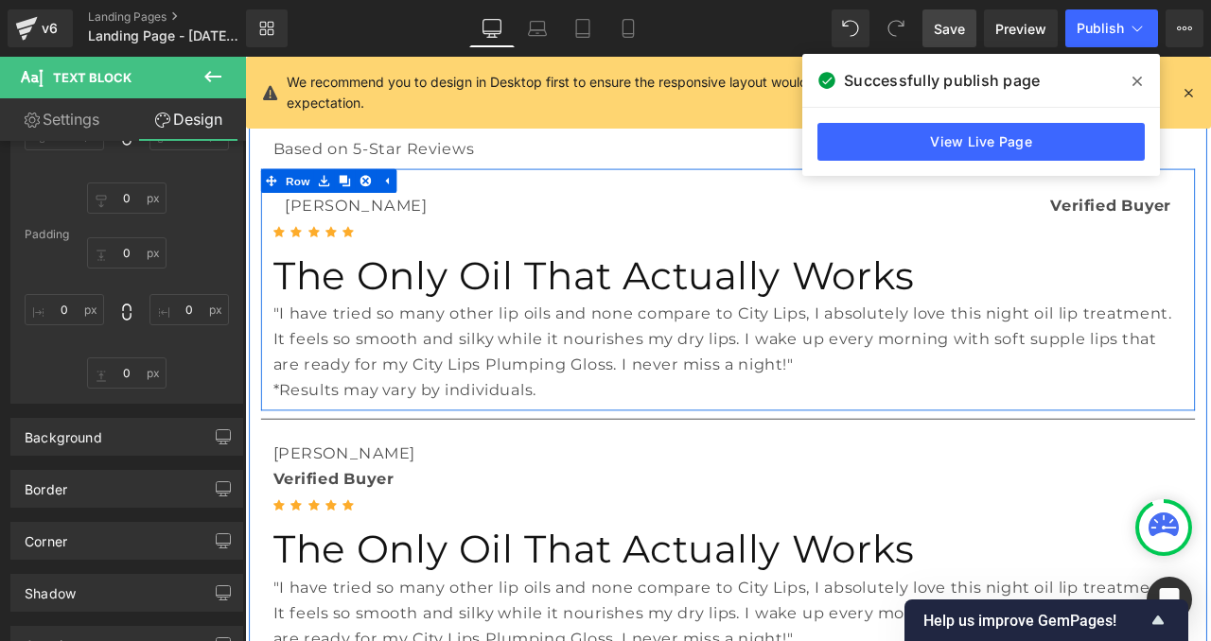
scroll to position [187, 0]
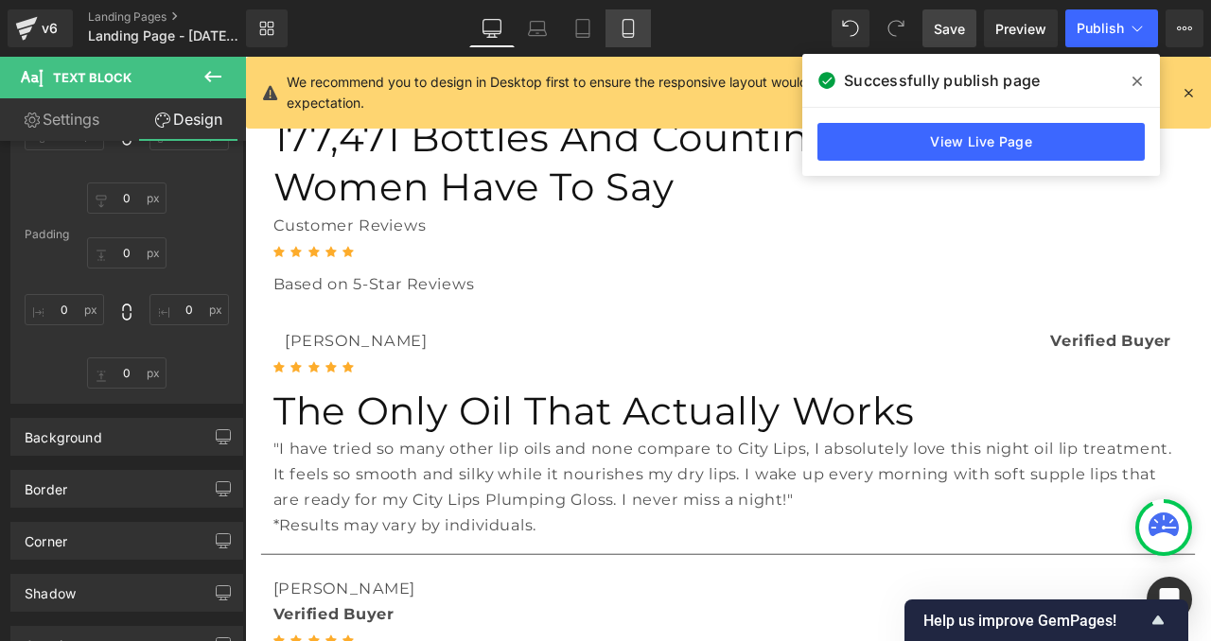
click at [618, 32] on link "Mobile" at bounding box center [627, 28] width 45 height 38
type input "0"
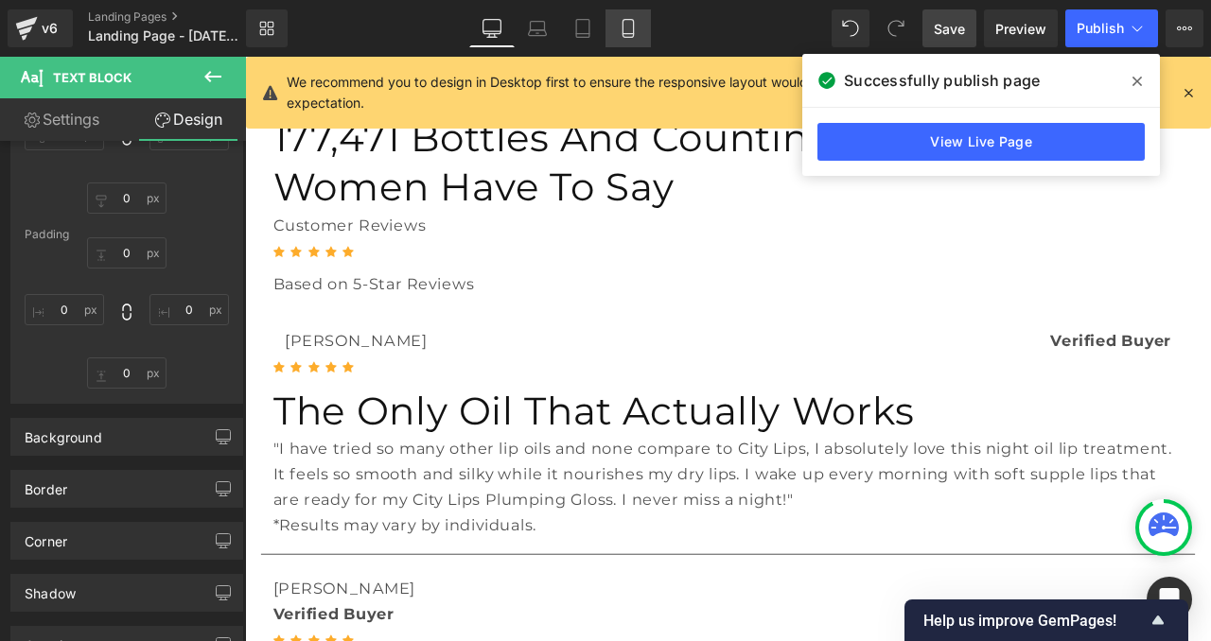
type input "0"
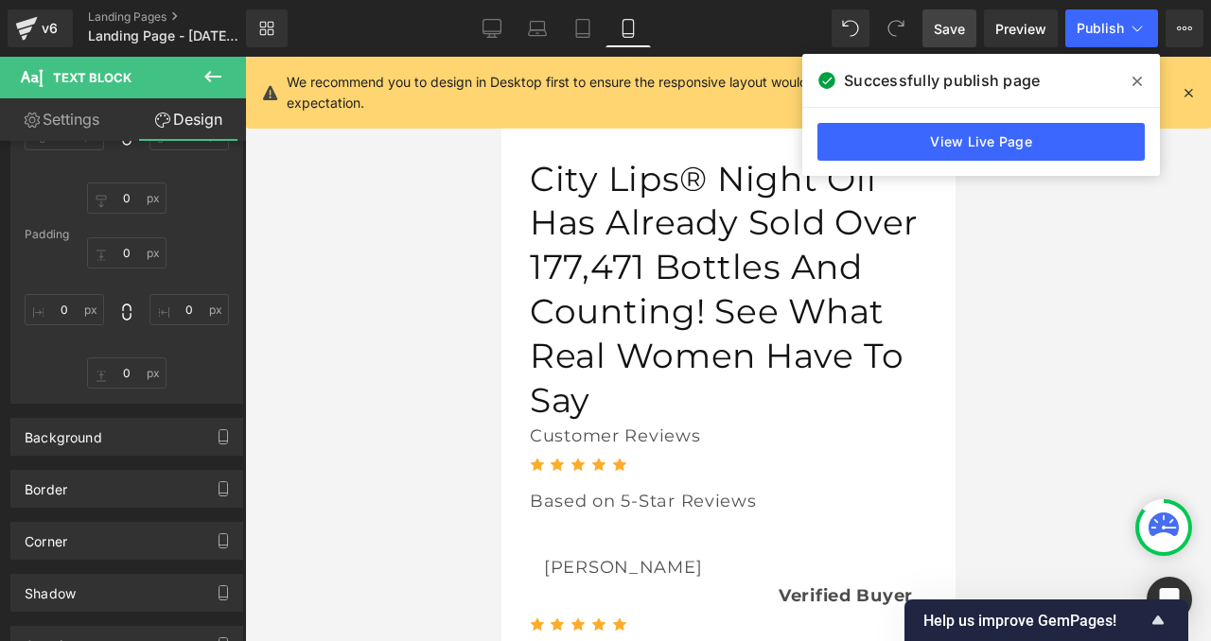
scroll to position [86, 0]
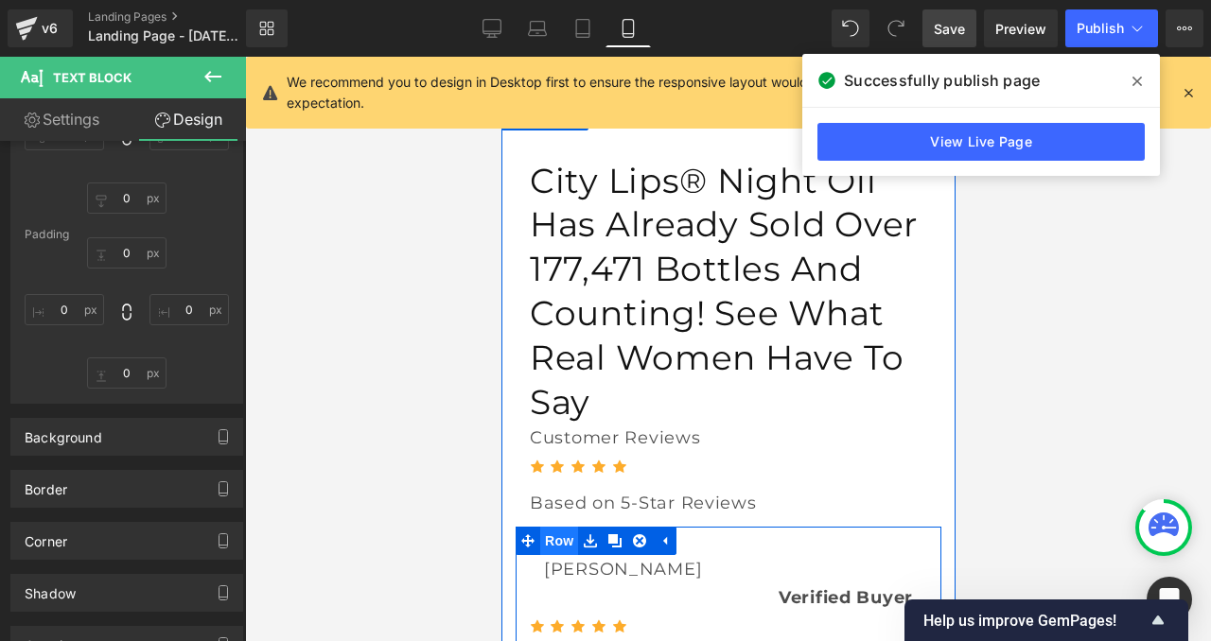
click at [552, 527] on span "Row" at bounding box center [558, 541] width 38 height 28
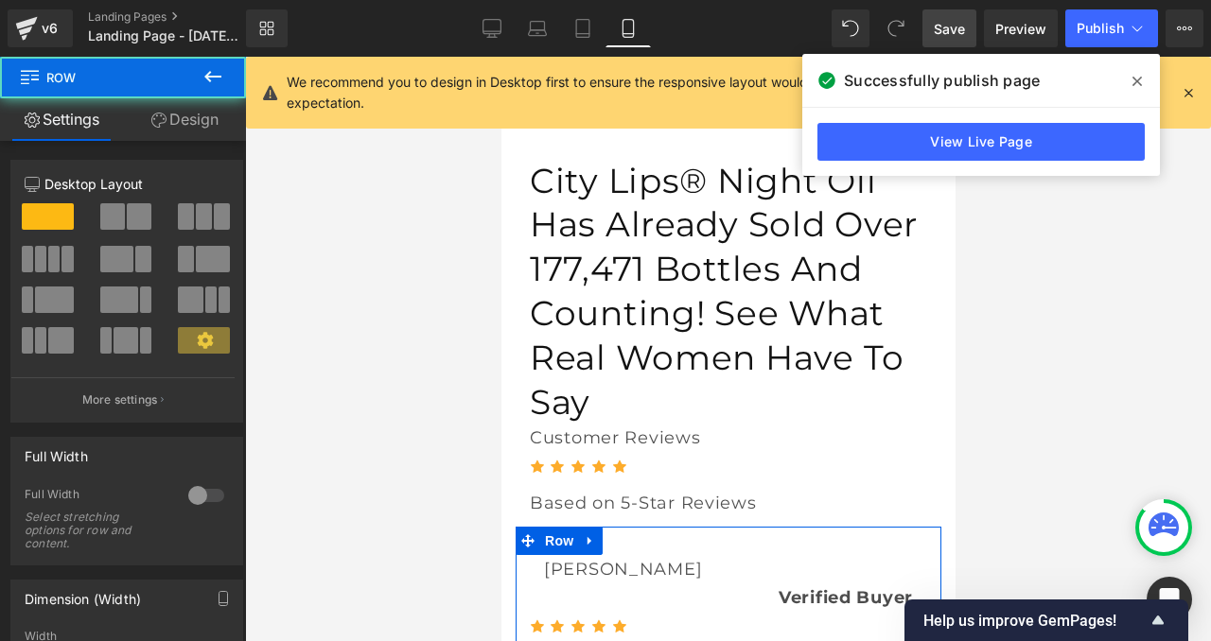
click at [185, 114] on link "Design" at bounding box center [184, 119] width 123 height 43
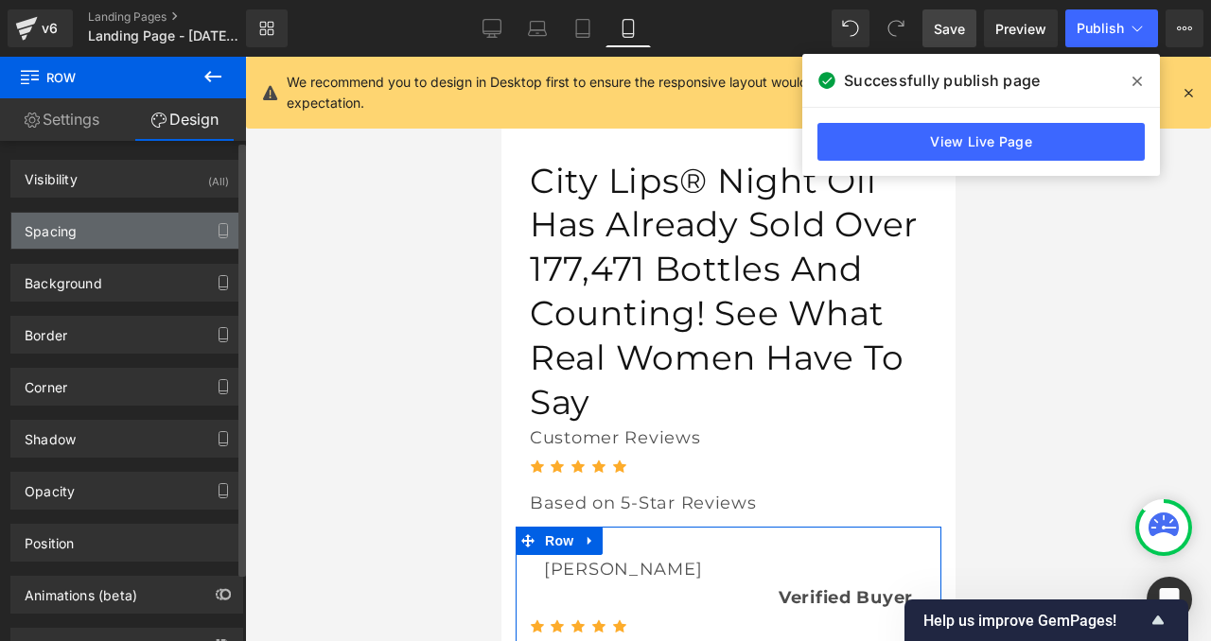
click at [74, 239] on div "Spacing" at bounding box center [126, 231] width 231 height 36
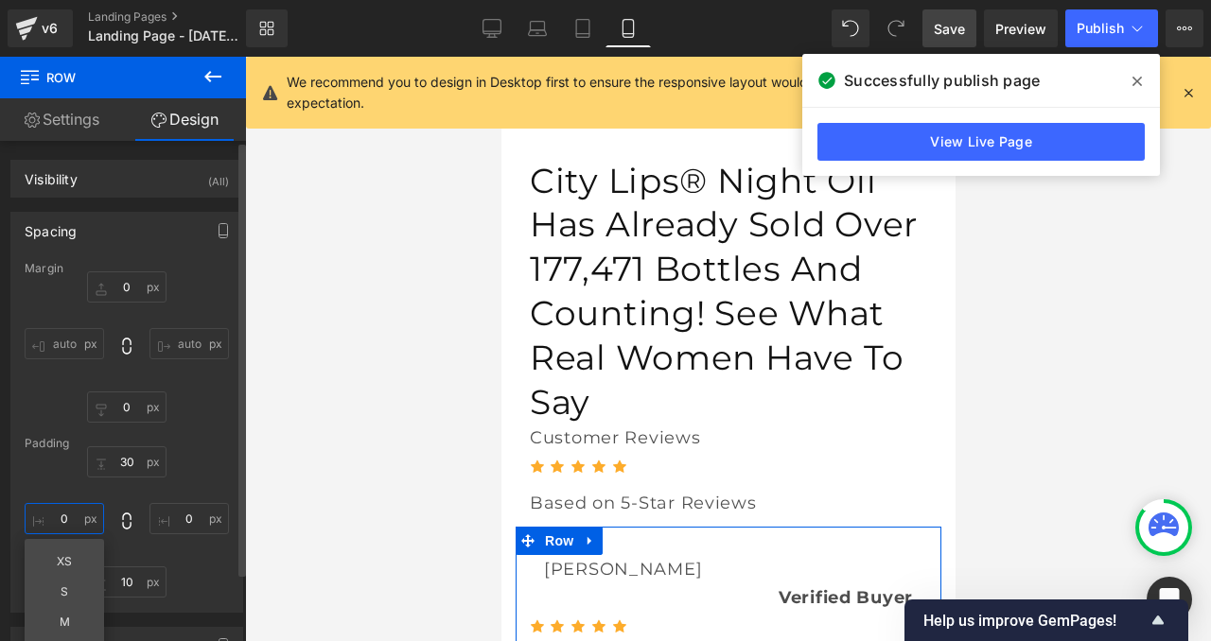
click at [61, 522] on input "0" at bounding box center [64, 518] width 79 height 31
type input "_"
type input "1"
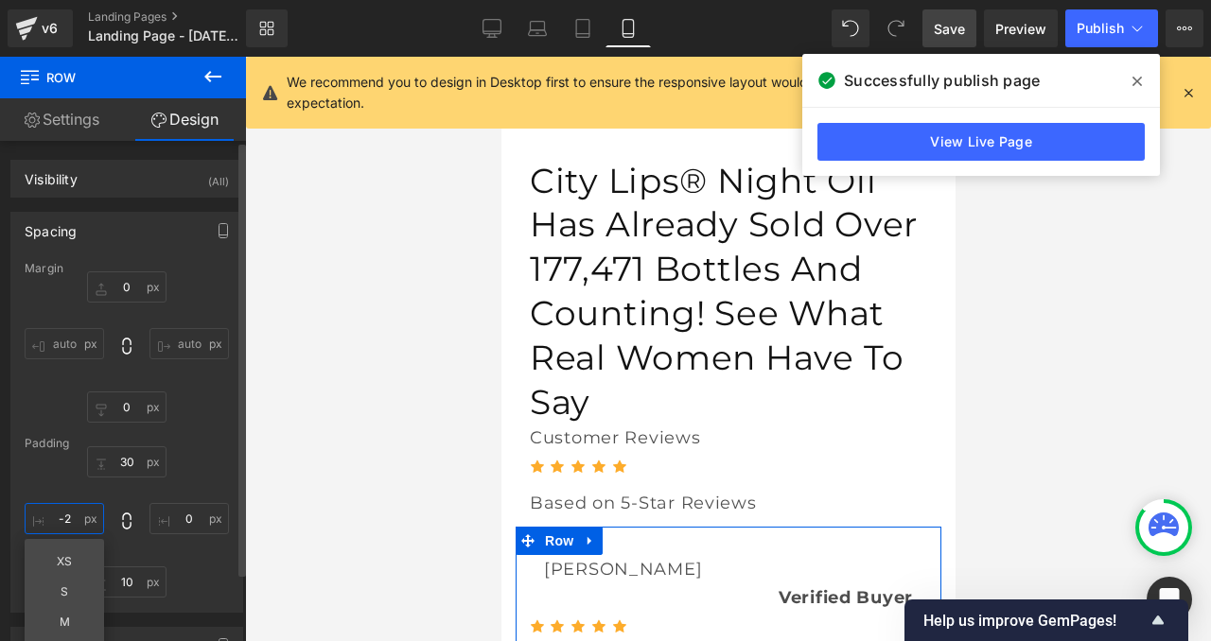
type input "-"
click at [52, 336] on input "auto" at bounding box center [64, 343] width 79 height 31
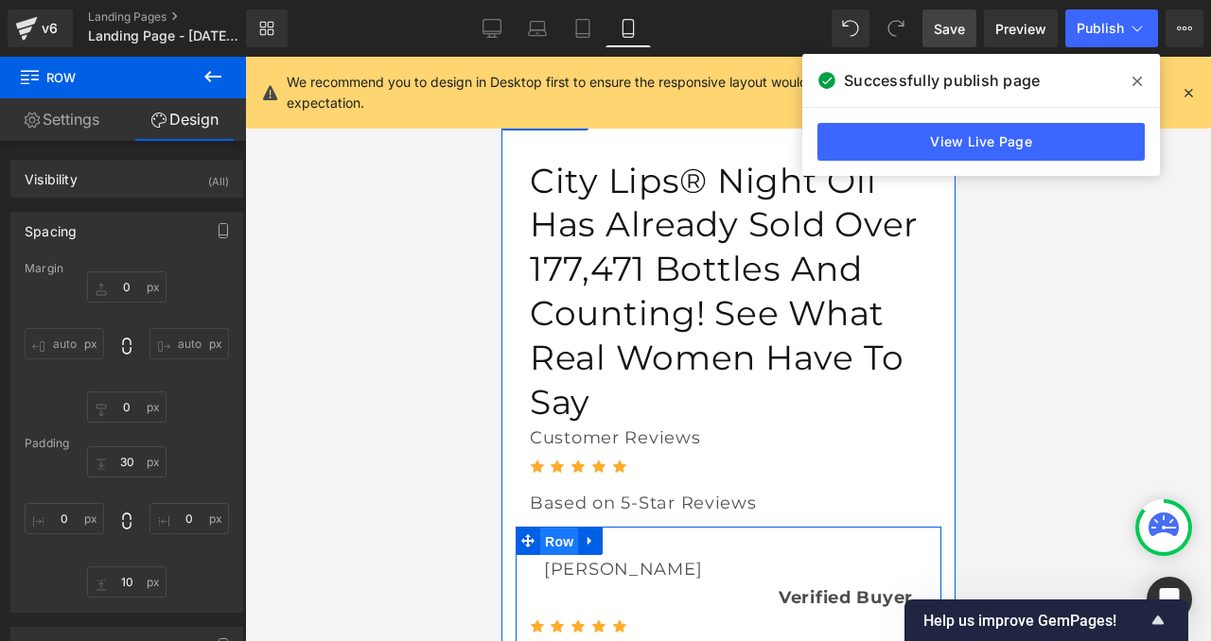
click at [565, 528] on span "Row" at bounding box center [558, 542] width 38 height 28
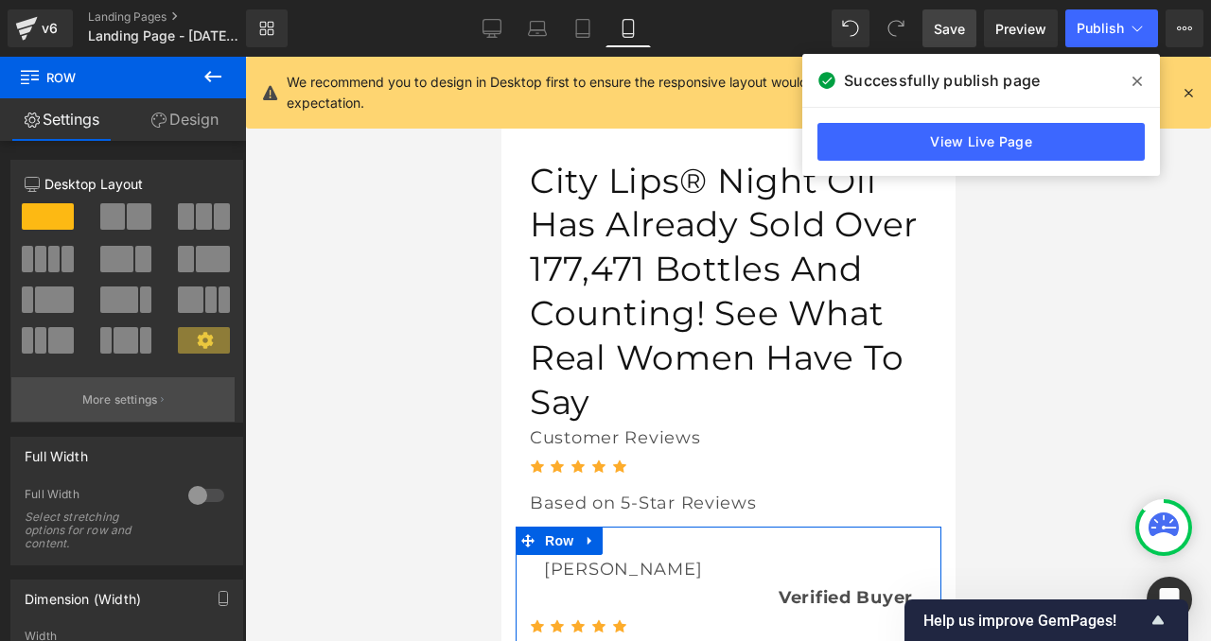
click at [74, 399] on button "More settings" at bounding box center [122, 399] width 223 height 44
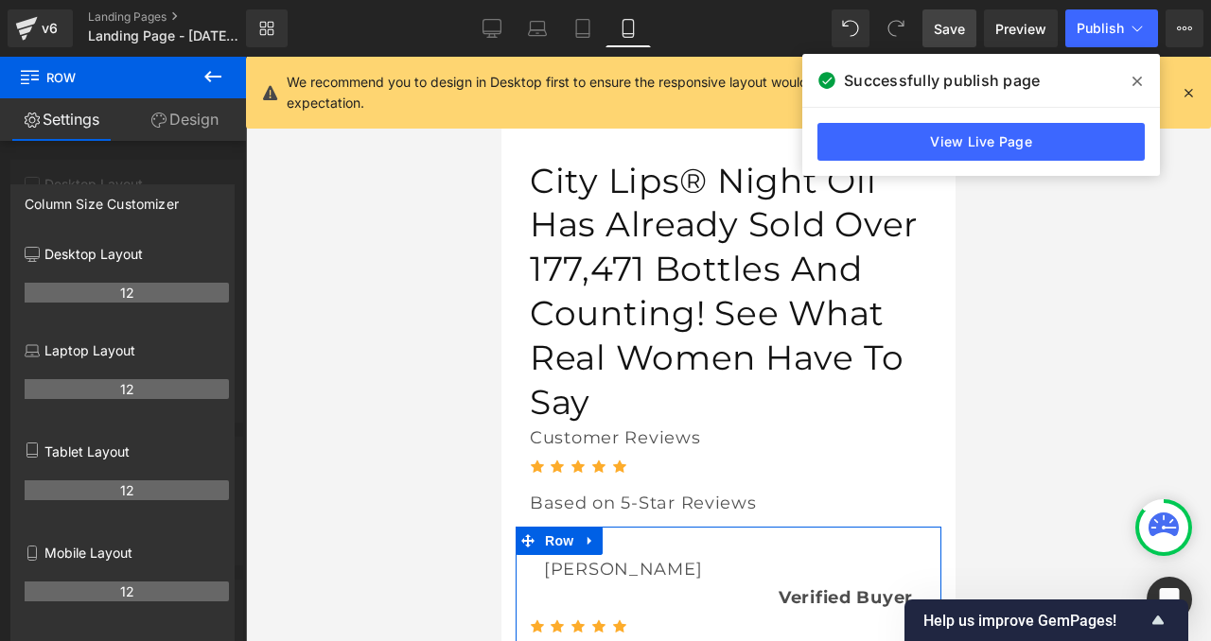
click at [91, 174] on div at bounding box center [123, 354] width 247 height 594
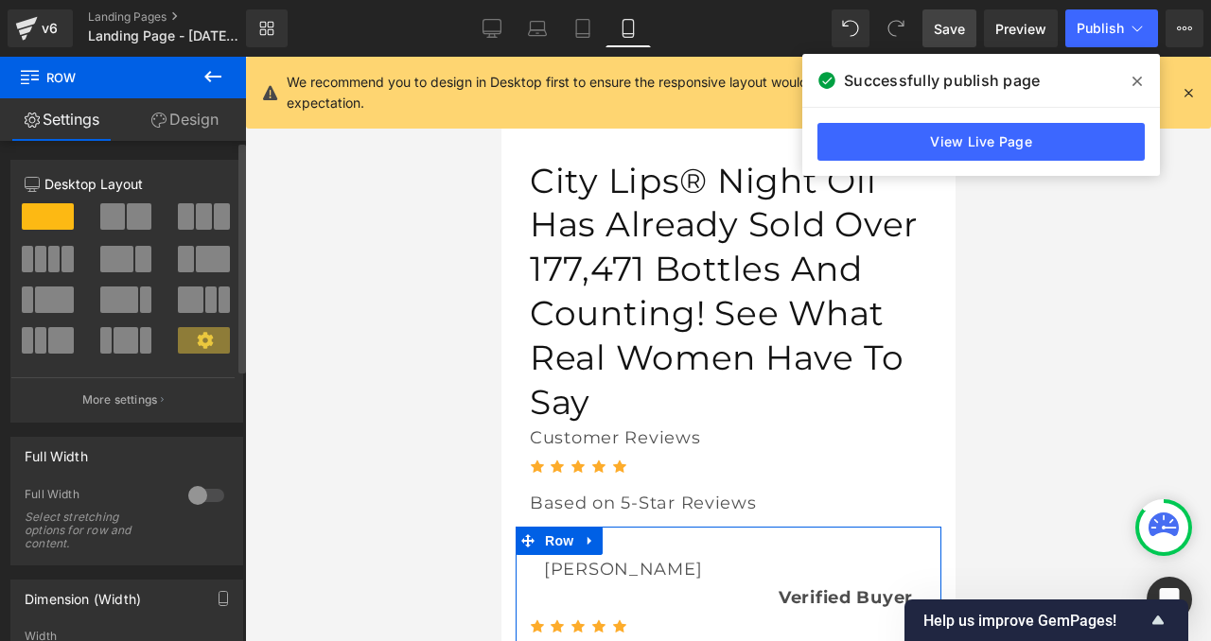
scroll to position [116, 0]
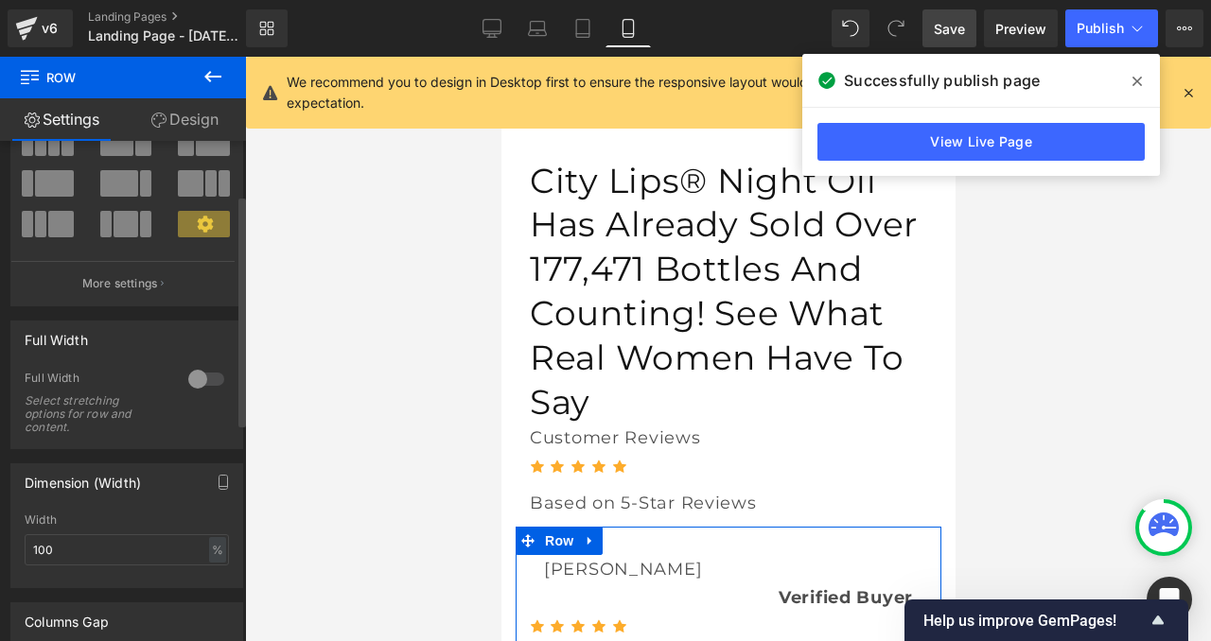
click at [196, 380] on div at bounding box center [205, 379] width 45 height 30
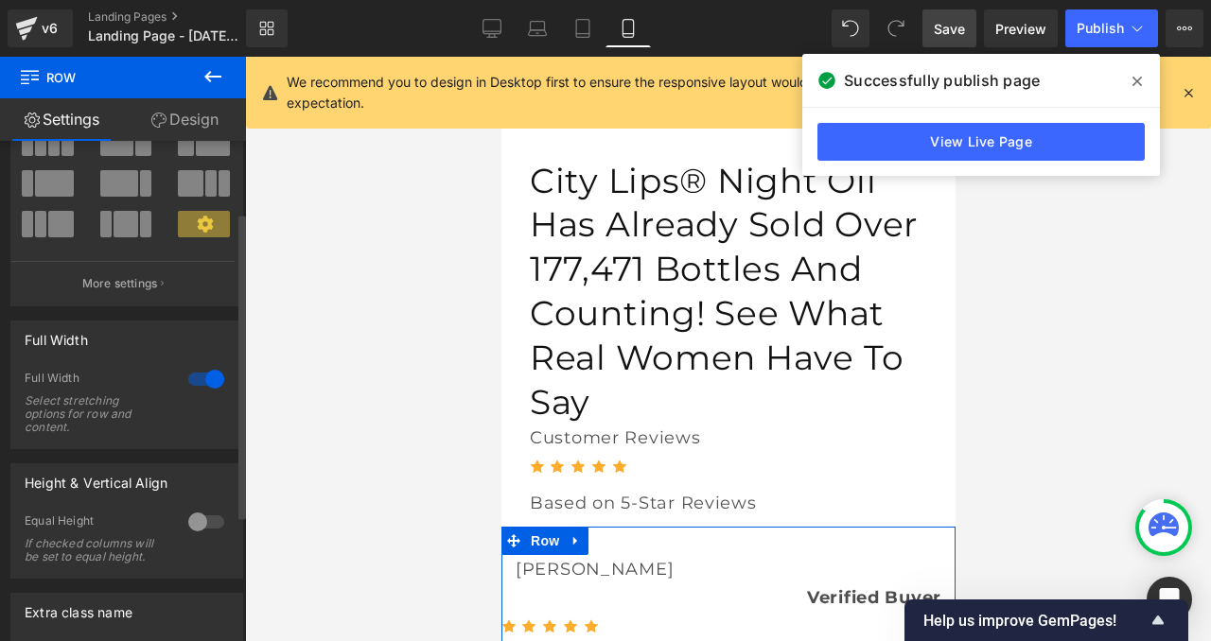
click at [196, 380] on div at bounding box center [205, 379] width 45 height 30
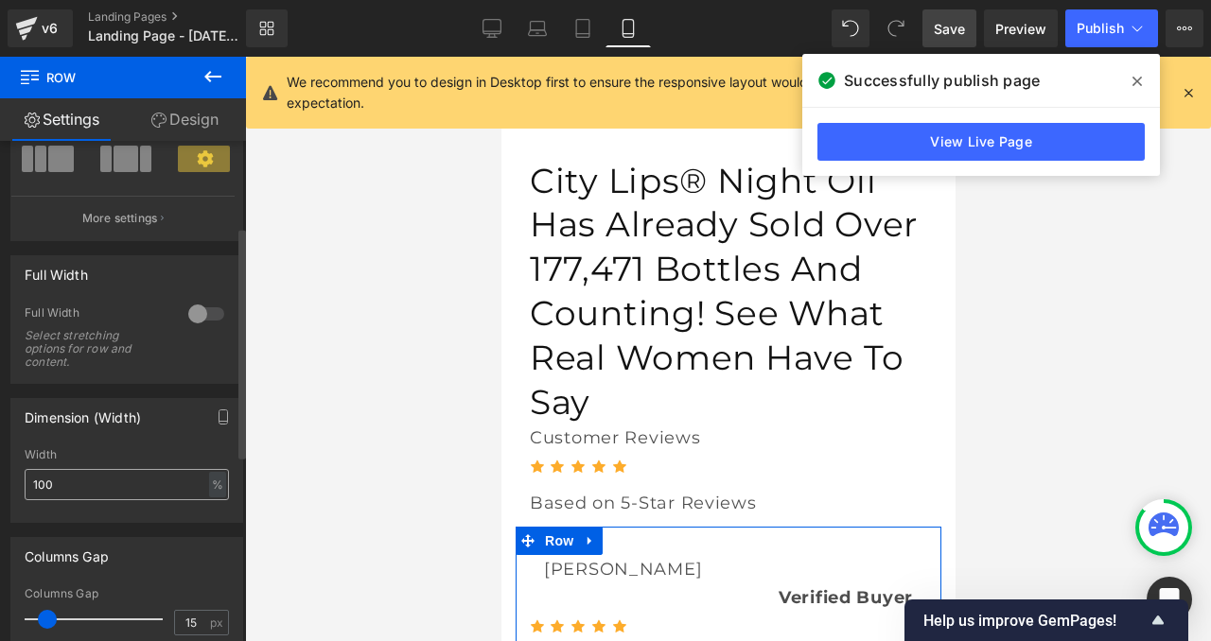
scroll to position [185, 0]
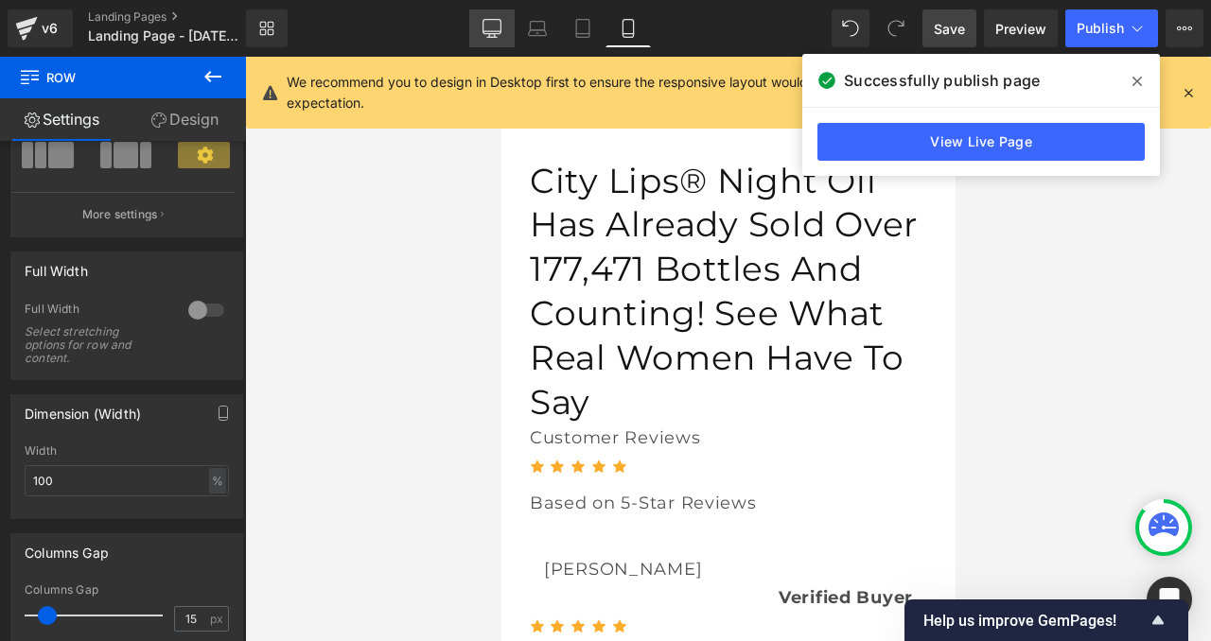
click at [488, 22] on icon at bounding box center [491, 28] width 19 height 19
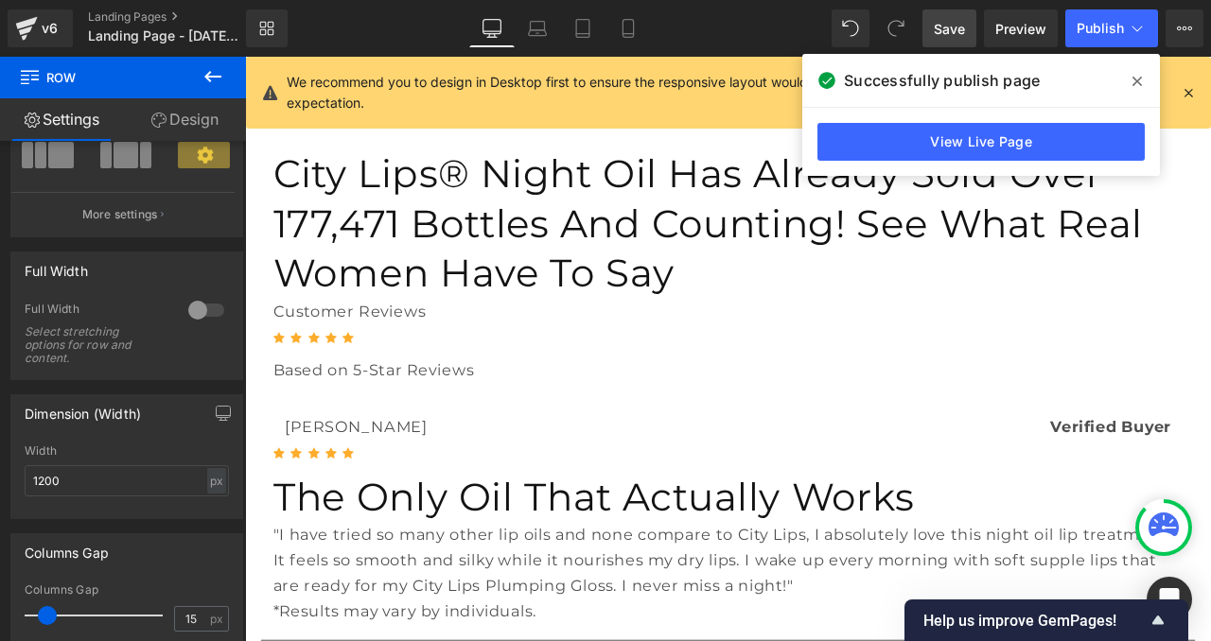
scroll to position [133, 0]
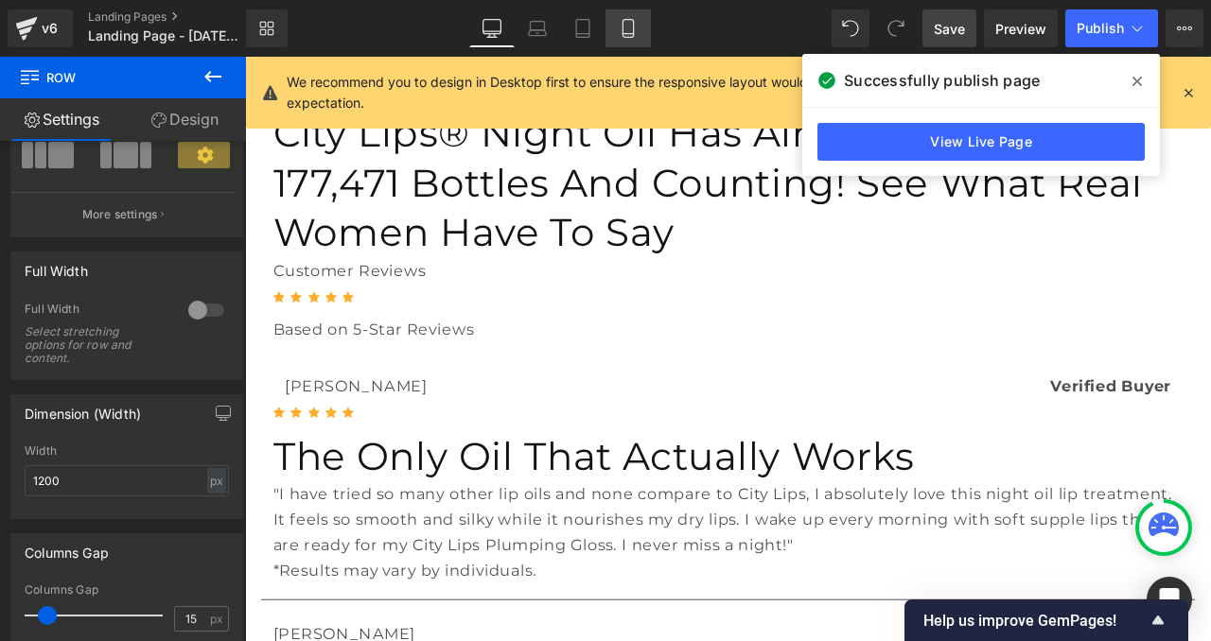
click at [623, 32] on icon at bounding box center [628, 28] width 19 height 19
type input "100"
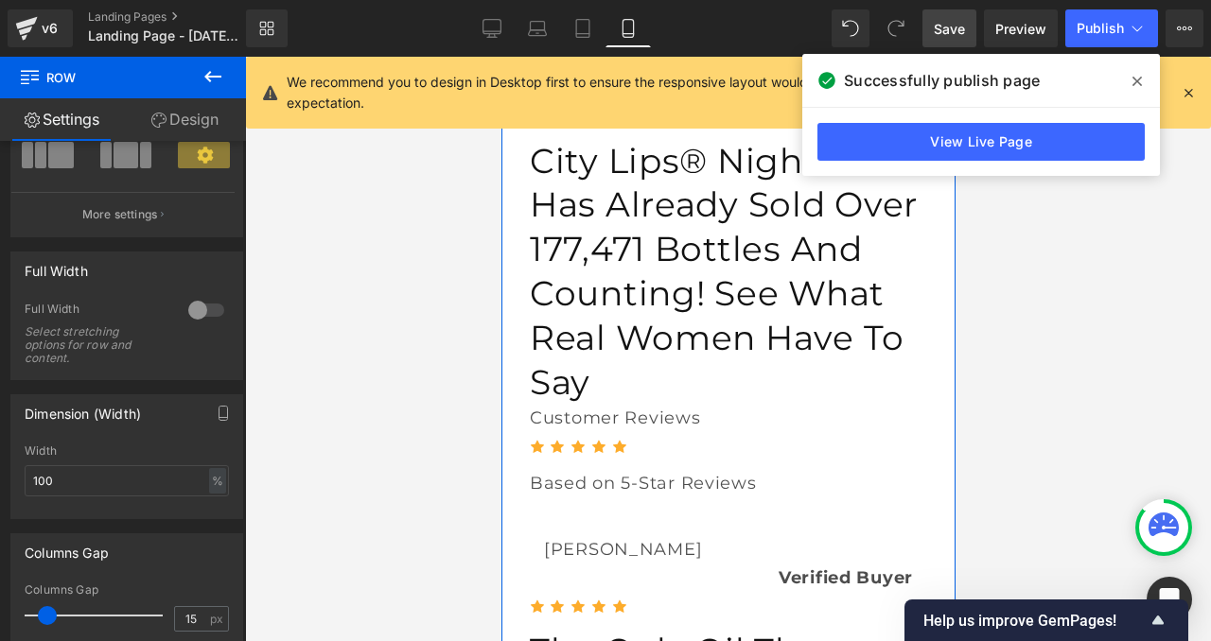
scroll to position [46, 0]
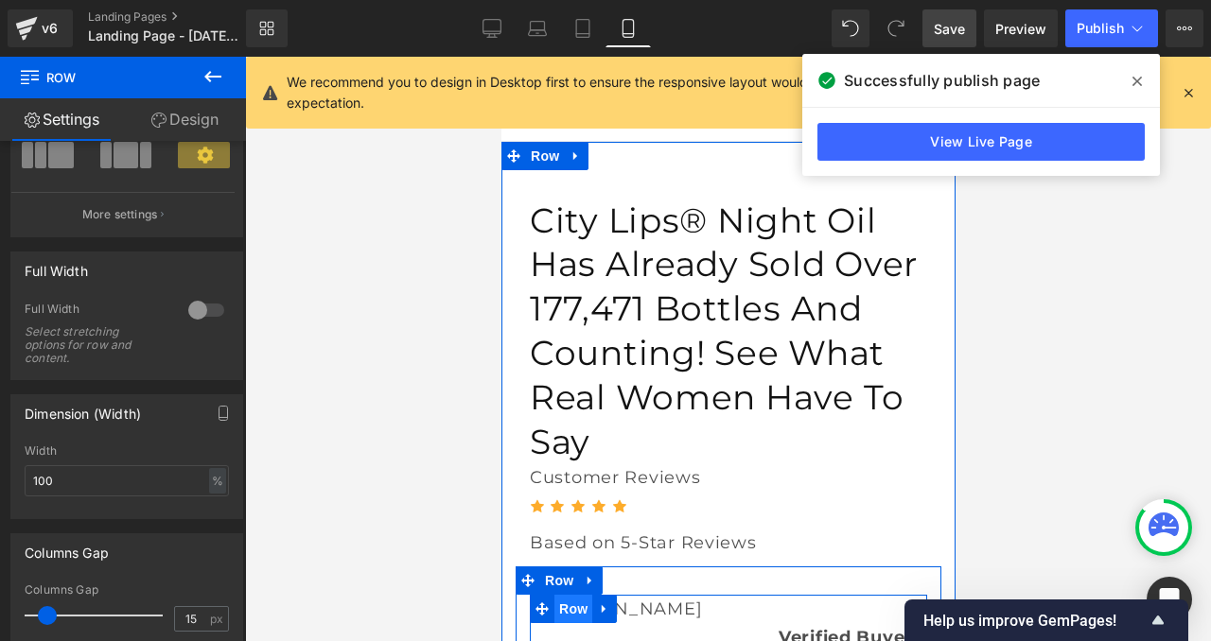
click at [574, 595] on span "Row" at bounding box center [572, 609] width 38 height 28
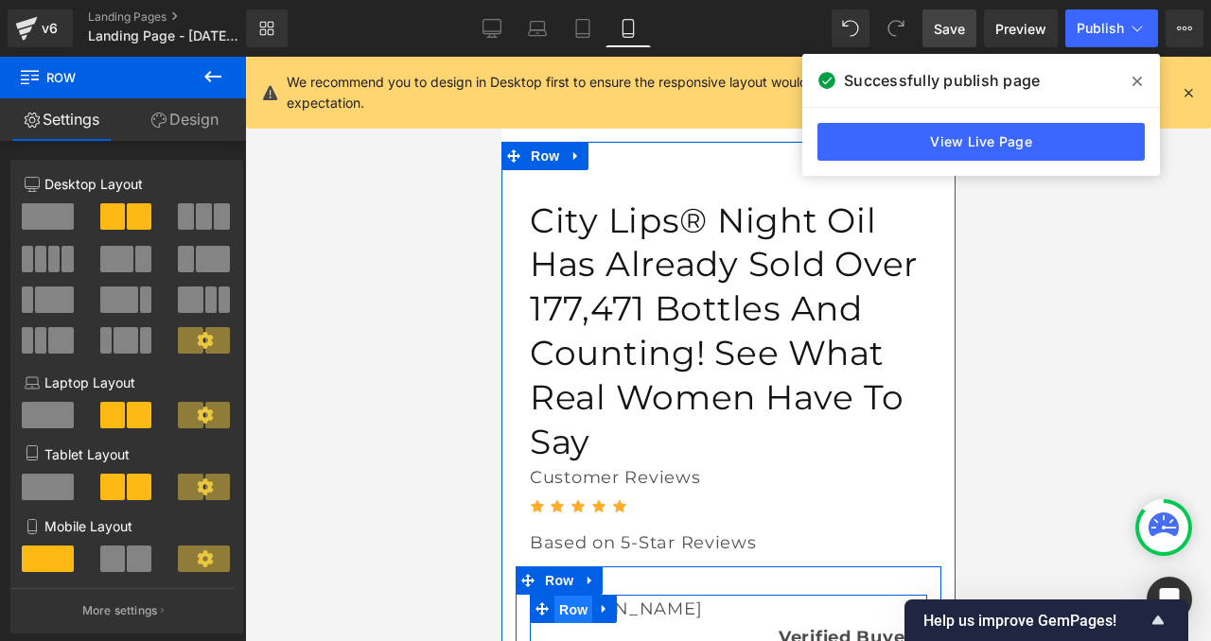
click at [583, 596] on span "Row" at bounding box center [572, 610] width 38 height 28
click at [565, 567] on span "Row" at bounding box center [558, 581] width 38 height 28
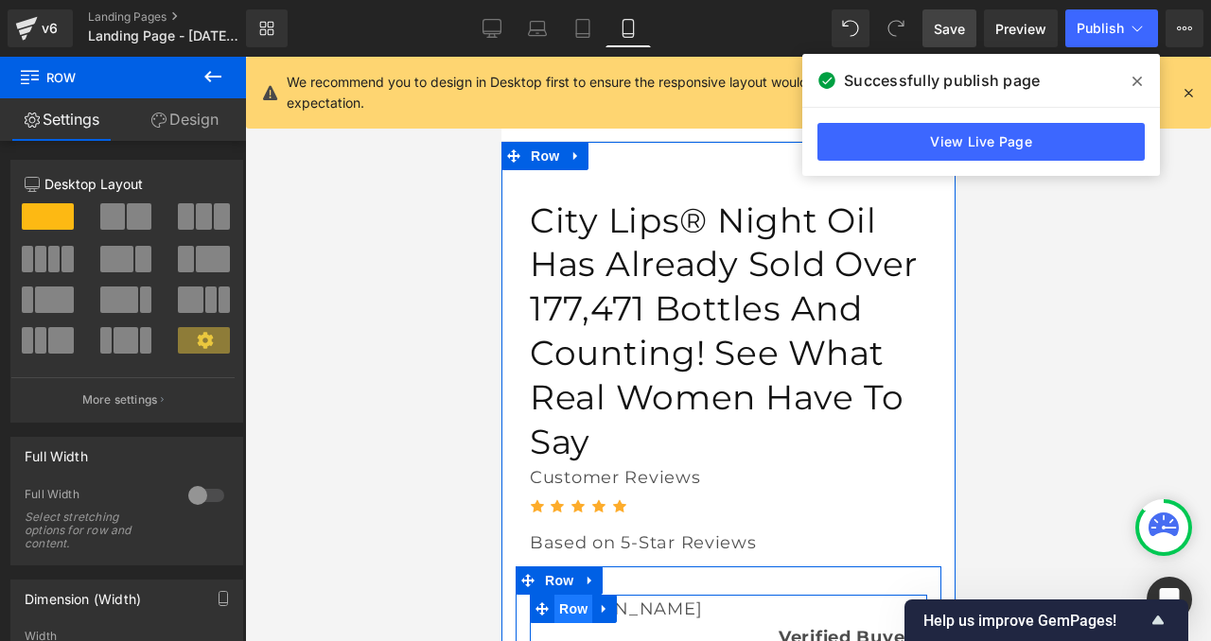
click at [572, 595] on span "Row" at bounding box center [572, 609] width 38 height 28
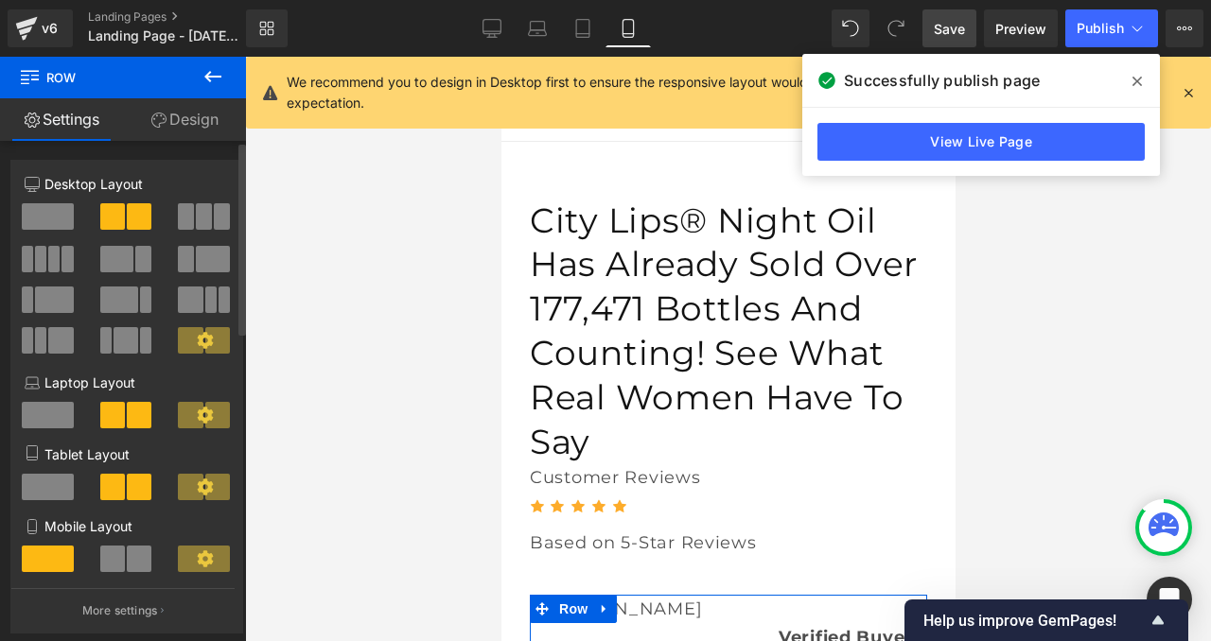
click at [131, 563] on span at bounding box center [139, 559] width 25 height 26
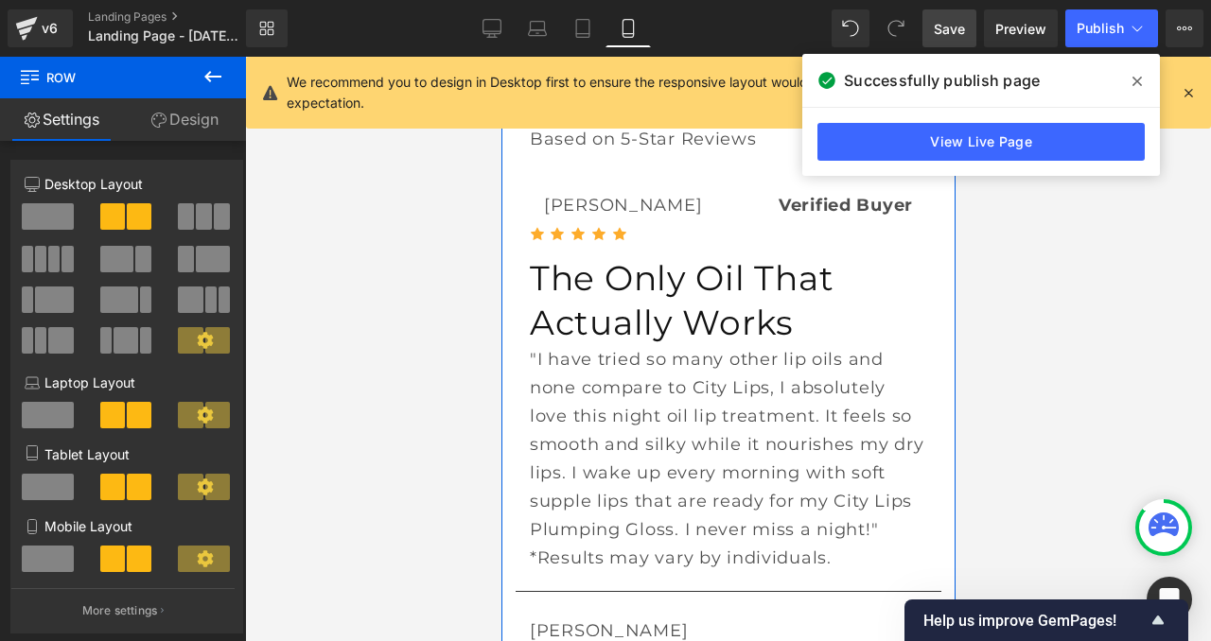
scroll to position [454, 0]
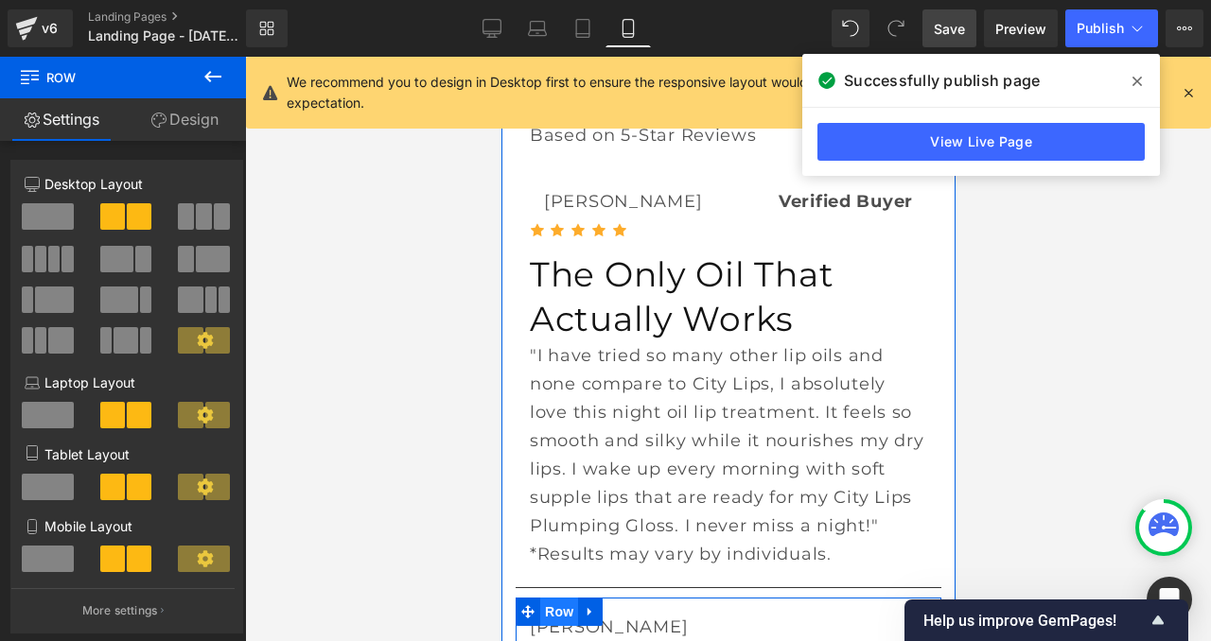
click at [550, 598] on span "Row" at bounding box center [558, 612] width 38 height 28
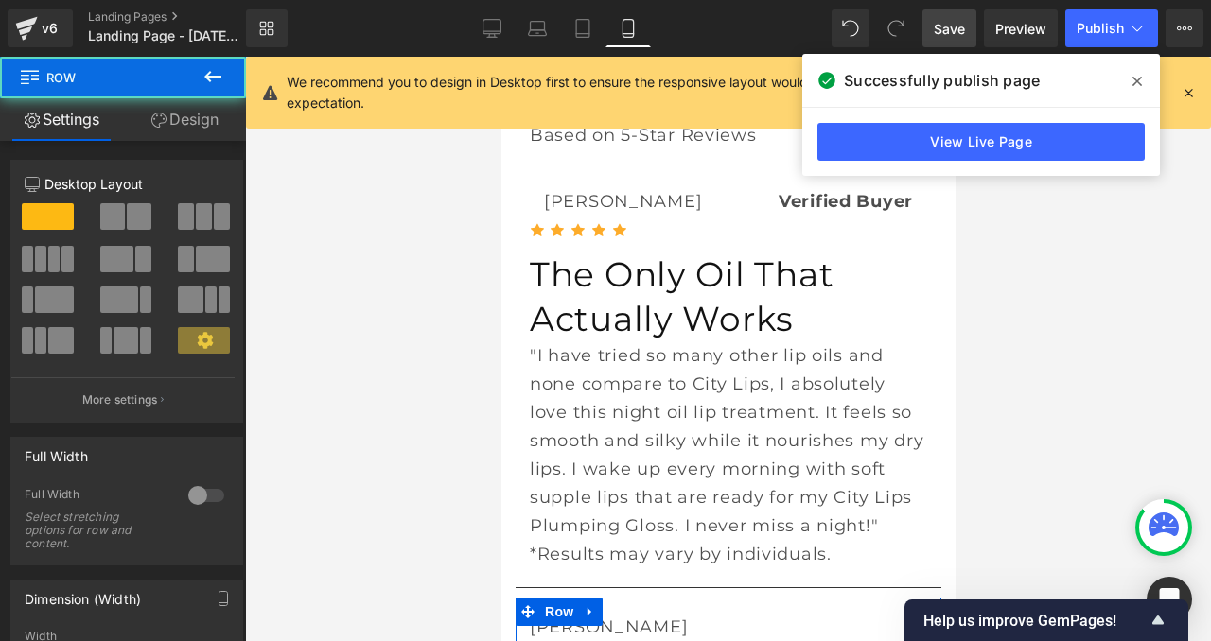
click at [191, 110] on link "Design" at bounding box center [184, 119] width 123 height 43
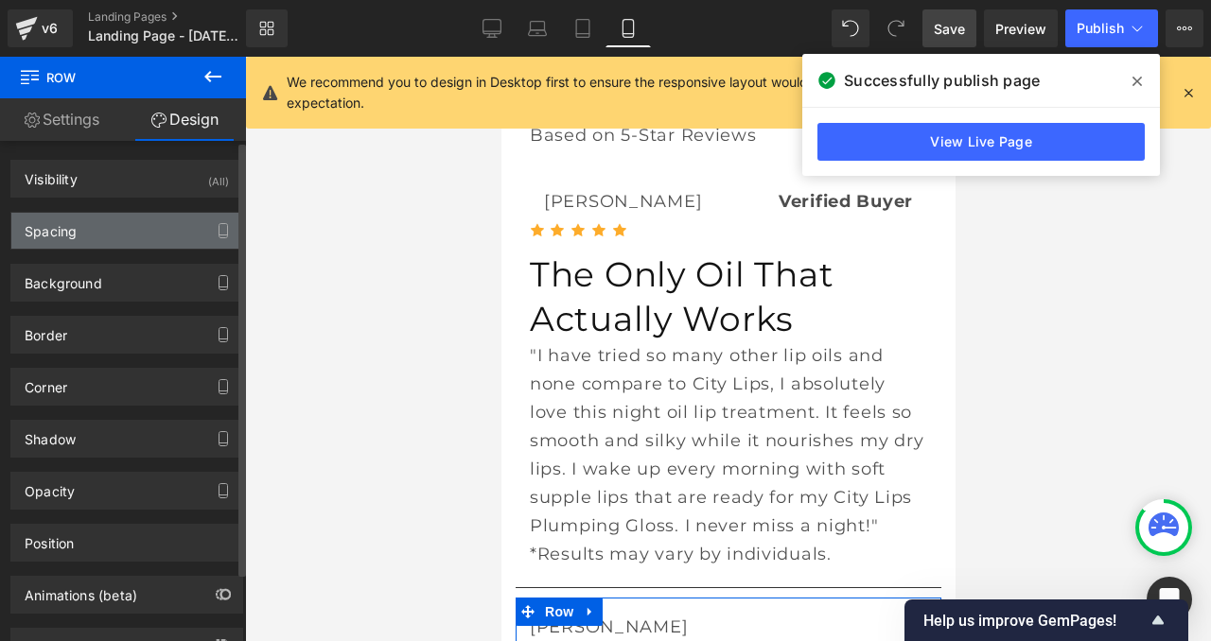
click at [35, 248] on div "Spacing" at bounding box center [126, 231] width 231 height 36
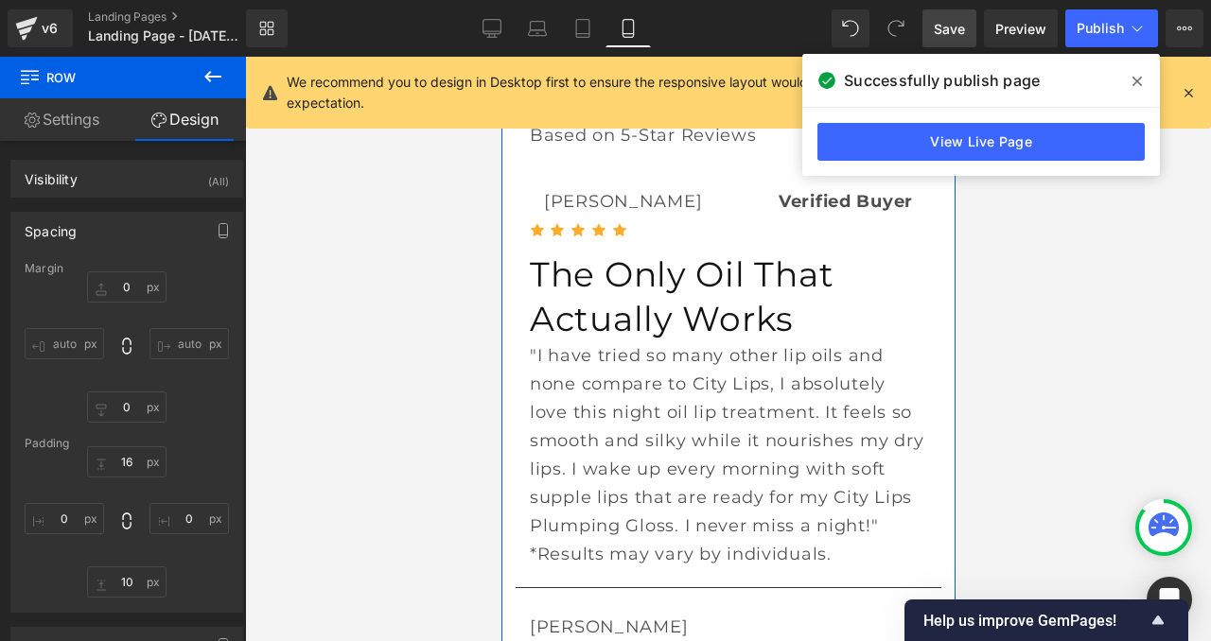
click at [508, 259] on div "City Lips® Night Oil Has Already Sold Over 177,471 Bottles And Counting! See Wh…" at bounding box center [727, 397] width 454 height 1269
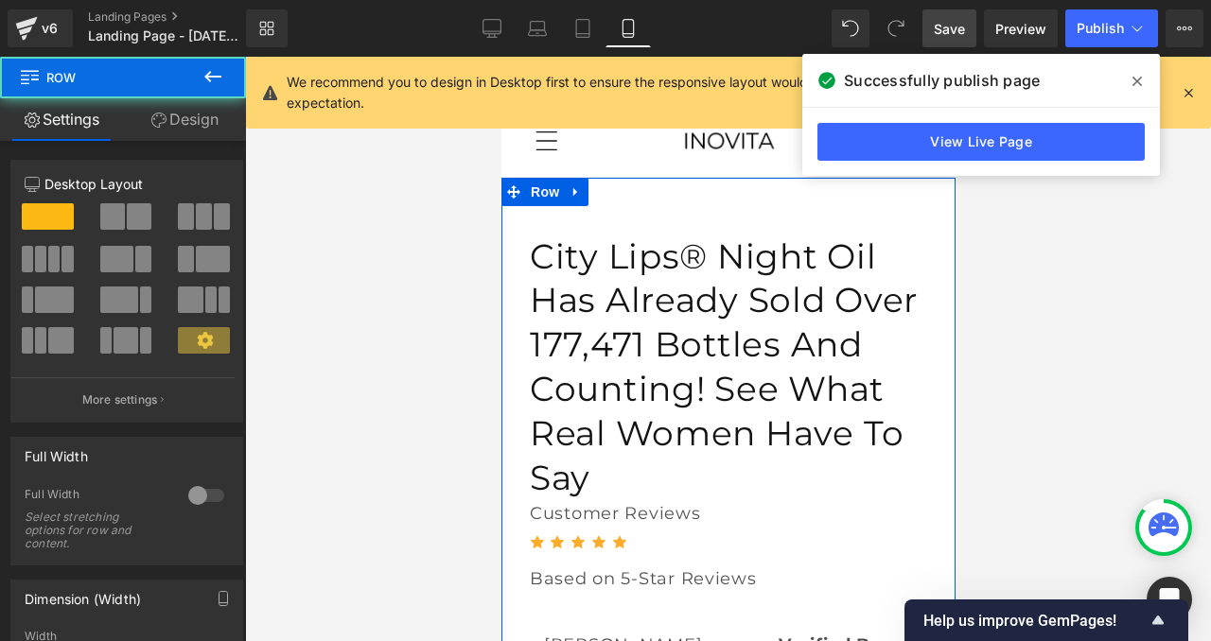
scroll to position [0, 0]
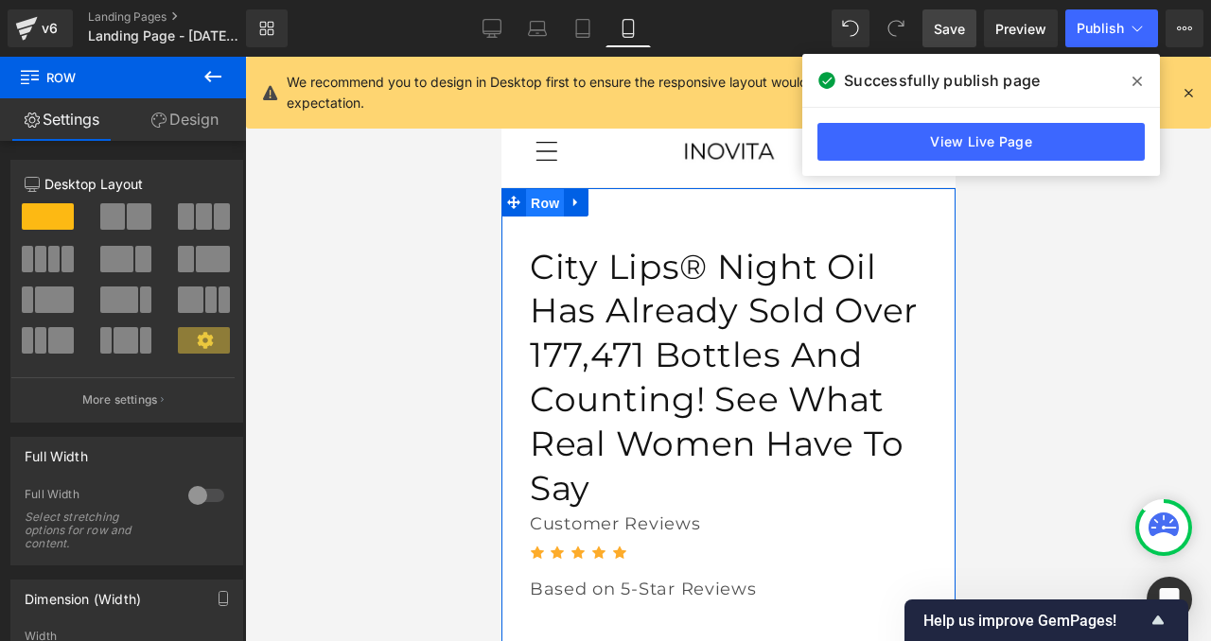
click at [538, 197] on span "Row" at bounding box center [544, 203] width 38 height 28
click at [206, 122] on link "Design" at bounding box center [184, 119] width 123 height 43
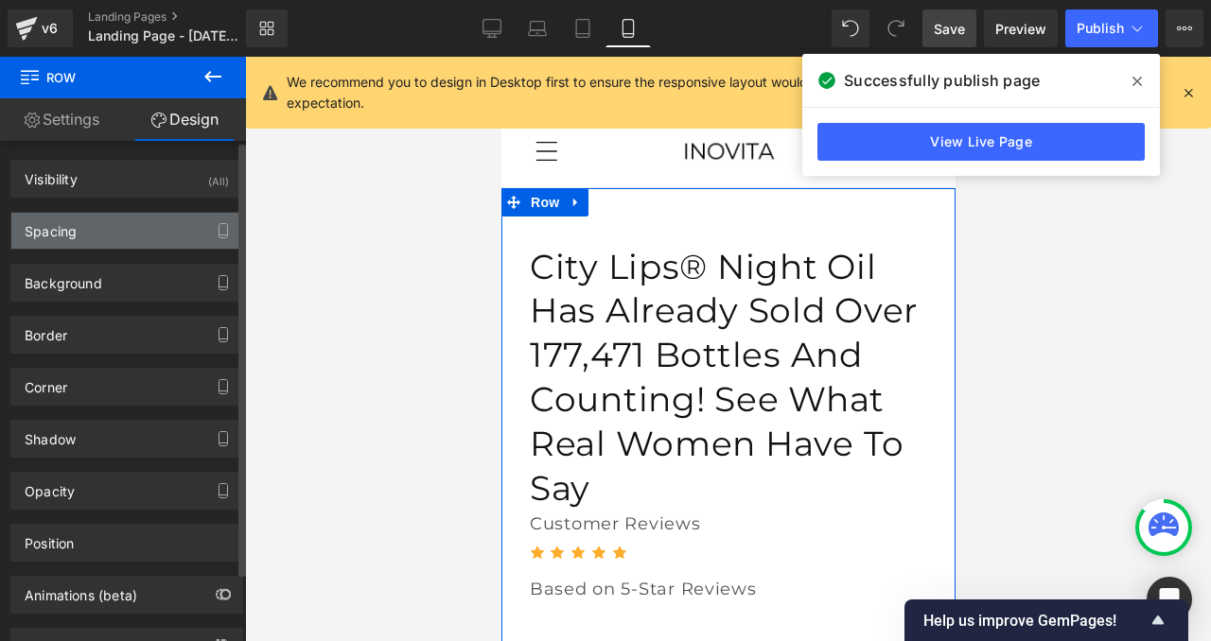
type input "0"
type input "30"
type input "0"
type input "10"
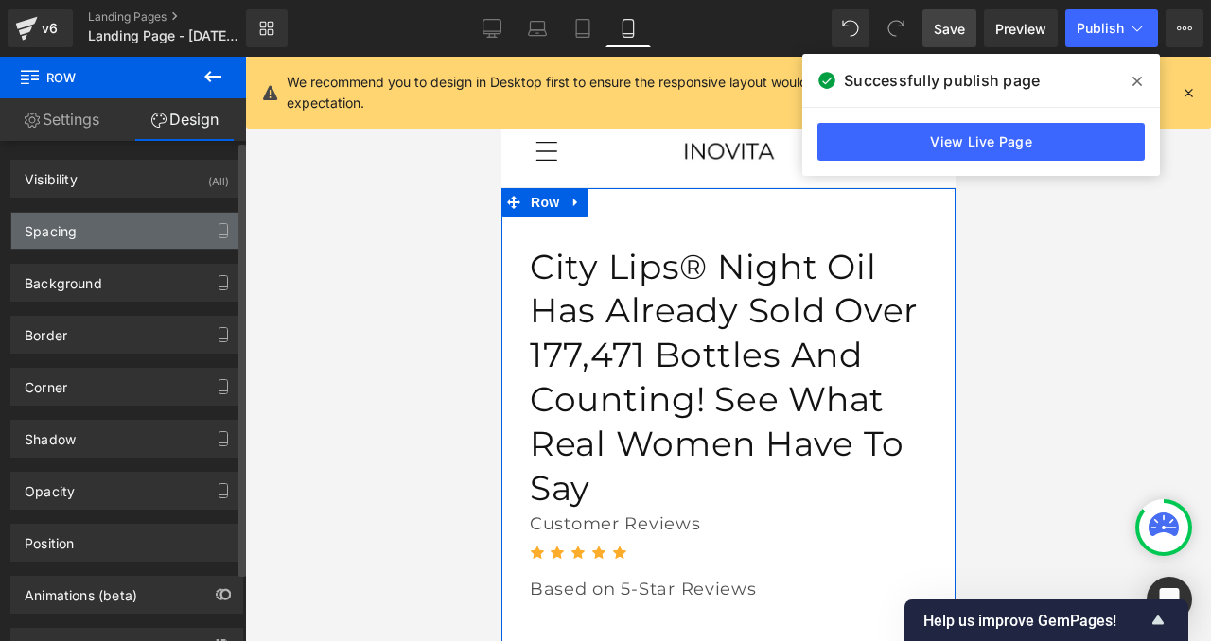
type input "0"
click at [51, 236] on div "Spacing" at bounding box center [51, 226] width 52 height 26
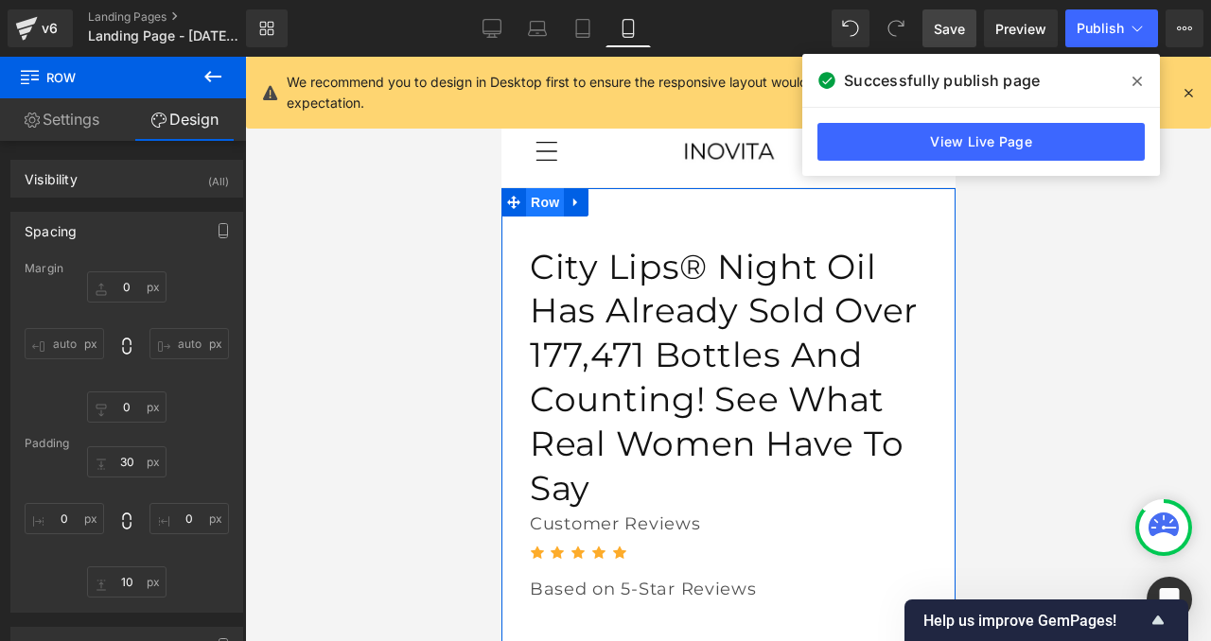
click at [542, 204] on span "Row" at bounding box center [544, 202] width 38 height 28
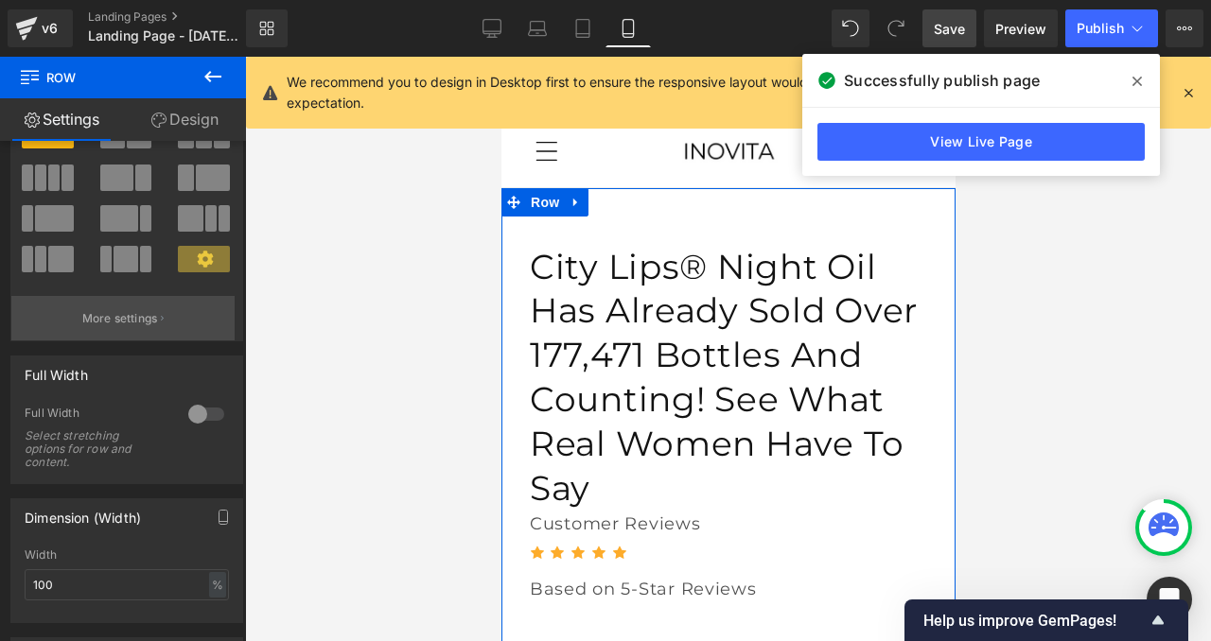
scroll to position [118, 0]
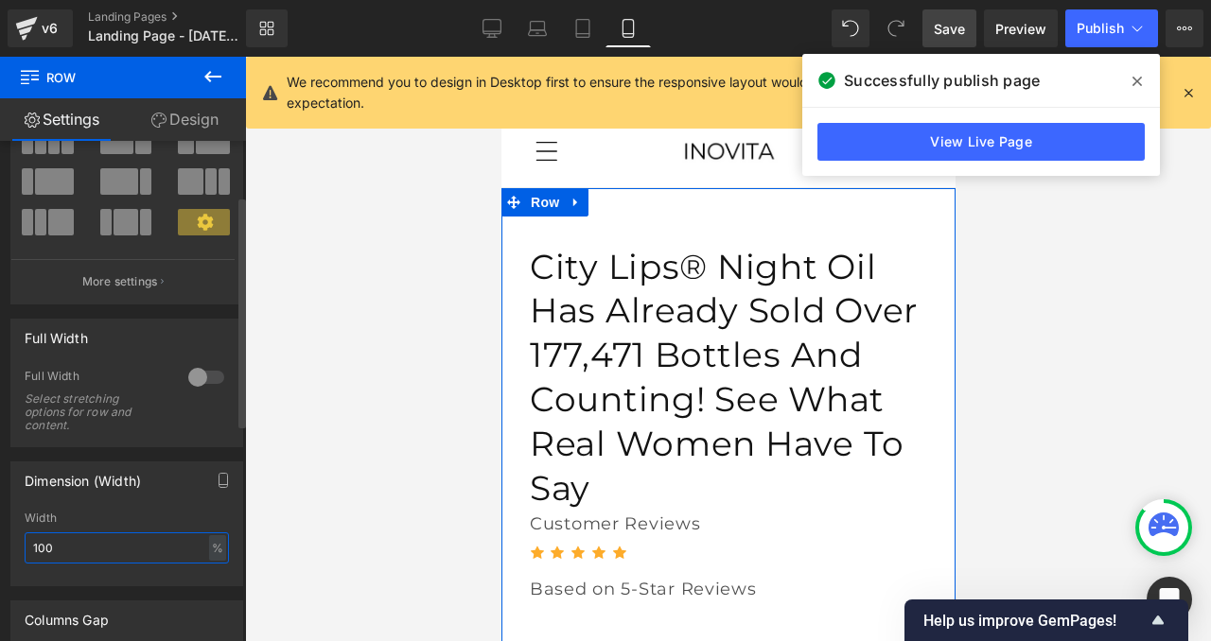
click at [64, 547] on input "100" at bounding box center [127, 547] width 204 height 31
type input "1"
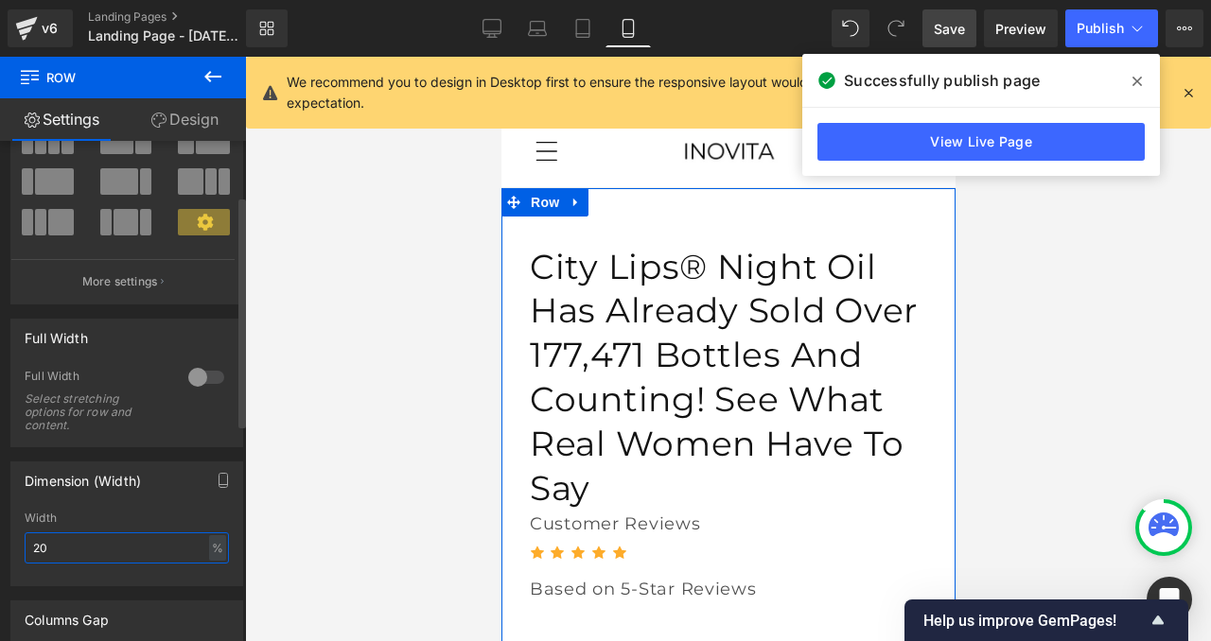
type input "2"
click at [190, 377] on div at bounding box center [205, 377] width 45 height 30
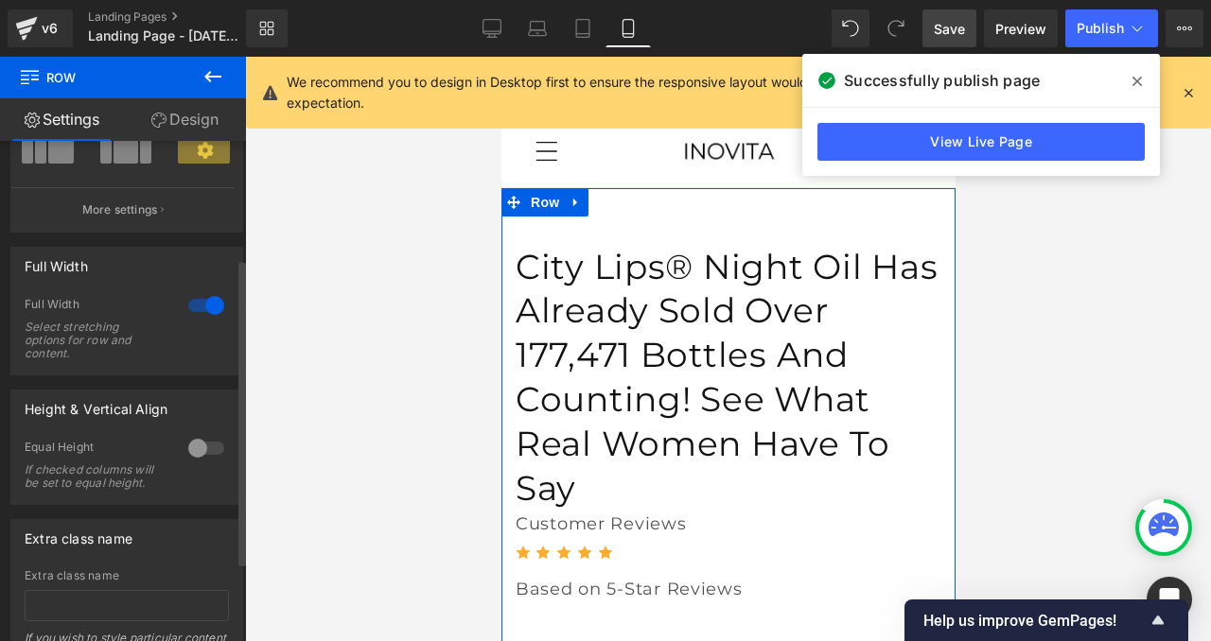
scroll to position [193, 0]
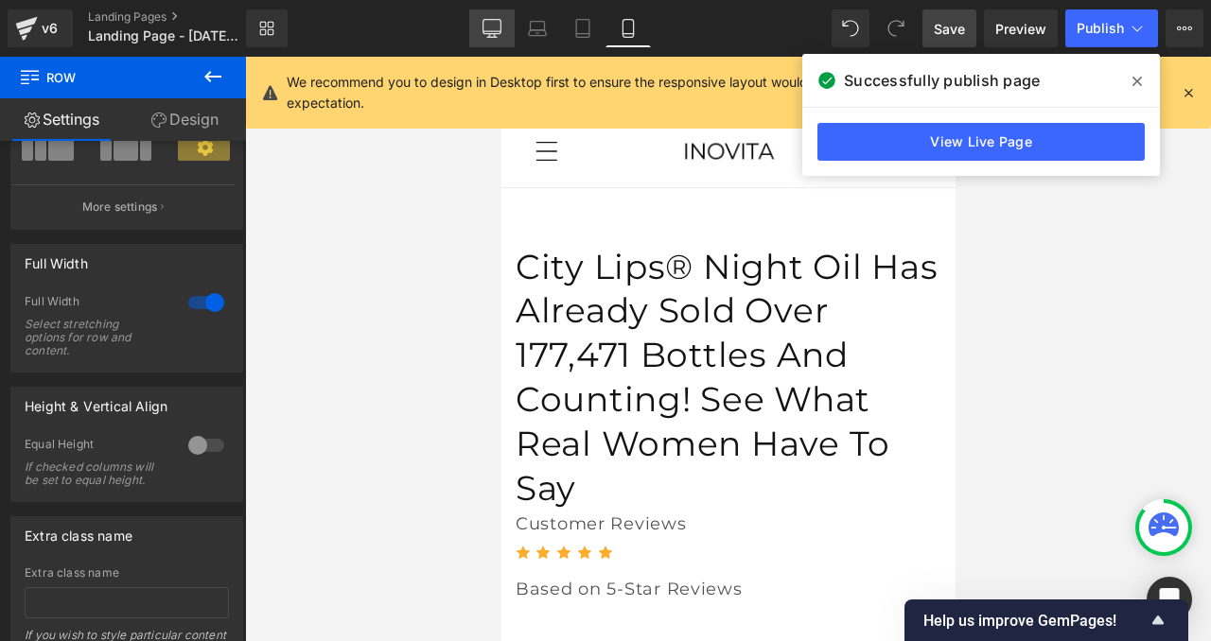
click at [488, 16] on link "Desktop" at bounding box center [491, 28] width 45 height 38
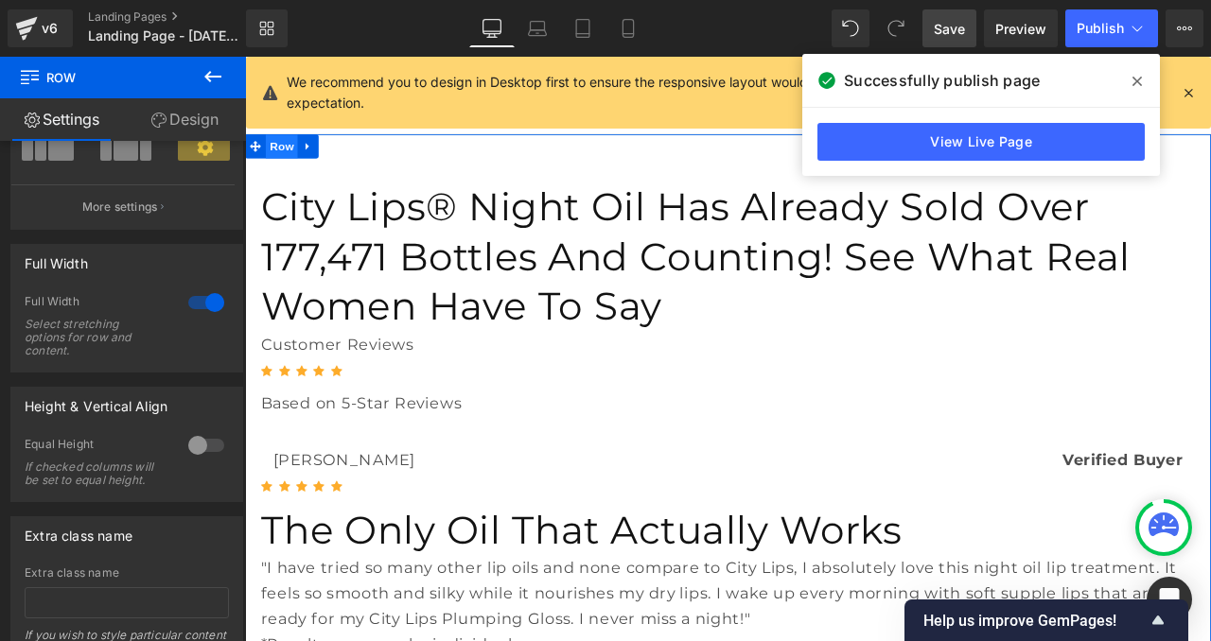
click at [290, 178] on span "Row" at bounding box center [289, 163] width 38 height 28
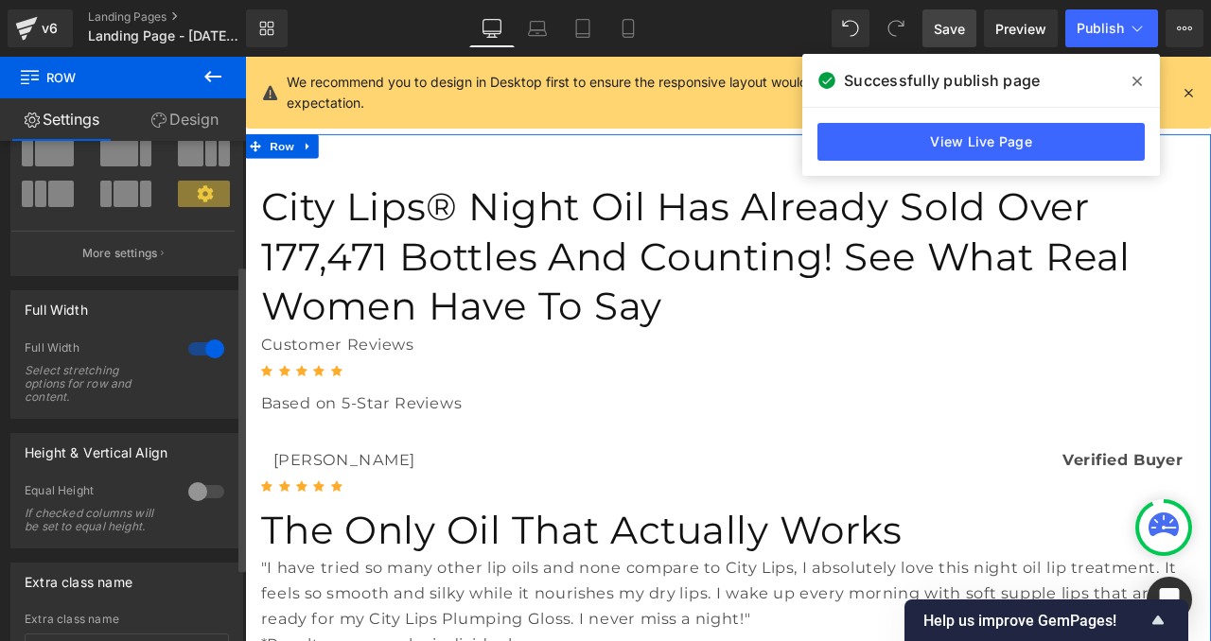
scroll to position [129, 0]
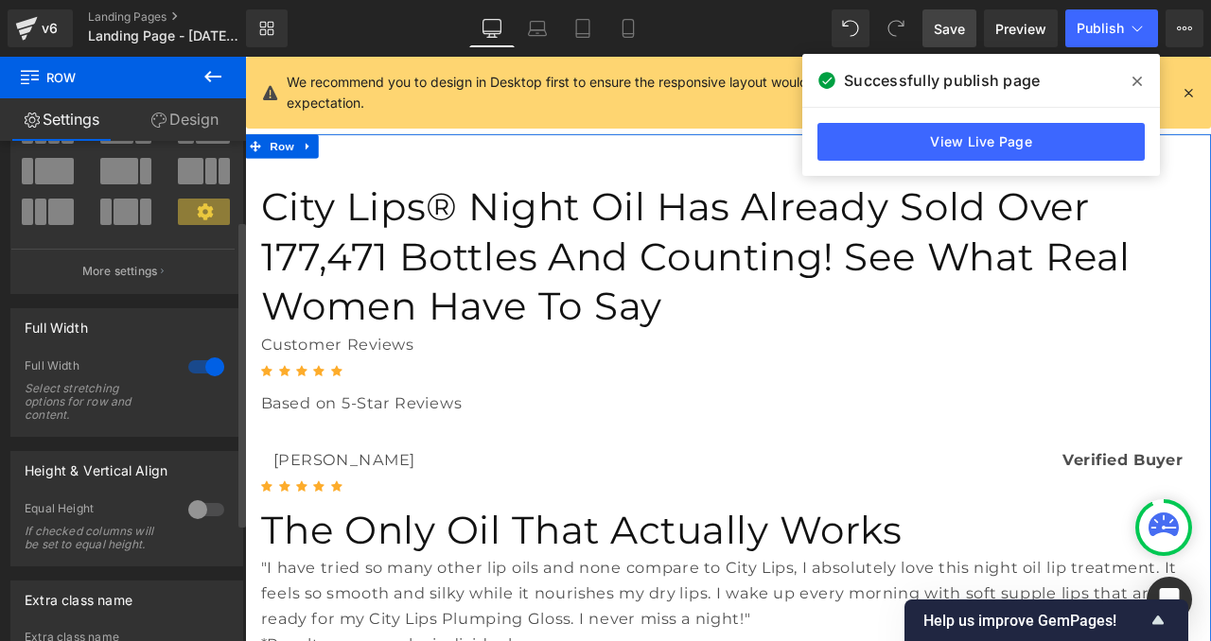
click at [194, 366] on div at bounding box center [205, 367] width 45 height 30
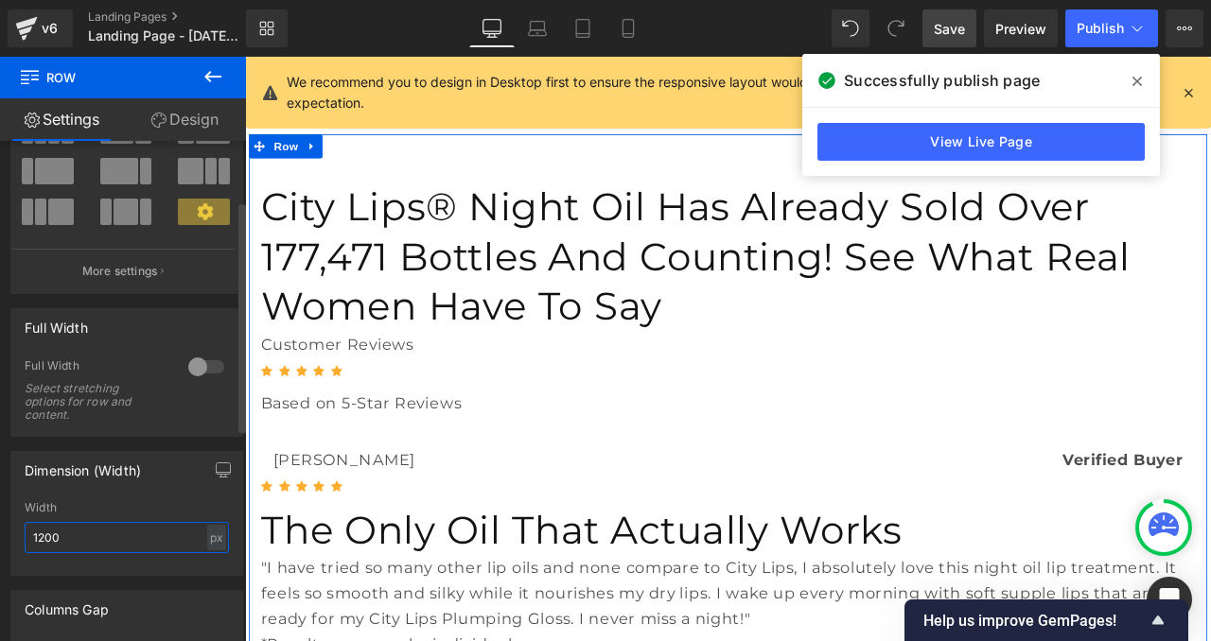
click at [106, 529] on input "1200" at bounding box center [127, 537] width 204 height 31
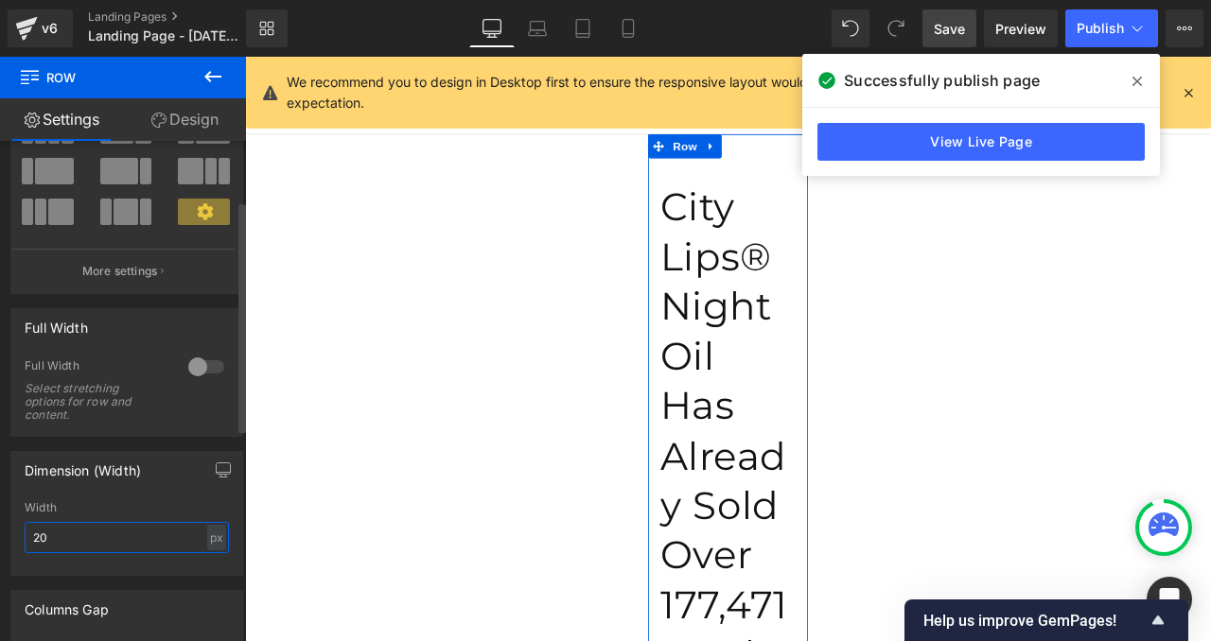
type input "2"
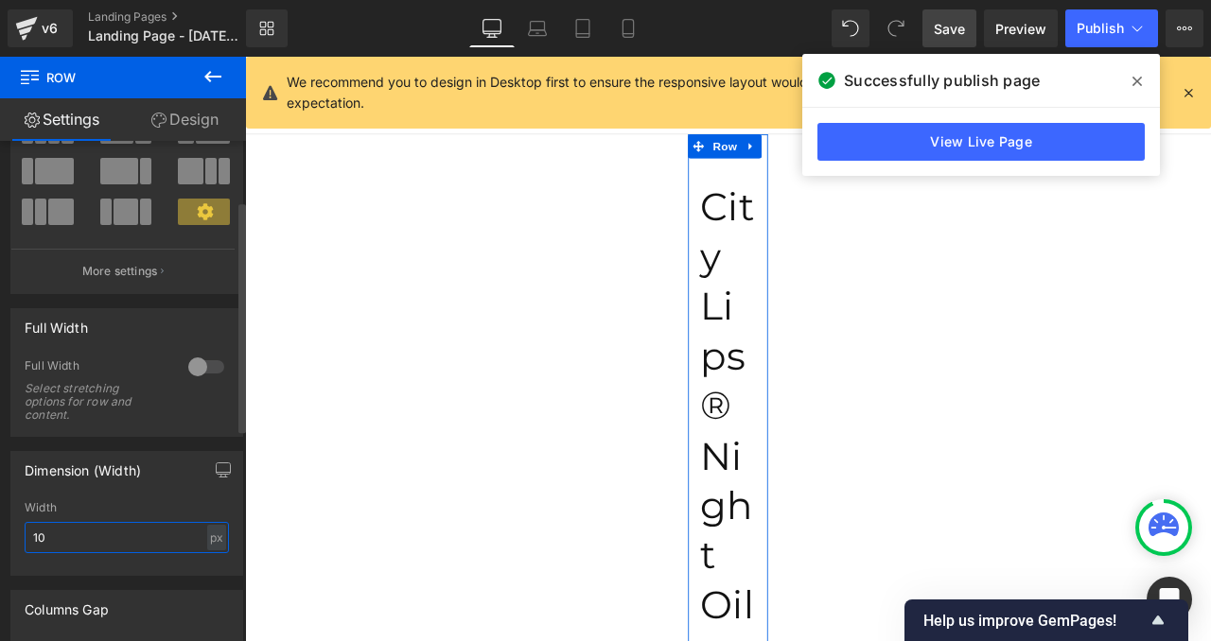
type input "1"
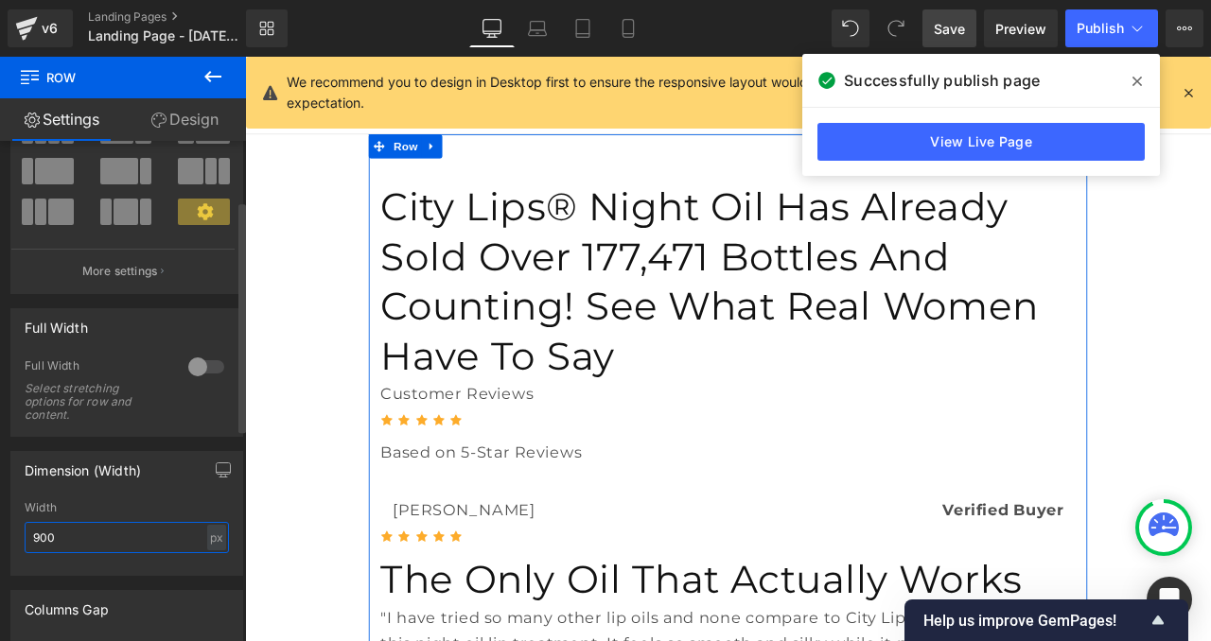
click at [84, 544] on input "900" at bounding box center [127, 537] width 204 height 31
type input "900"
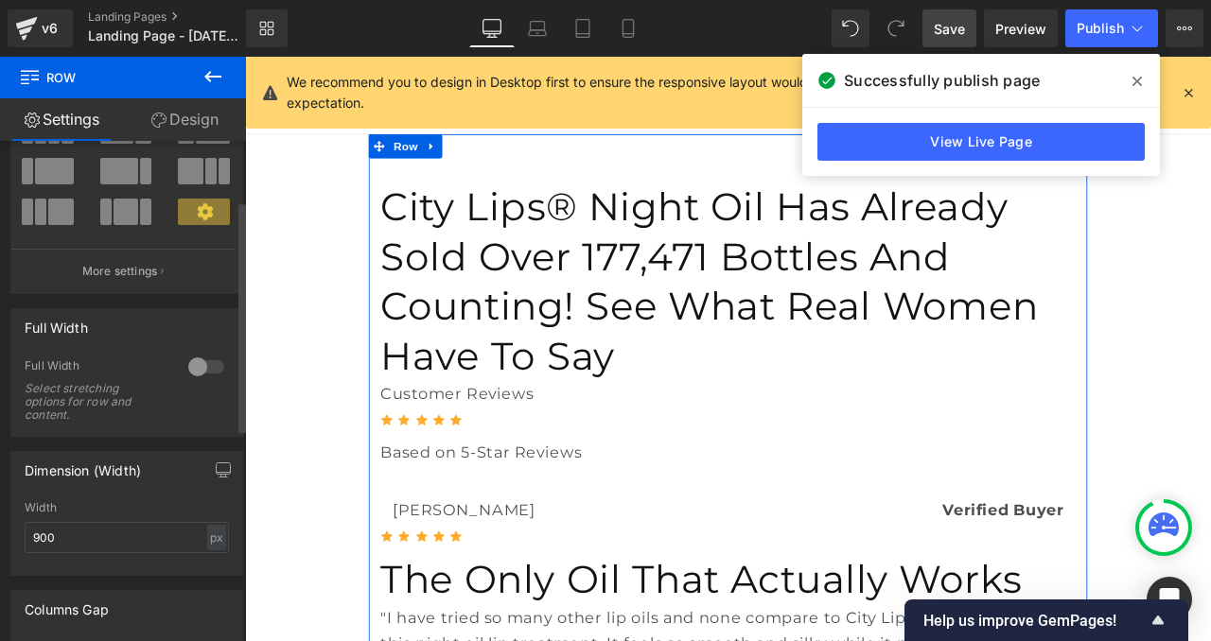
click at [197, 373] on div at bounding box center [205, 367] width 45 height 30
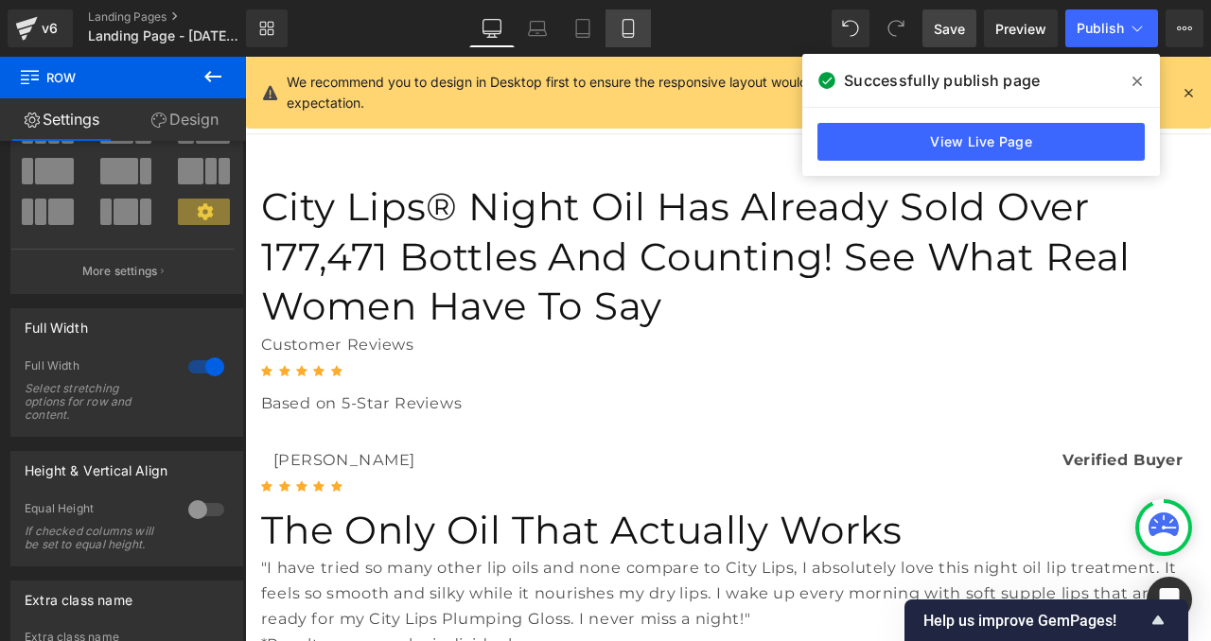
click at [633, 26] on icon at bounding box center [627, 29] width 10 height 18
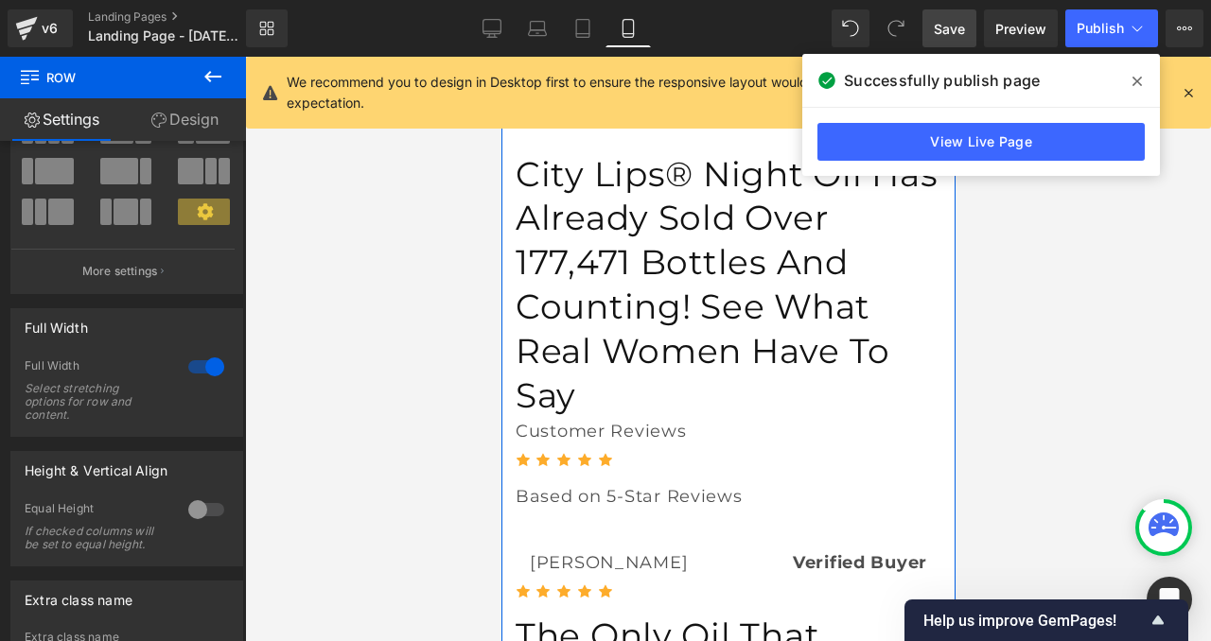
scroll to position [0, 0]
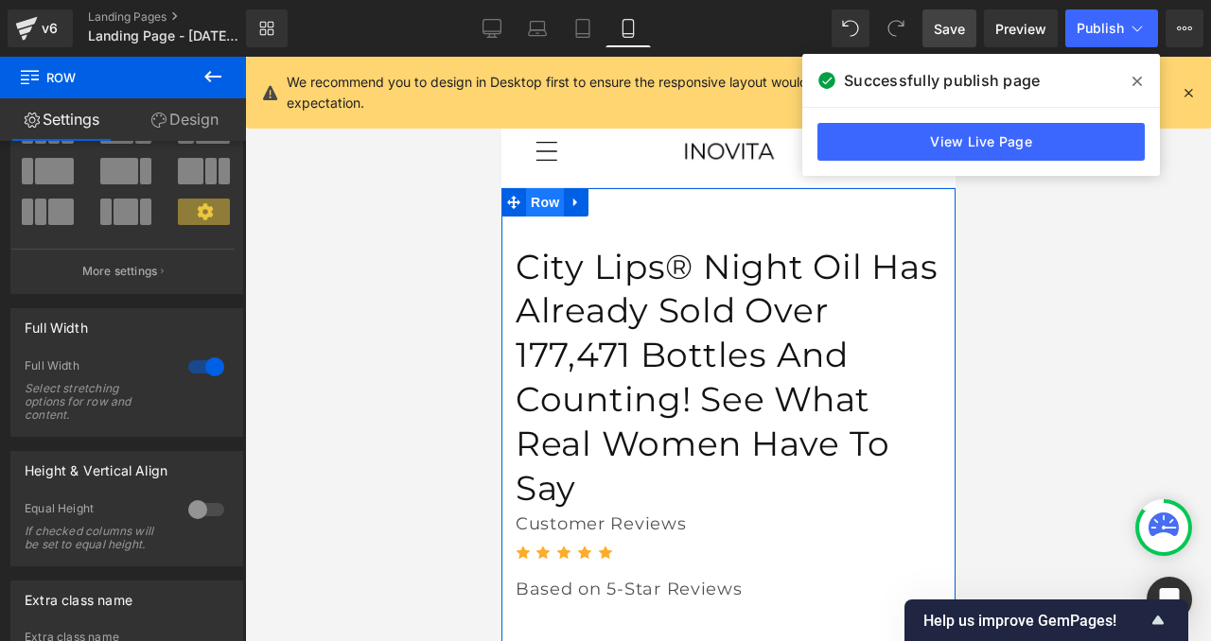
click at [545, 202] on span "Row" at bounding box center [544, 202] width 38 height 28
click at [201, 117] on link "Design" at bounding box center [184, 119] width 123 height 43
click at [0, 0] on div "Spacing" at bounding box center [0, 0] width 0 height 0
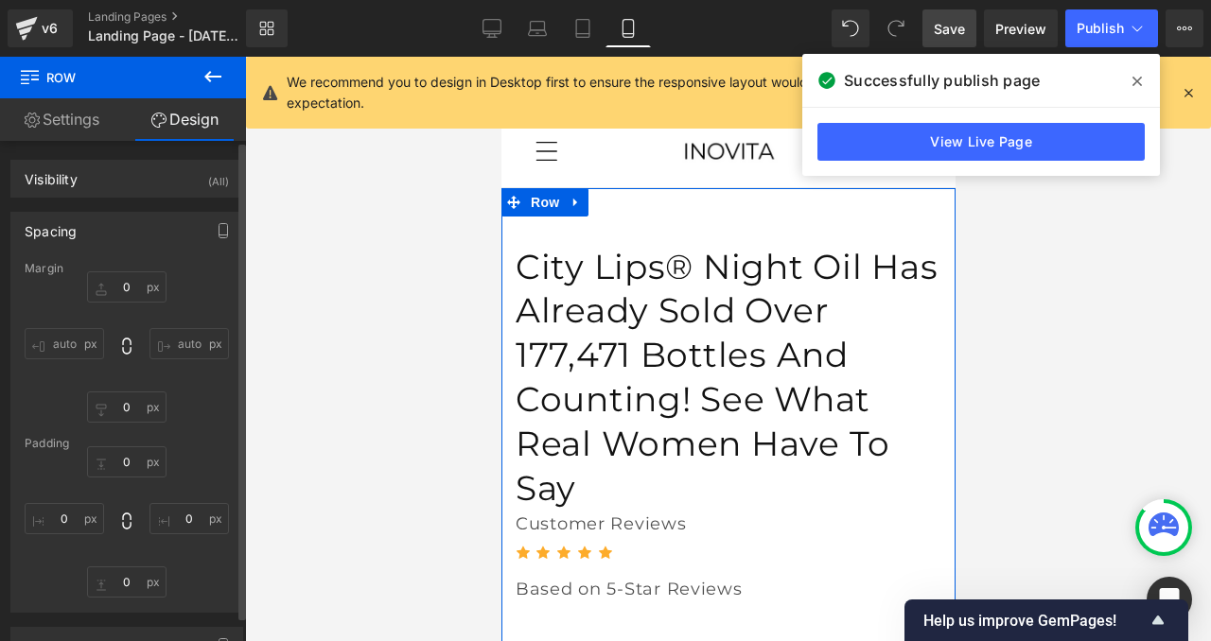
type input "0"
type input "30"
type input "0"
type input "10"
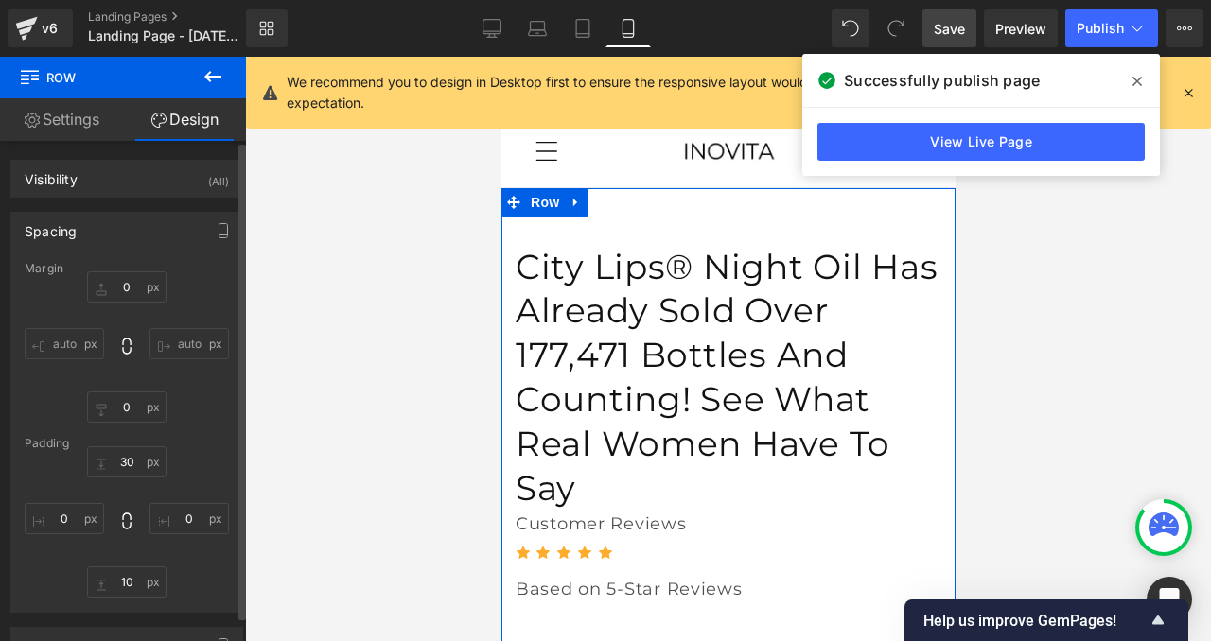
click at [69, 220] on div "Spacing" at bounding box center [51, 226] width 52 height 26
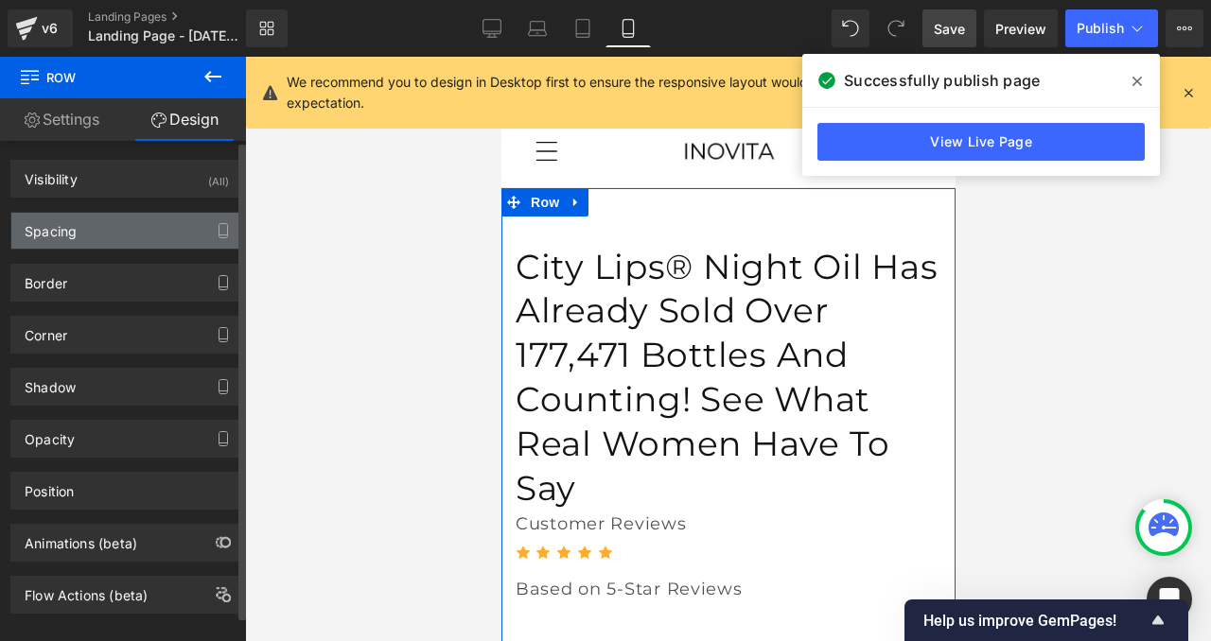
click at [69, 233] on div "Spacing" at bounding box center [51, 226] width 52 height 26
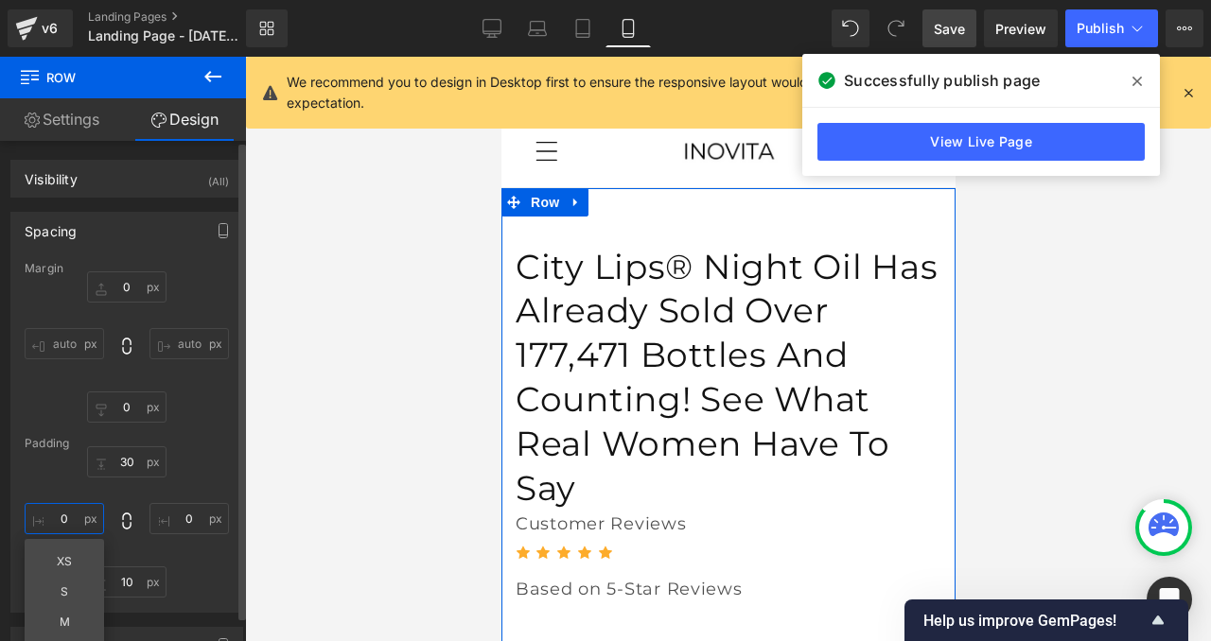
click at [75, 511] on input "0" at bounding box center [64, 518] width 79 height 31
type input "-&"
type input "à"
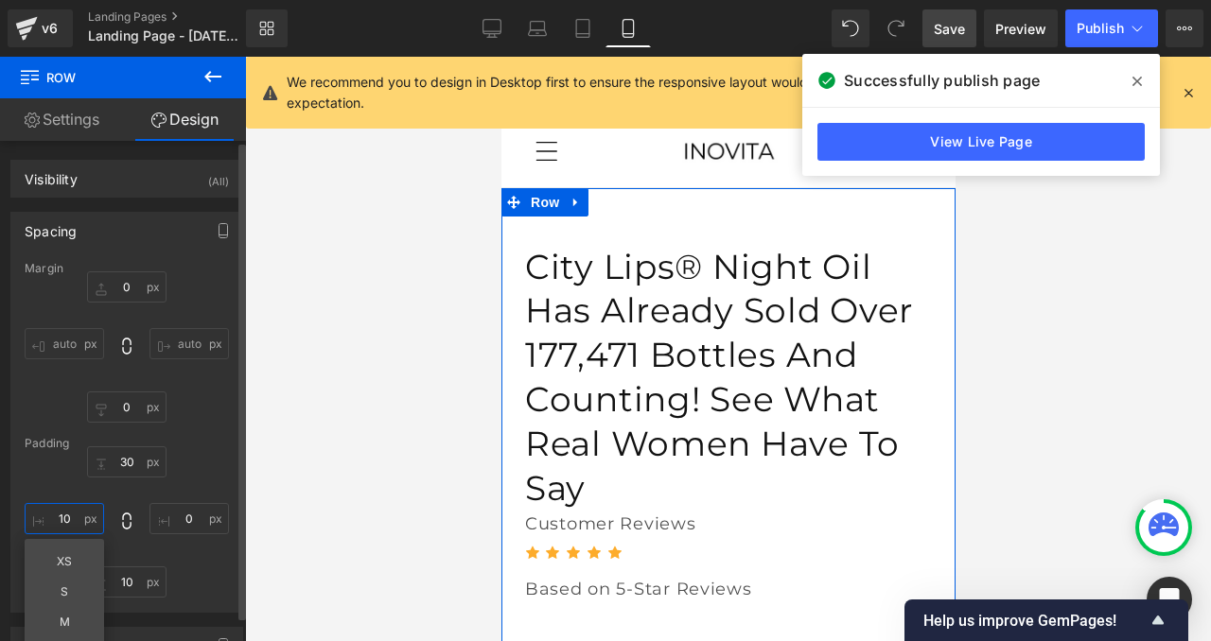
type input "1"
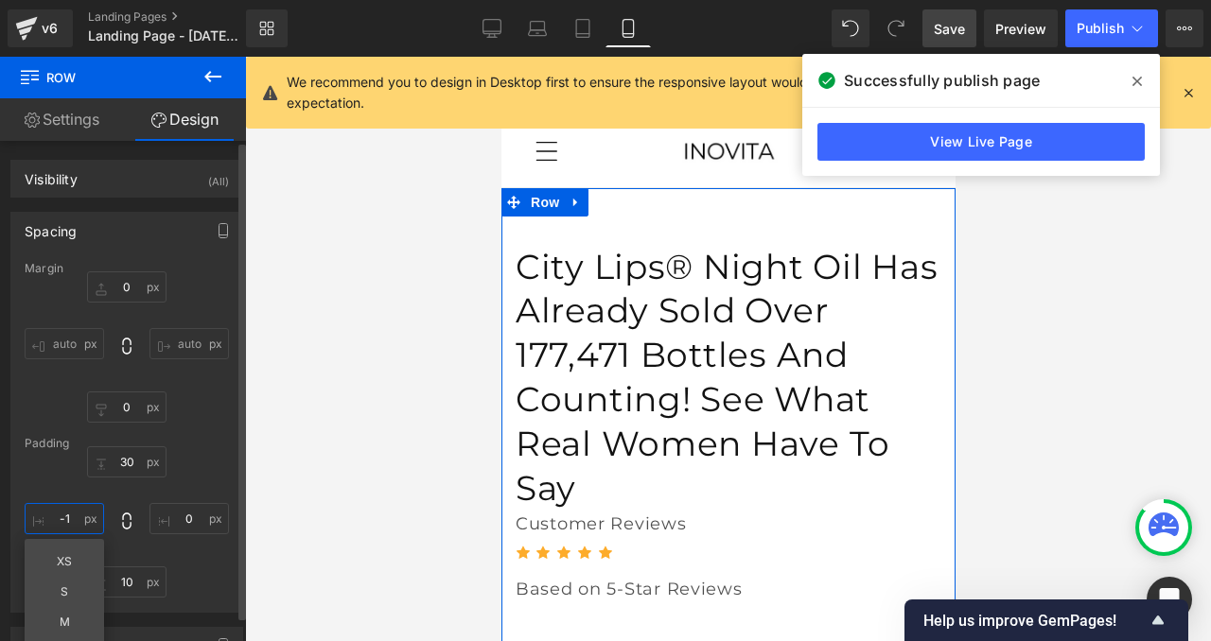
type input "-"
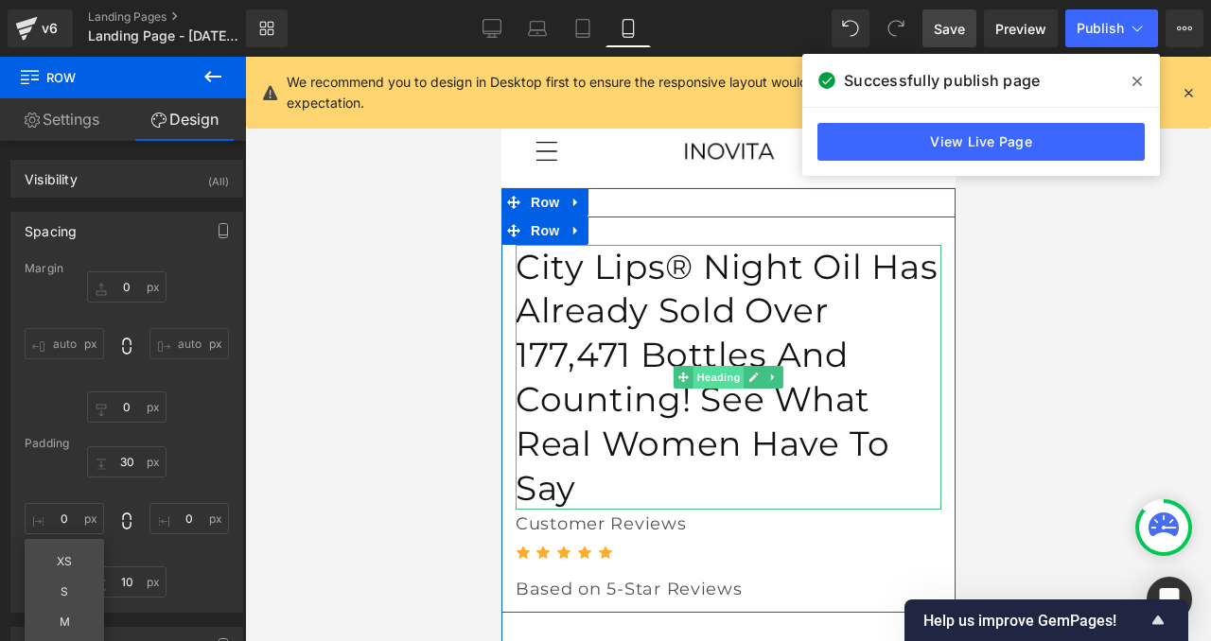
click at [717, 366] on span "Heading" at bounding box center [717, 377] width 51 height 23
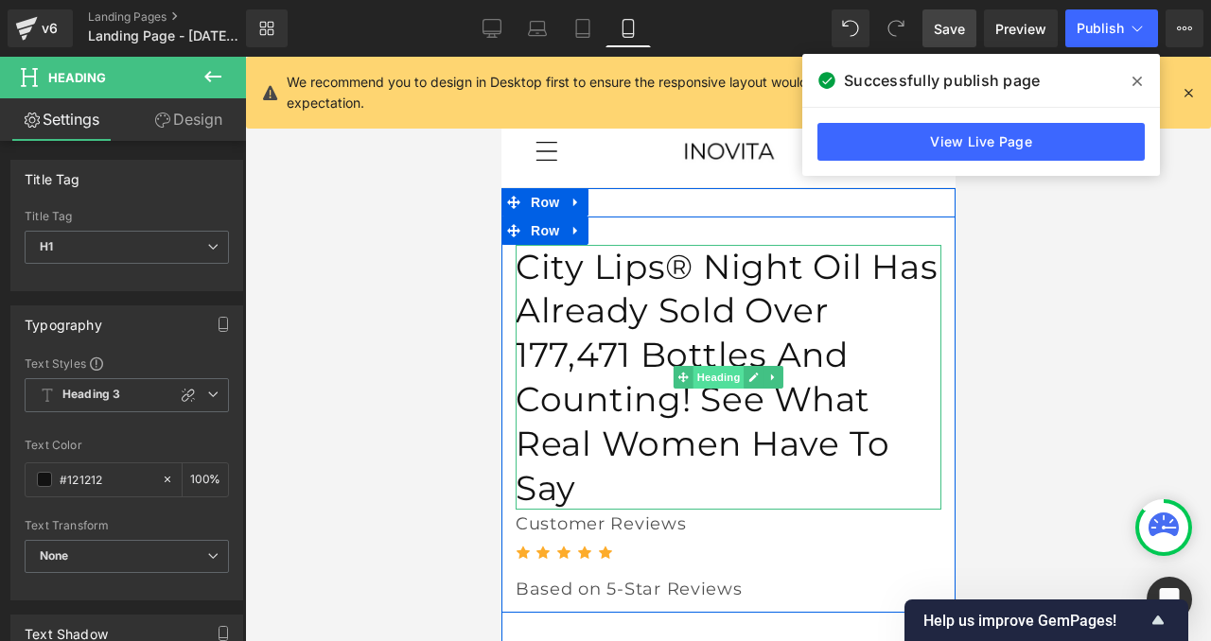
click at [724, 366] on span "Heading" at bounding box center [717, 377] width 51 height 23
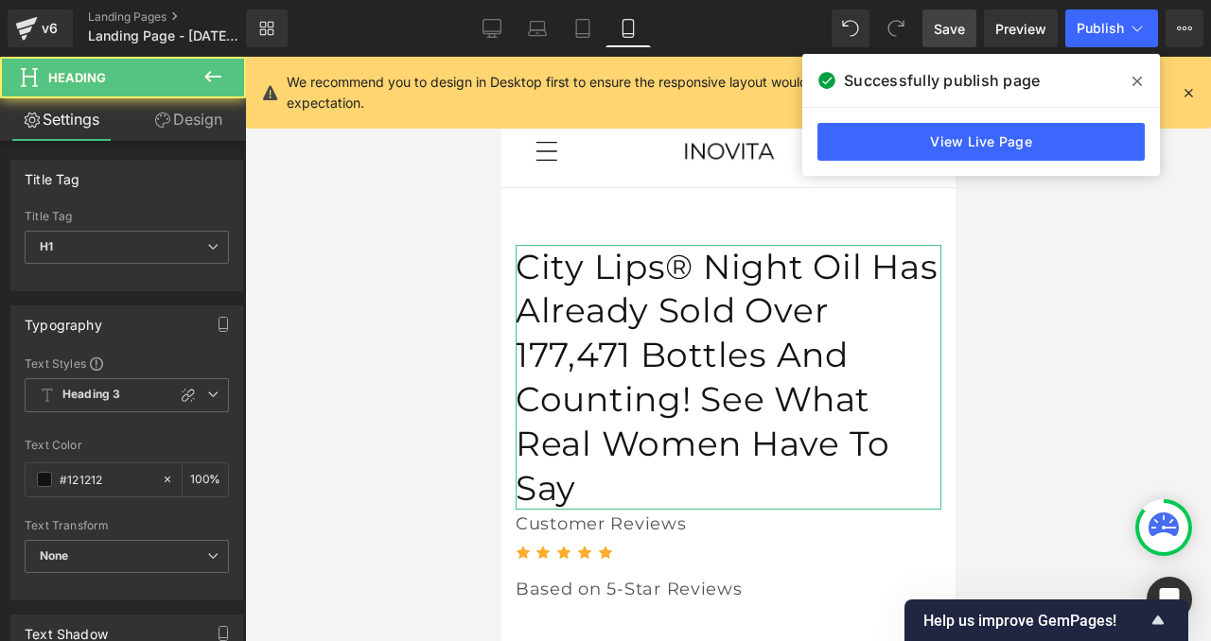
click at [191, 113] on link "Design" at bounding box center [188, 119] width 123 height 43
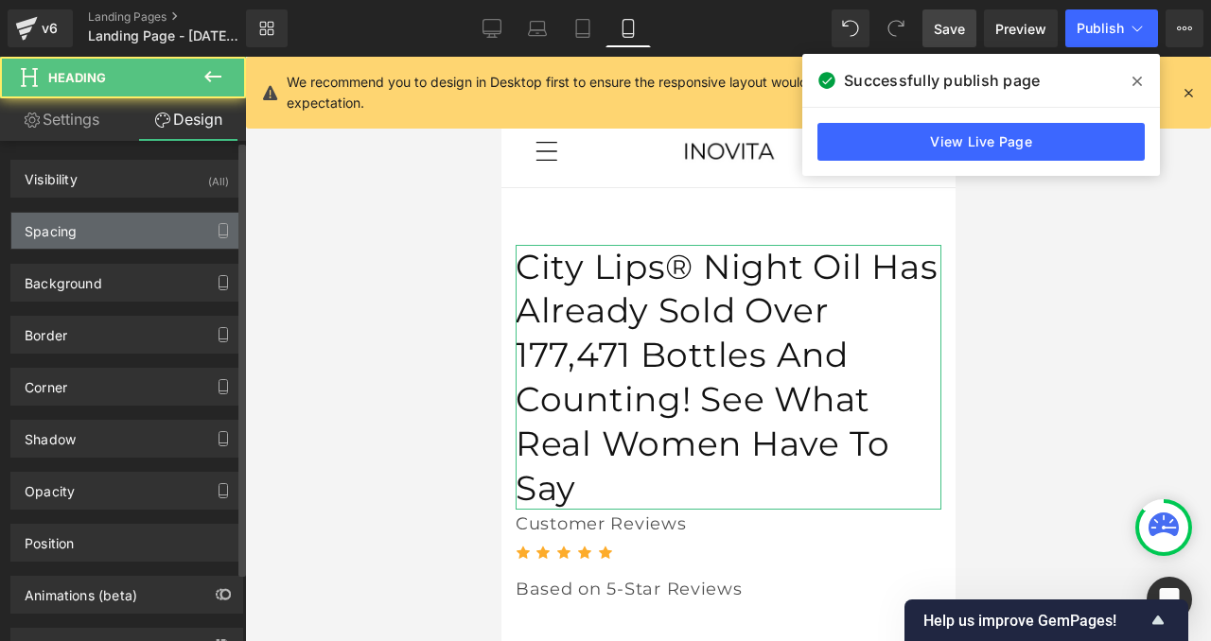
type input "0"
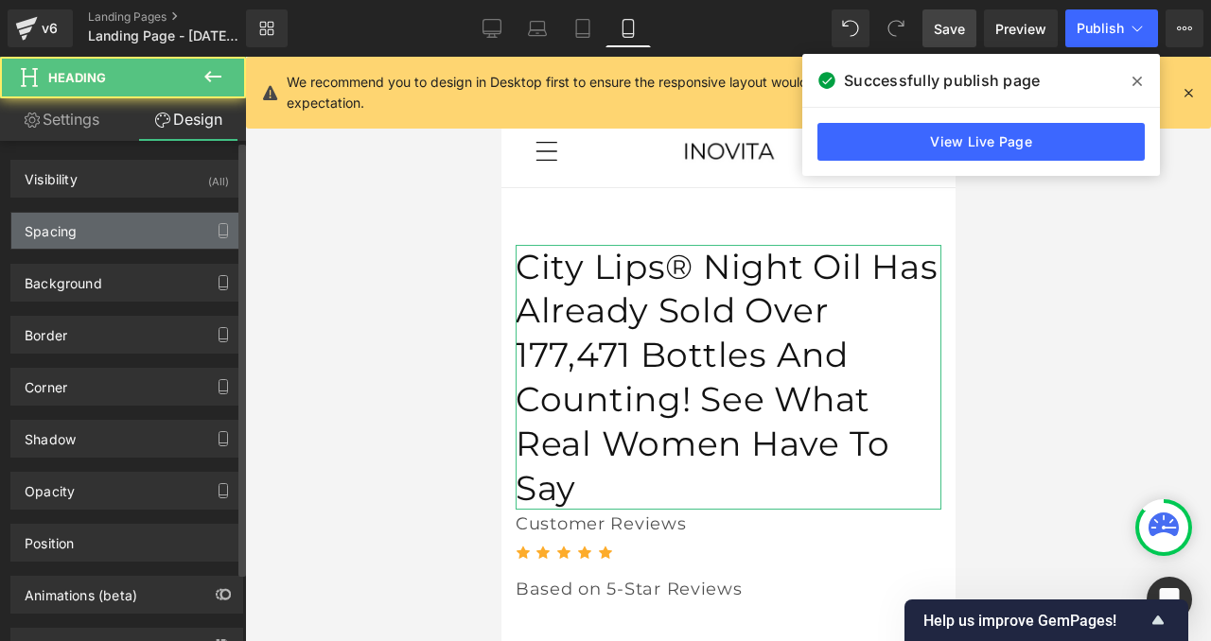
type input "0"
click at [82, 230] on div "Spacing" at bounding box center [126, 231] width 231 height 36
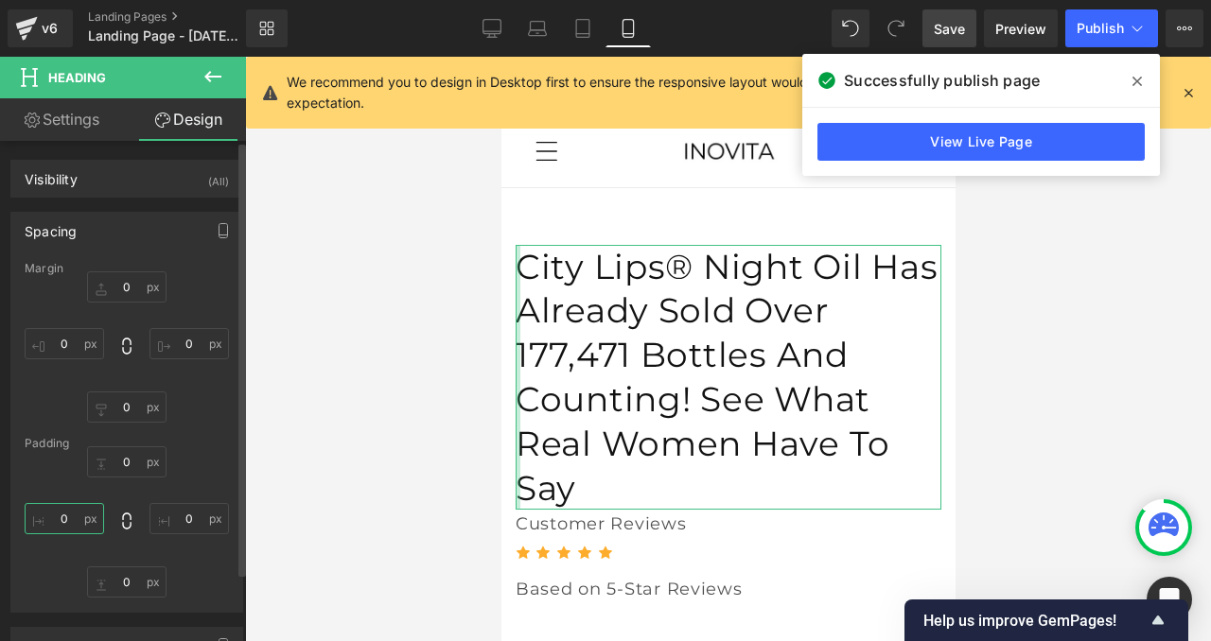
click at [62, 508] on input "0" at bounding box center [64, 518] width 79 height 31
type input "-"
click at [65, 342] on input "0" at bounding box center [64, 343] width 79 height 31
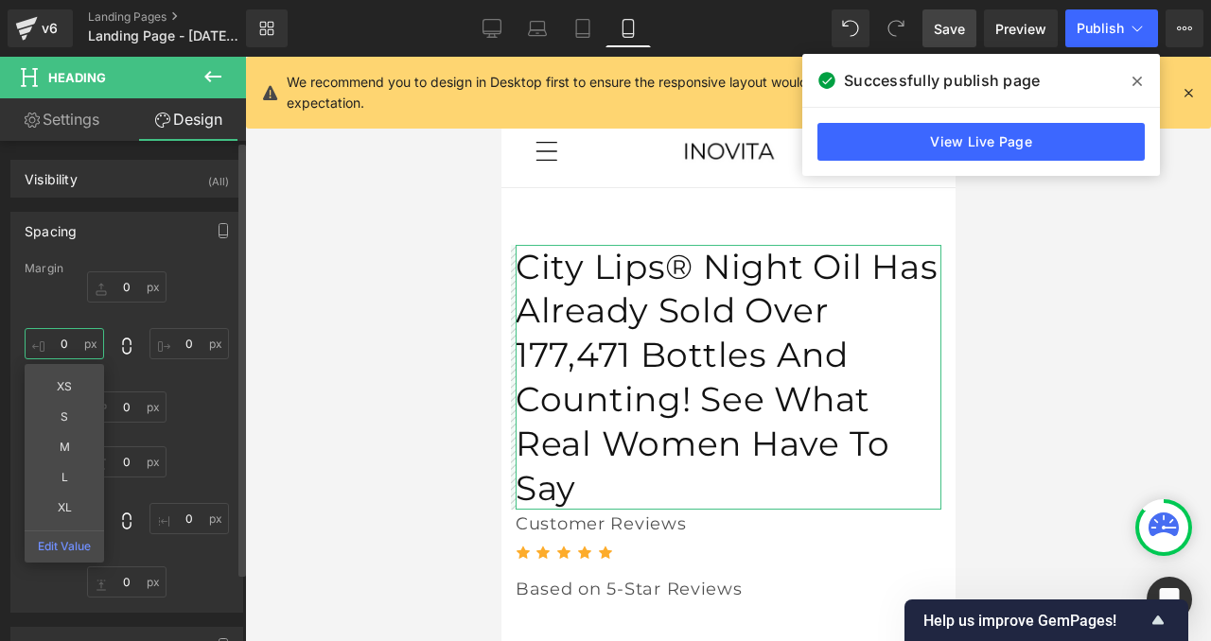
click at [65, 342] on input "0" at bounding box center [64, 343] width 79 height 31
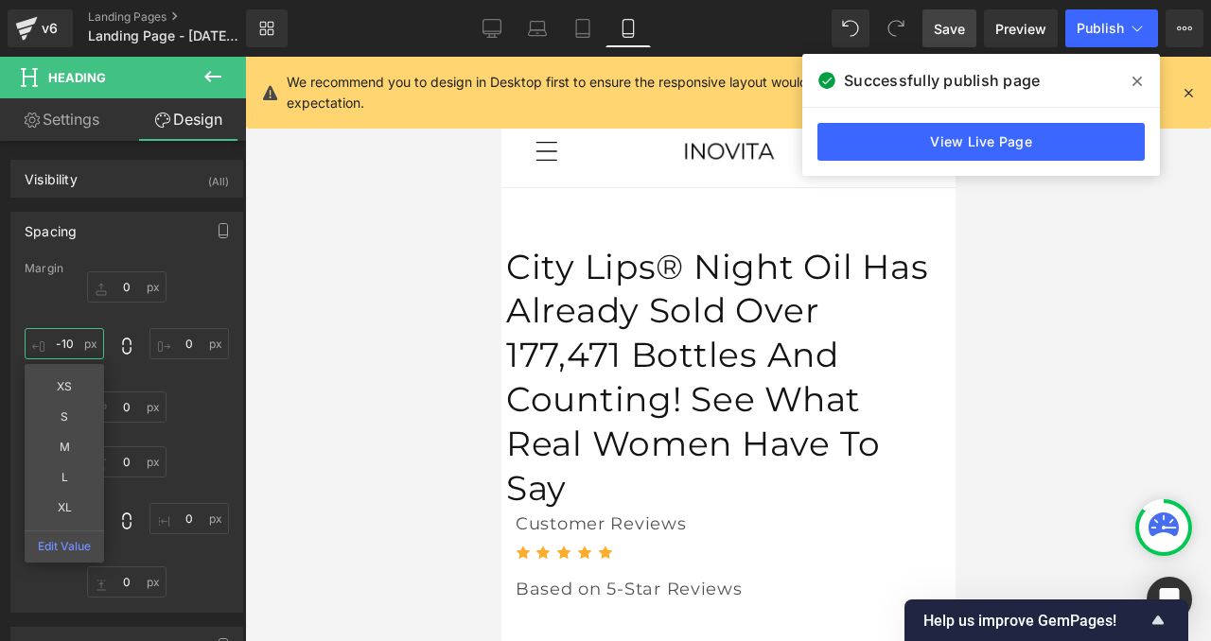
type input "-10"
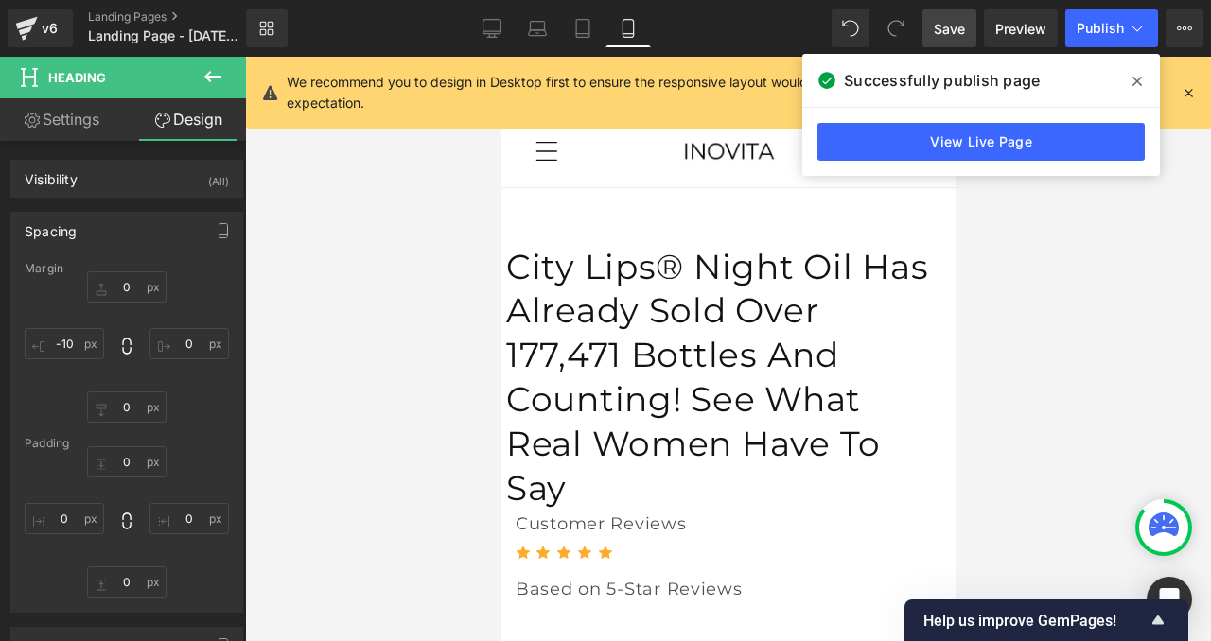
click at [360, 318] on div at bounding box center [728, 349] width 966 height 585
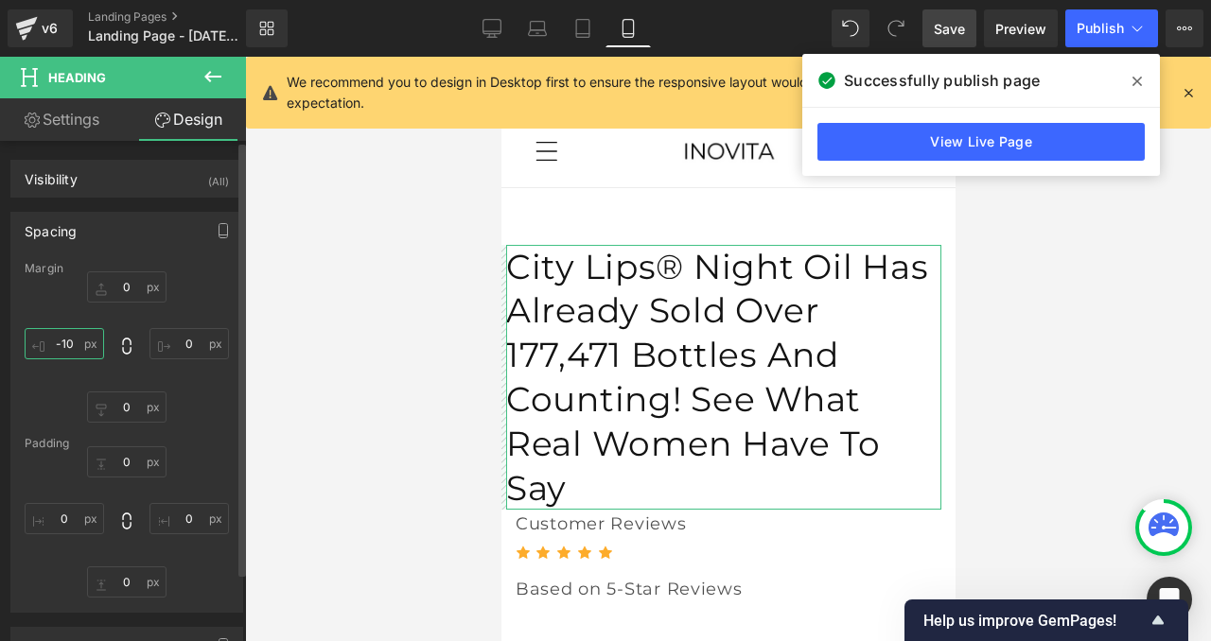
click at [69, 340] on input "-10" at bounding box center [64, 343] width 79 height 31
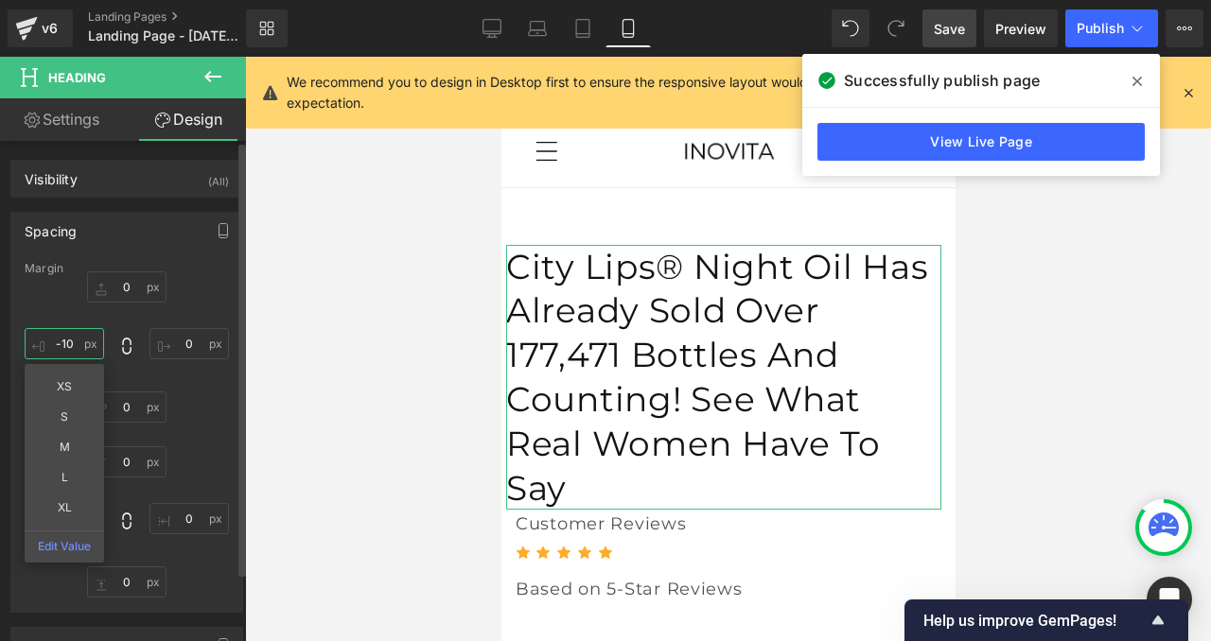
click at [69, 340] on input "-10" at bounding box center [64, 343] width 79 height 31
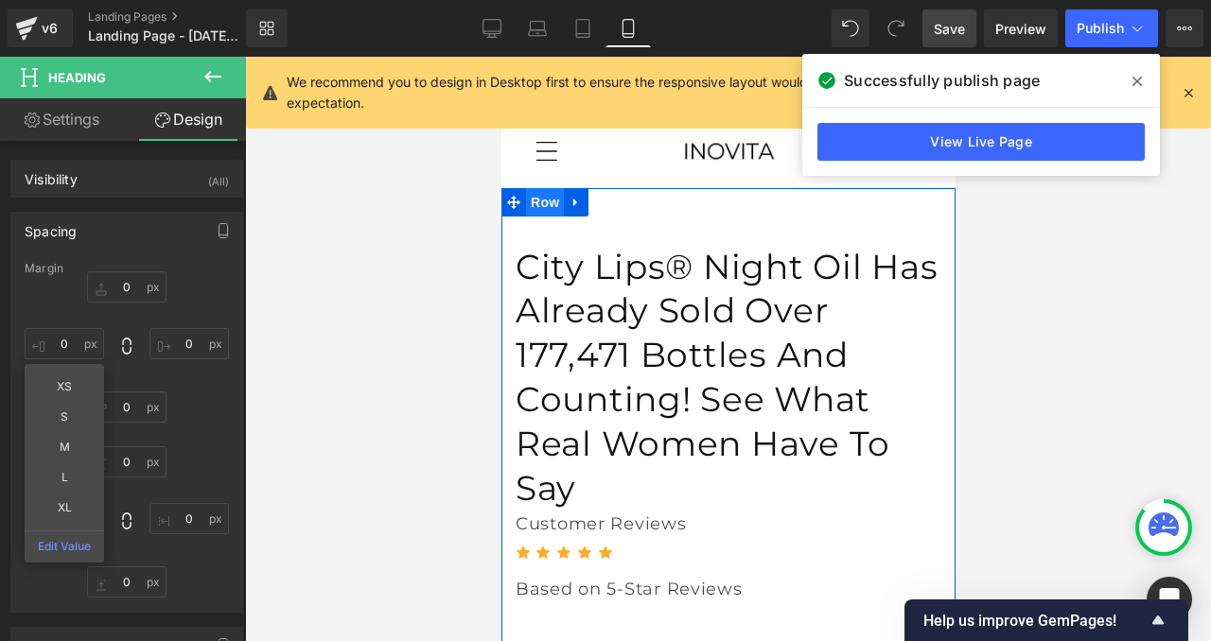
click at [536, 197] on span "Row" at bounding box center [544, 202] width 38 height 28
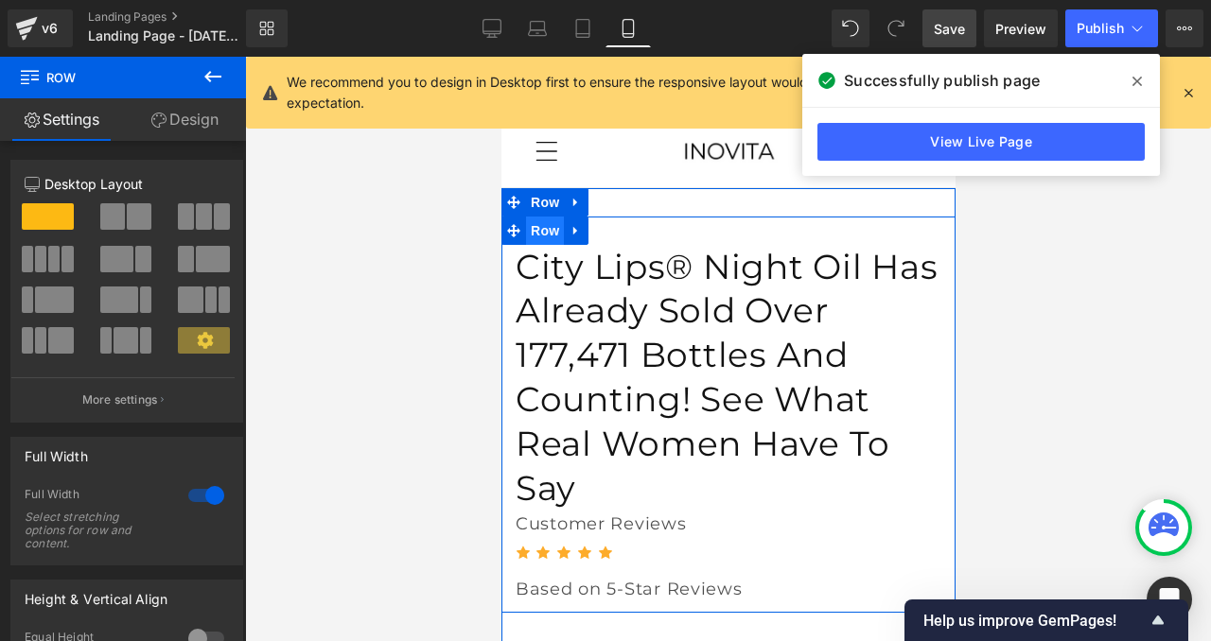
click at [539, 229] on span "Row" at bounding box center [544, 231] width 38 height 28
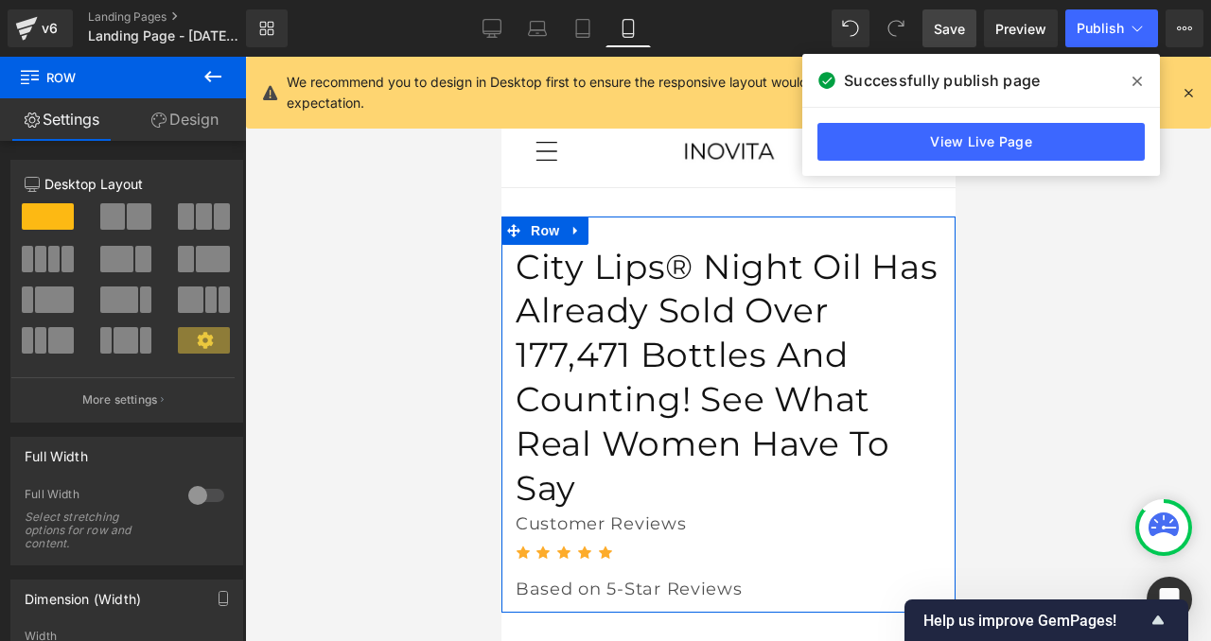
click at [196, 491] on div at bounding box center [205, 495] width 45 height 30
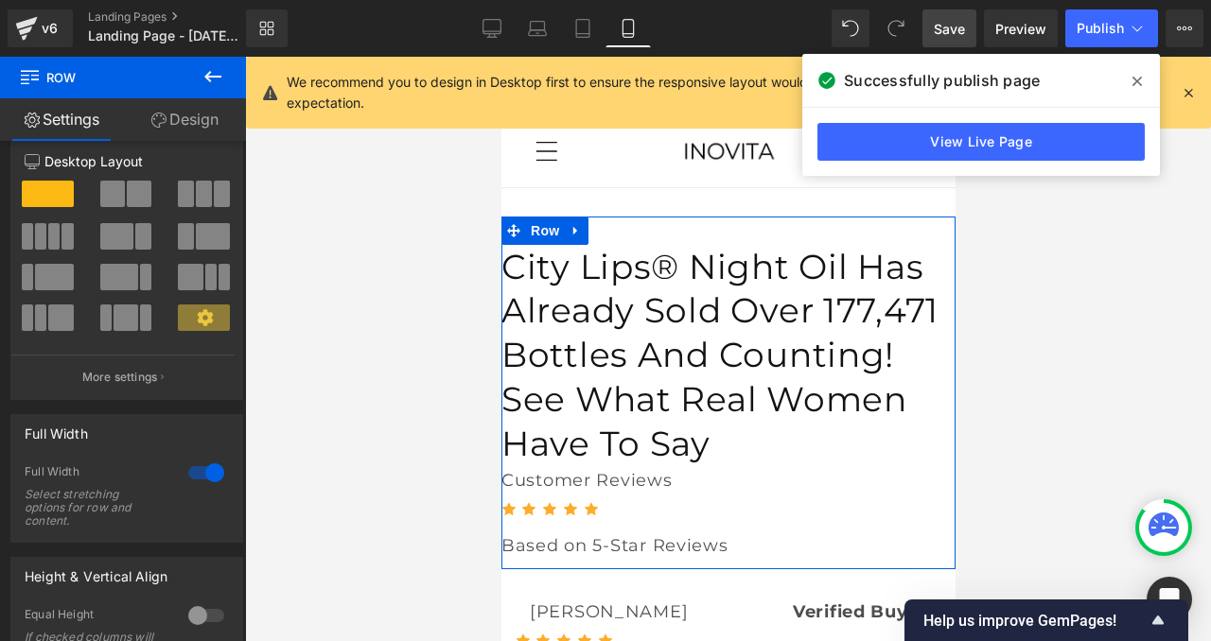
scroll to position [33, 0]
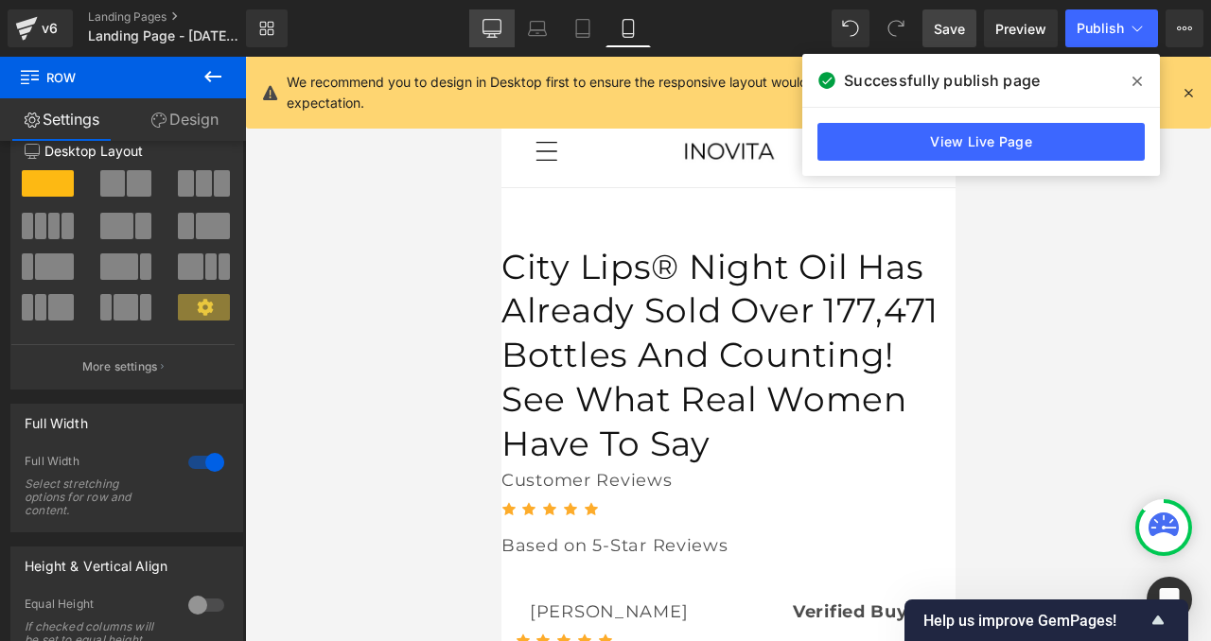
click at [490, 21] on icon at bounding box center [491, 28] width 19 height 19
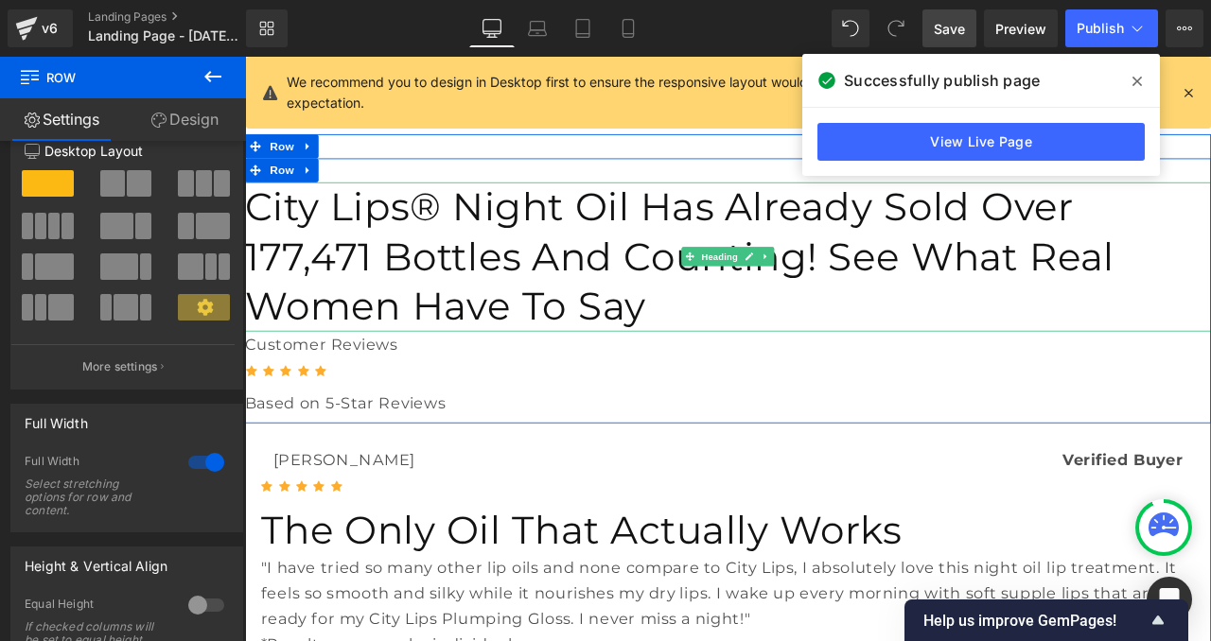
scroll to position [0, 0]
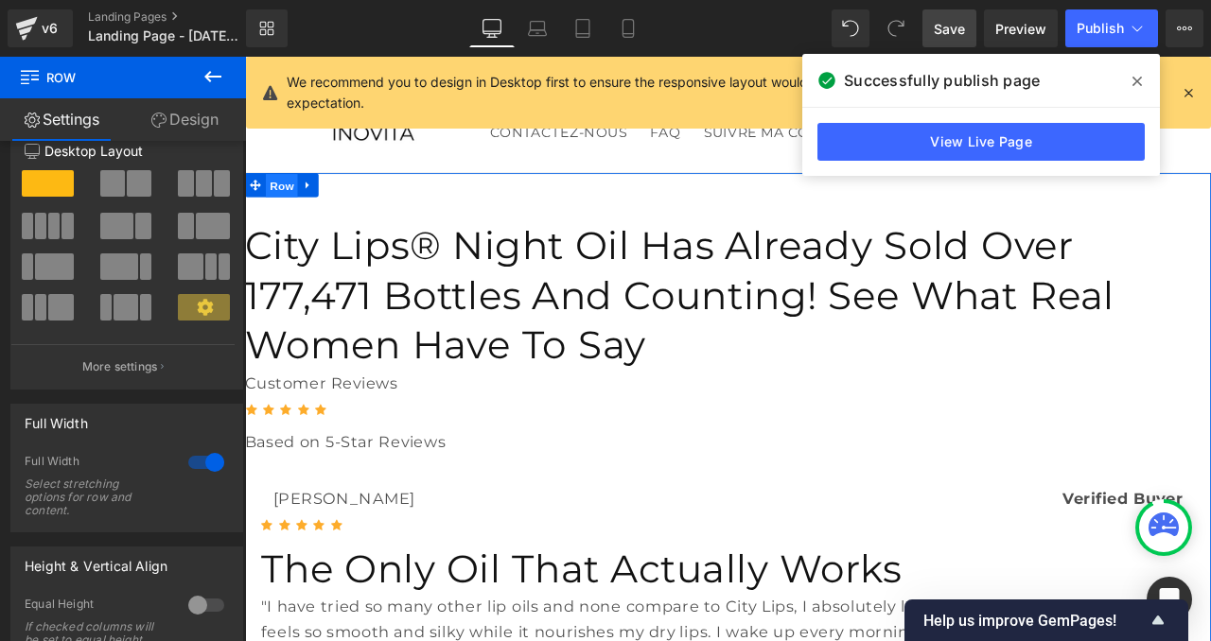
click at [275, 224] on span "Row" at bounding box center [289, 210] width 38 height 28
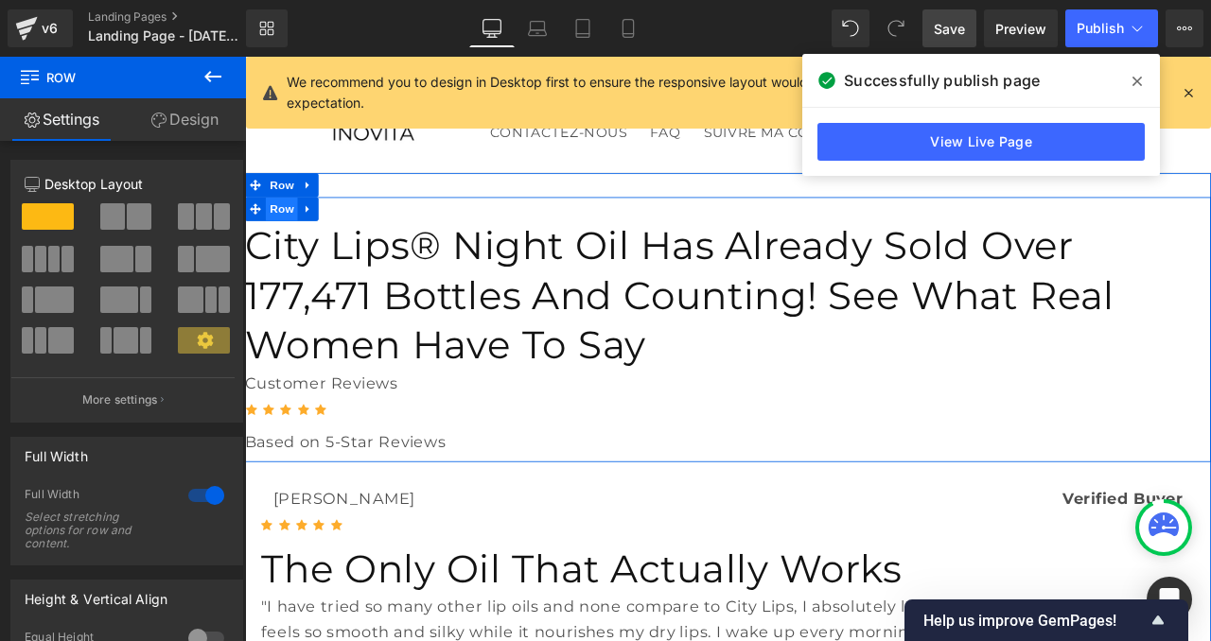
click at [285, 252] on span "Row" at bounding box center [289, 237] width 38 height 28
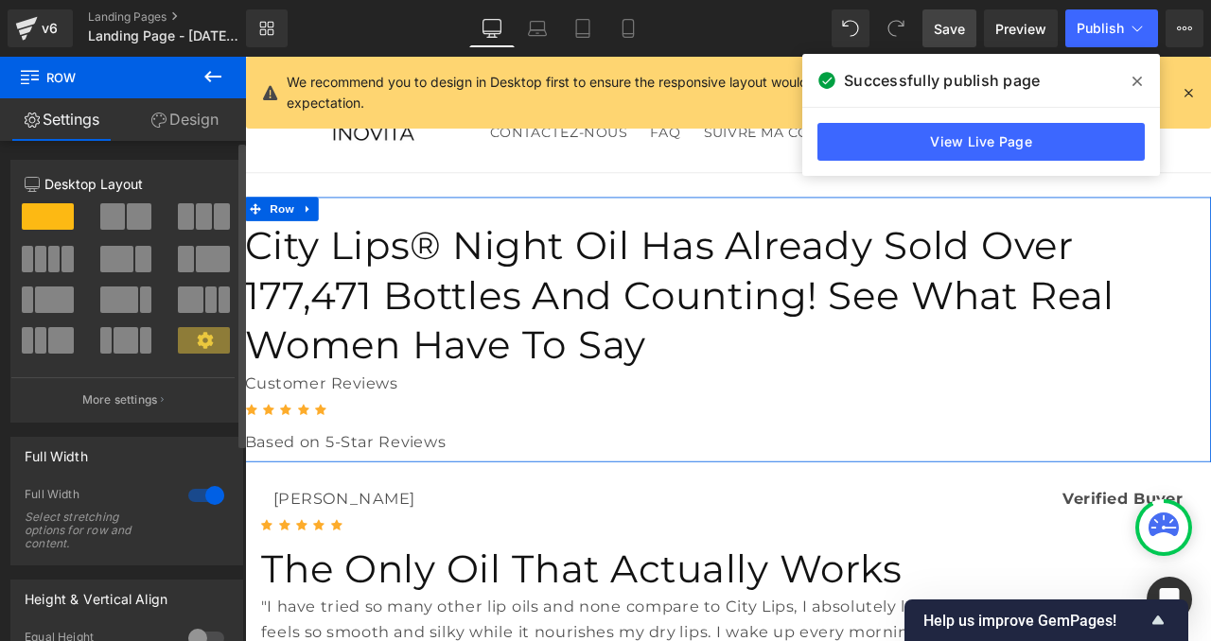
click at [211, 497] on div at bounding box center [205, 495] width 45 height 30
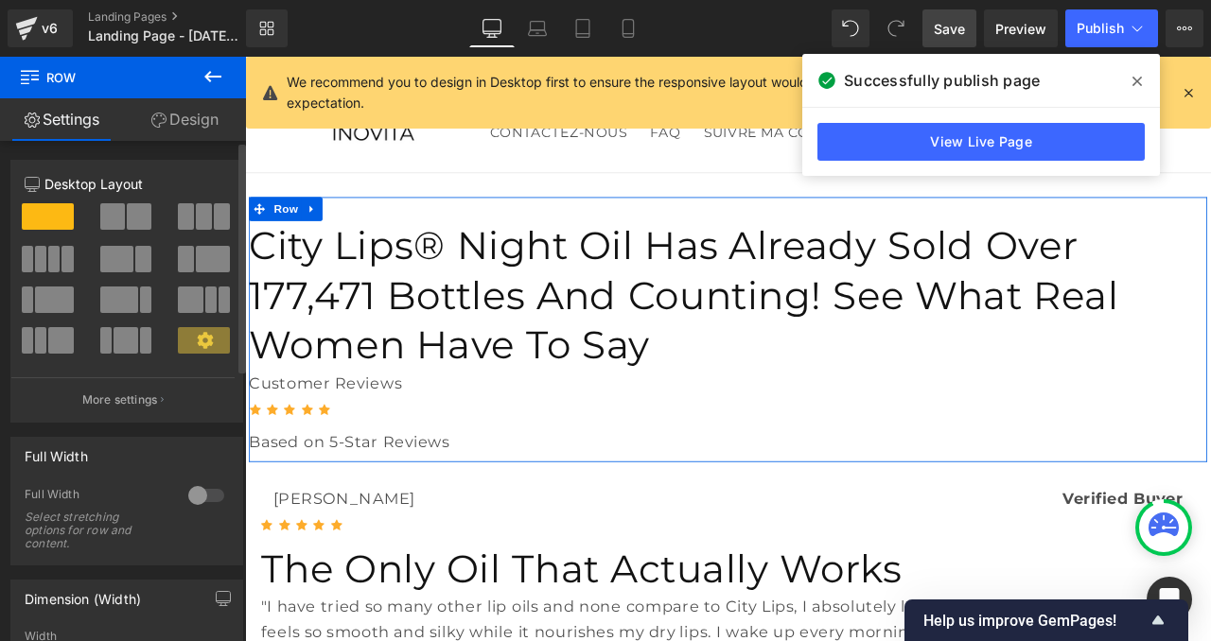
click at [197, 495] on div at bounding box center [205, 495] width 45 height 30
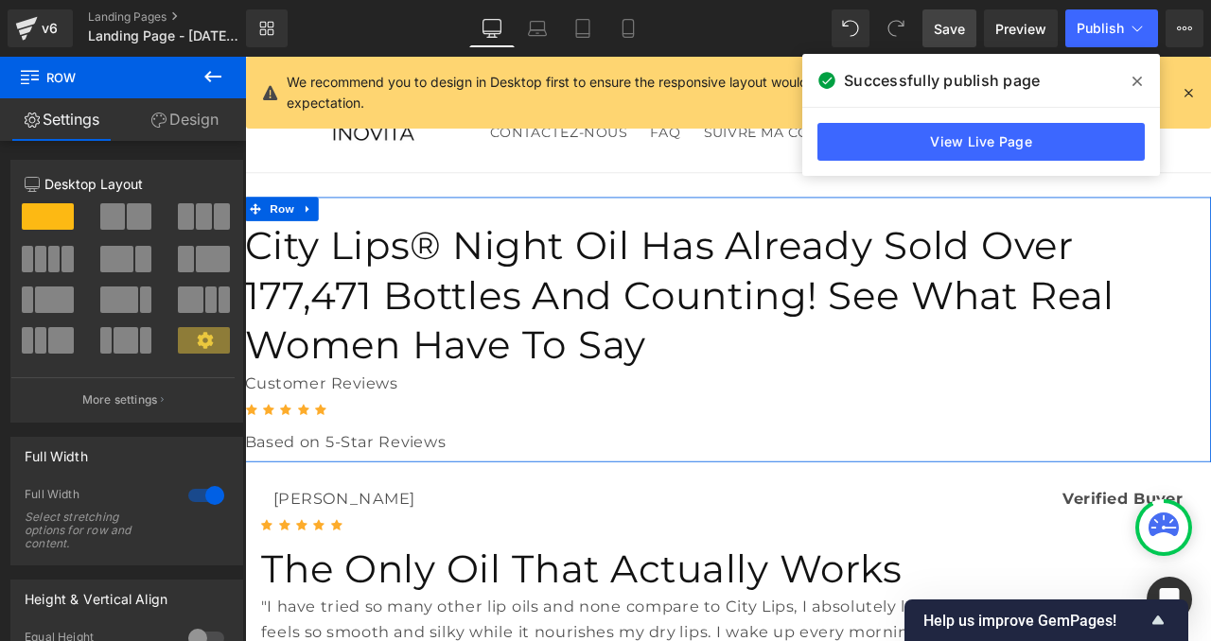
click at [188, 120] on link "Design" at bounding box center [184, 119] width 123 height 43
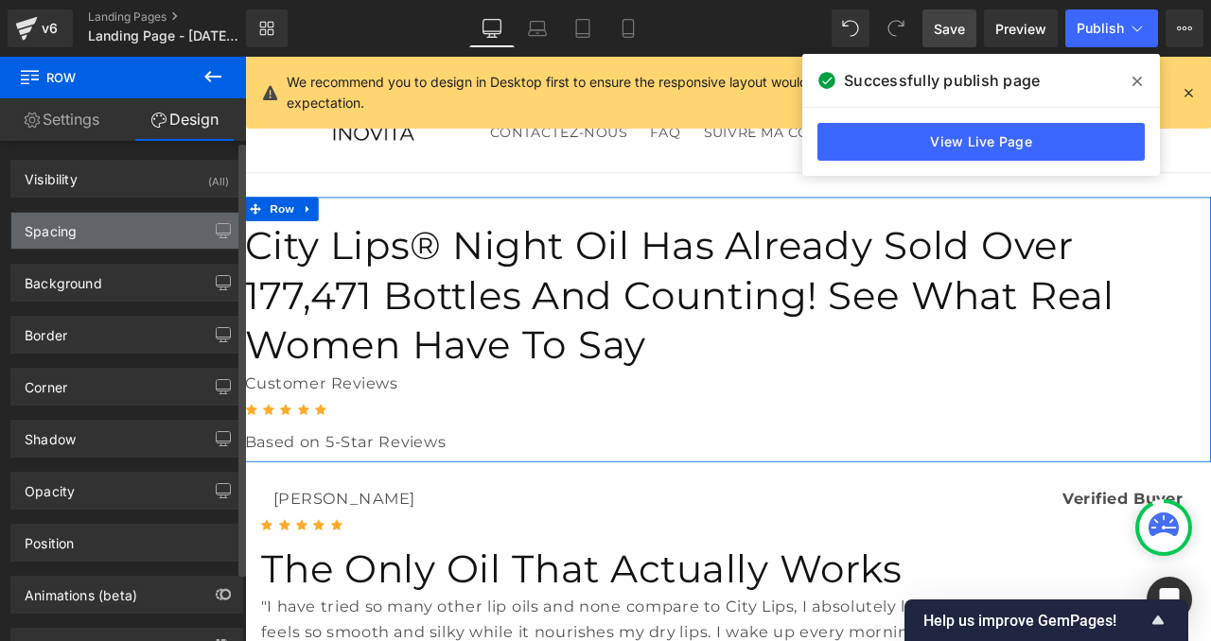
type input "0"
type input "30"
type input "0"
type input "10"
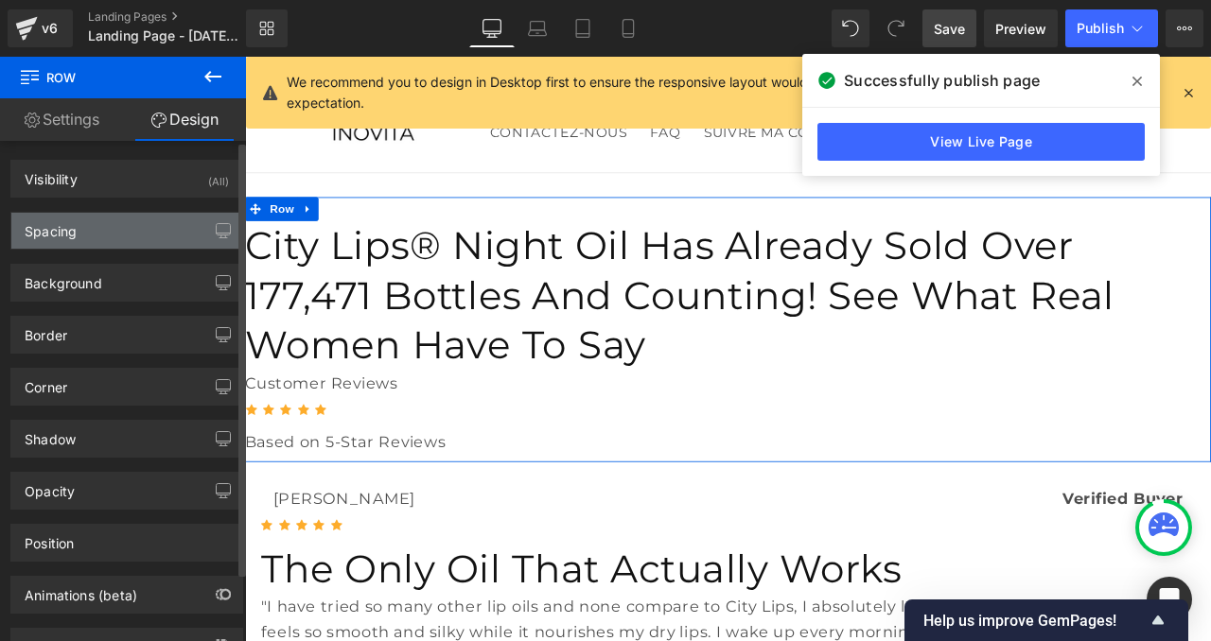
click at [77, 224] on div "Spacing" at bounding box center [126, 231] width 231 height 36
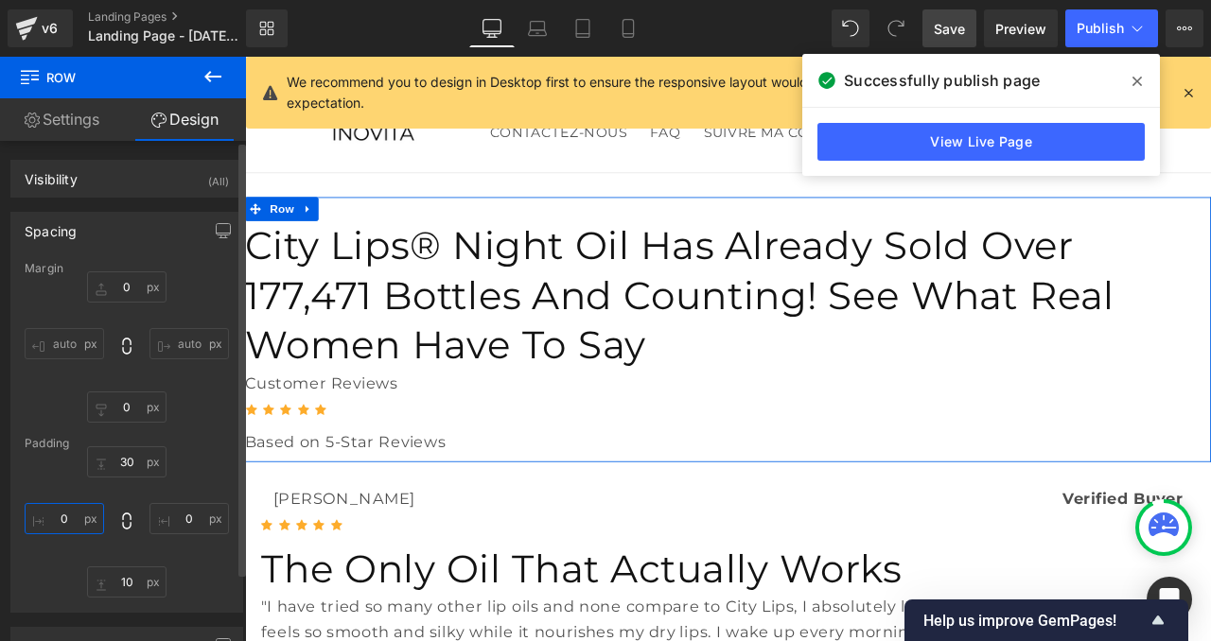
click at [70, 522] on input "0" at bounding box center [64, 518] width 79 height 31
type input "10"
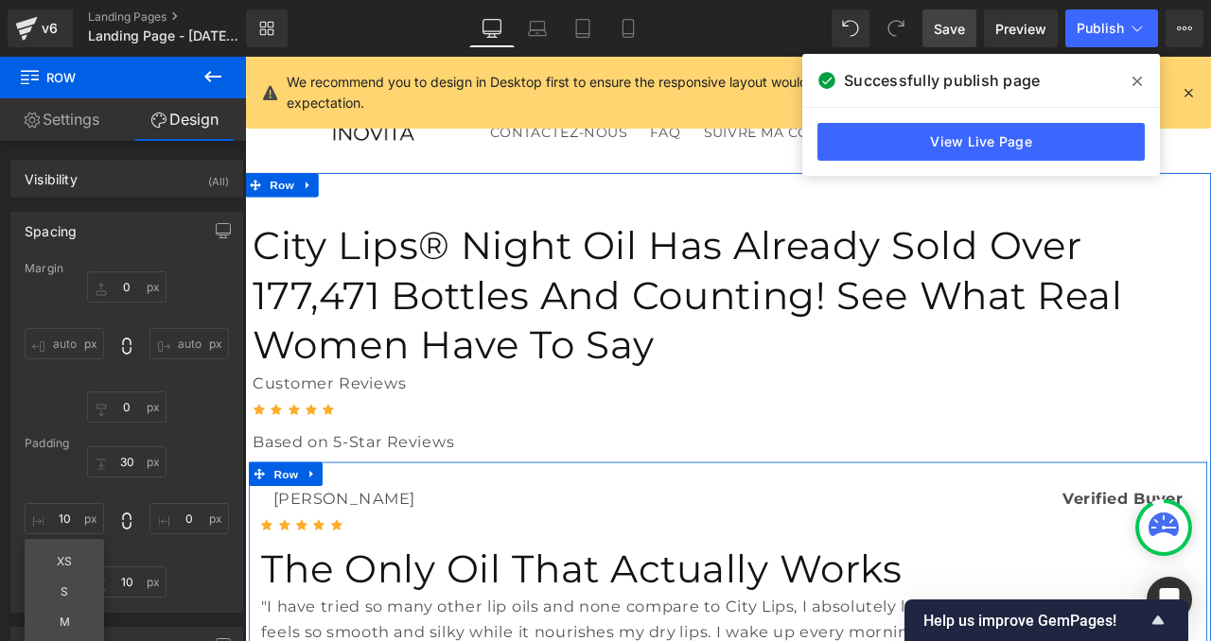
click at [289, 538] on span "Row" at bounding box center [293, 552] width 38 height 28
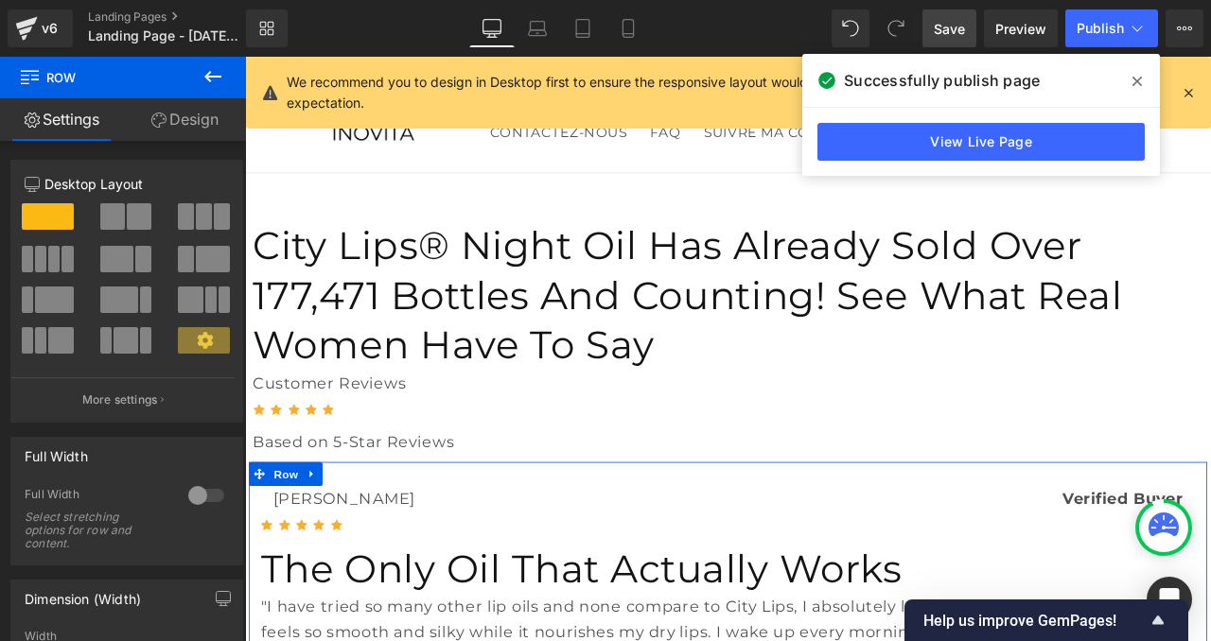
click at [197, 494] on div at bounding box center [205, 495] width 45 height 30
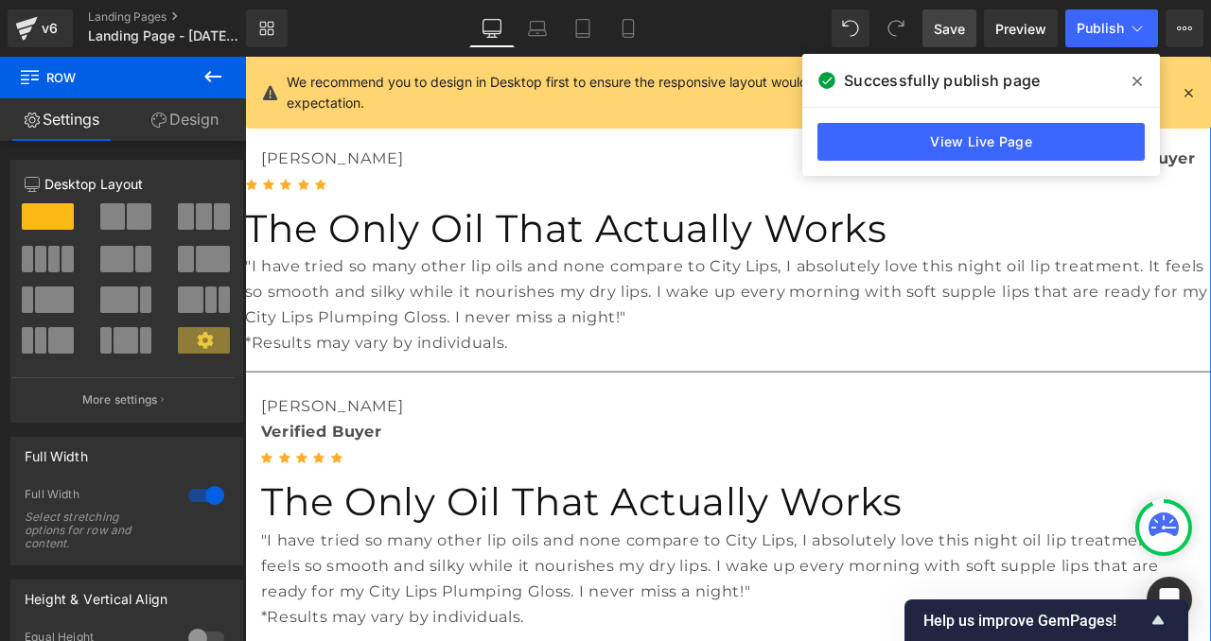
scroll to position [443, 0]
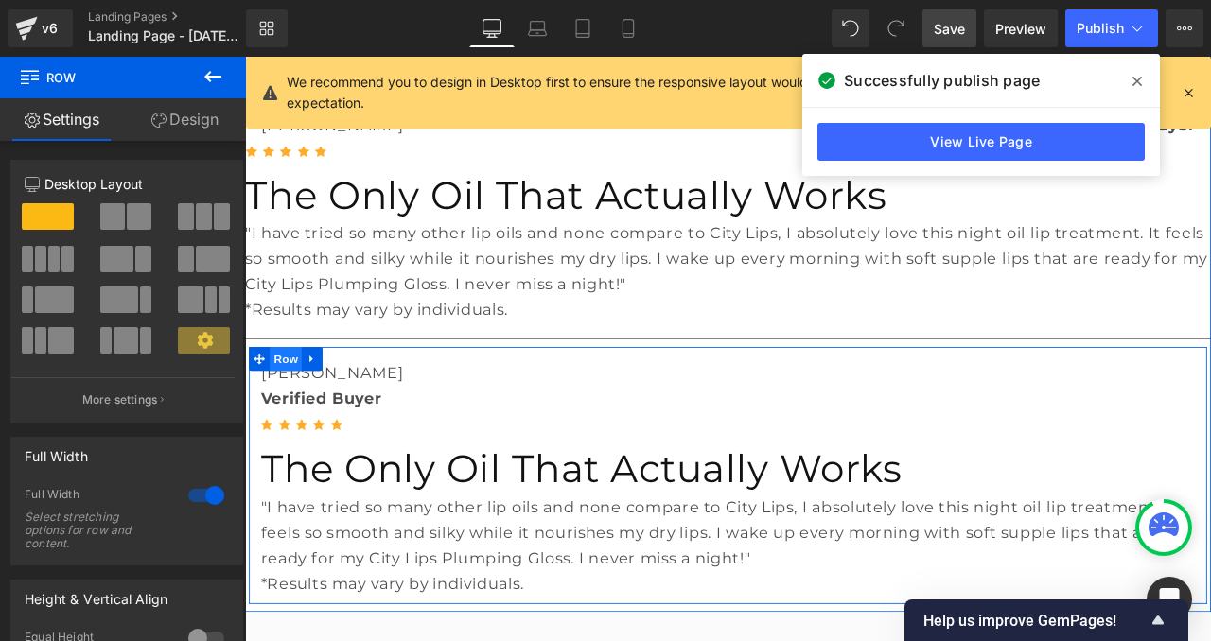
click at [292, 401] on span "Row" at bounding box center [293, 415] width 38 height 28
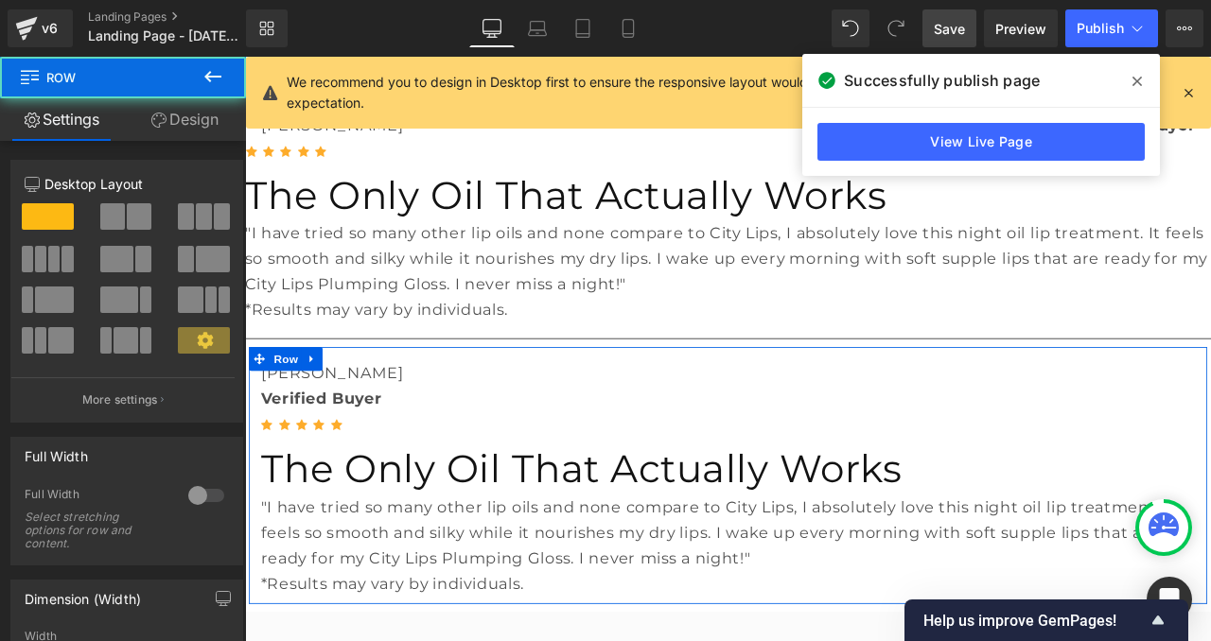
click at [200, 478] on div "Full Width 0 Full Width Select stretching options for row and content." at bounding box center [126, 501] width 233 height 129
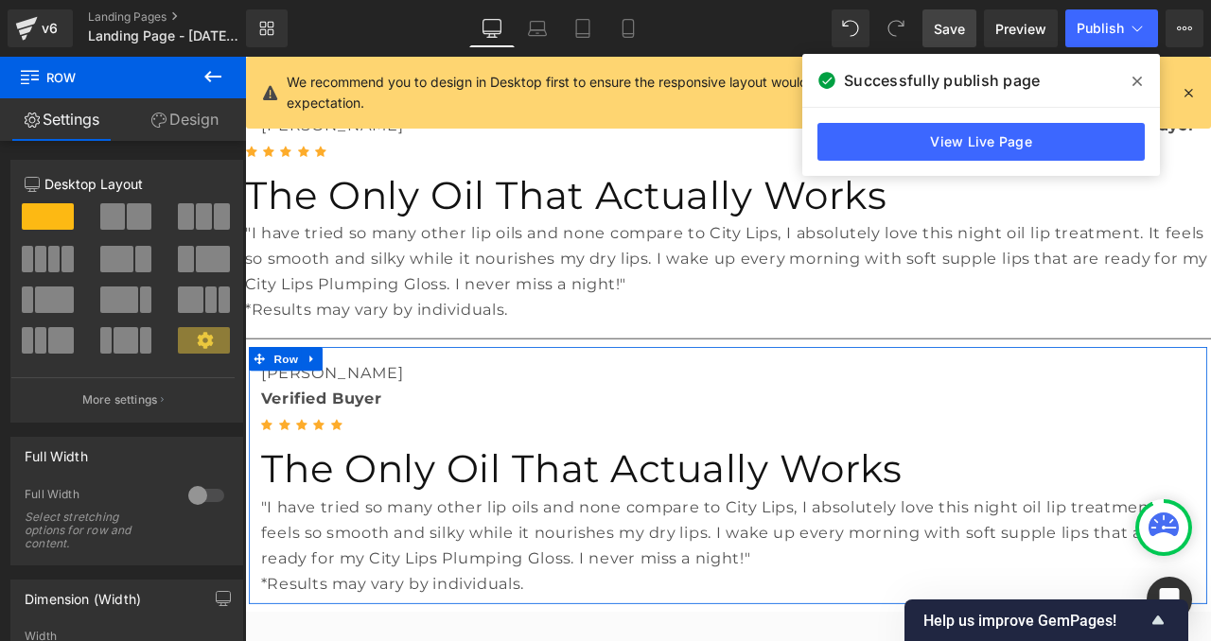
click at [196, 493] on div at bounding box center [205, 495] width 45 height 30
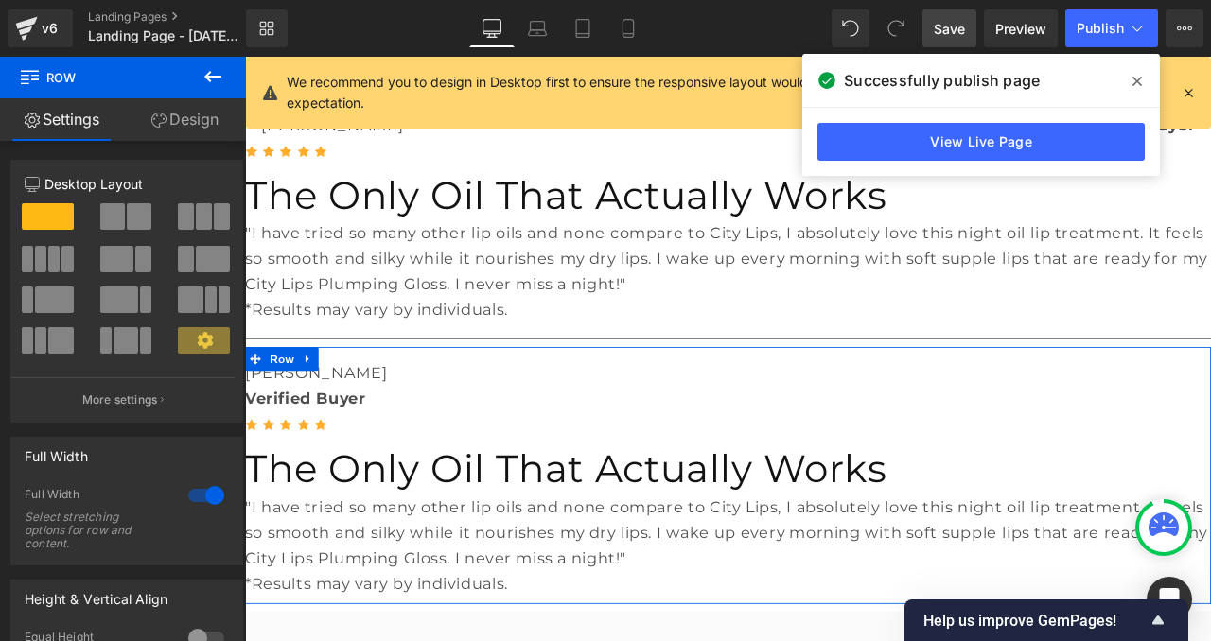
click at [202, 122] on link "Design" at bounding box center [184, 119] width 123 height 43
click at [0, 0] on div "Spacing" at bounding box center [0, 0] width 0 height 0
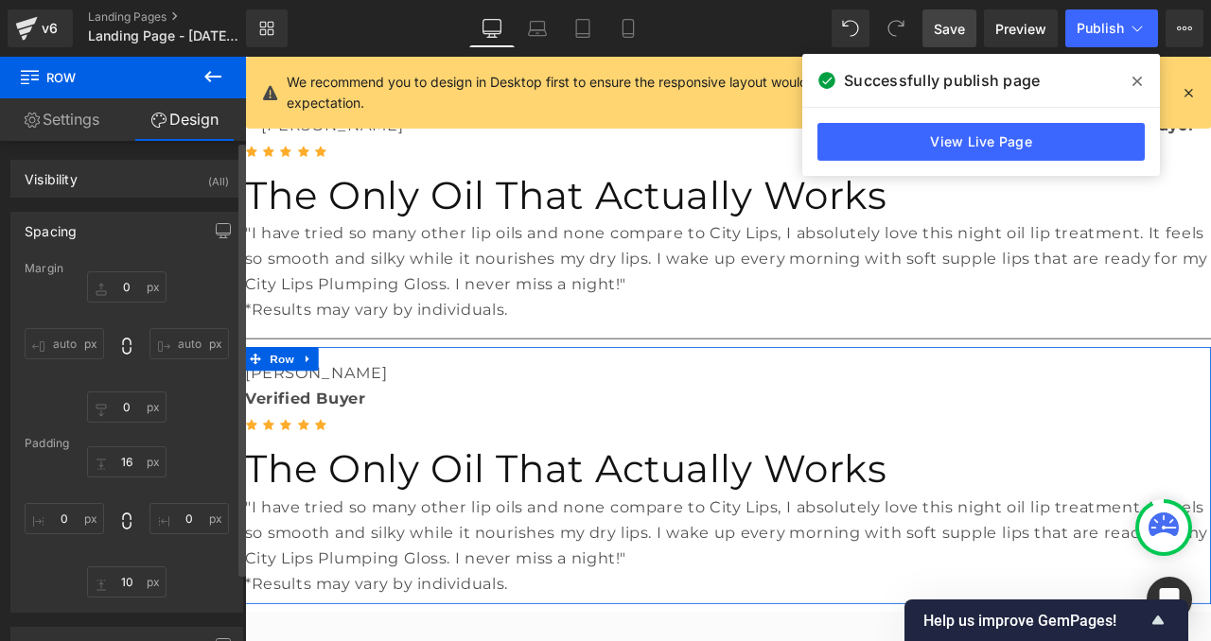
type input "0"
type input "16"
type input "0"
type input "10"
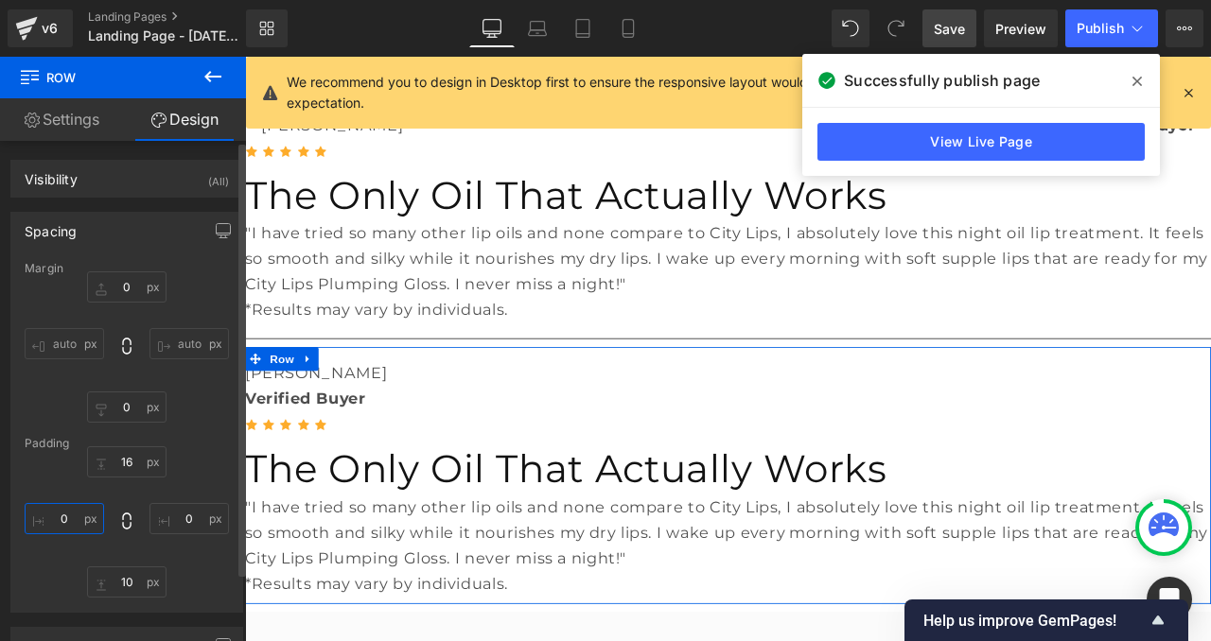
click at [71, 515] on input "0" at bounding box center [64, 518] width 79 height 31
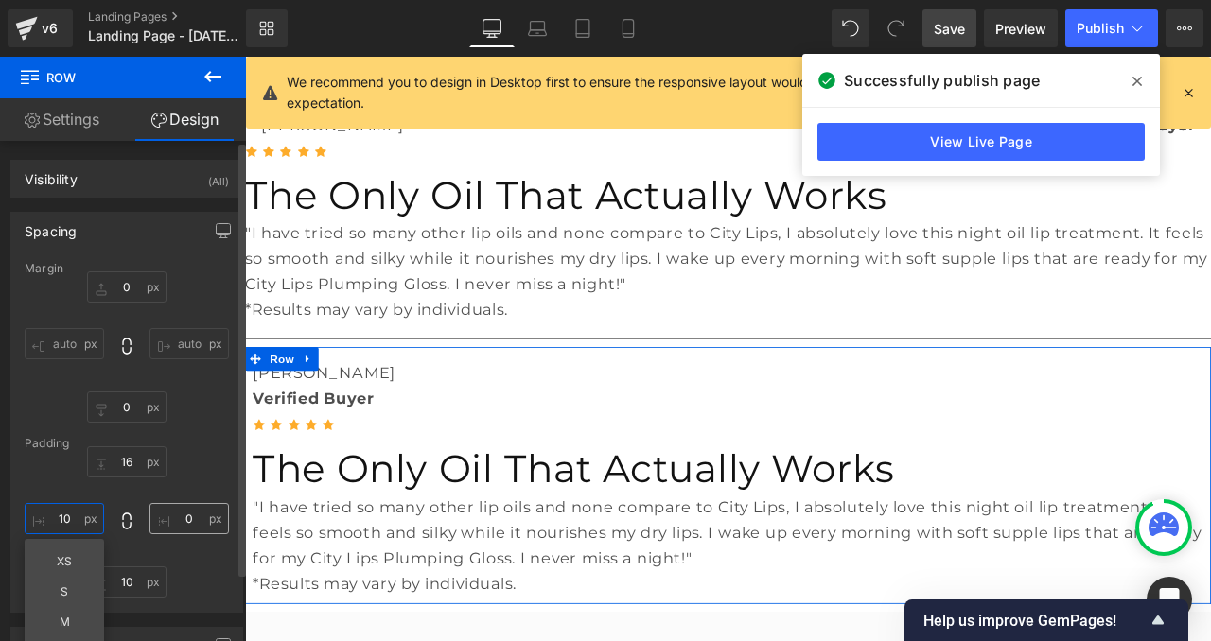
type input "10"
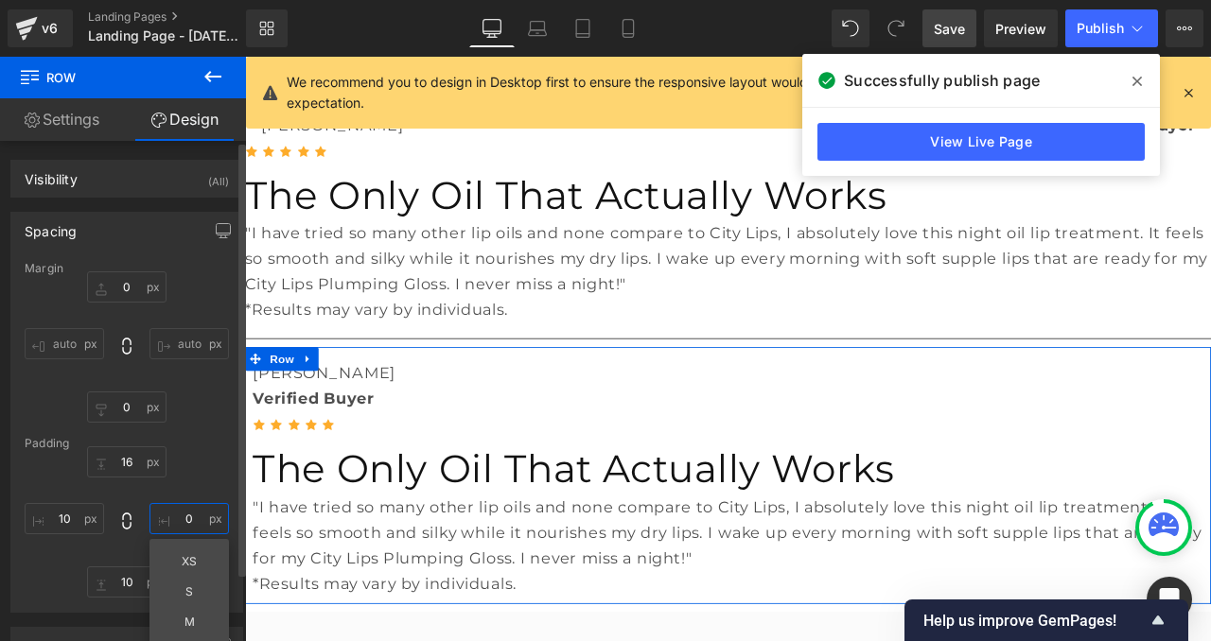
click at [183, 525] on input "0" at bounding box center [188, 518] width 79 height 31
type input "10"
click at [199, 478] on div "16px 16 10 10 XS S M L XL Edit Value 10px 10 10 10" at bounding box center [127, 521] width 204 height 151
